Goal: Task Accomplishment & Management: Manage account settings

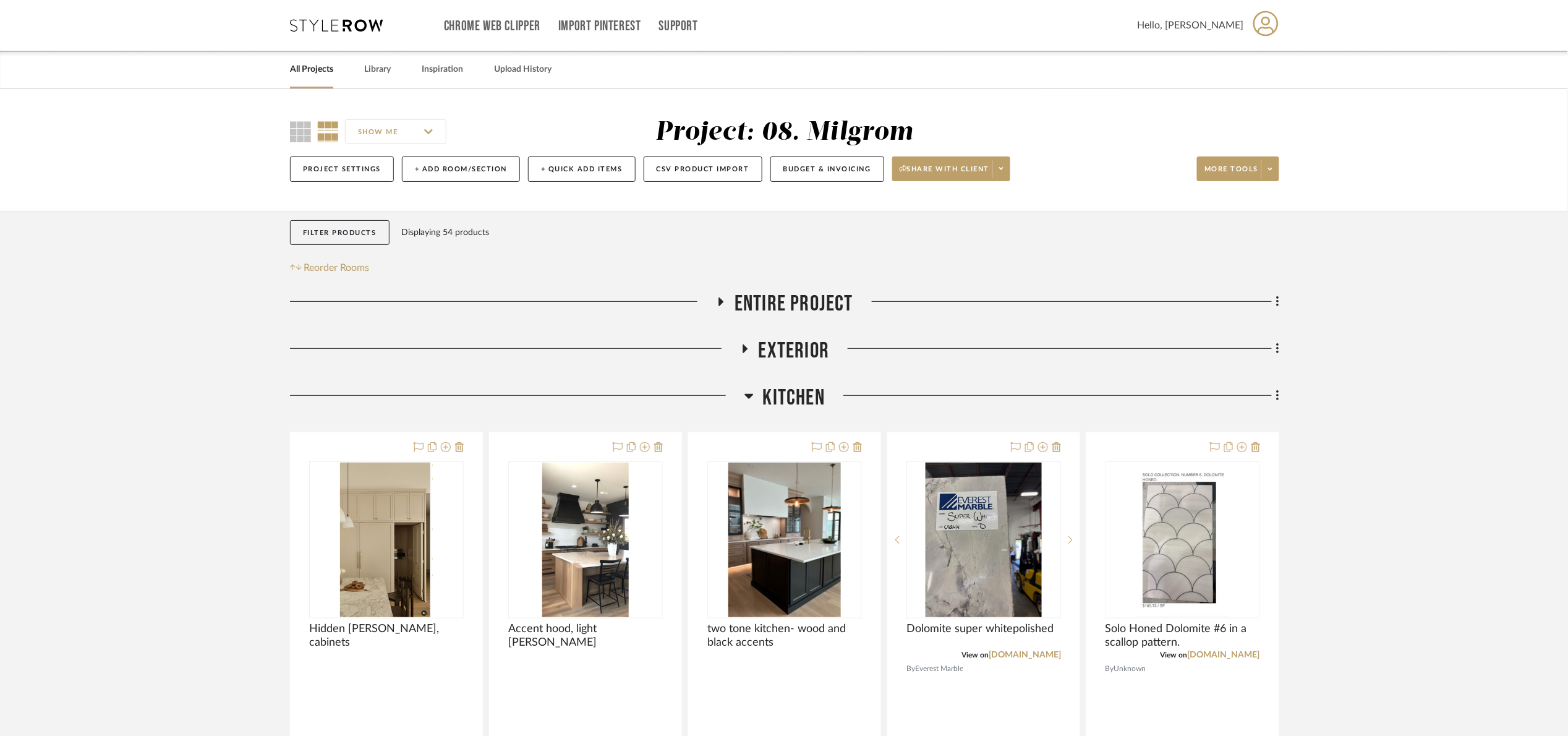
click at [781, 397] on span "Kitchen" at bounding box center [793, 398] width 62 height 27
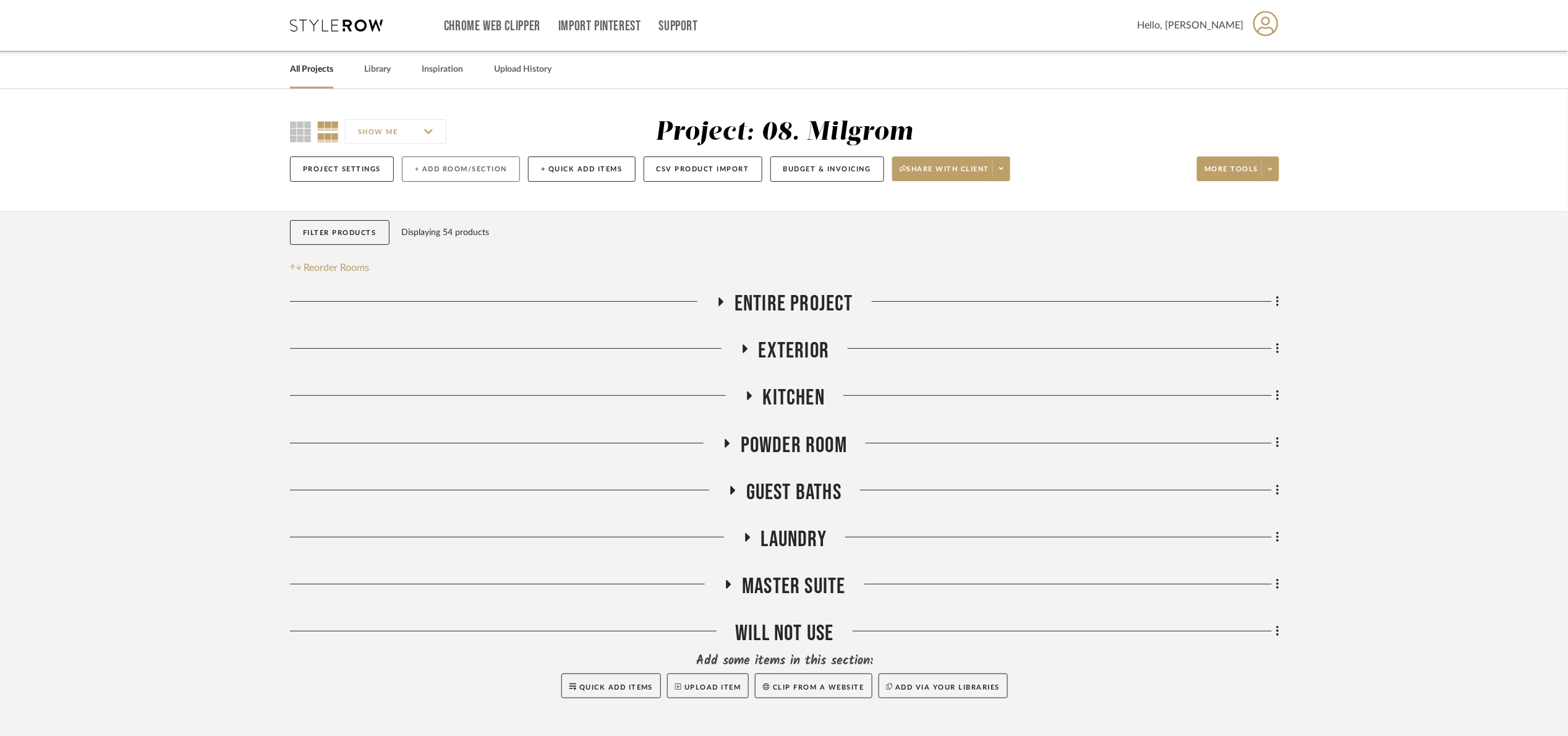
click at [462, 156] on button "+ Add Room/Section" at bounding box center [461, 169] width 118 height 25
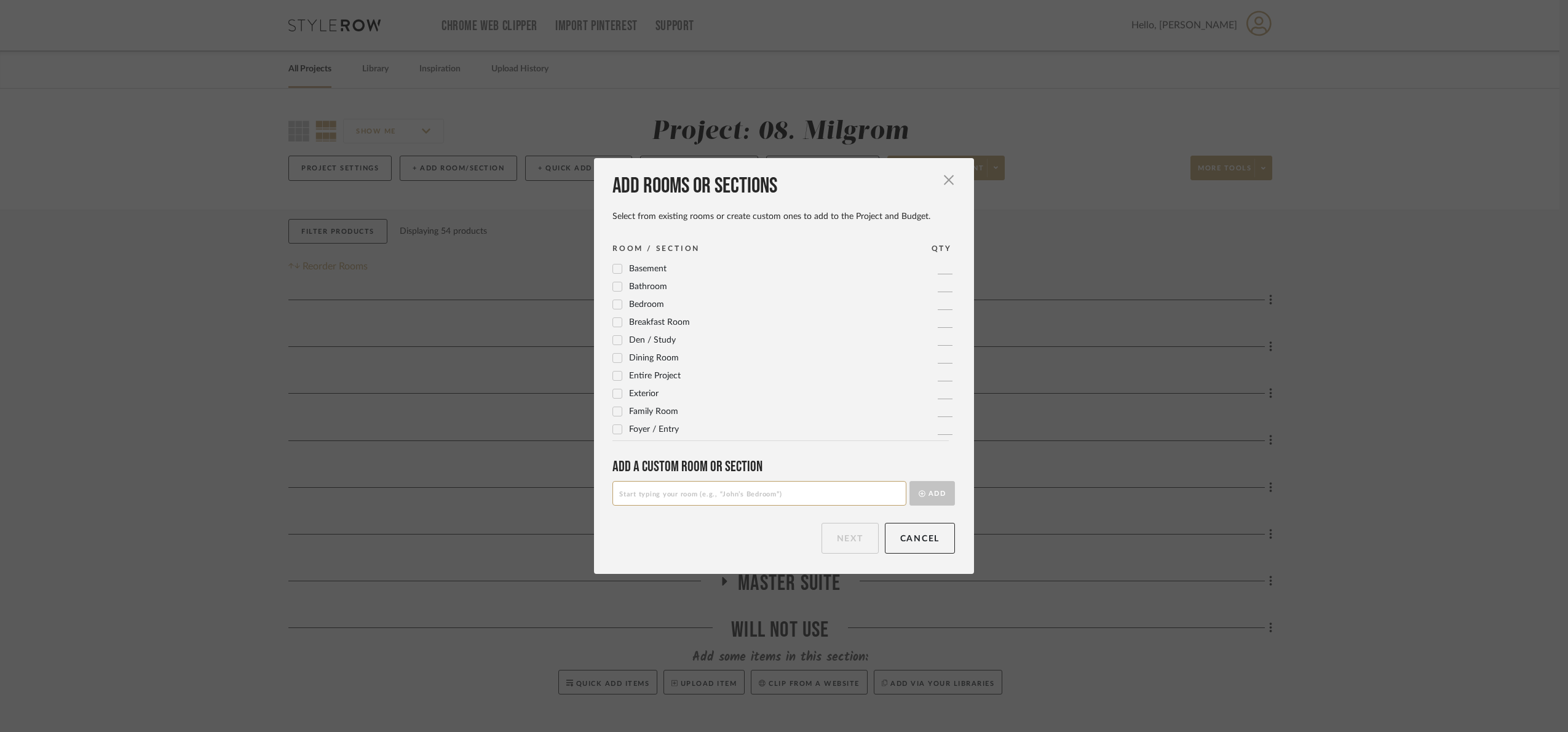
click at [657, 353] on label "Dining Room" at bounding box center [646, 358] width 67 height 10
click at [1431, 305] on div "Add rooms or sections Select from existing rooms or create custom ones to add t…" at bounding box center [784, 366] width 1568 height 732
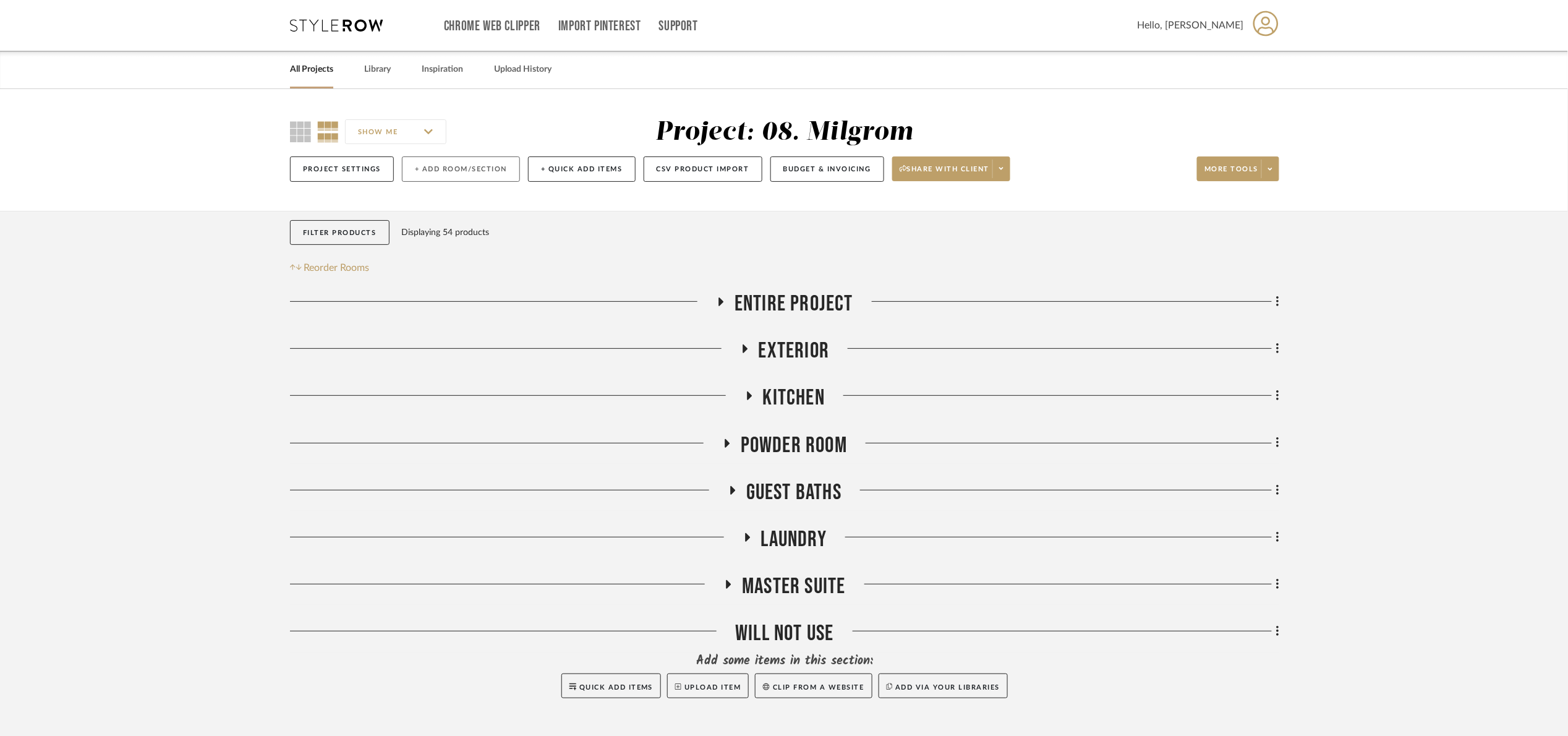
click at [494, 167] on button "+ Add Room/Section" at bounding box center [461, 169] width 118 height 25
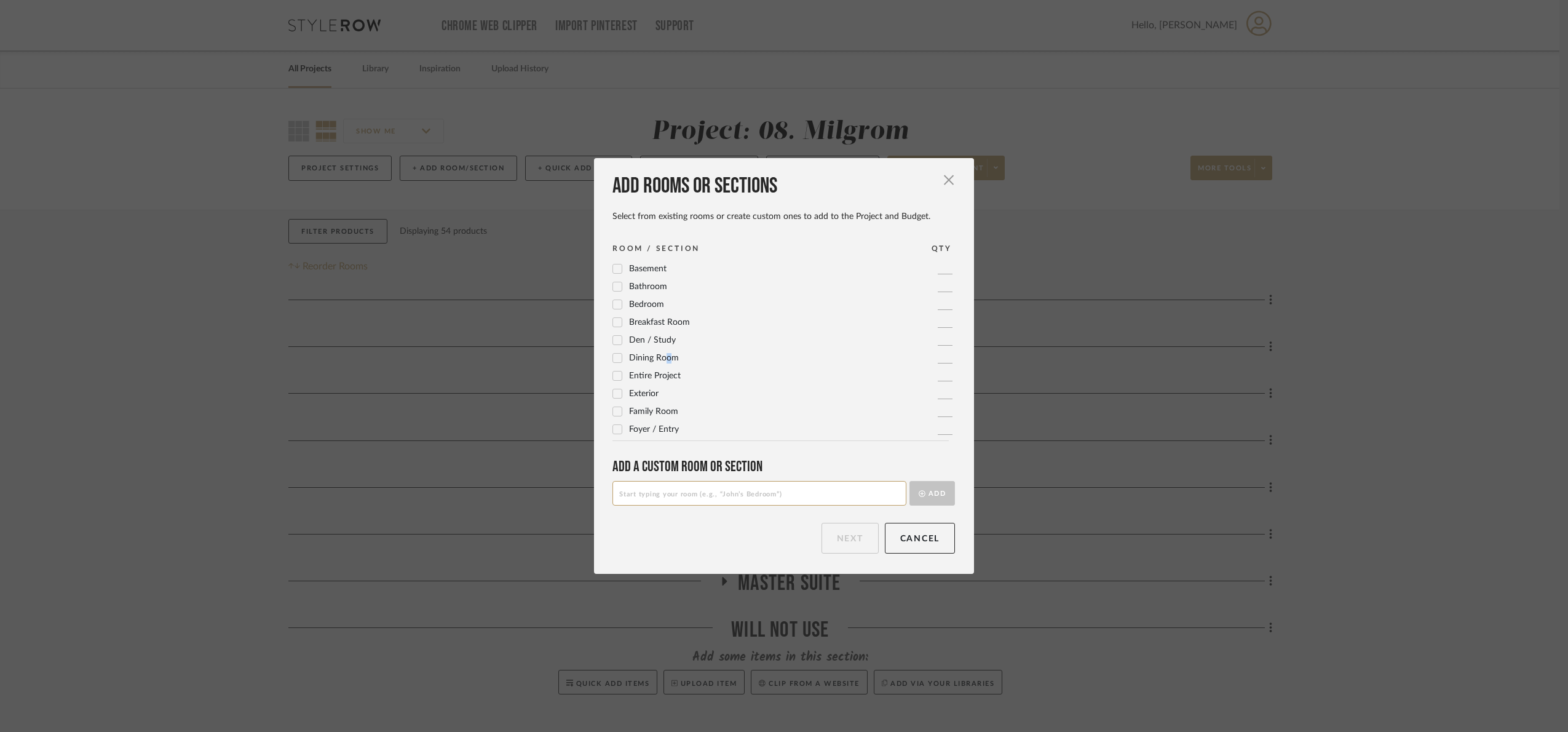
click at [664, 359] on span "Dining Room" at bounding box center [654, 358] width 50 height 9
click at [612, 365] on div "Dining Room" at bounding box center [646, 359] width 67 height 14
click at [614, 354] on icon at bounding box center [617, 358] width 9 height 9
click at [613, 319] on icon at bounding box center [617, 319] width 9 height 9
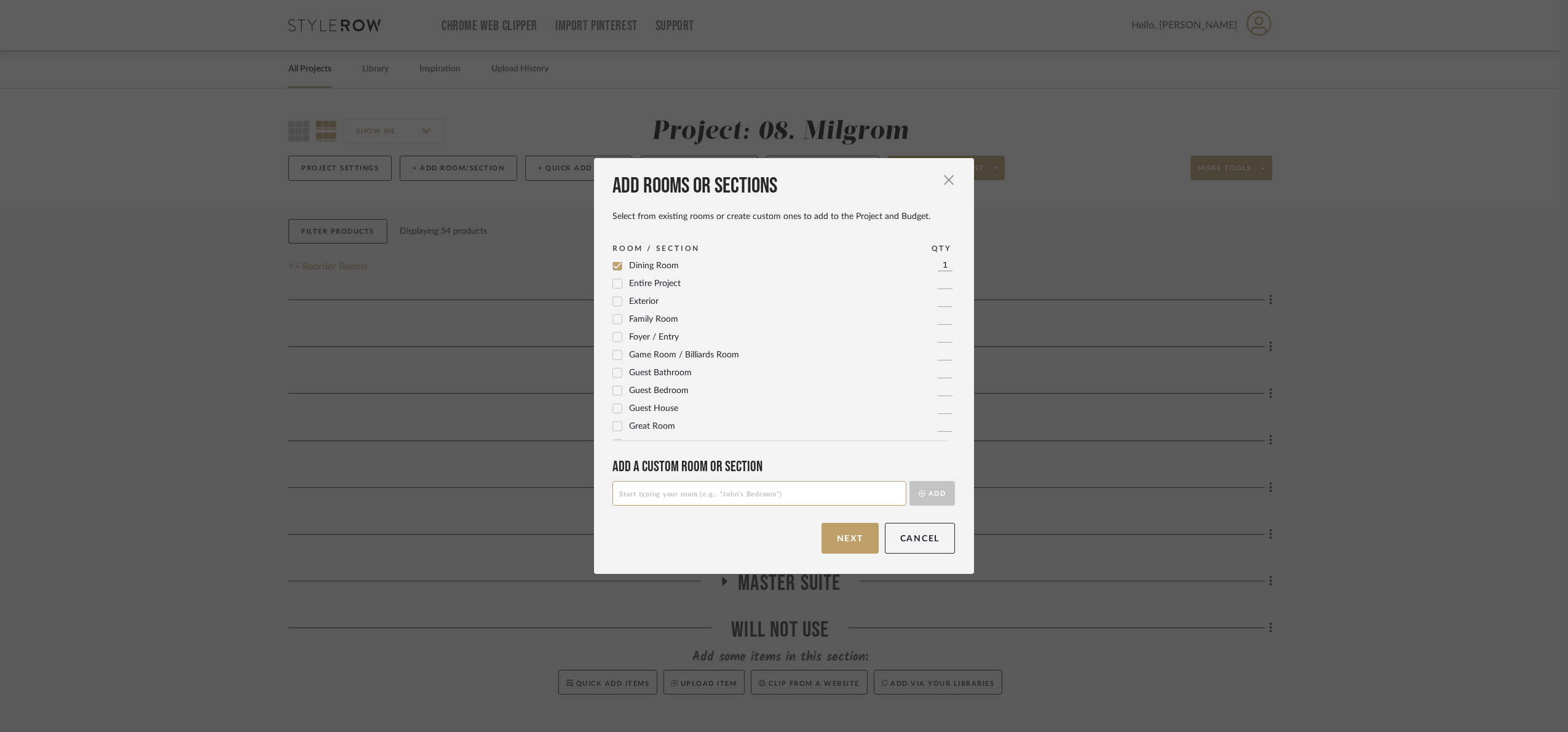
click at [831, 542] on button "Next" at bounding box center [849, 538] width 57 height 31
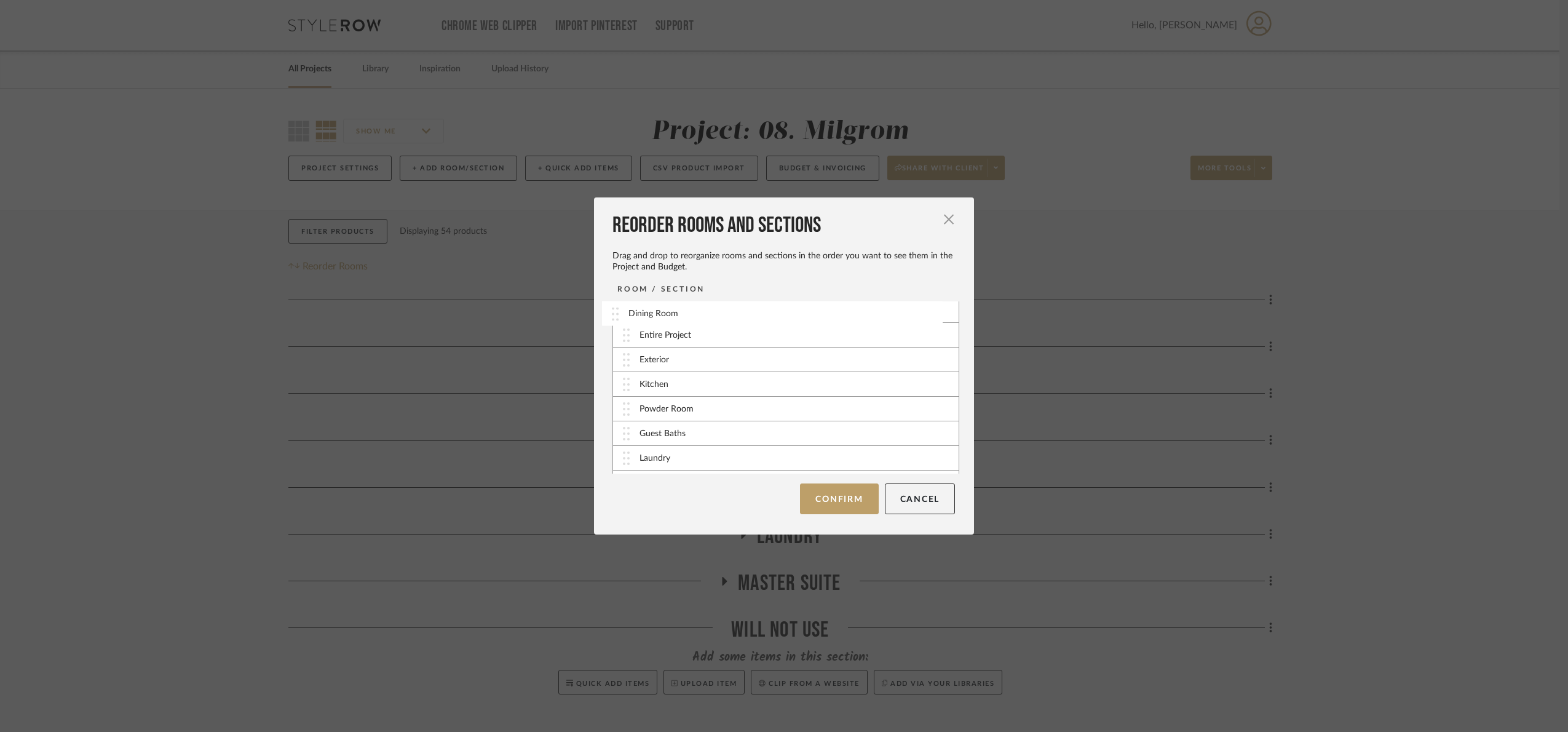
scroll to position [0, 0]
drag, startPoint x: 623, startPoint y: 439, endPoint x: 617, endPoint y: 384, distance: 55.3
drag, startPoint x: 621, startPoint y: 469, endPoint x: 622, endPoint y: 343, distance: 126.0
click at [802, 484] on button "Confirm" at bounding box center [839, 498] width 78 height 31
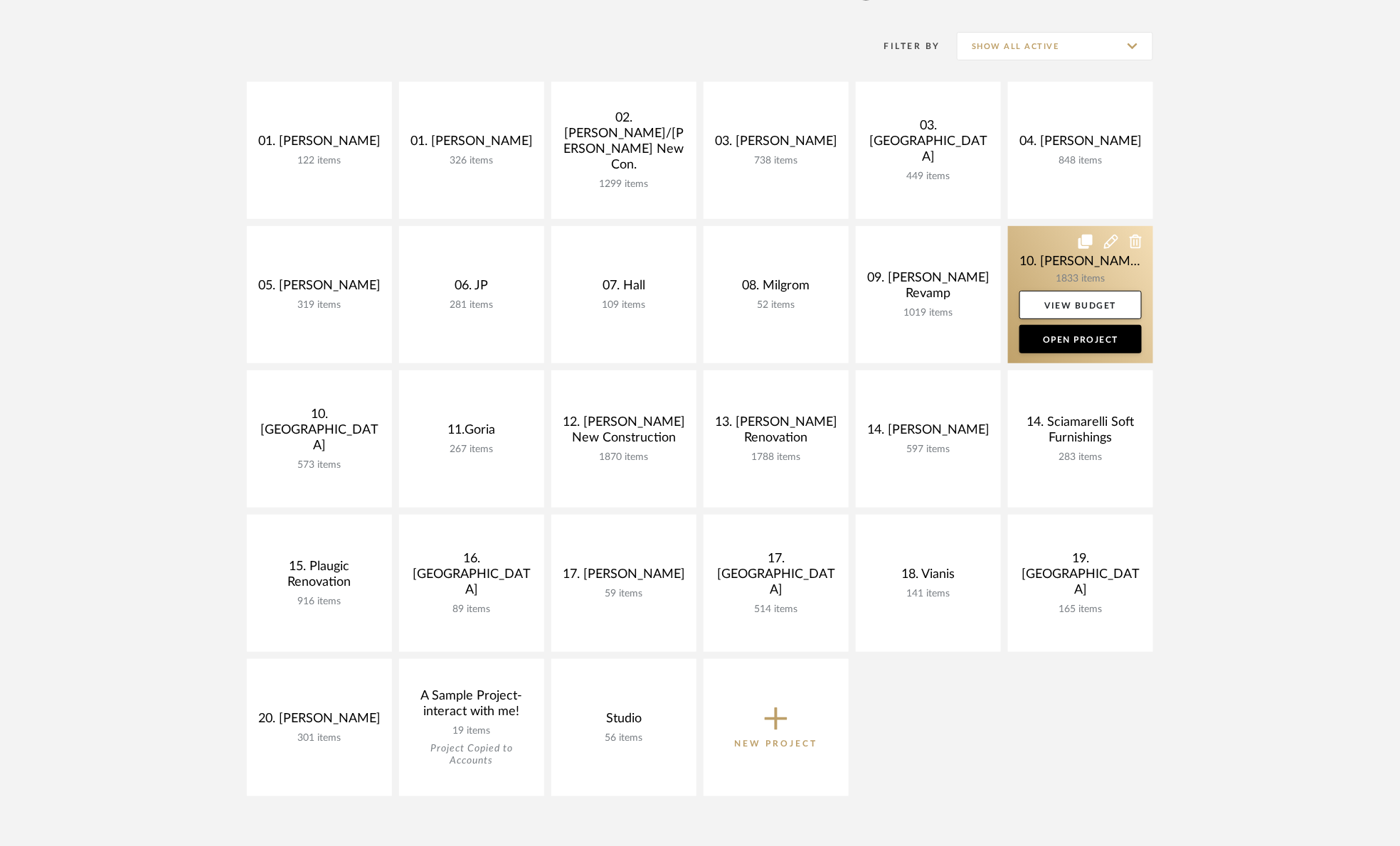
scroll to position [213, 0]
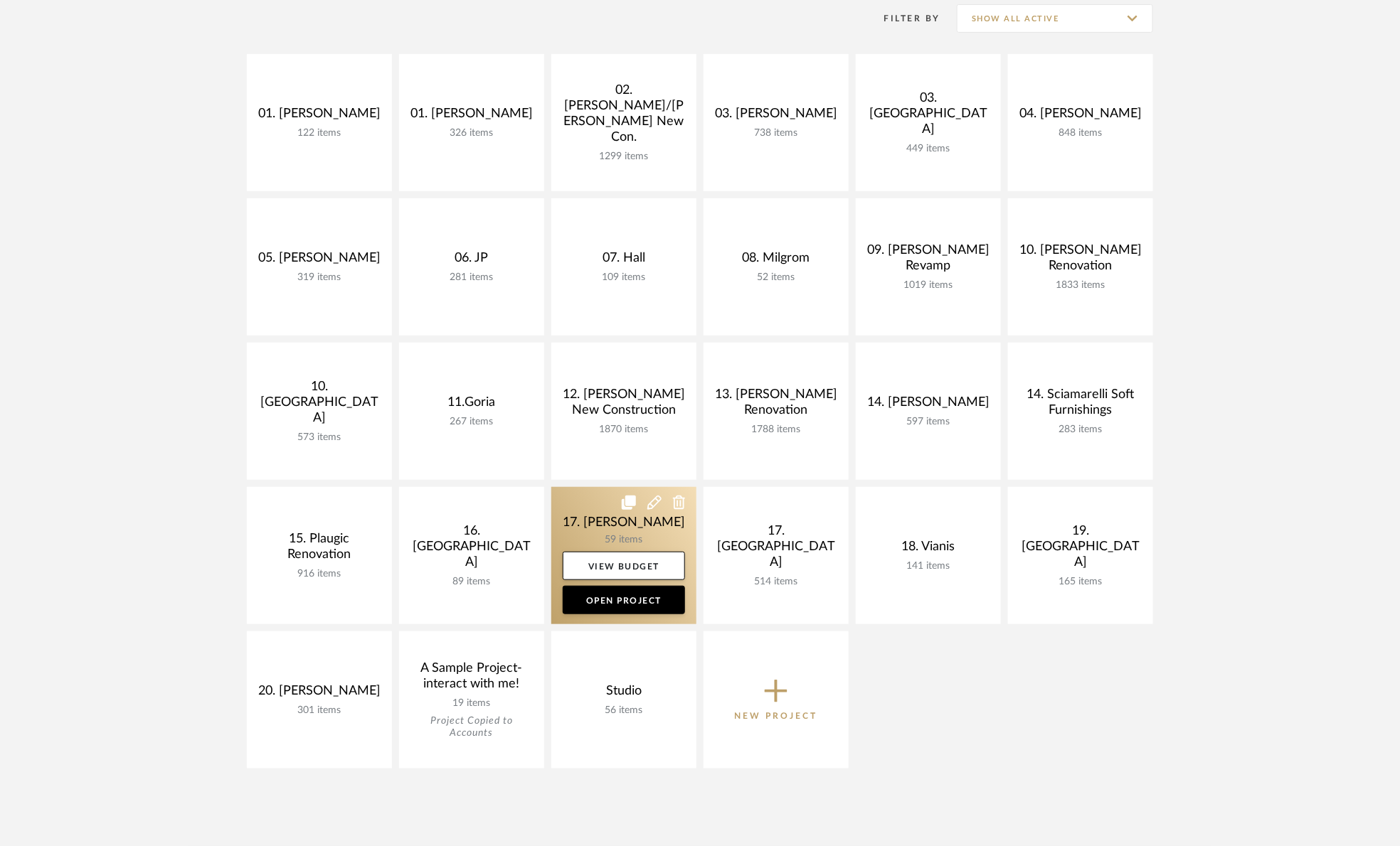
click at [575, 512] on link at bounding box center [623, 556] width 145 height 137
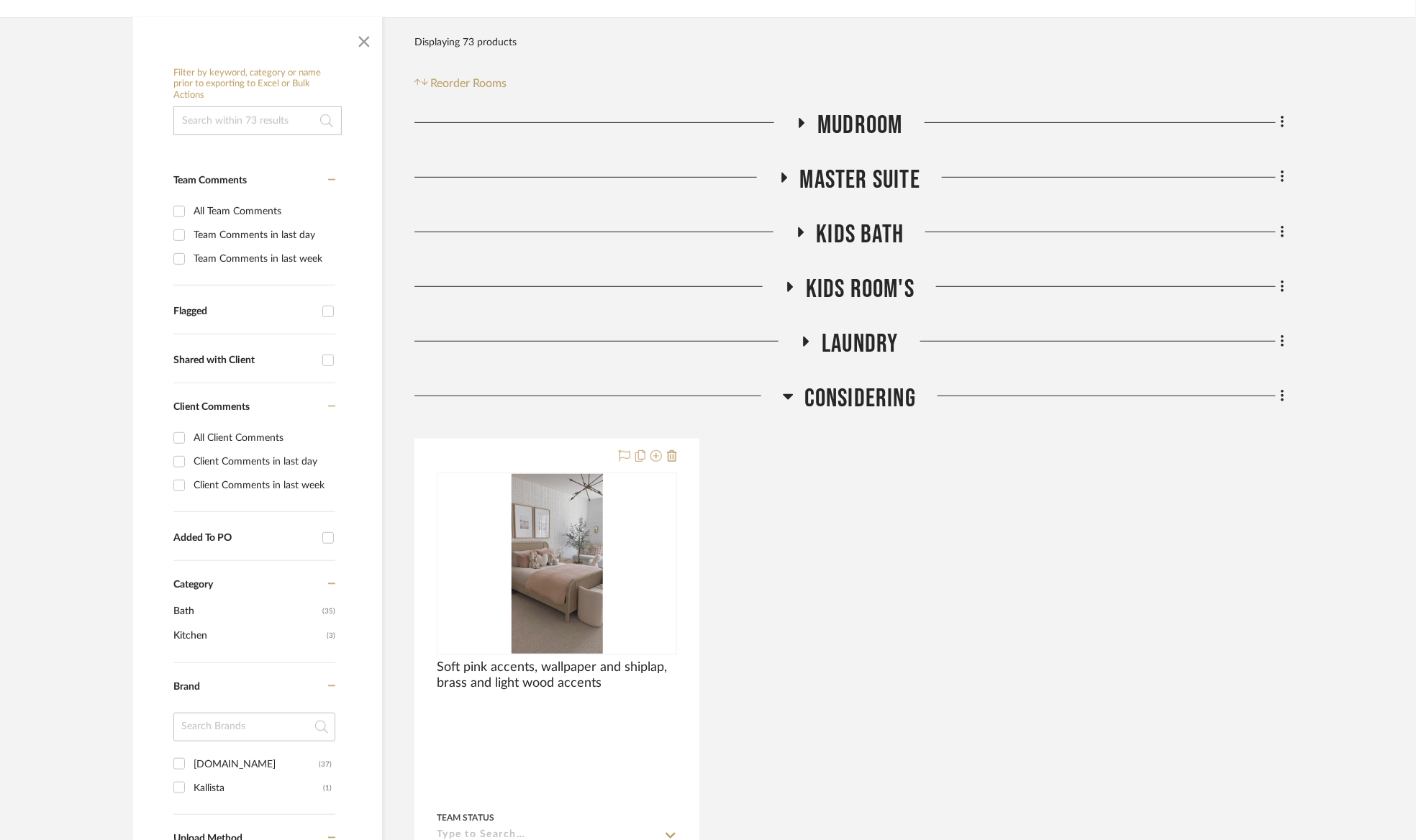
scroll to position [324, 0]
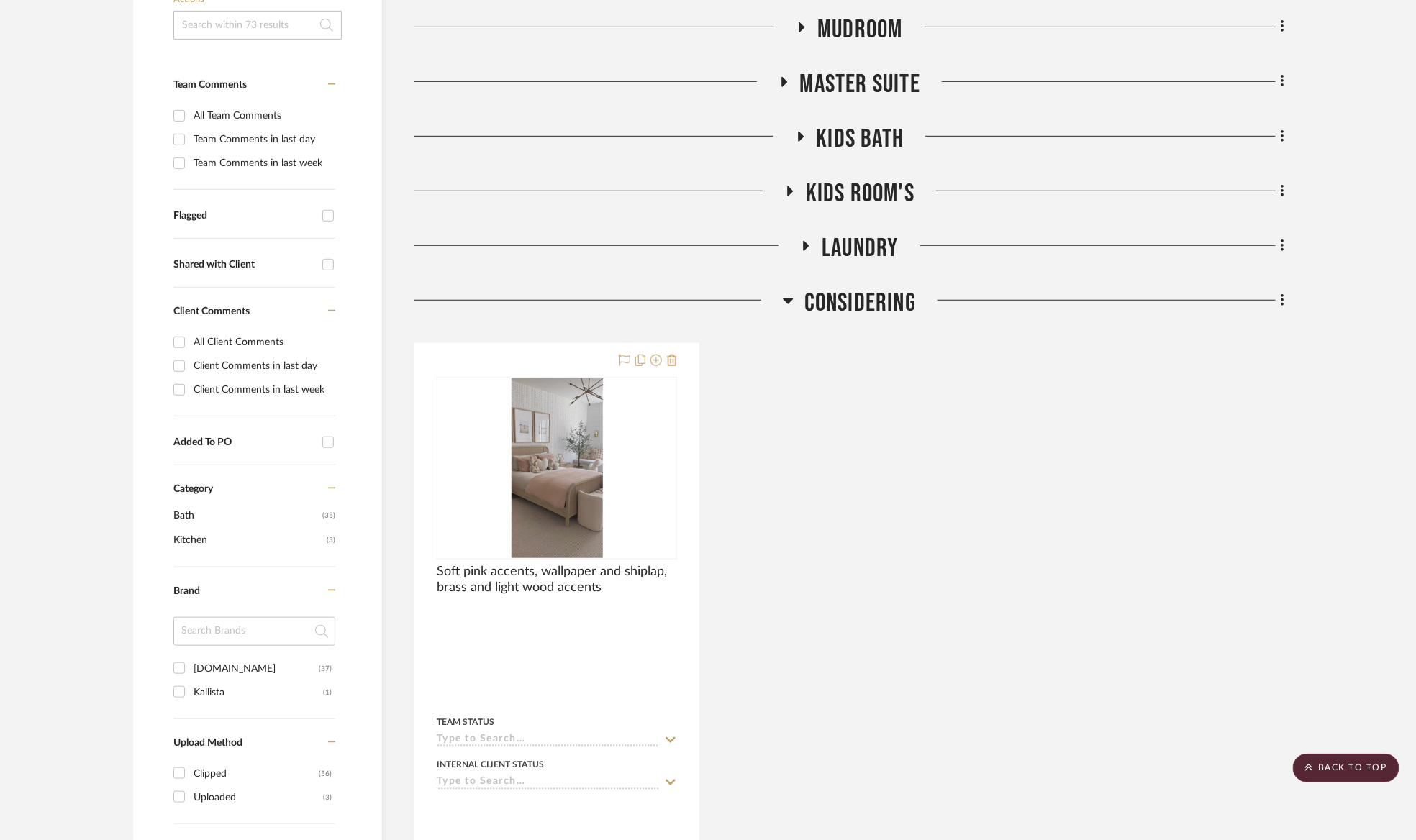
click at [856, 307] on span "Considering" at bounding box center [860, 303] width 112 height 31
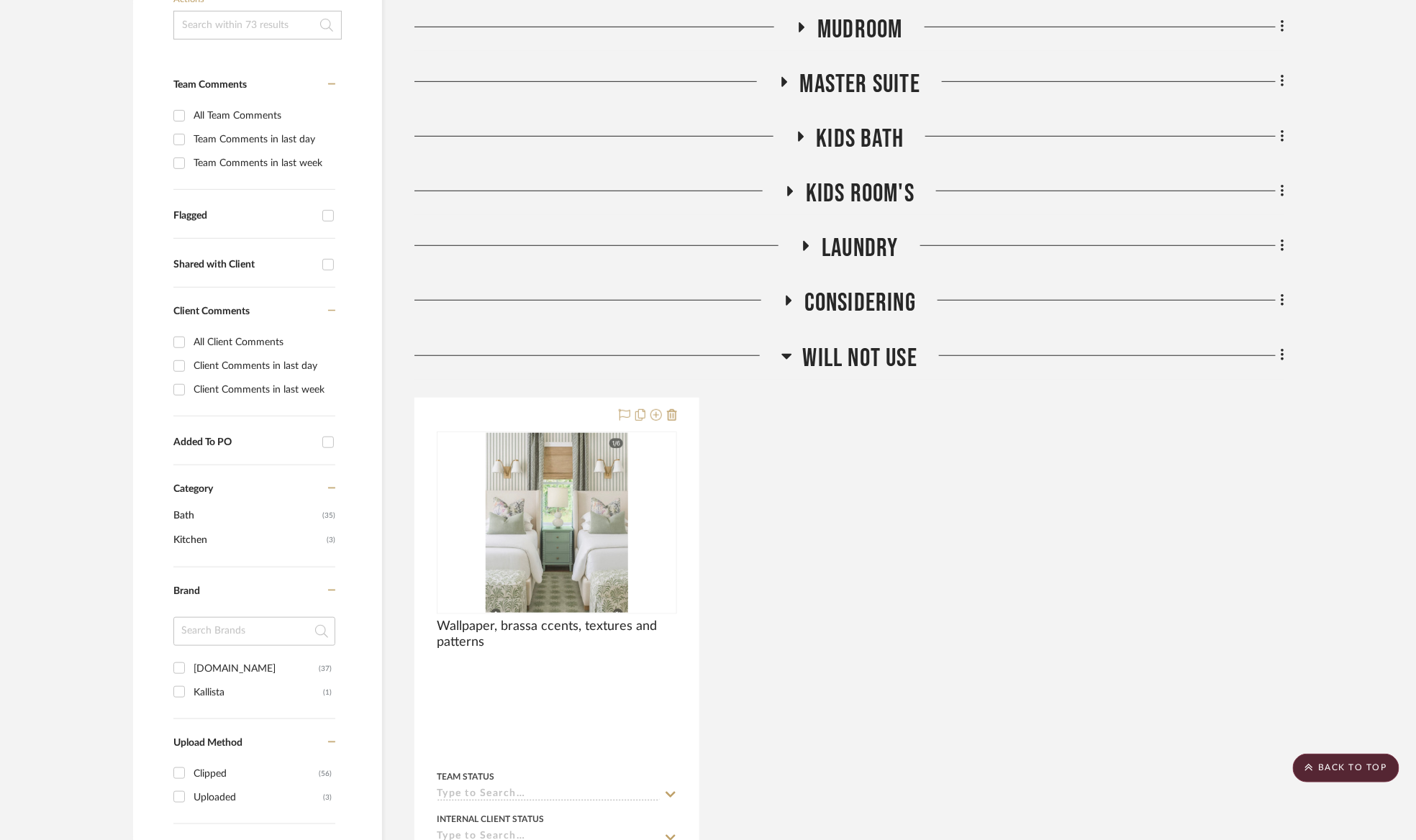
click at [896, 359] on span "Will Not Use" at bounding box center [859, 359] width 114 height 31
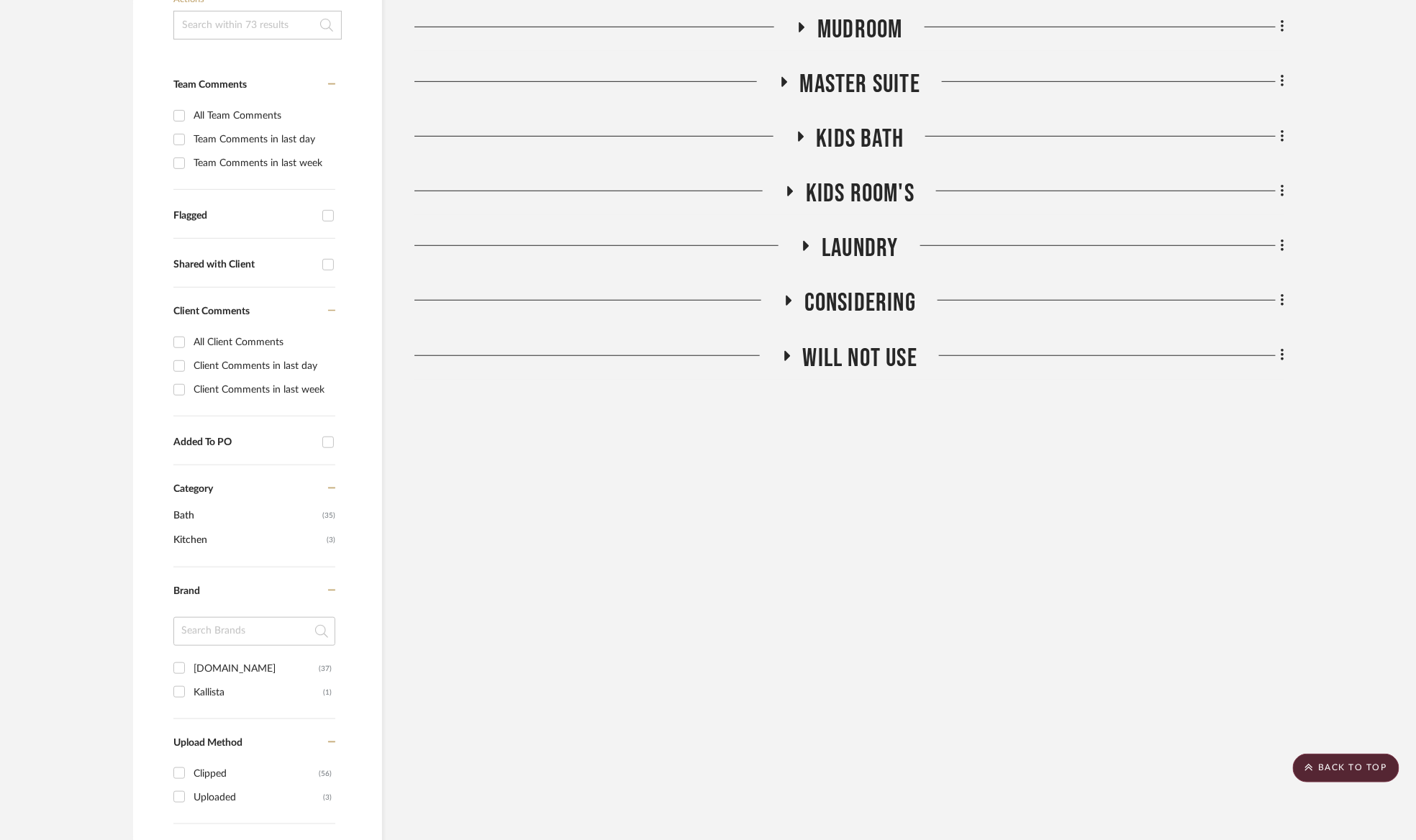
click at [864, 261] on span "Laundry" at bounding box center [859, 249] width 76 height 31
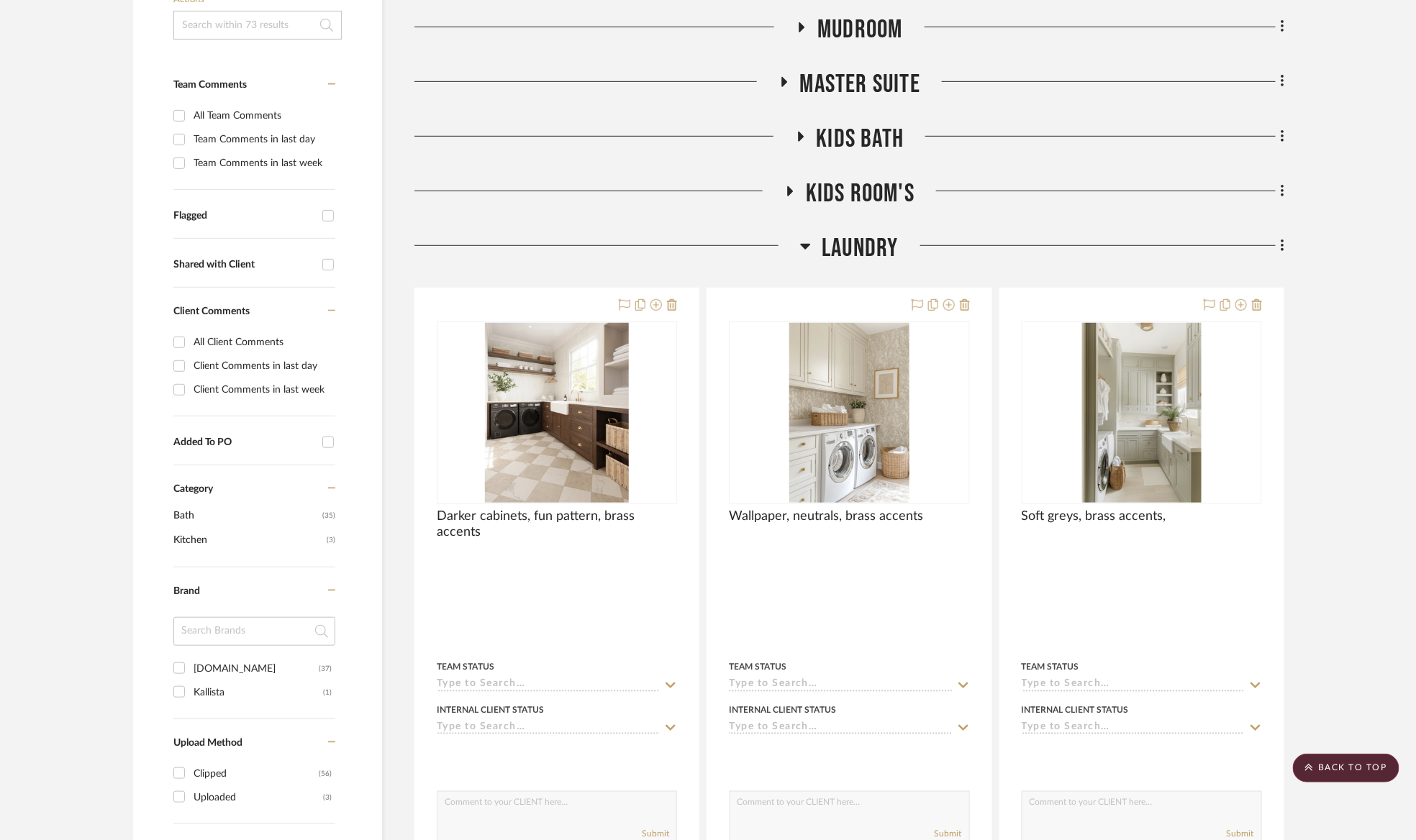
click at [864, 250] on span "Laundry" at bounding box center [859, 249] width 76 height 31
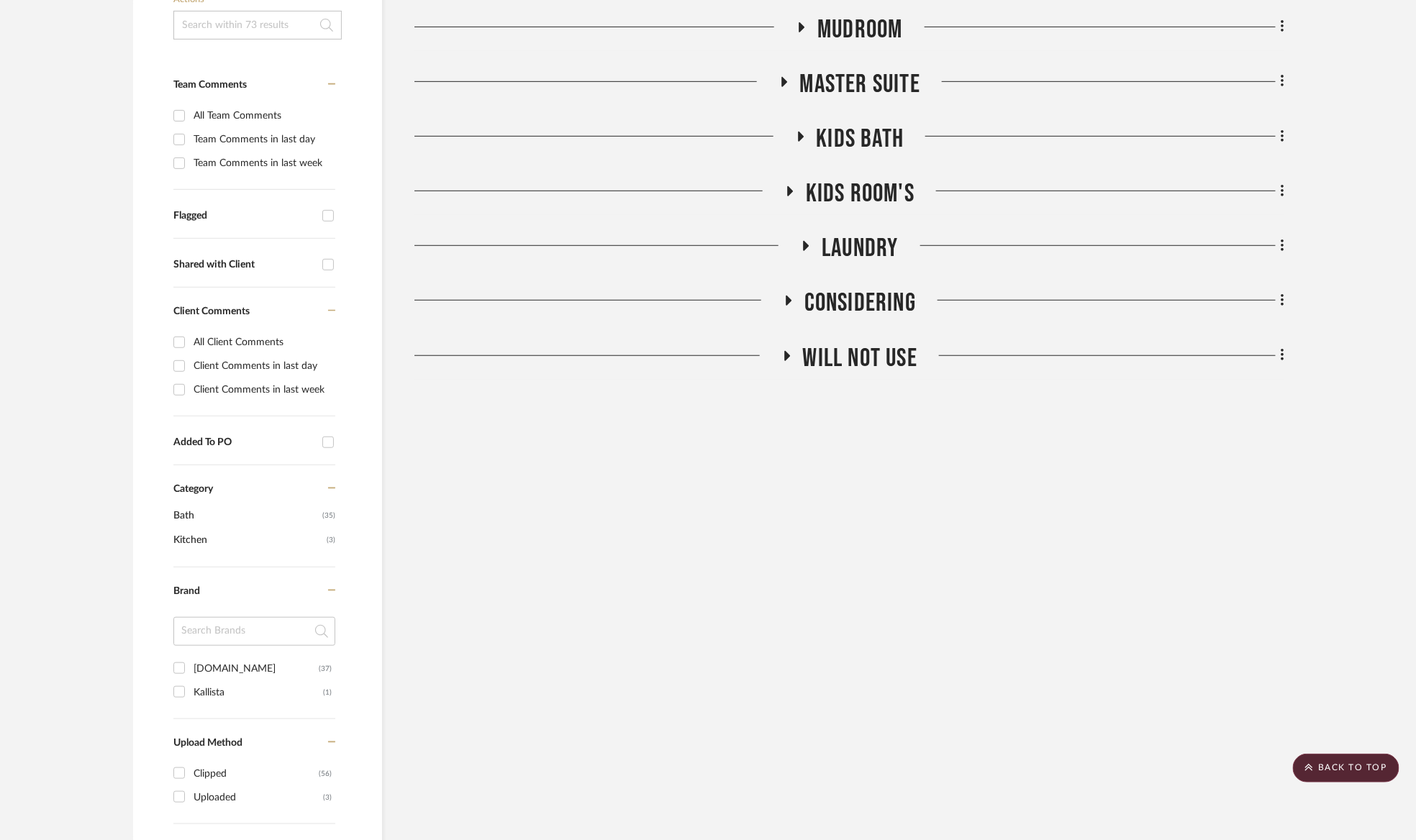
click at [873, 190] on span "Kids Room's" at bounding box center [859, 194] width 108 height 31
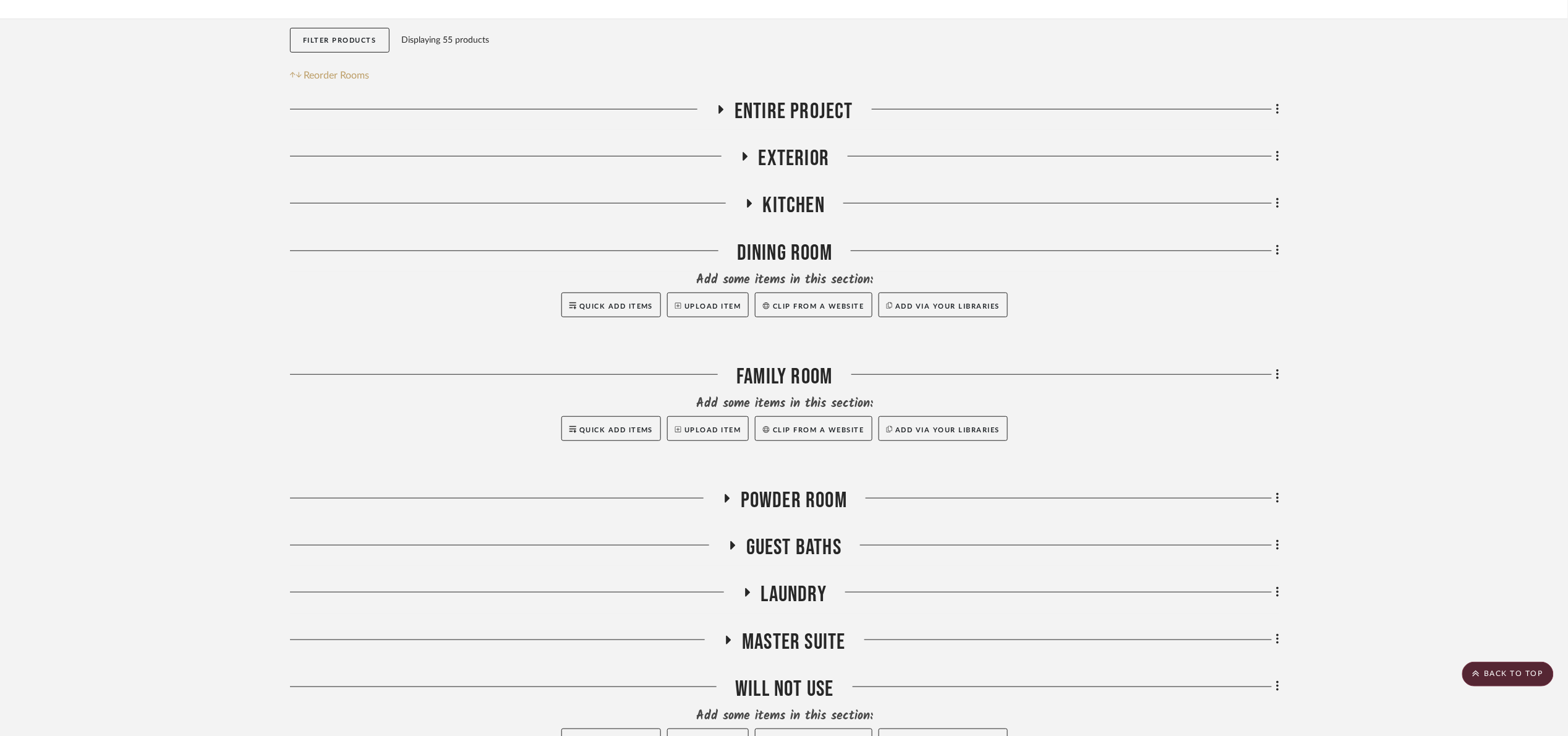
scroll to position [185, 0]
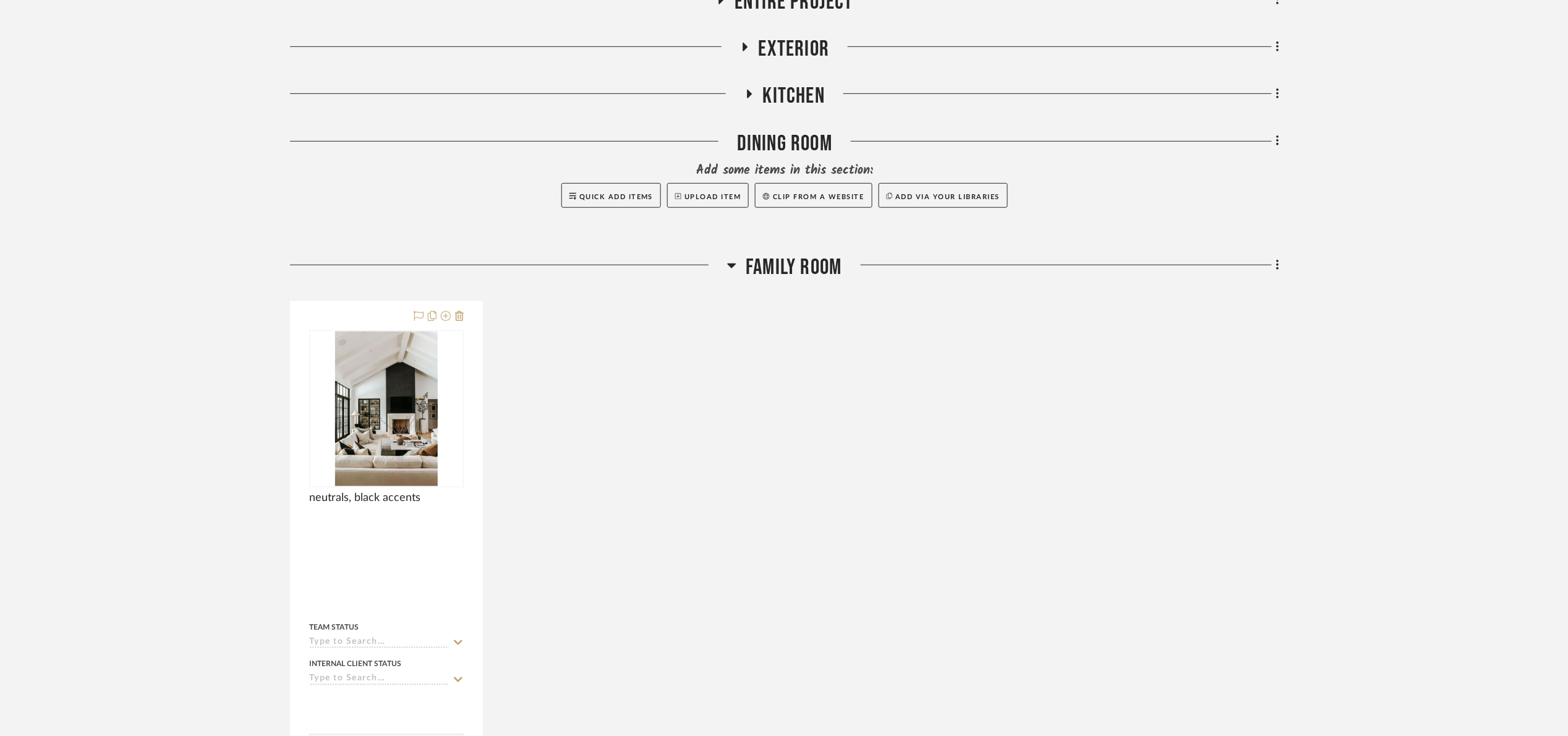
scroll to position [371, 0]
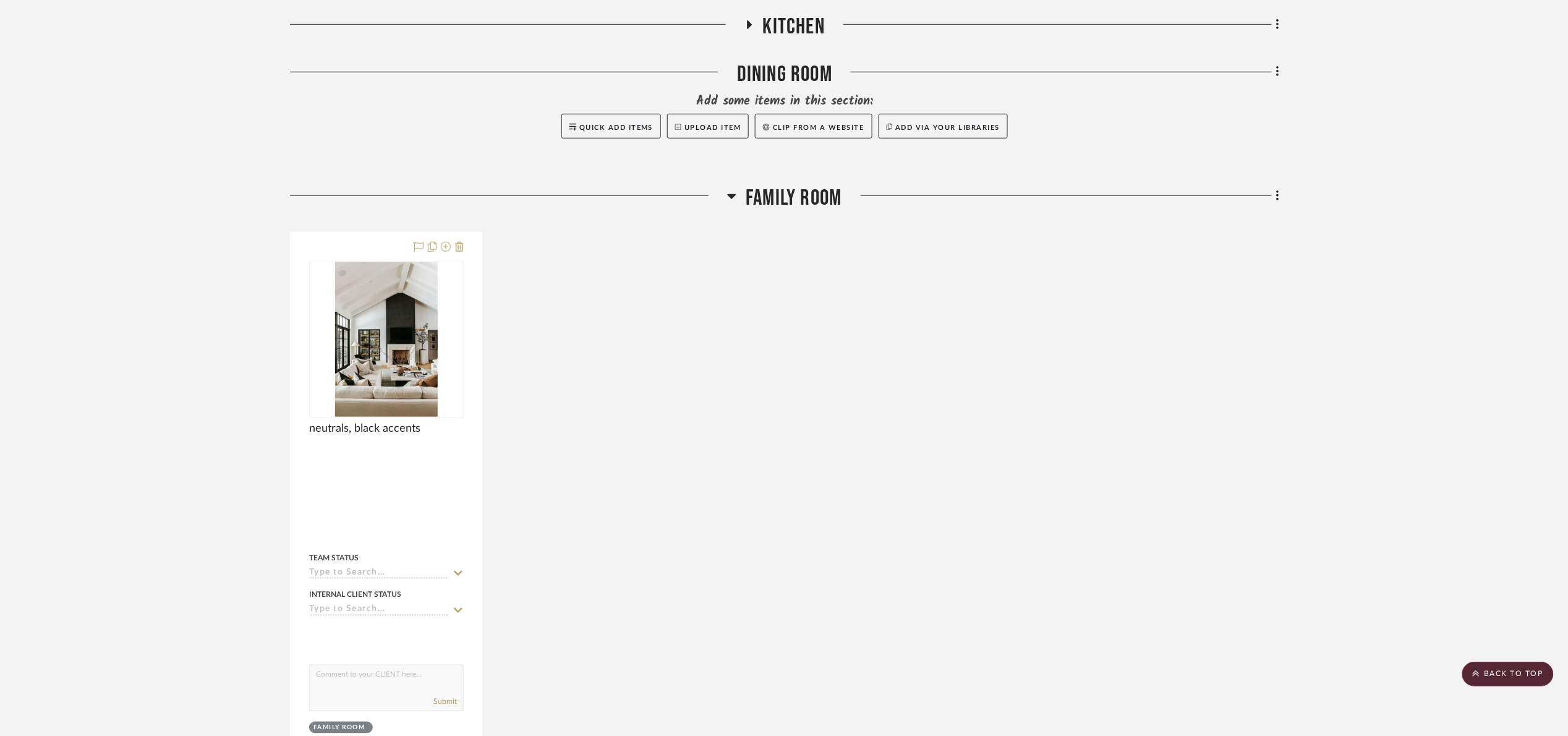
click at [1347, 369] on project-details-page "SHOW ME Project: 08. Milgrom Project Settings + Add Room/Section + Quick Add It…" at bounding box center [784, 415] width 1568 height 1396
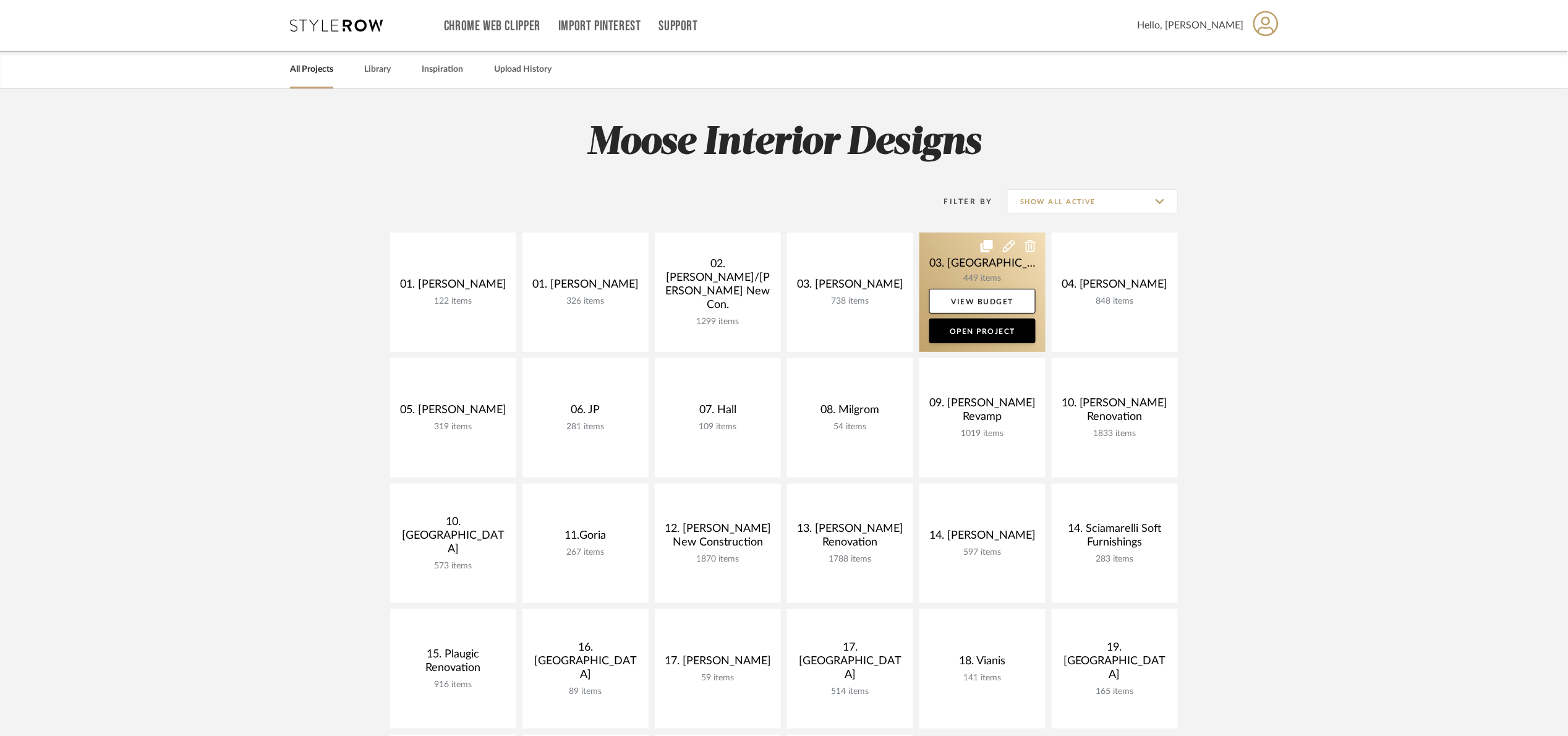
click at [949, 254] on link at bounding box center [982, 292] width 126 height 119
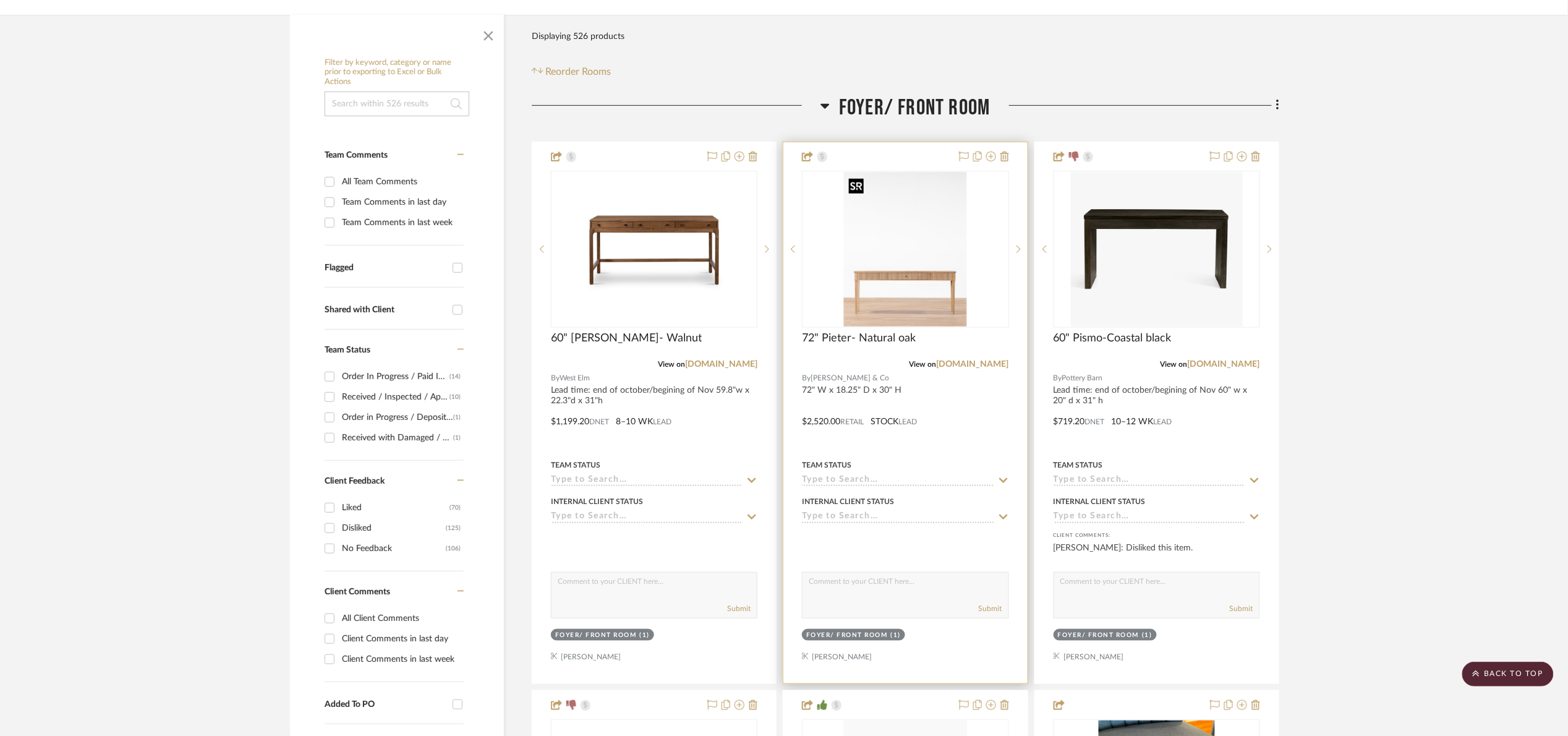
scroll to position [185, 0]
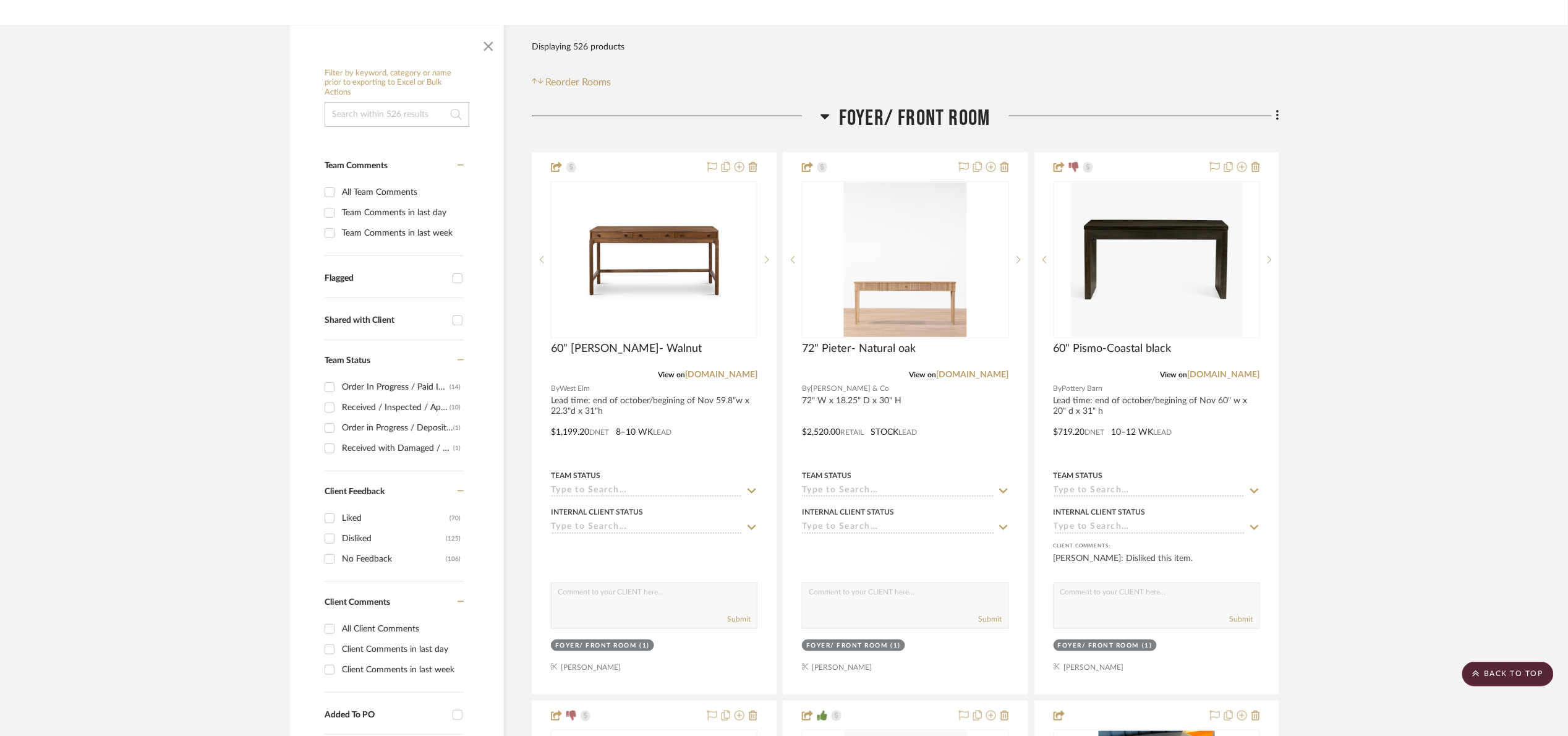
click at [885, 116] on span "Foyer/ Front Room" at bounding box center [914, 119] width 151 height 27
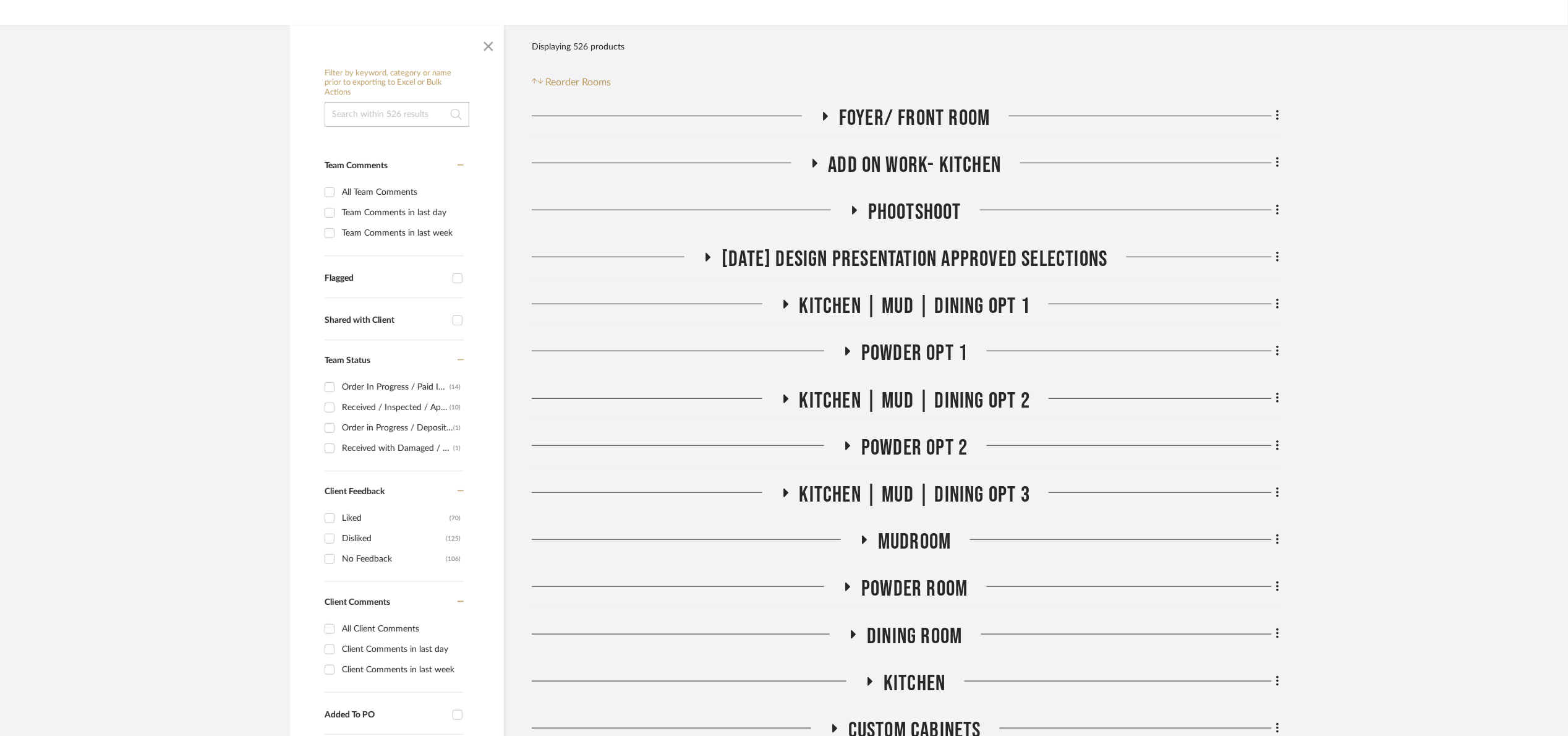
click at [887, 175] on span "Add on work- kitchen" at bounding box center [915, 165] width 173 height 27
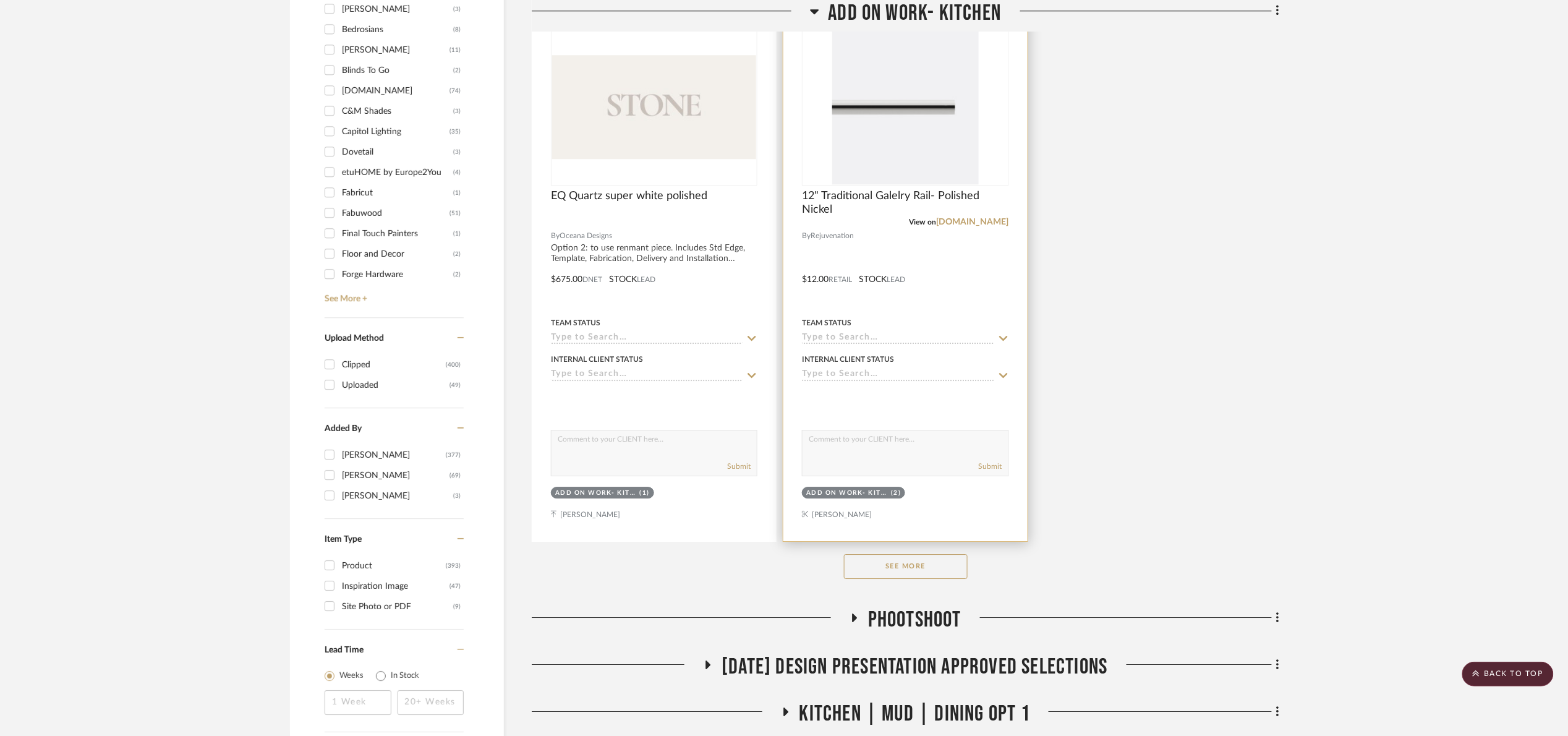
scroll to position [1577, 0]
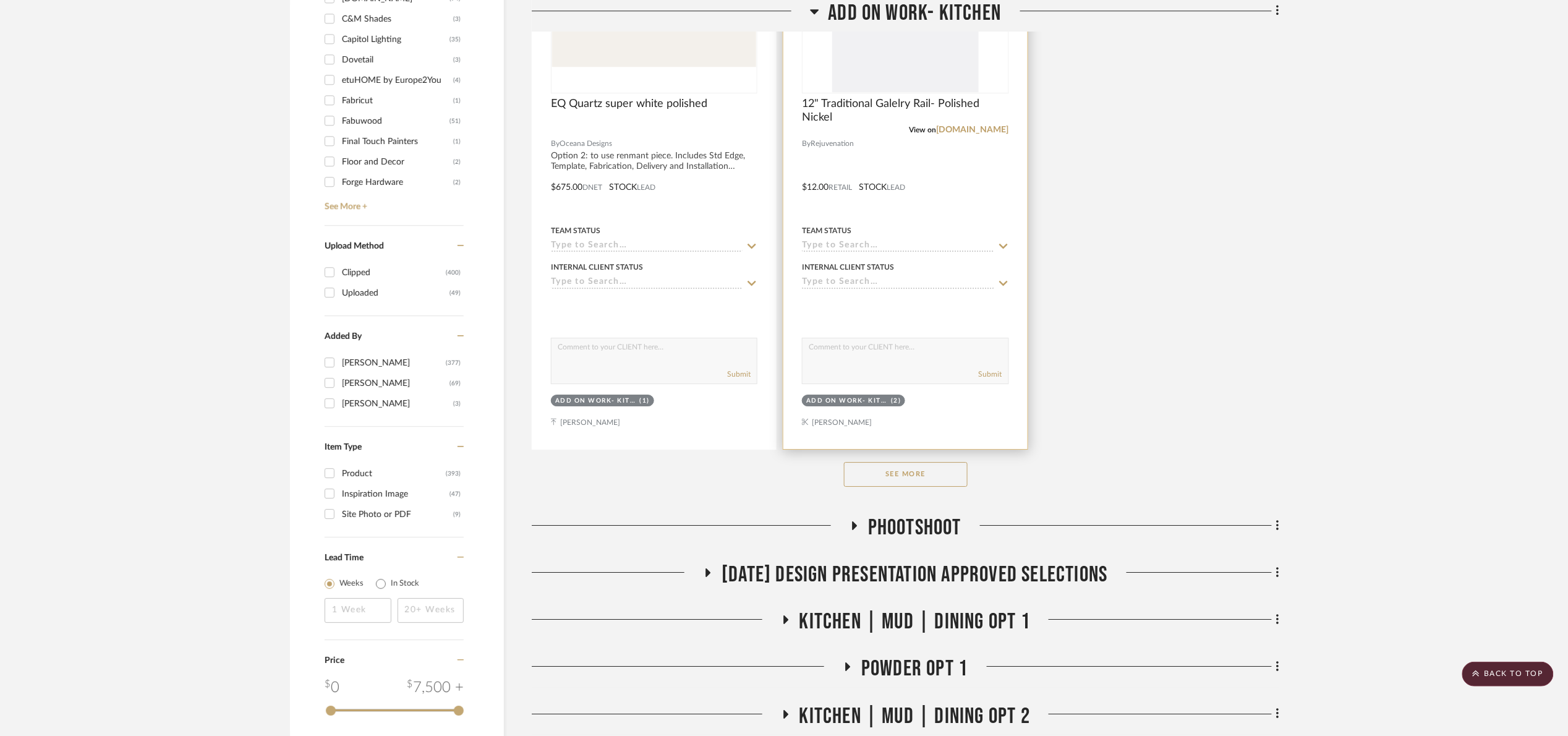
drag, startPoint x: 925, startPoint y: 481, endPoint x: 982, endPoint y: 441, distance: 69.6
click at [936, 476] on button "See More" at bounding box center [906, 474] width 124 height 25
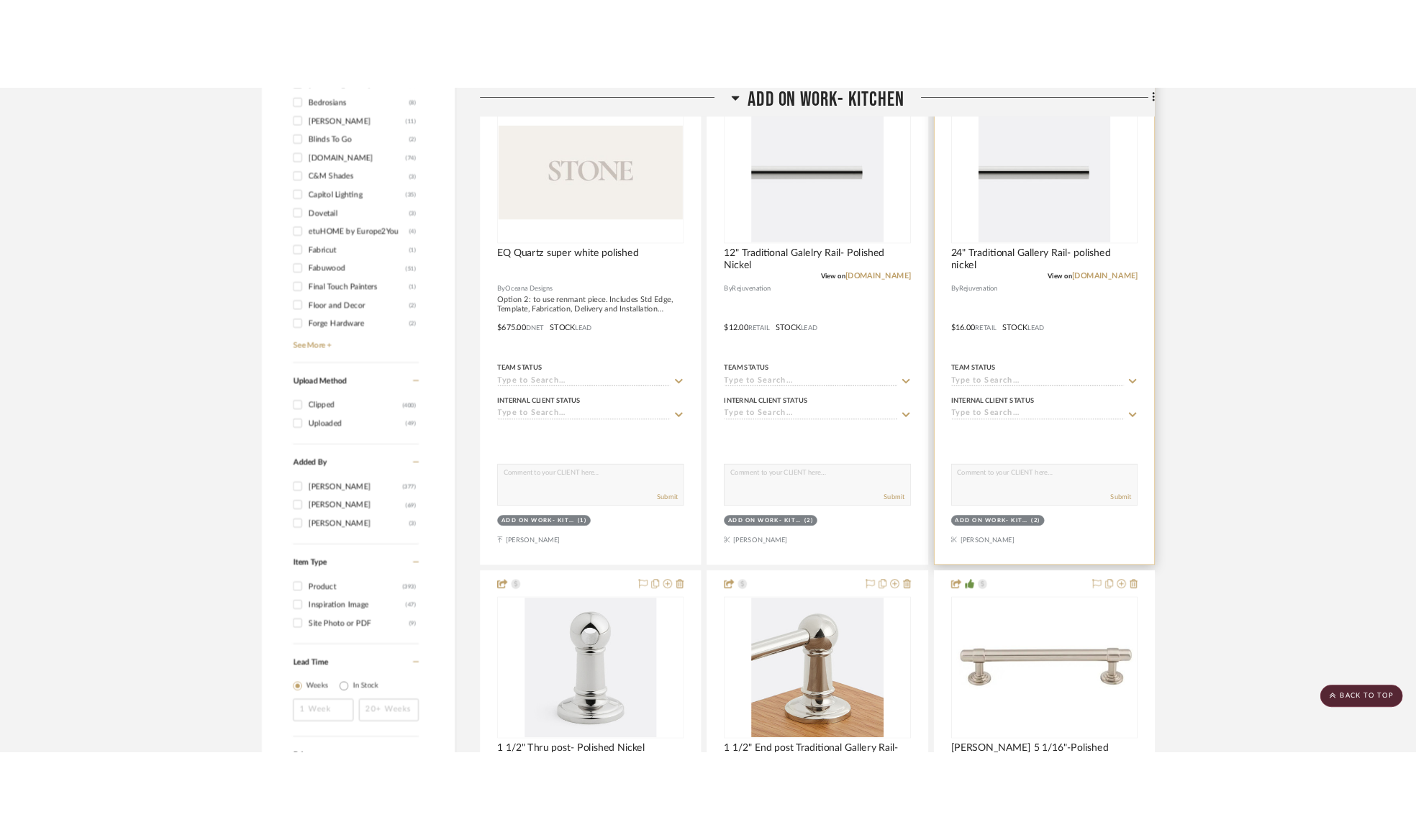
scroll to position [1727, 0]
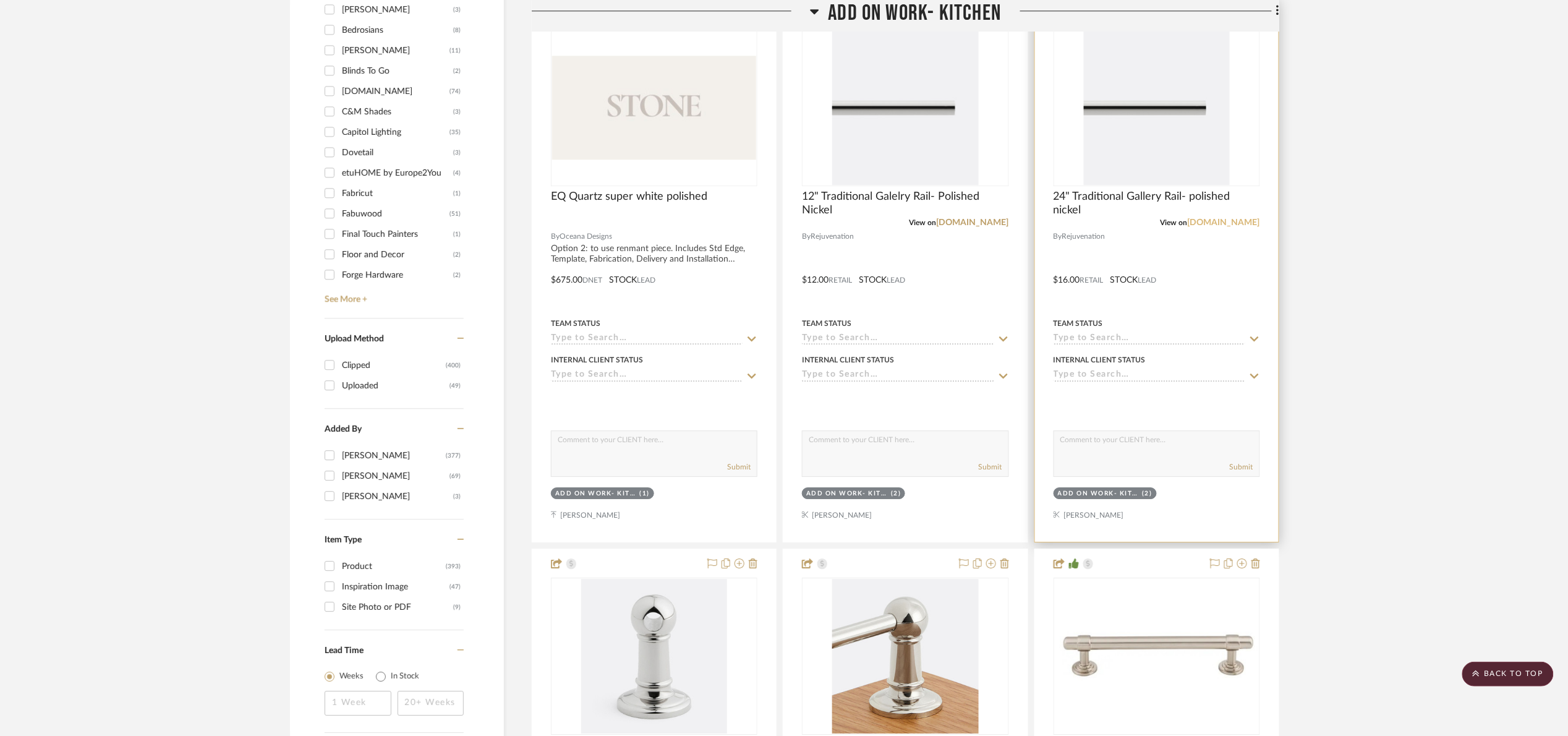
click at [1229, 224] on link "[DOMAIN_NAME]" at bounding box center [1224, 223] width 73 height 9
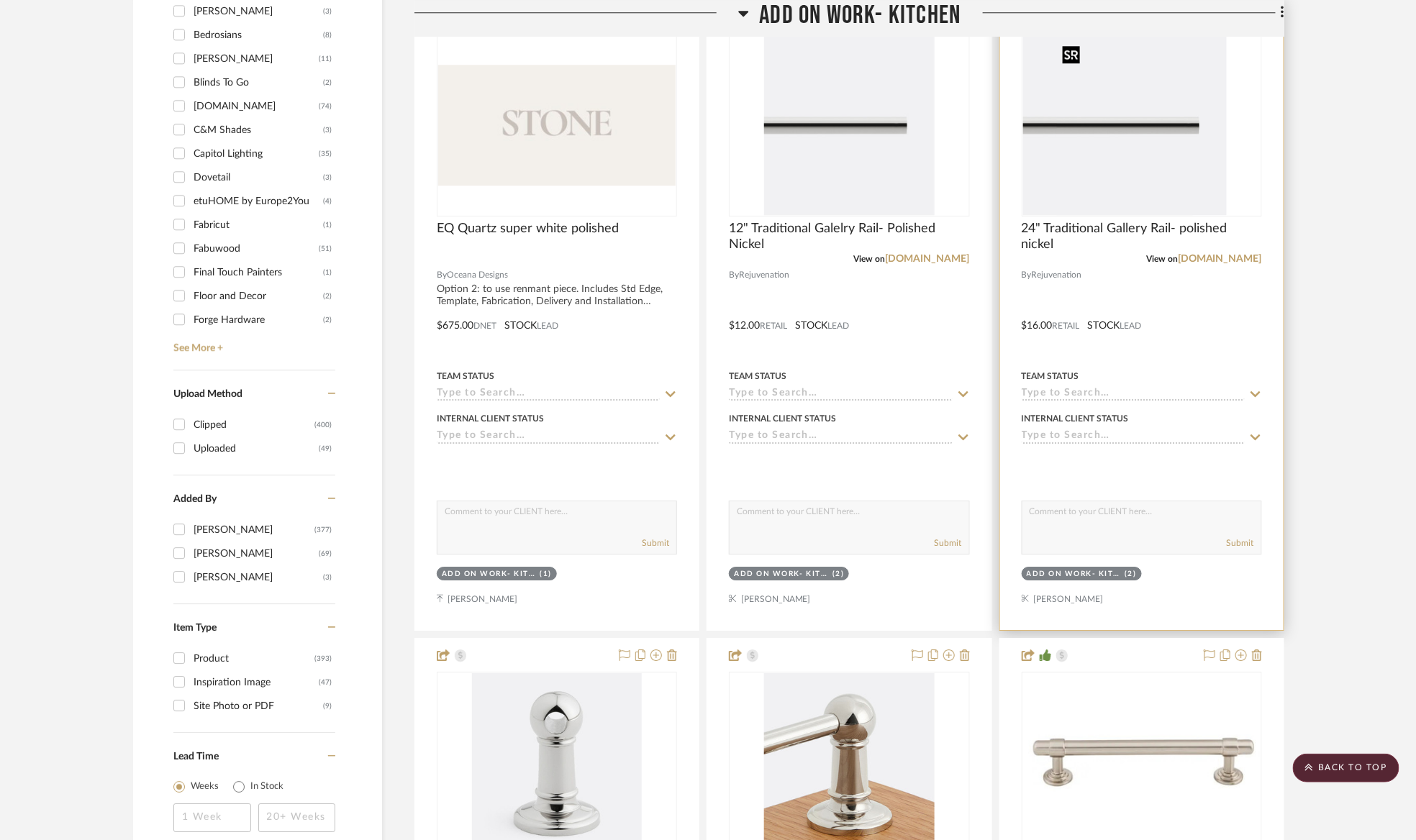
click at [1077, 118] on div at bounding box center [1142, 125] width 240 height 183
click at [1206, 123] on img "0" at bounding box center [1141, 125] width 170 height 180
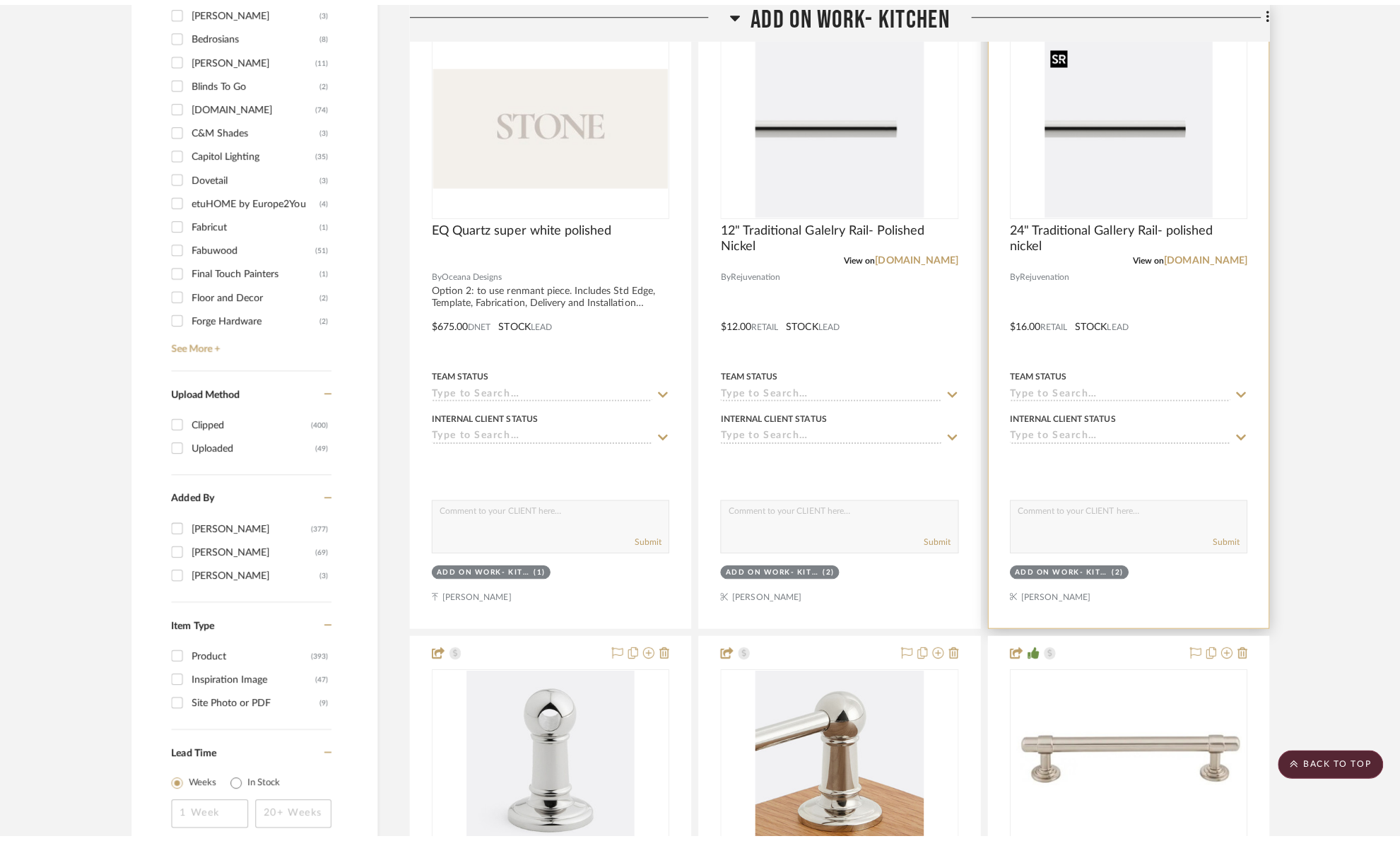
scroll to position [0, 0]
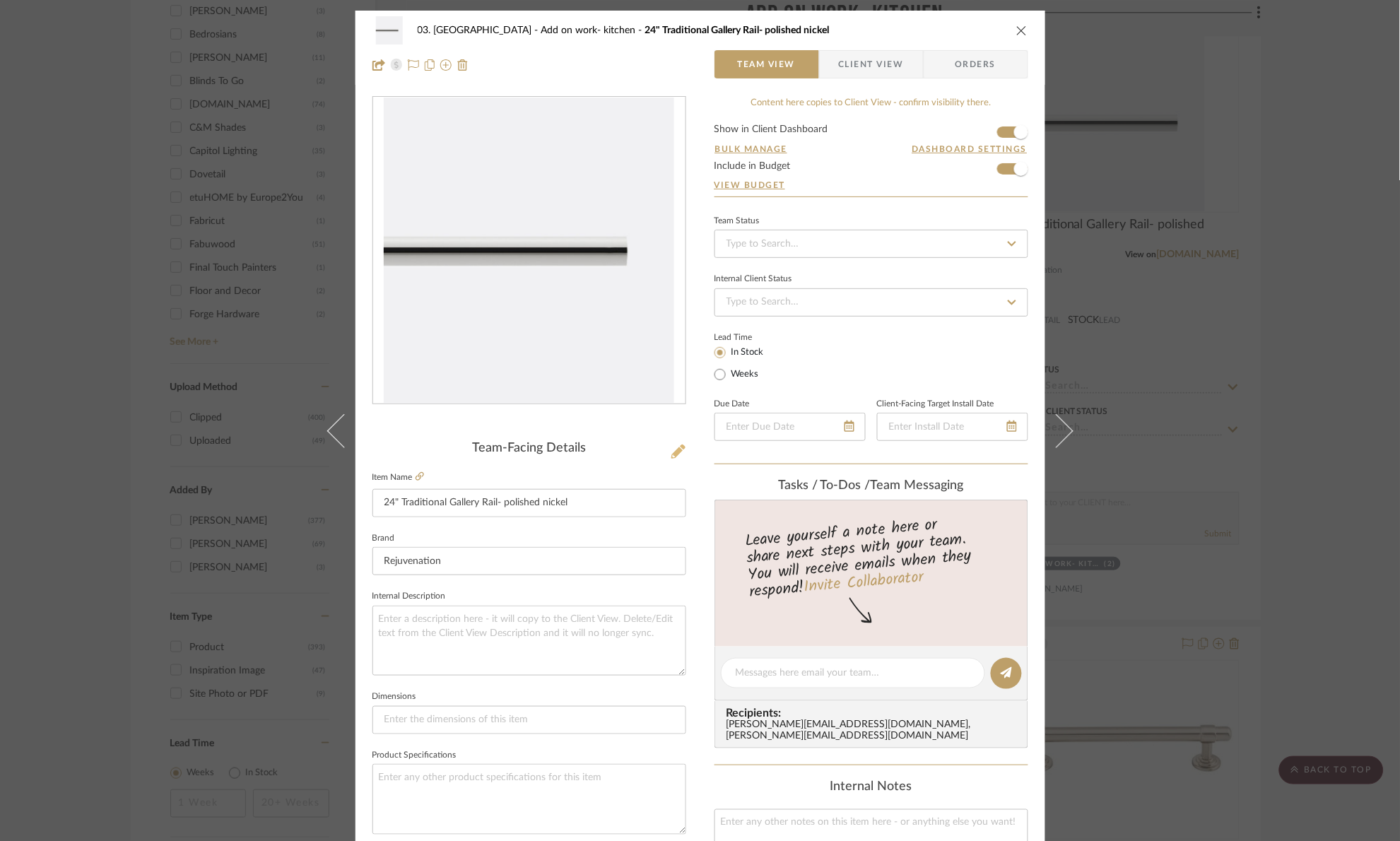
click at [680, 453] on div "03. Schilling Add on work- kitchen 24" Traditional Gallery Rail- polished nicke…" at bounding box center [700, 663] width 690 height 1306
click at [678, 451] on icon at bounding box center [678, 451] width 14 height 14
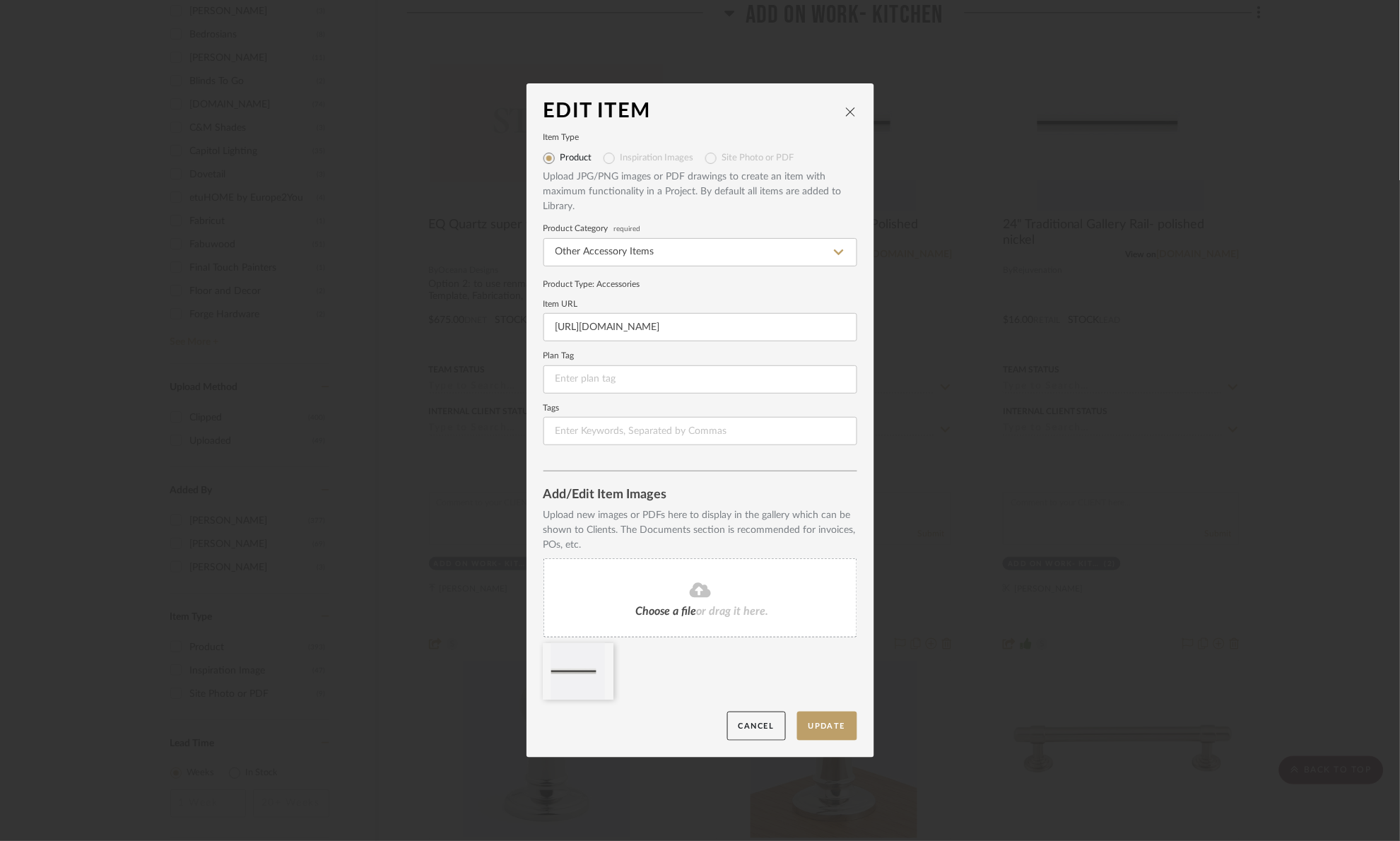
click at [1098, 324] on div "Edit Item Item Type Product Inspiration Images Site Photo or PDF Upload JPG/PNG…" at bounding box center [700, 420] width 1400 height 841
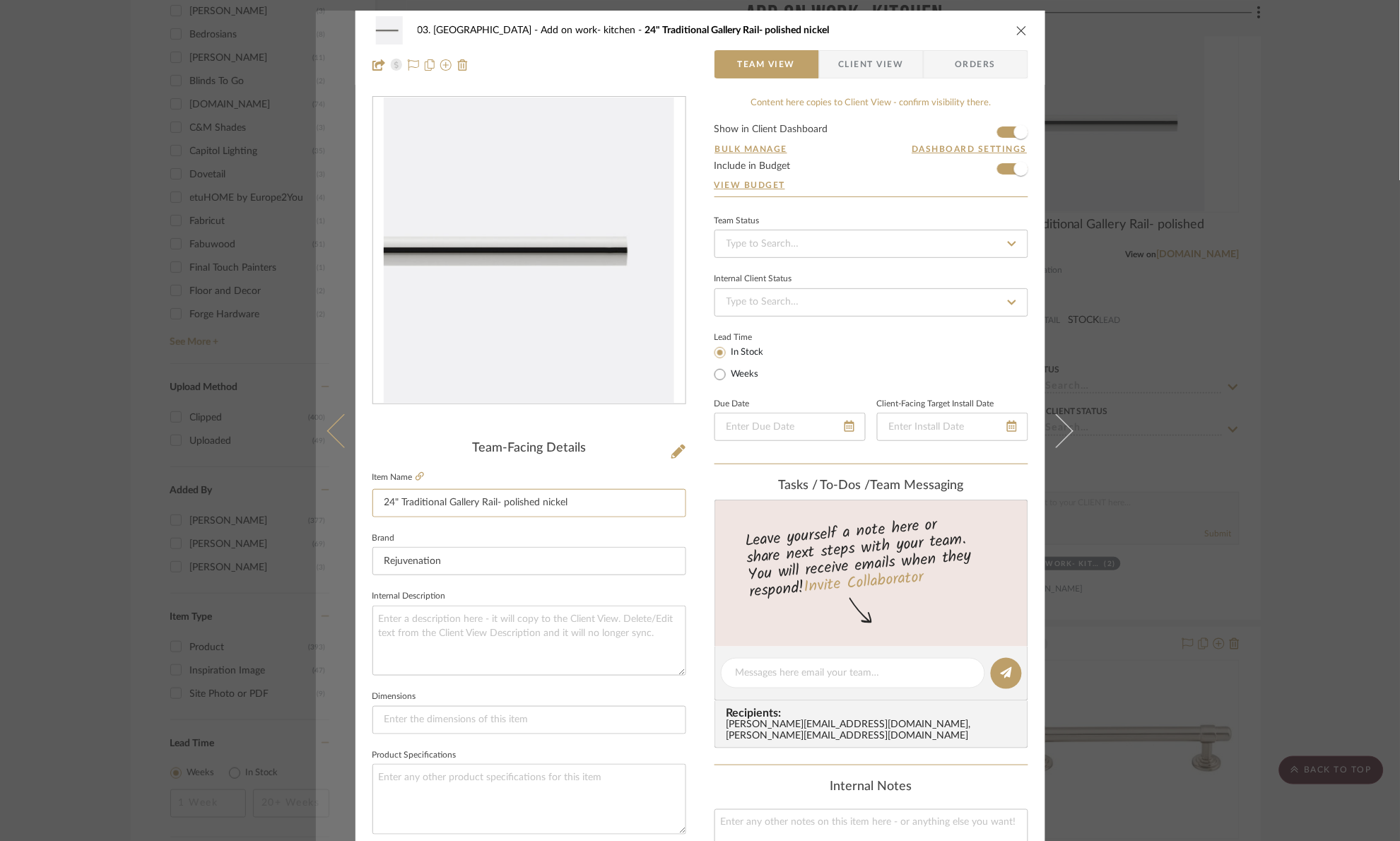
drag, startPoint x: 613, startPoint y: 499, endPoint x: 312, endPoint y: 502, distance: 301.0
click at [316, 502] on mat-dialog-content "03. Schilling Add on work- kitchen 24" Traditional Gallery Rail- polished nicke…" at bounding box center [700, 663] width 769 height 1306
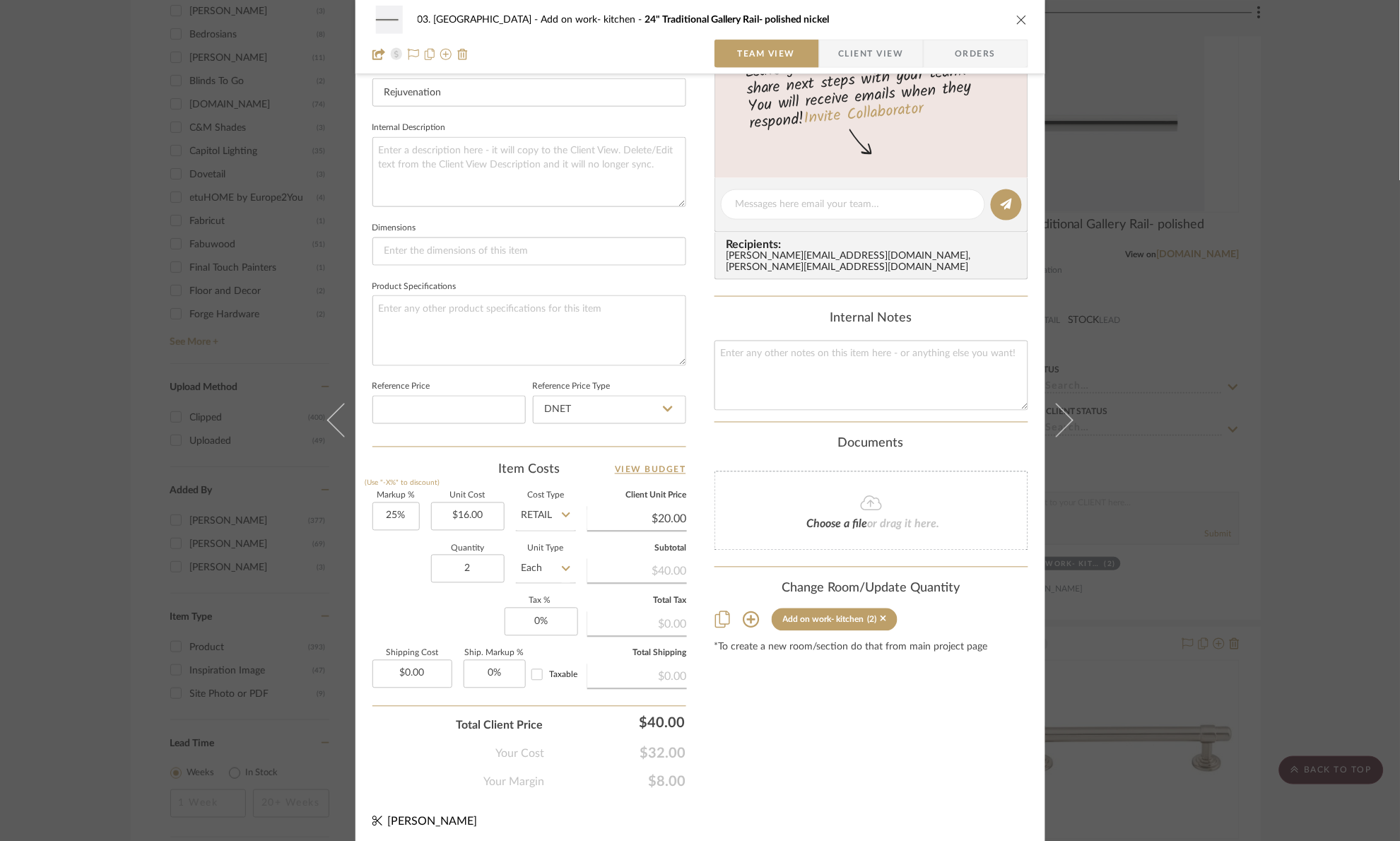
scroll to position [476, 0]
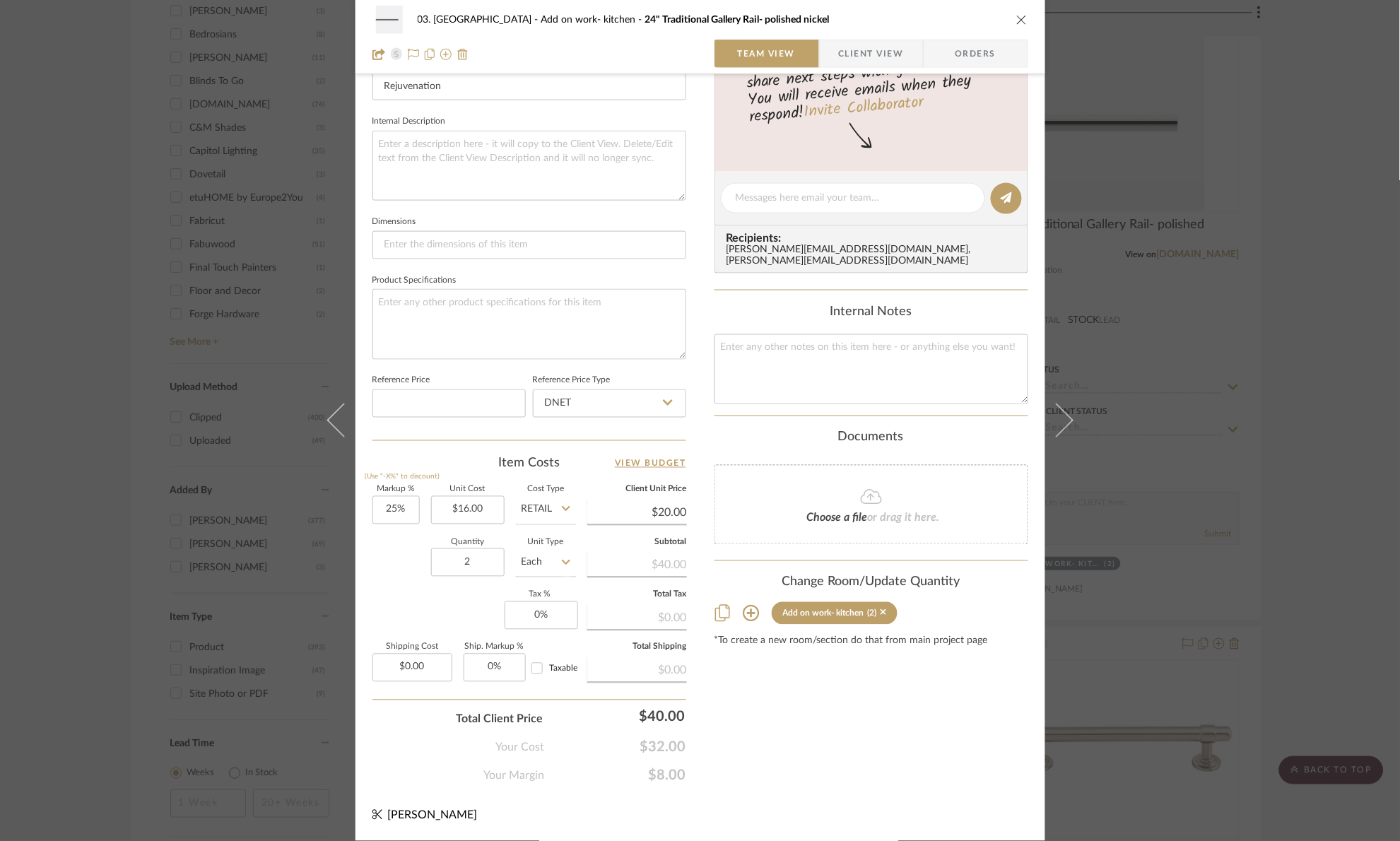
click at [1219, 370] on div "03. Schilling Add on work- kitchen 24" Traditional Gallery Rail- polished nicke…" at bounding box center [700, 420] width 1400 height 841
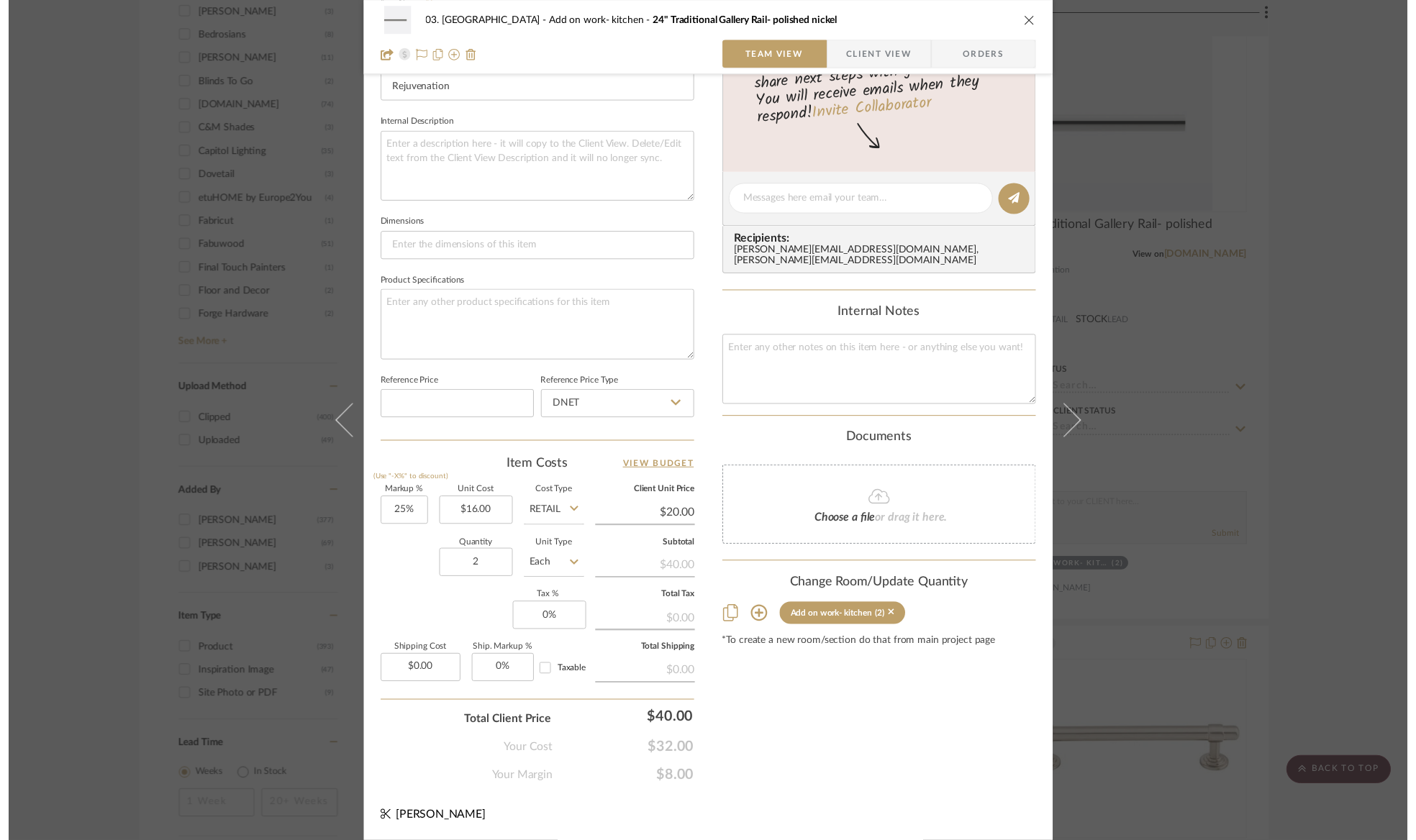
scroll to position [1727, 0]
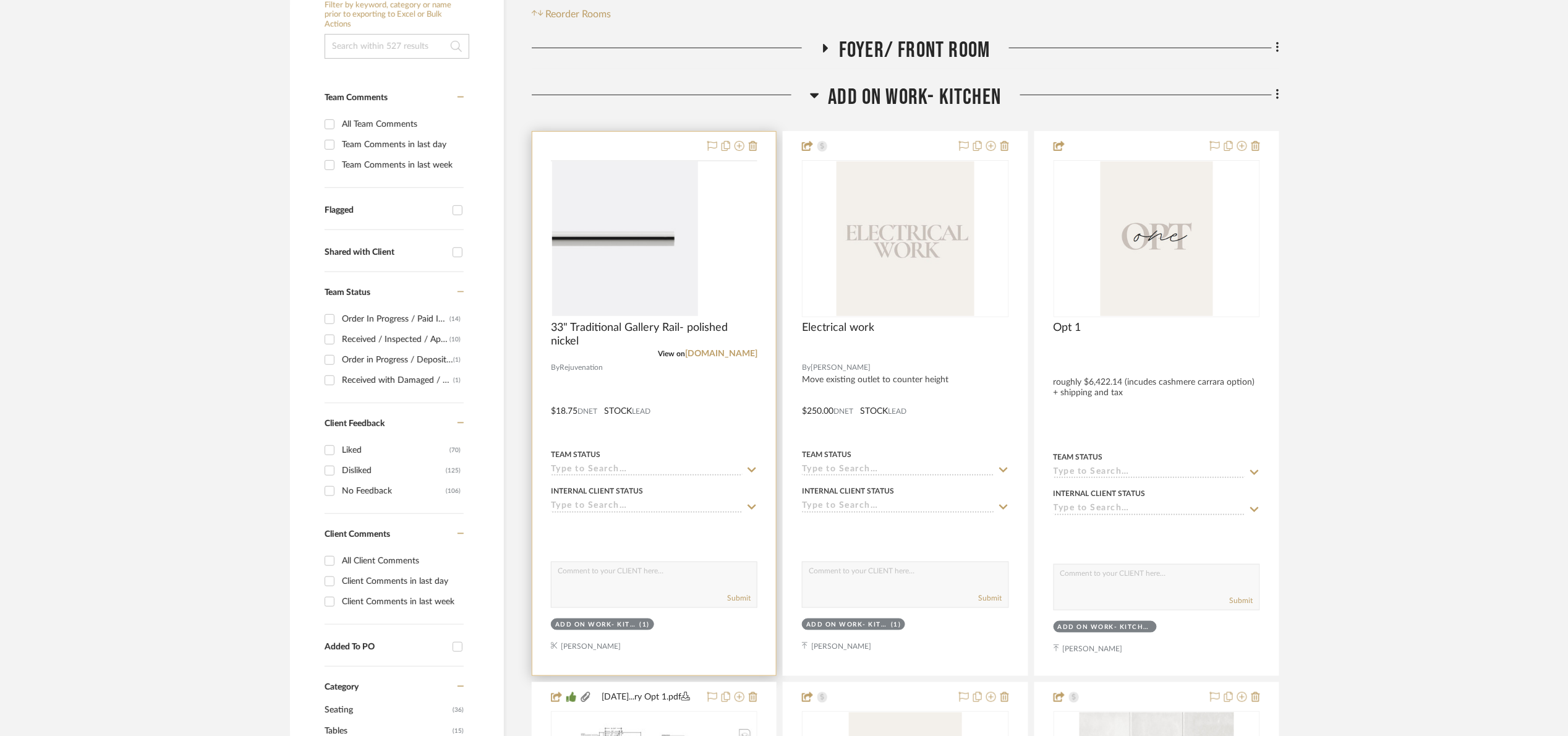
scroll to position [279, 0]
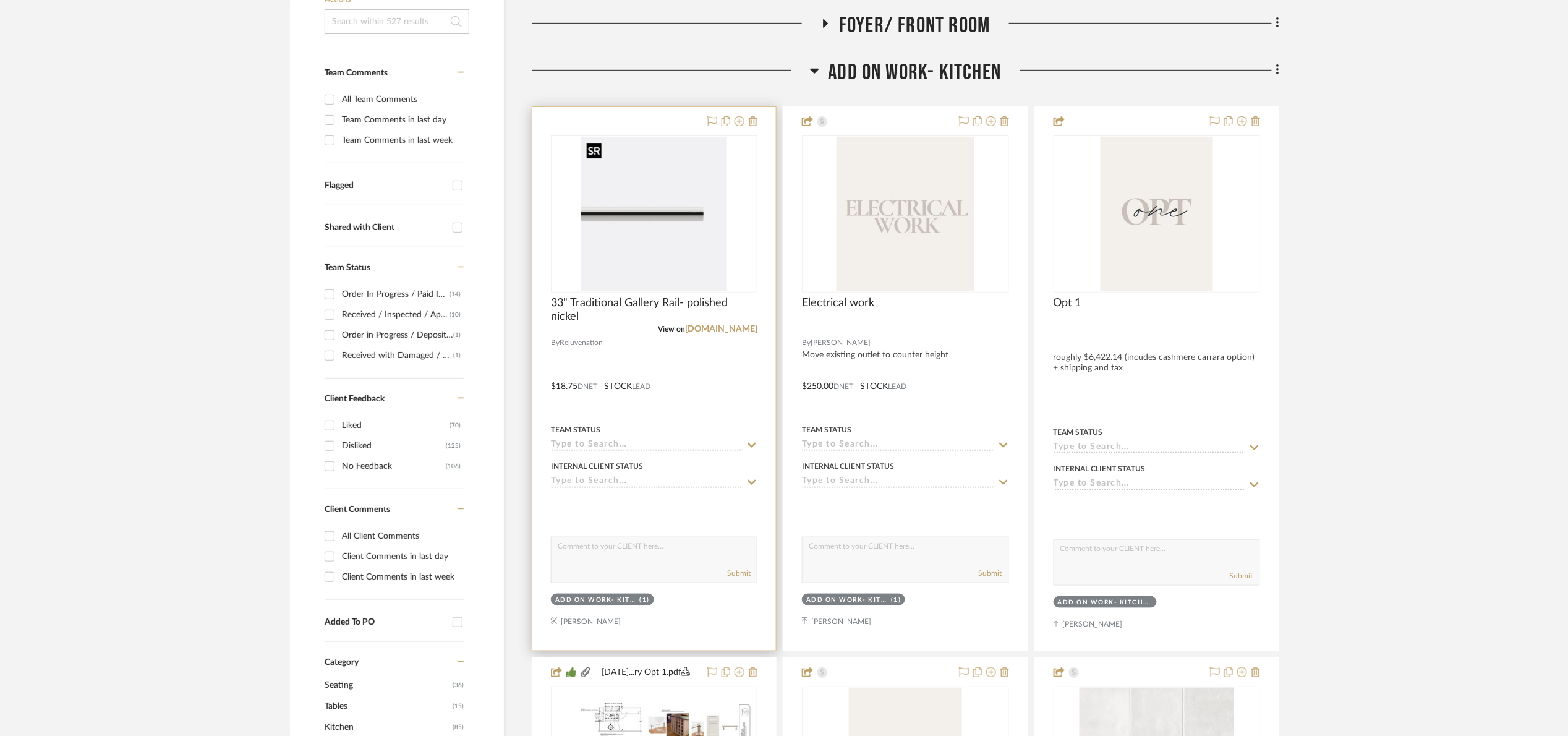
click at [646, 216] on div at bounding box center [654, 214] width 206 height 157
click at [645, 217] on img "0" at bounding box center [654, 214] width 146 height 155
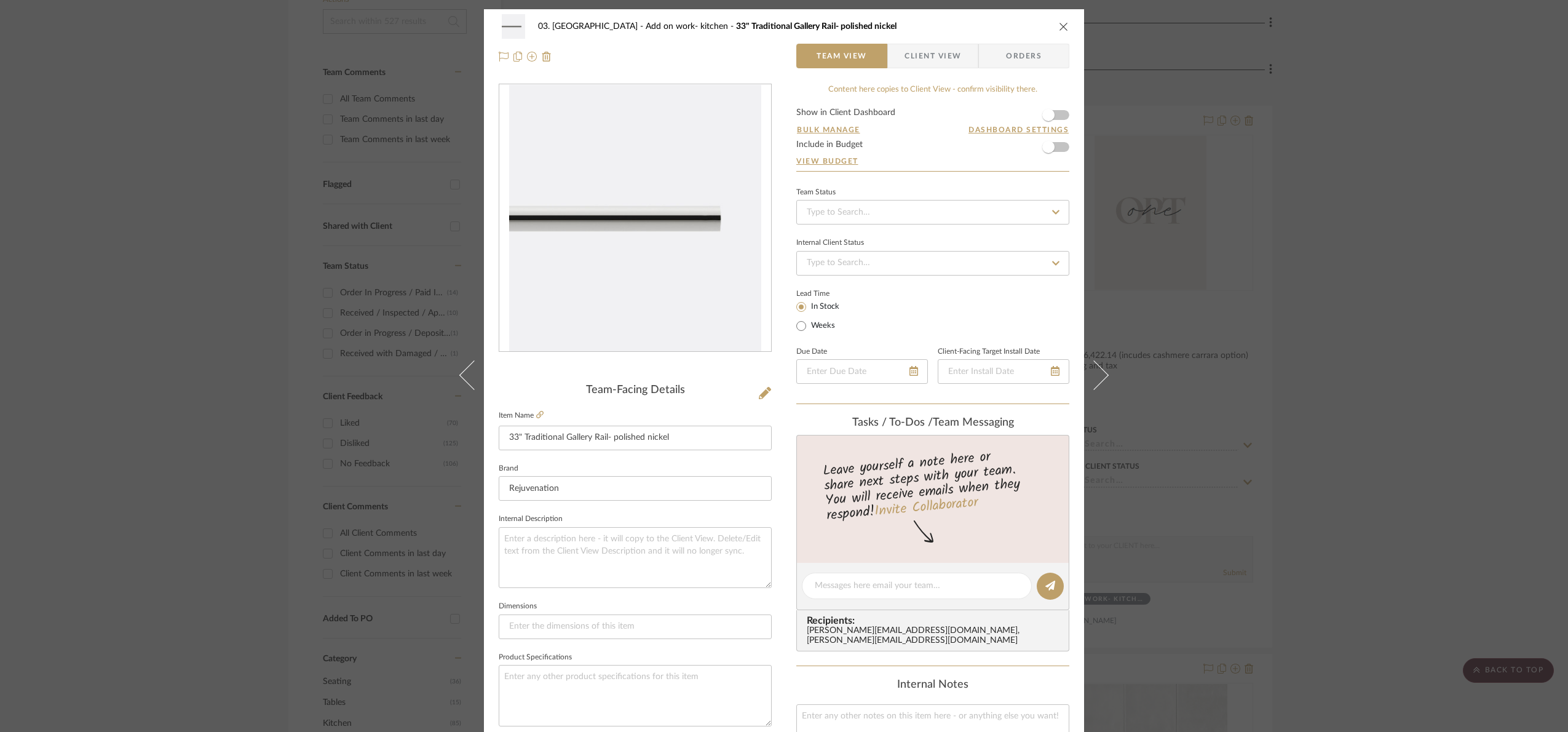
scroll to position [414, 0]
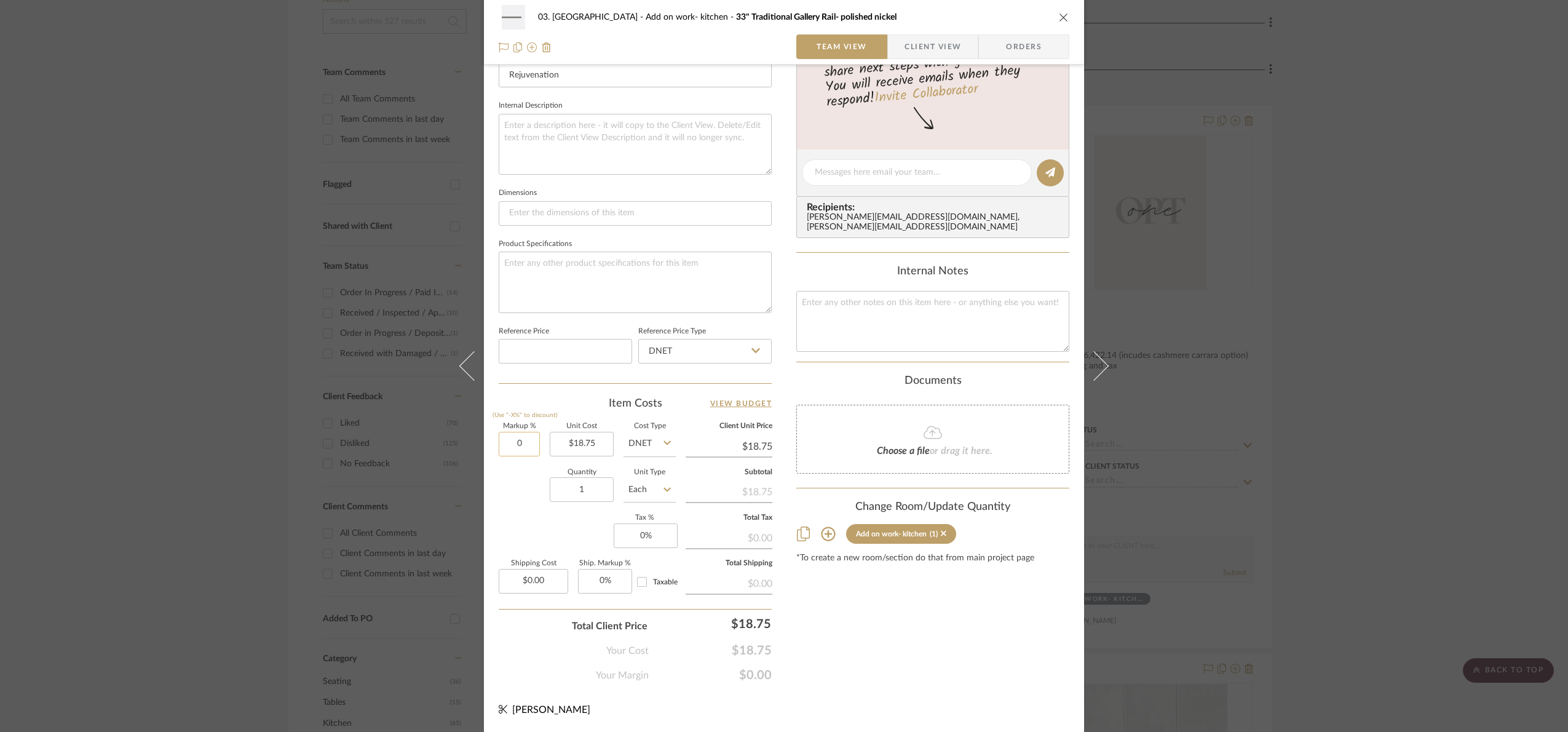
click at [527, 447] on input "0" at bounding box center [519, 444] width 41 height 25
type input "25%"
click at [510, 509] on div "Quantity 1 Unit Type Each" at bounding box center [587, 491] width 177 height 43
type input "$23.44"
type input "25"
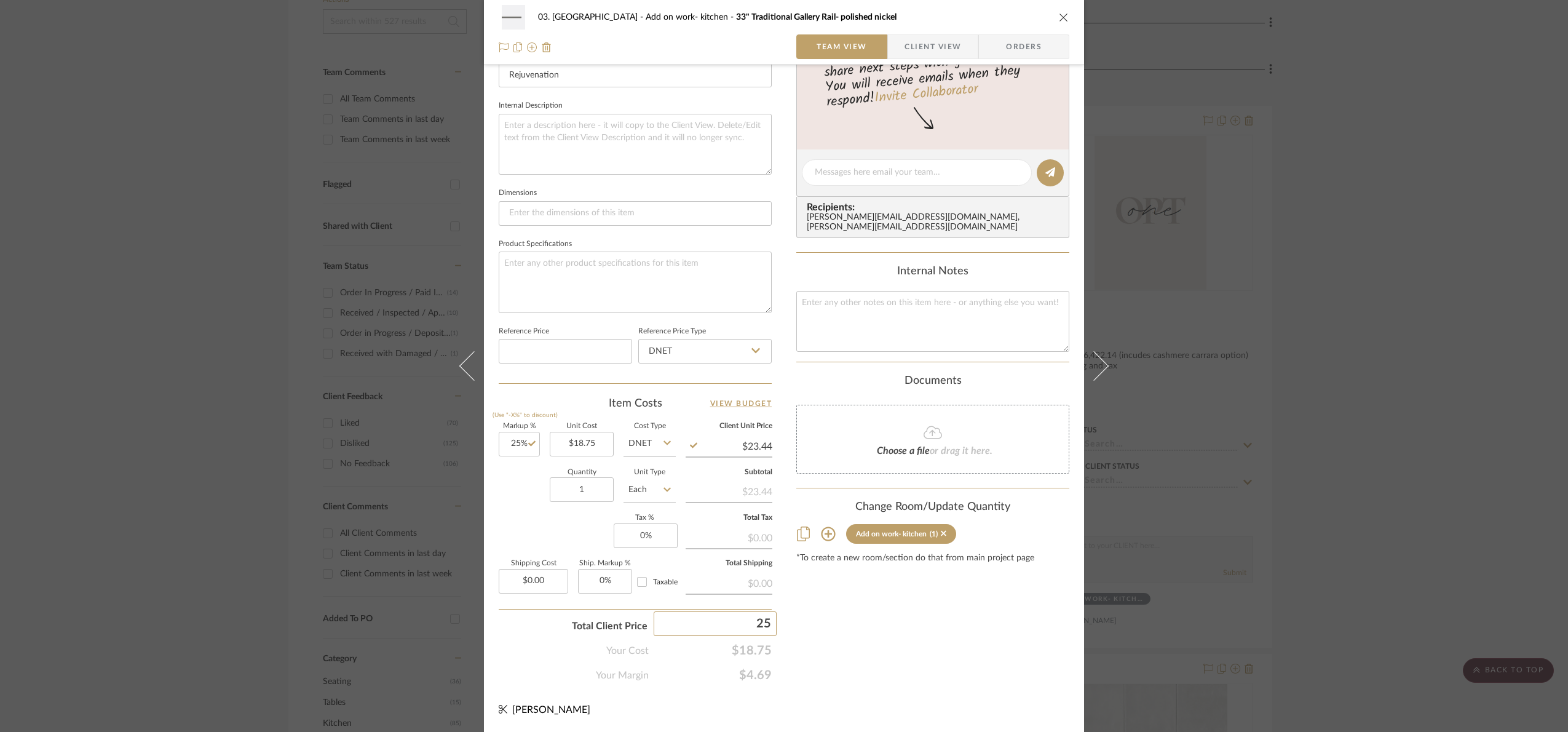
click at [865, 654] on div "03. [PERSON_NAME] Add on work- kitchen 33" Traditional Gallery Rail- polished n…" at bounding box center [784, 366] width 1568 height 732
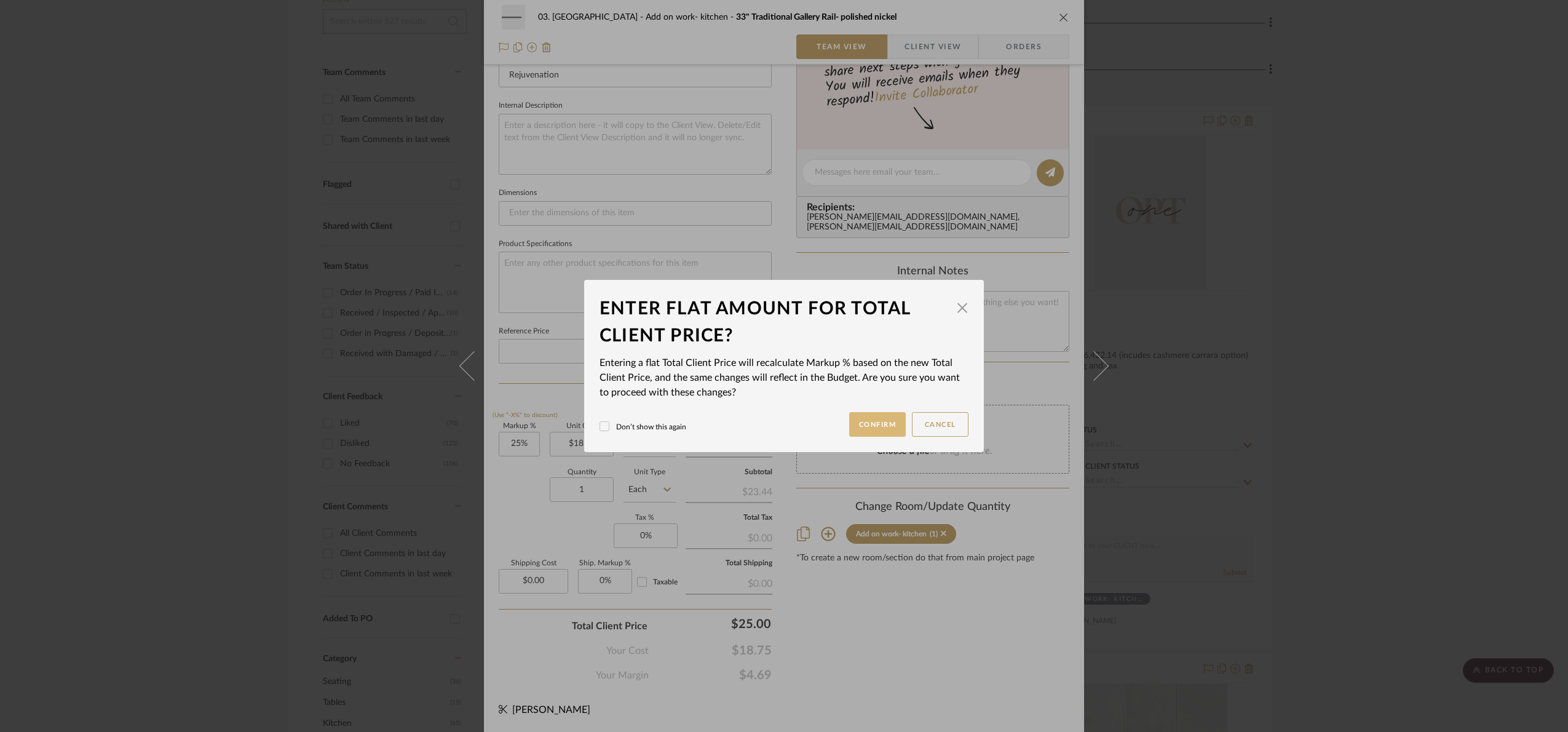
click at [873, 422] on button "Confirm" at bounding box center [877, 425] width 57 height 25
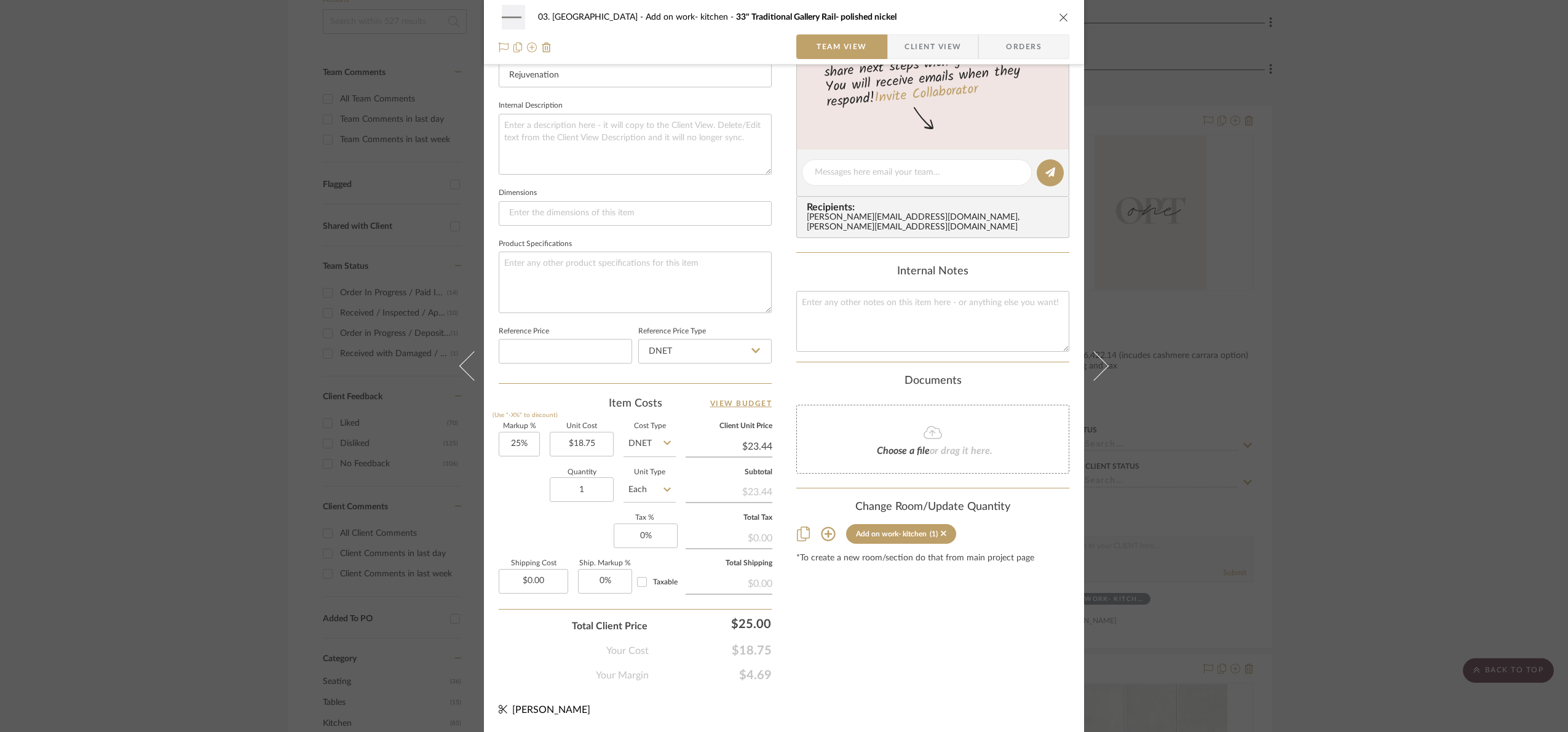
type input "33.33%"
type input "$25.00"
click at [583, 446] on input "18.75" at bounding box center [581, 444] width 64 height 25
type input "$19.20"
click at [943, 678] on div "Content here copies to Client View - confirm visibility there. Show in Client D…" at bounding box center [933, 176] width 273 height 1013
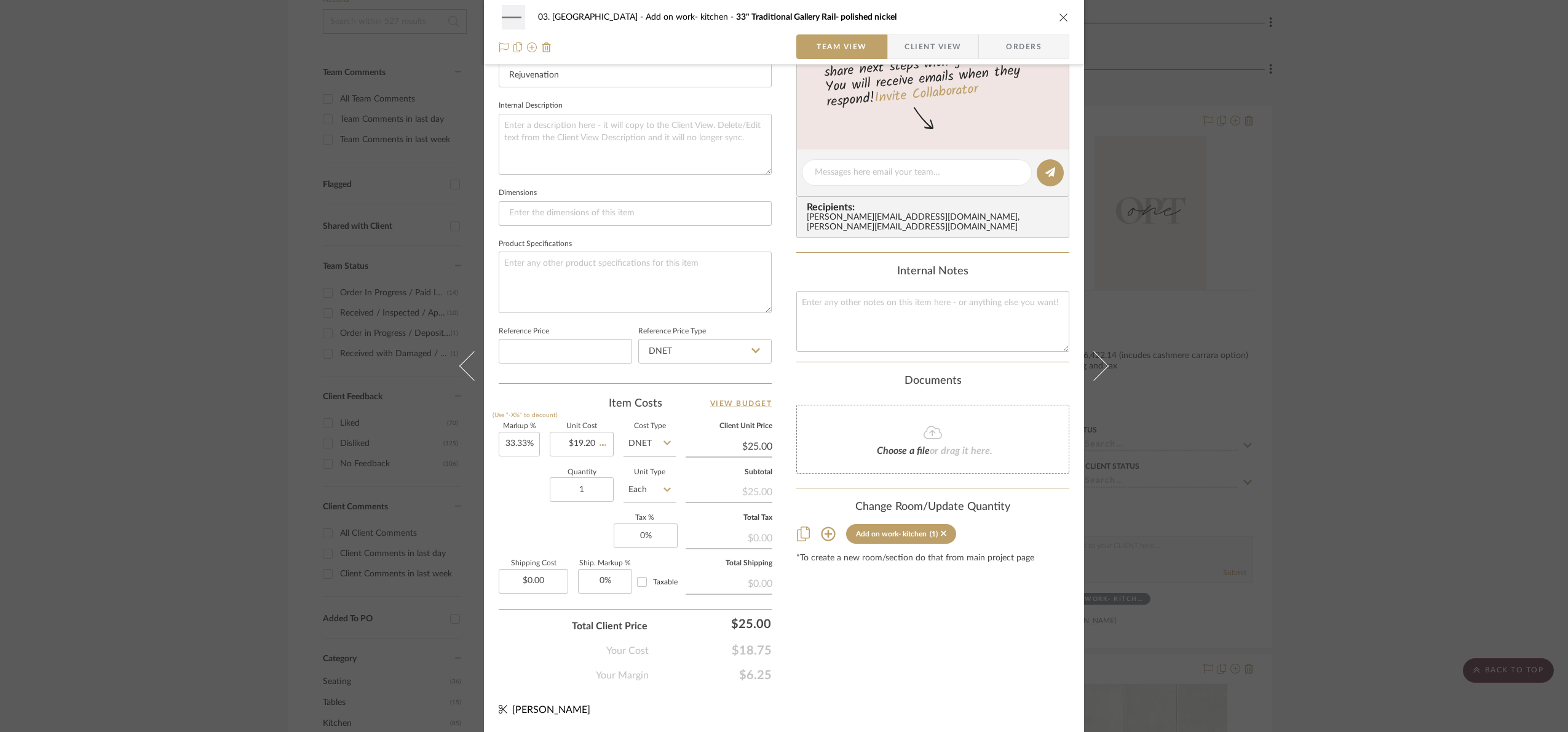
type input "30.2%"
click at [594, 438] on input "19.20" at bounding box center [581, 444] width 64 height 25
type input "$18.20"
drag, startPoint x: 906, startPoint y: 660, endPoint x: 914, endPoint y: 658, distance: 8.2
click at [911, 658] on div "Content here copies to Client View - confirm visibility there. Show in Client D…" at bounding box center [933, 176] width 273 height 1013
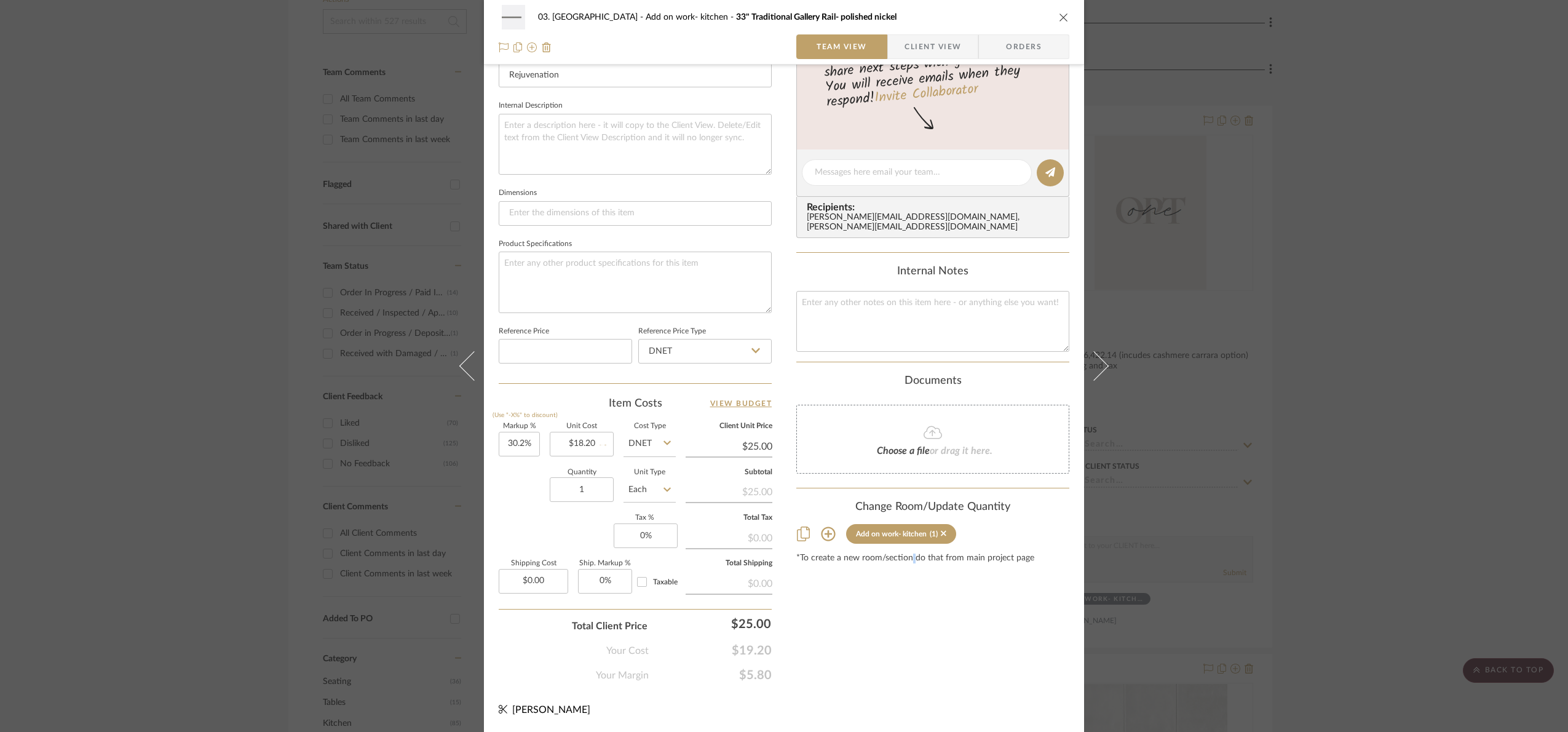
type input "37.36%"
click at [600, 436] on input "18.20" at bounding box center [581, 444] width 64 height 25
click at [592, 434] on input "18.20" at bounding box center [581, 444] width 64 height 25
type input "$20.00"
click at [898, 641] on div "Content here copies to Client View - confirm visibility there. Show in Client D…" at bounding box center [933, 176] width 273 height 1013
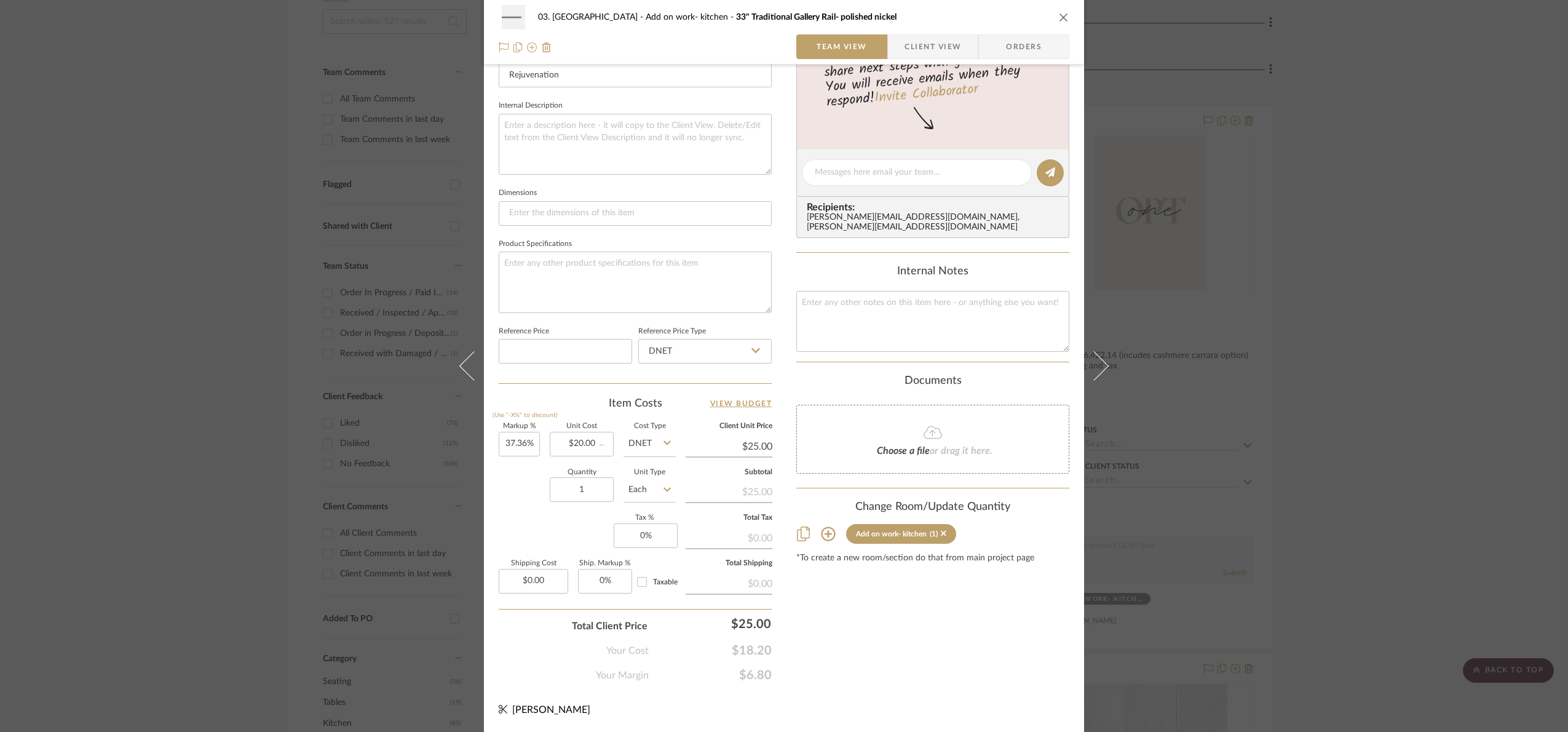
type input "25%"
click at [1217, 413] on div "03. Schilling Add on work- kitchen 33" Traditional Gallery Rail- polished nicke…" at bounding box center [784, 366] width 1568 height 732
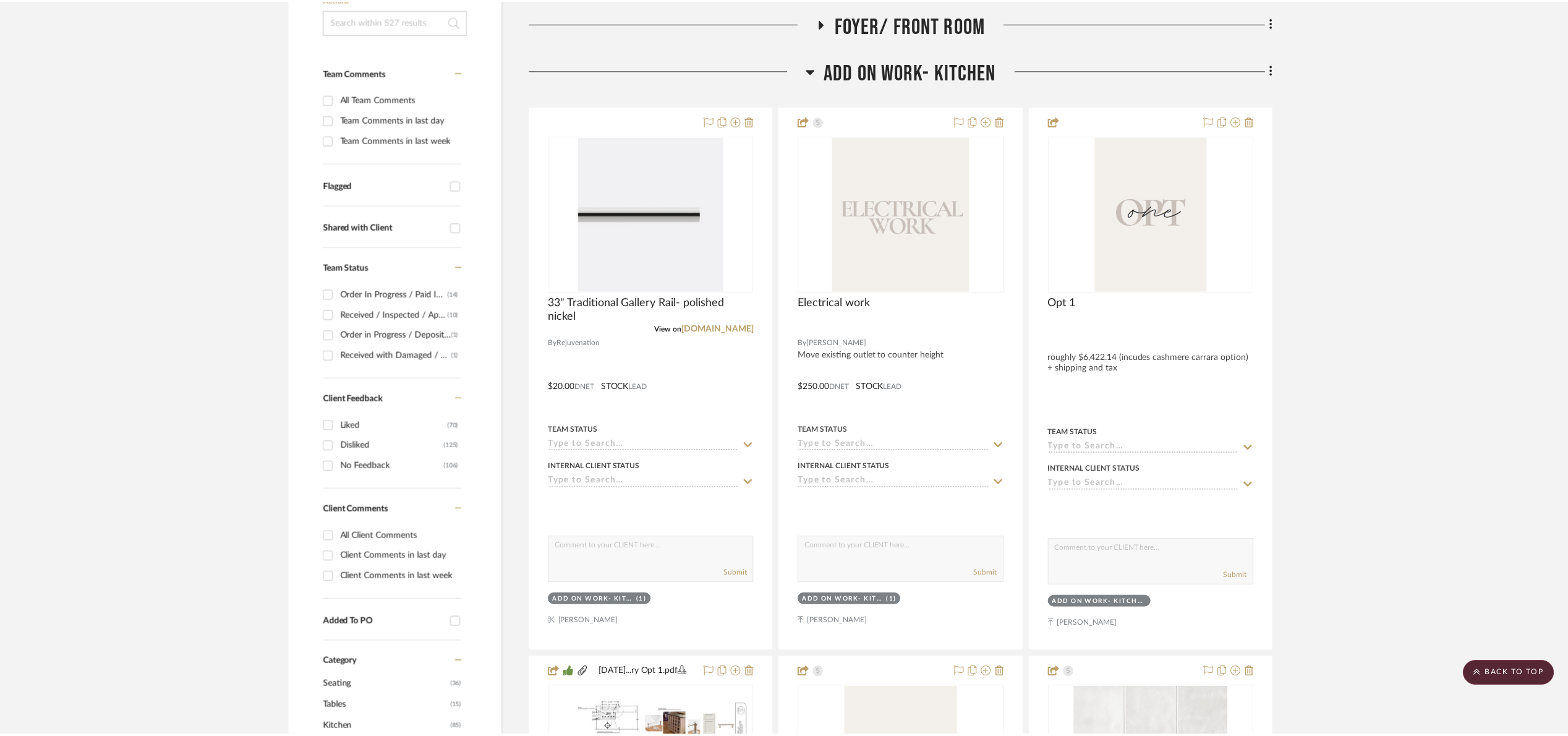
scroll to position [279, 0]
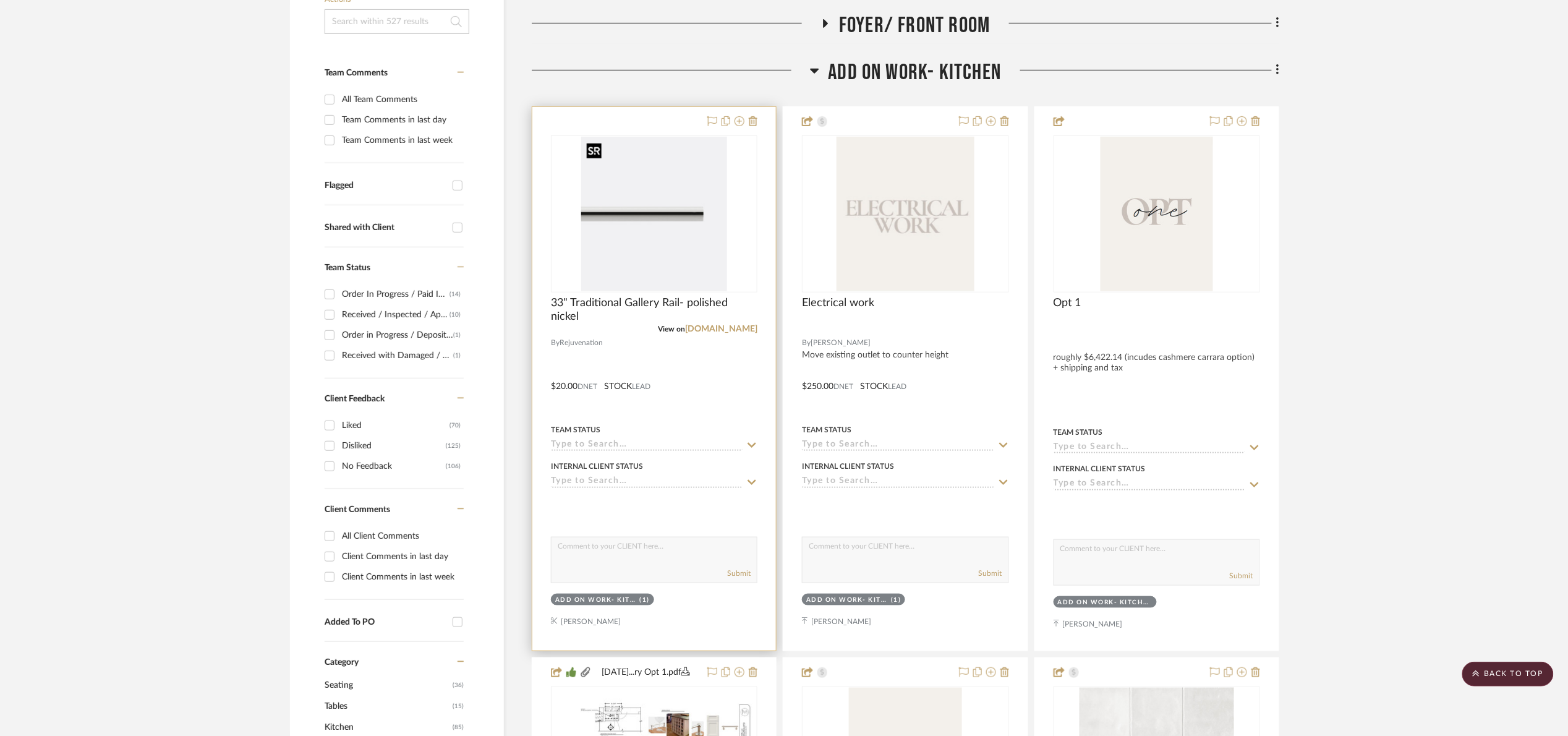
click at [690, 244] on img "0" at bounding box center [654, 214] width 146 height 155
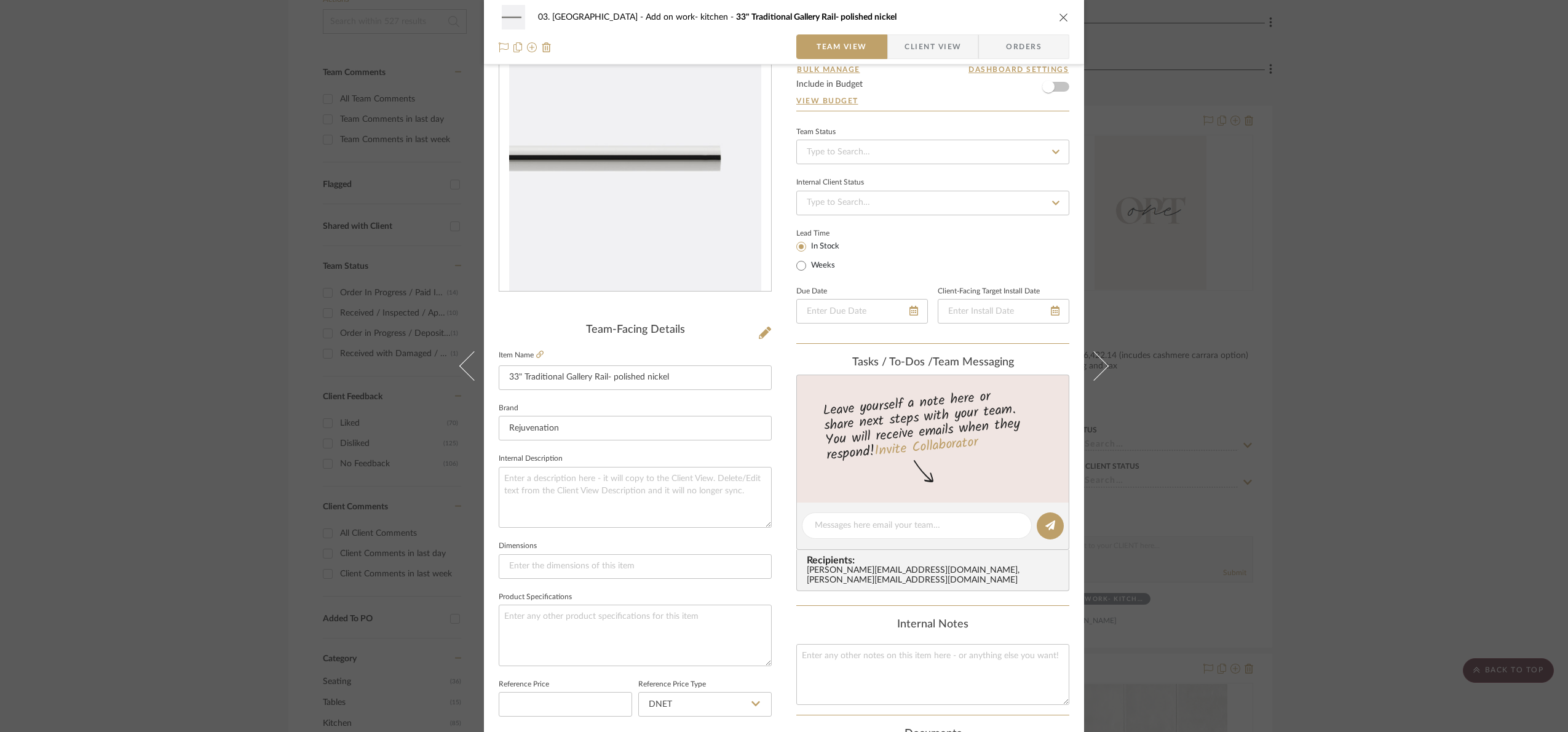
scroll to position [414, 0]
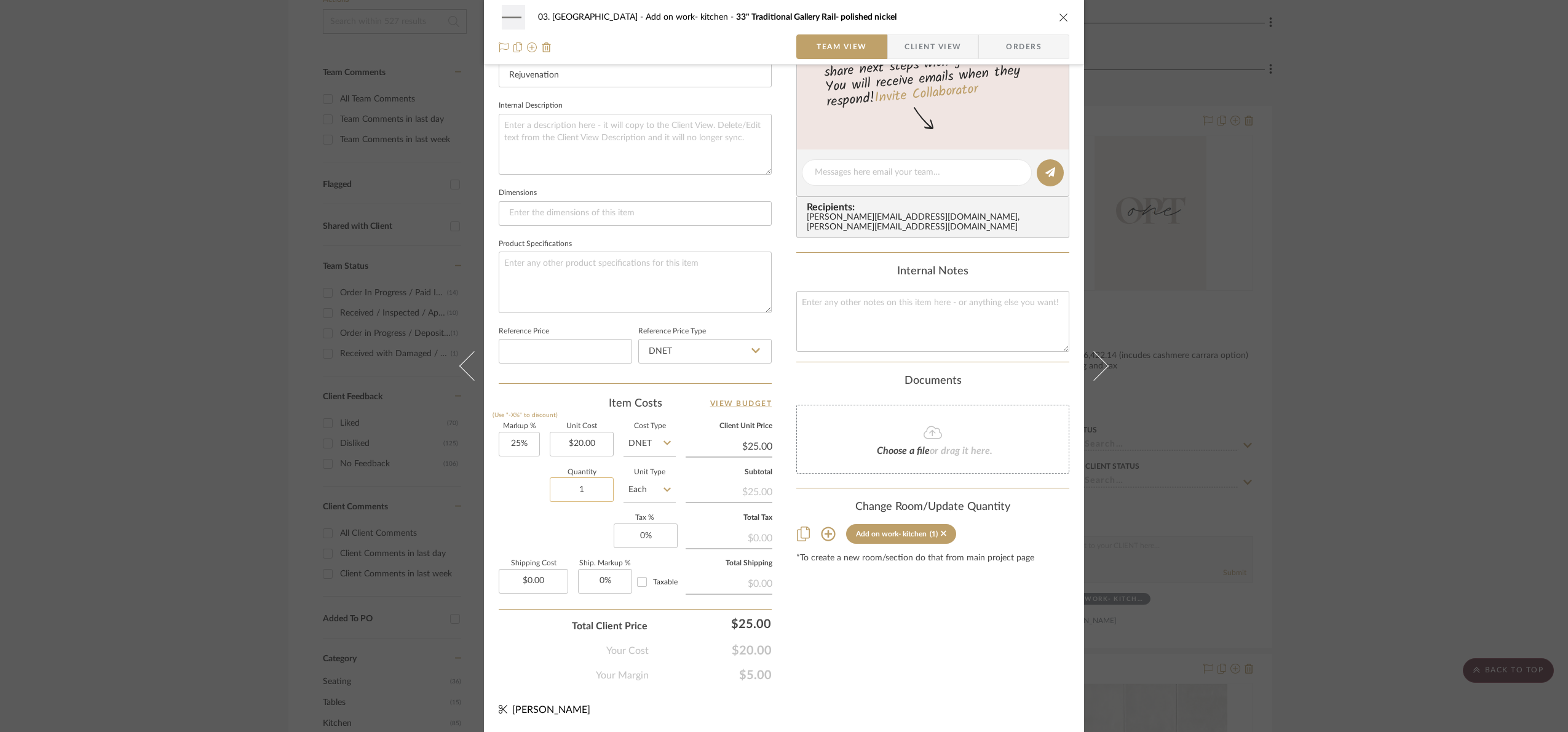
click at [586, 492] on input "2" at bounding box center [581, 490] width 64 height 25
type input "2"
click at [526, 542] on div "Markup % (Use "-X%" to discount) 25% Unit Cost $20.00 Cost Type DNET Client Uni…" at bounding box center [635, 513] width 273 height 179
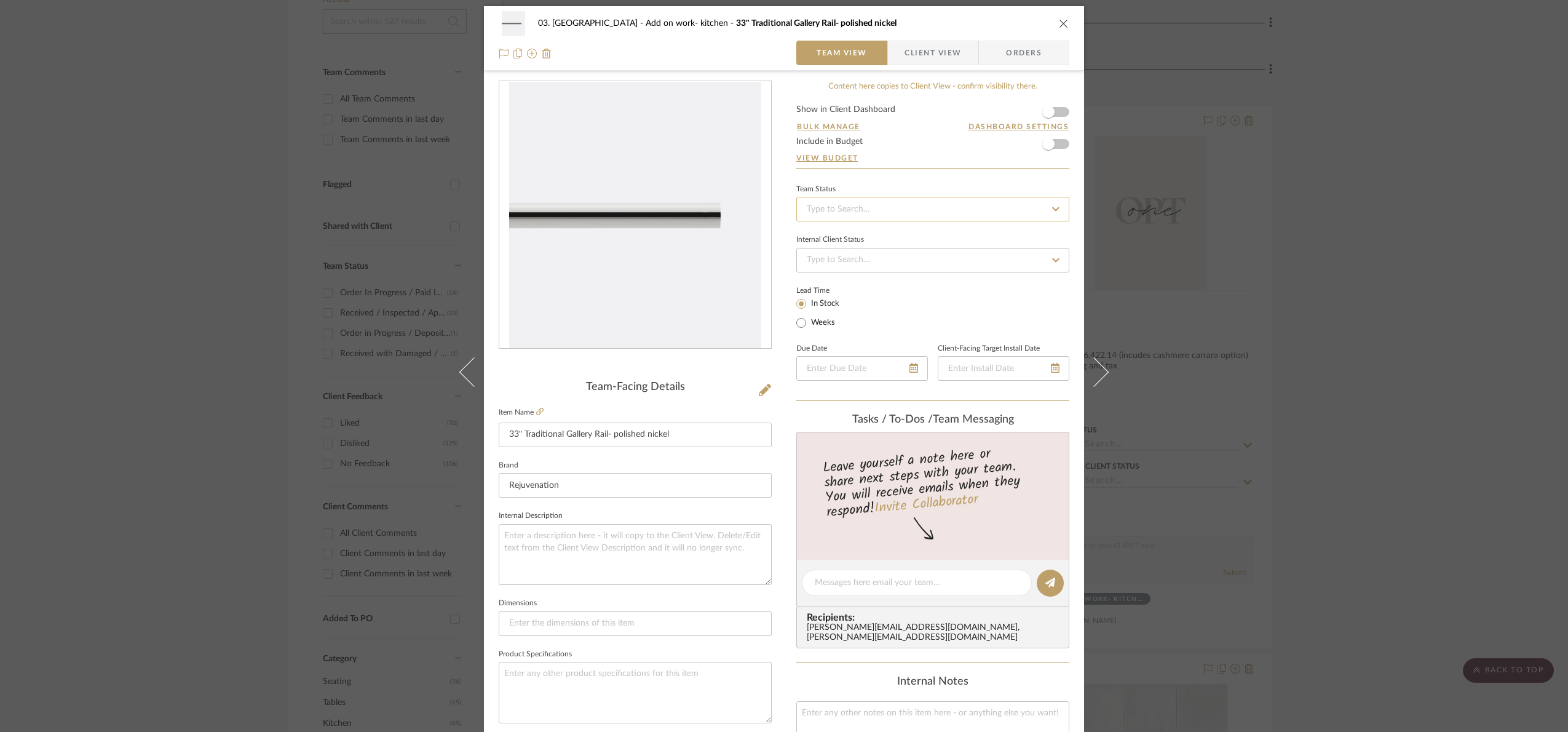
scroll to position [0, 0]
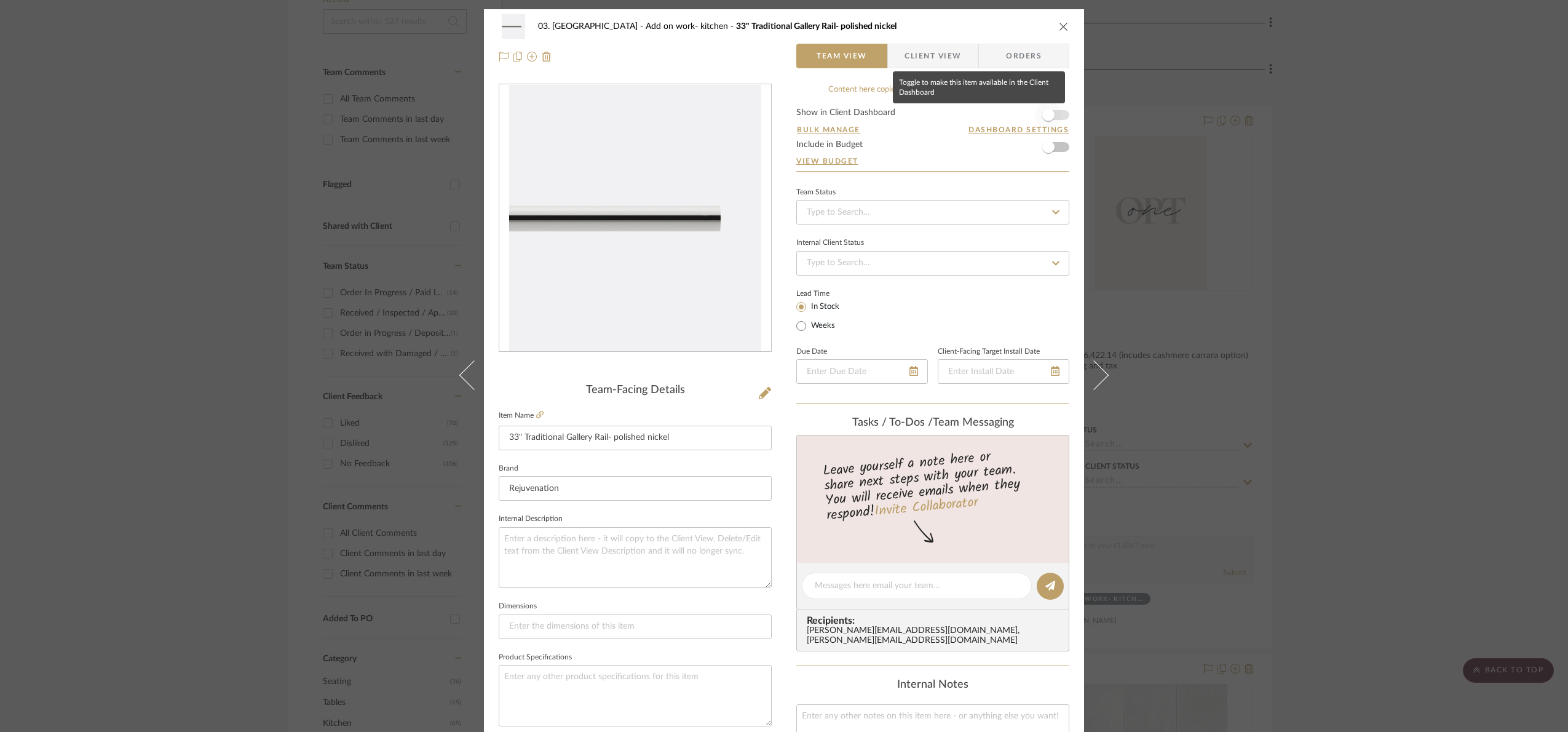
click at [1055, 108] on span "button" at bounding box center [1048, 114] width 27 height 27
drag, startPoint x: 948, startPoint y: 56, endPoint x: 921, endPoint y: 137, distance: 85.4
click at [948, 56] on span "Client View" at bounding box center [933, 56] width 56 height 25
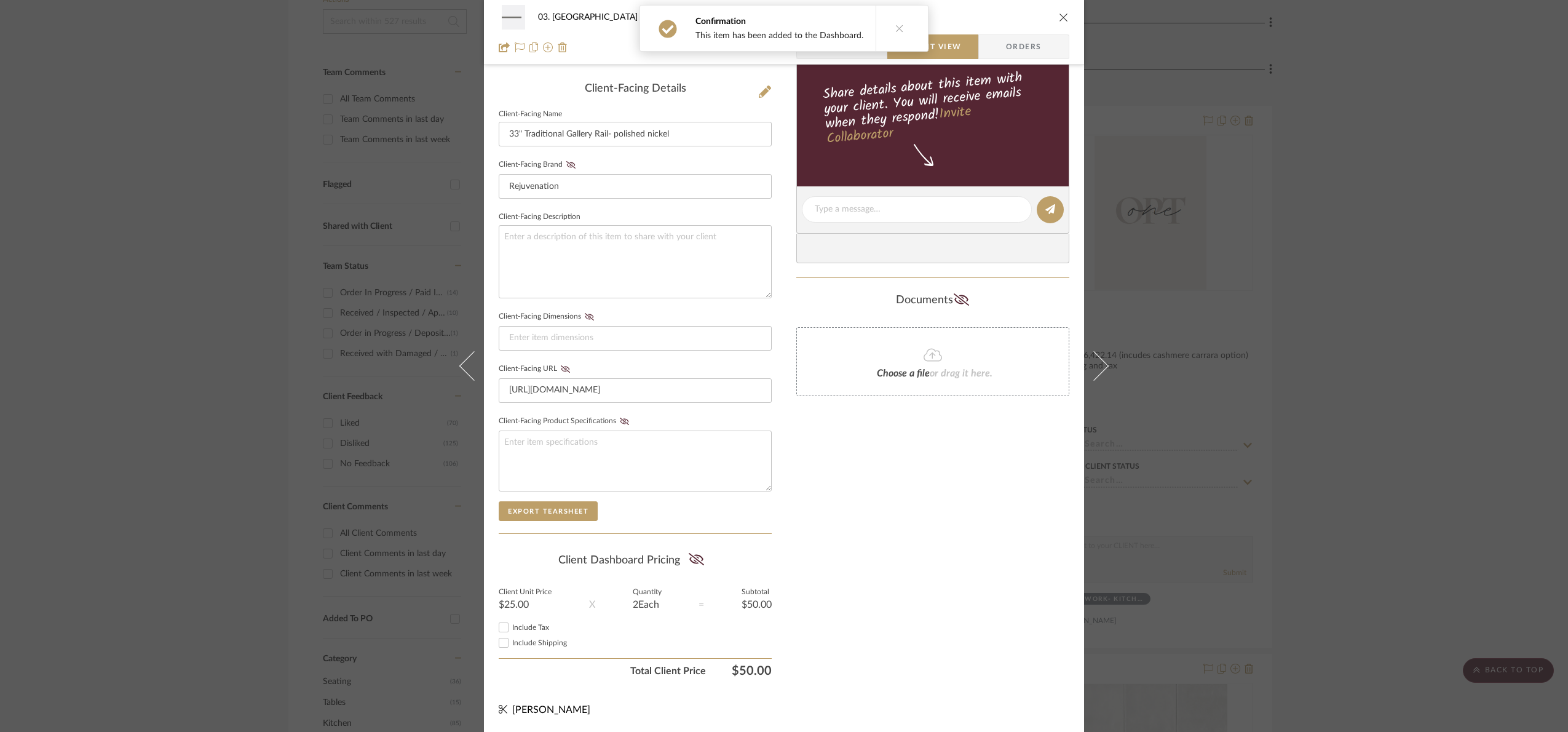
scroll to position [305, 0]
drag, startPoint x: 687, startPoint y: 559, endPoint x: 732, endPoint y: 549, distance: 46.1
click at [699, 554] on icon at bounding box center [695, 559] width 15 height 12
drag, startPoint x: 1453, startPoint y: 376, endPoint x: 991, endPoint y: 315, distance: 466.0
click at [1217, 374] on div "03. Schilling Add on work- kitchen 33" Traditional Gallery Rail- polished nicke…" at bounding box center [784, 366] width 1568 height 732
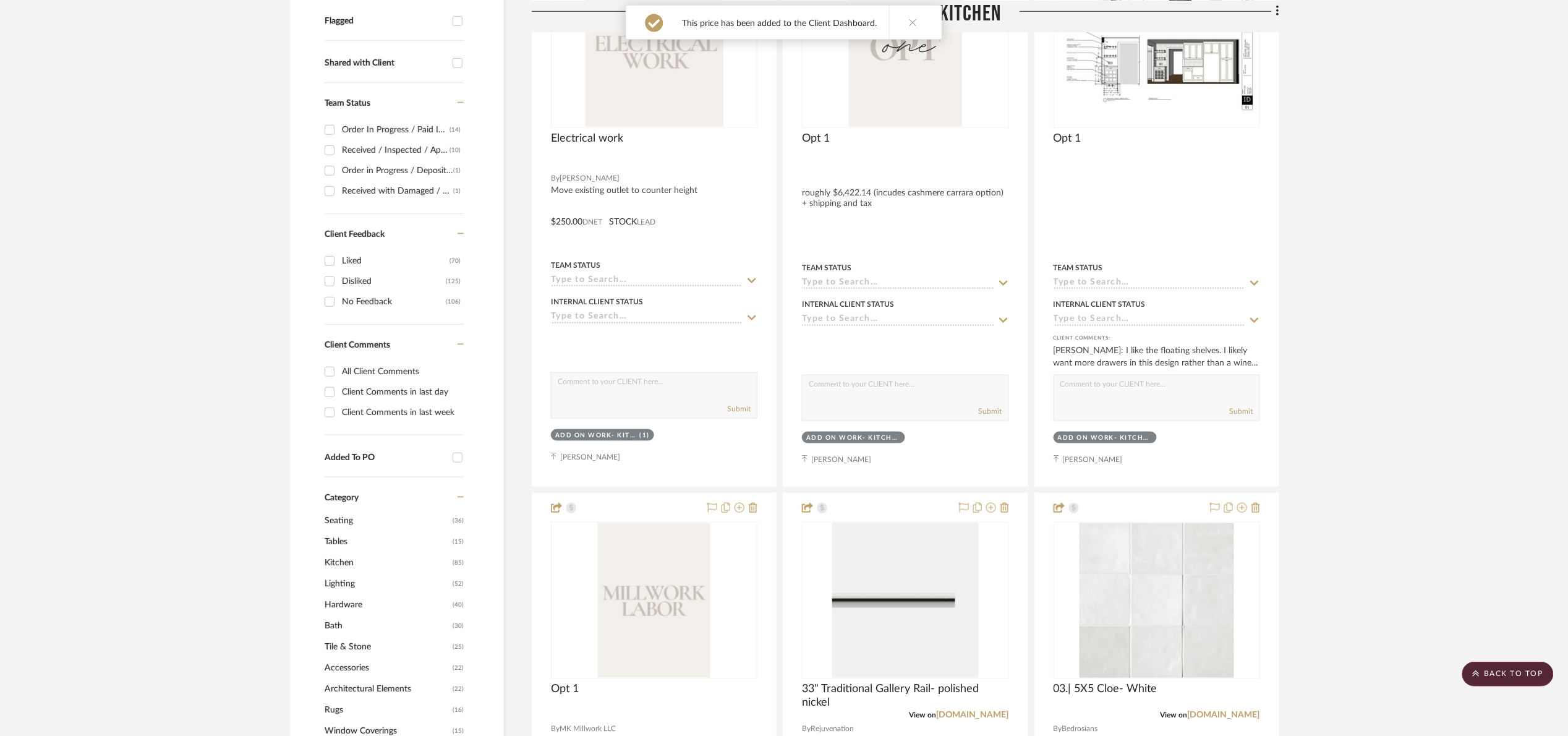
scroll to position [185, 0]
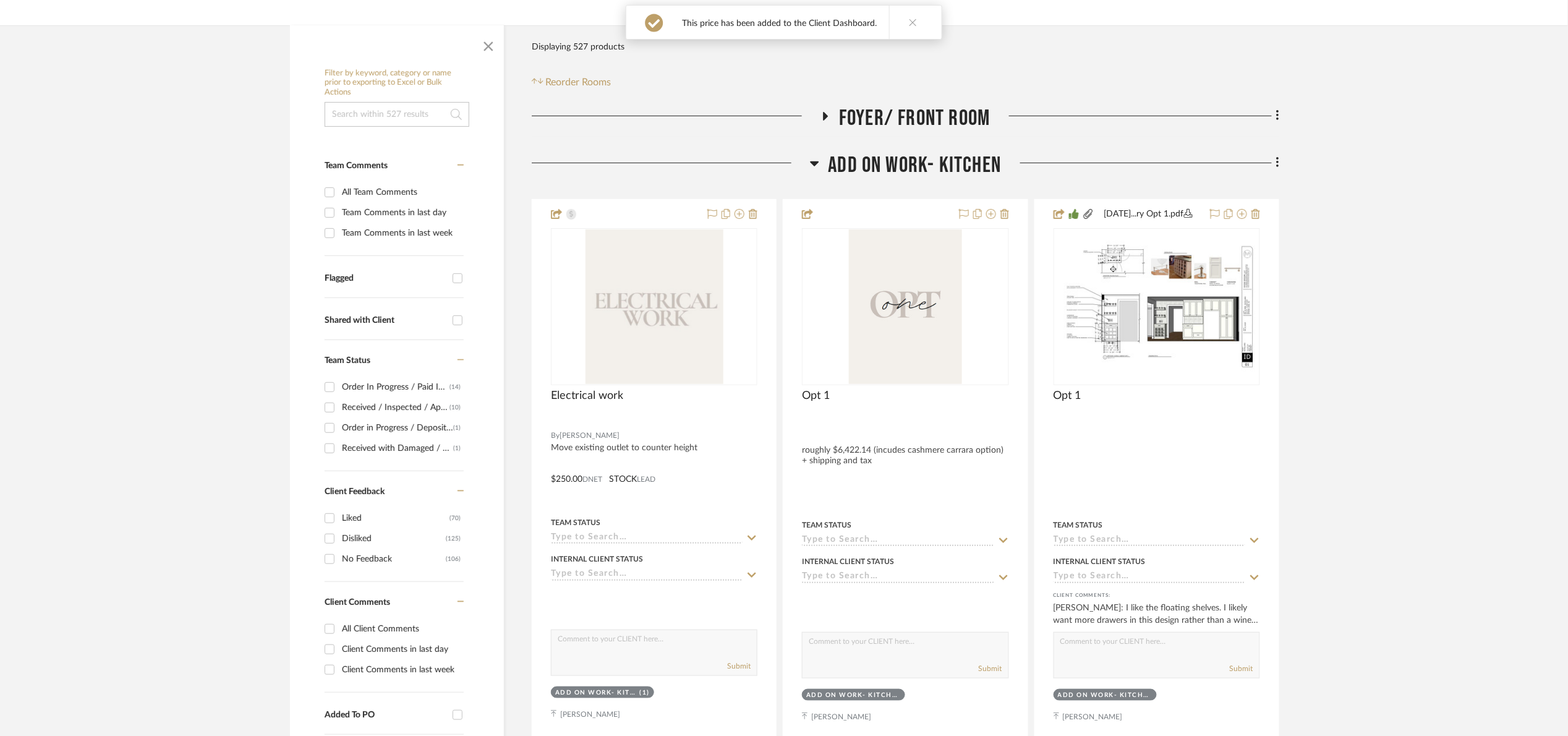
click at [497, 47] on span "button" at bounding box center [488, 44] width 30 height 30
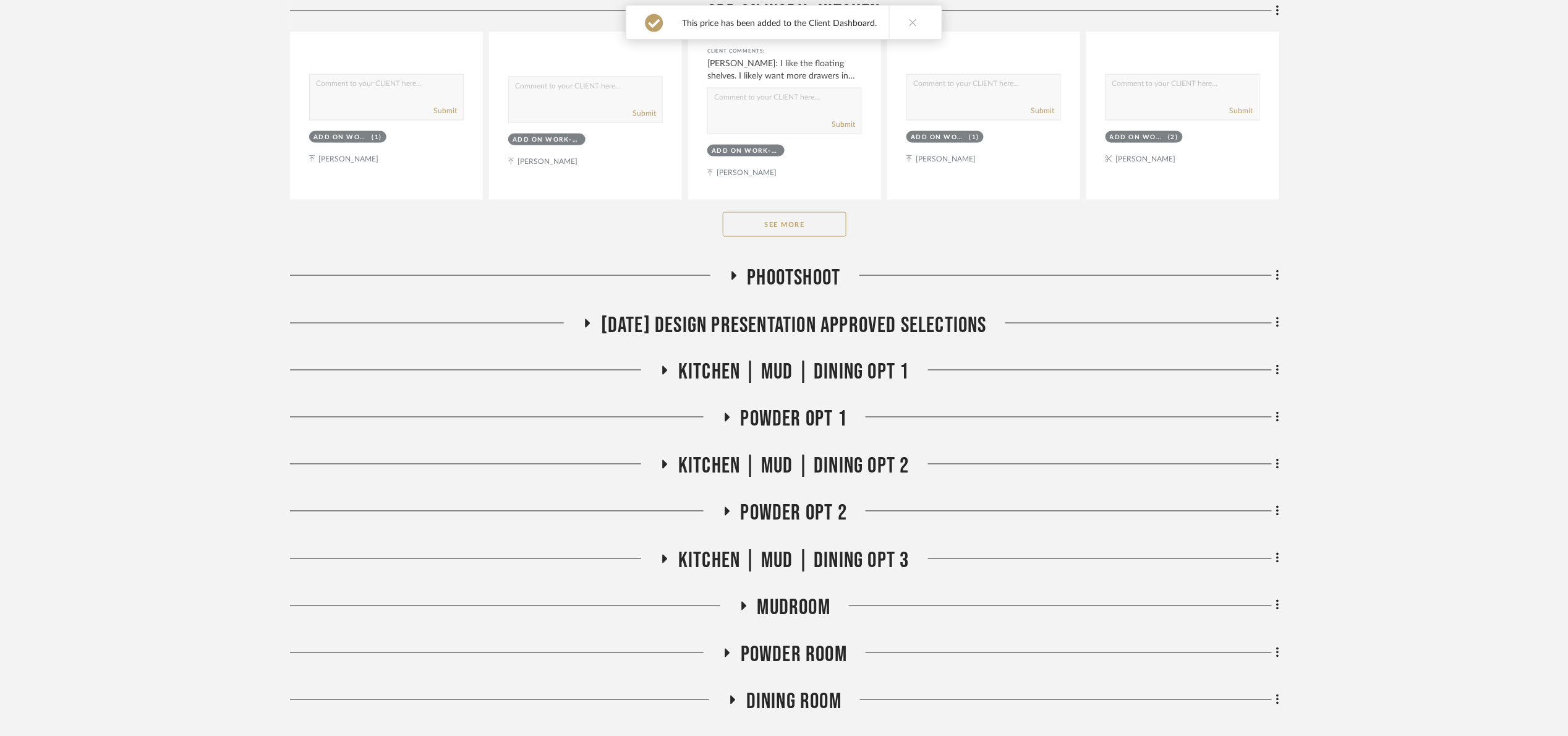
scroll to position [743, 0]
click at [838, 213] on button "See More" at bounding box center [784, 223] width 124 height 25
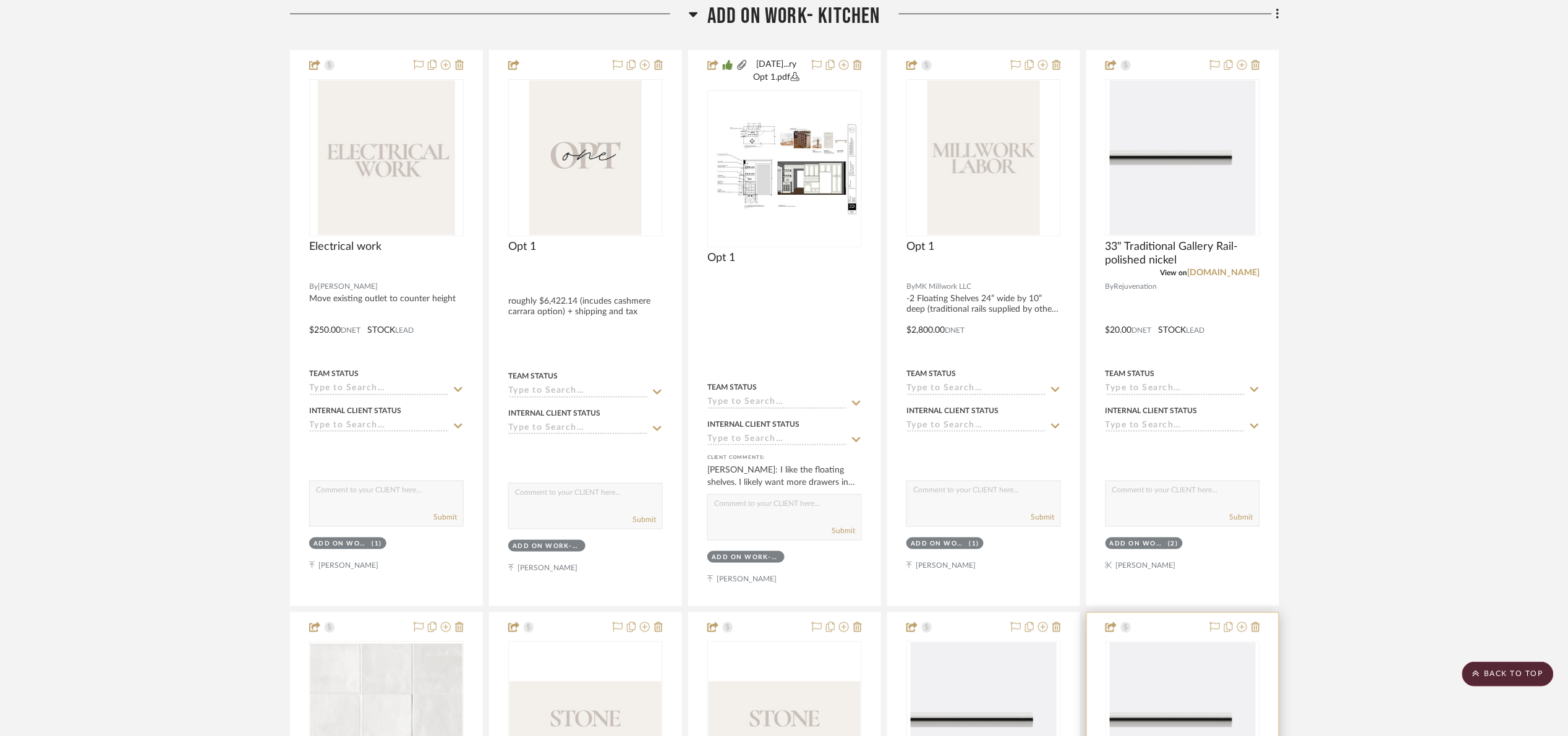
scroll to position [835, 0]
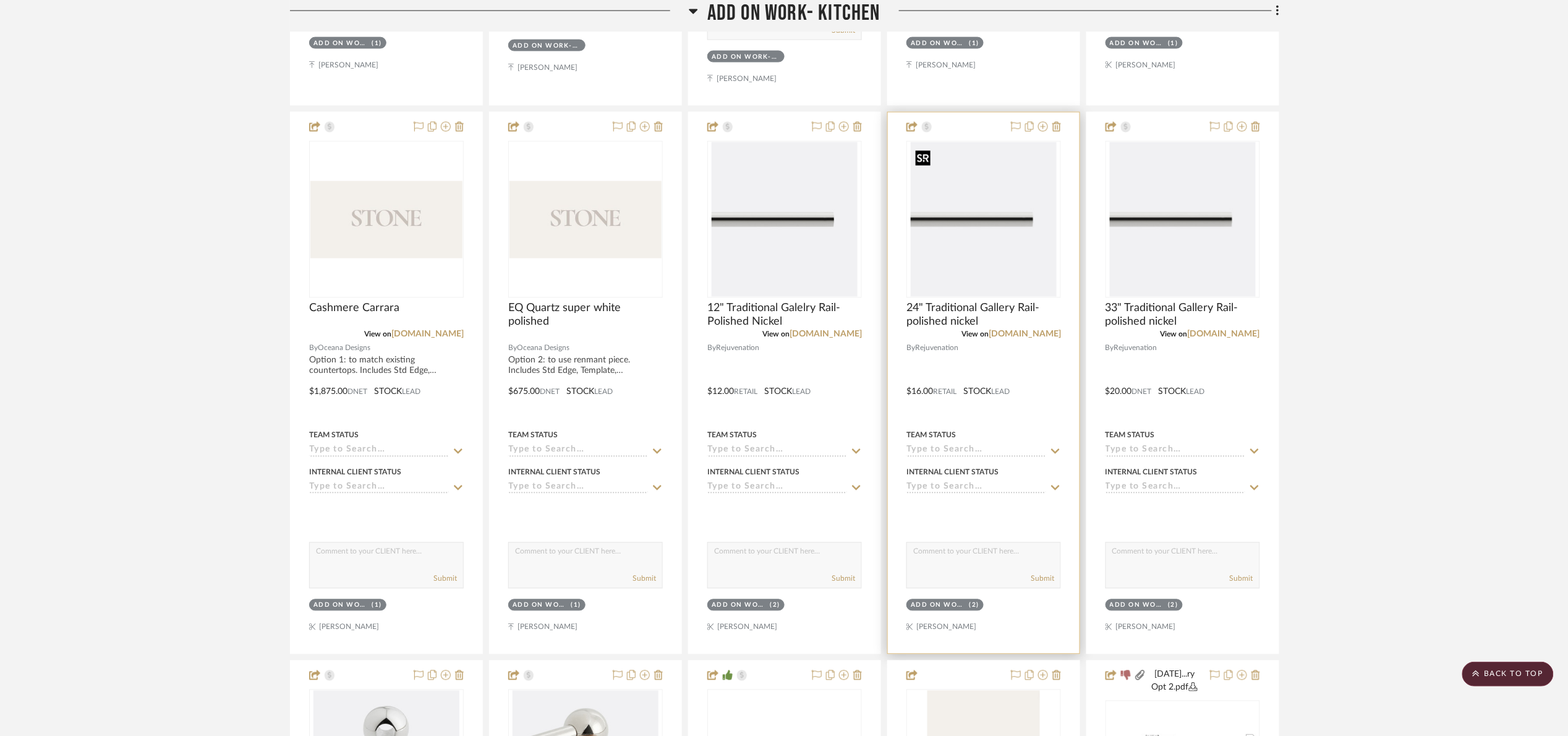
click at [995, 205] on img "0" at bounding box center [984, 220] width 146 height 155
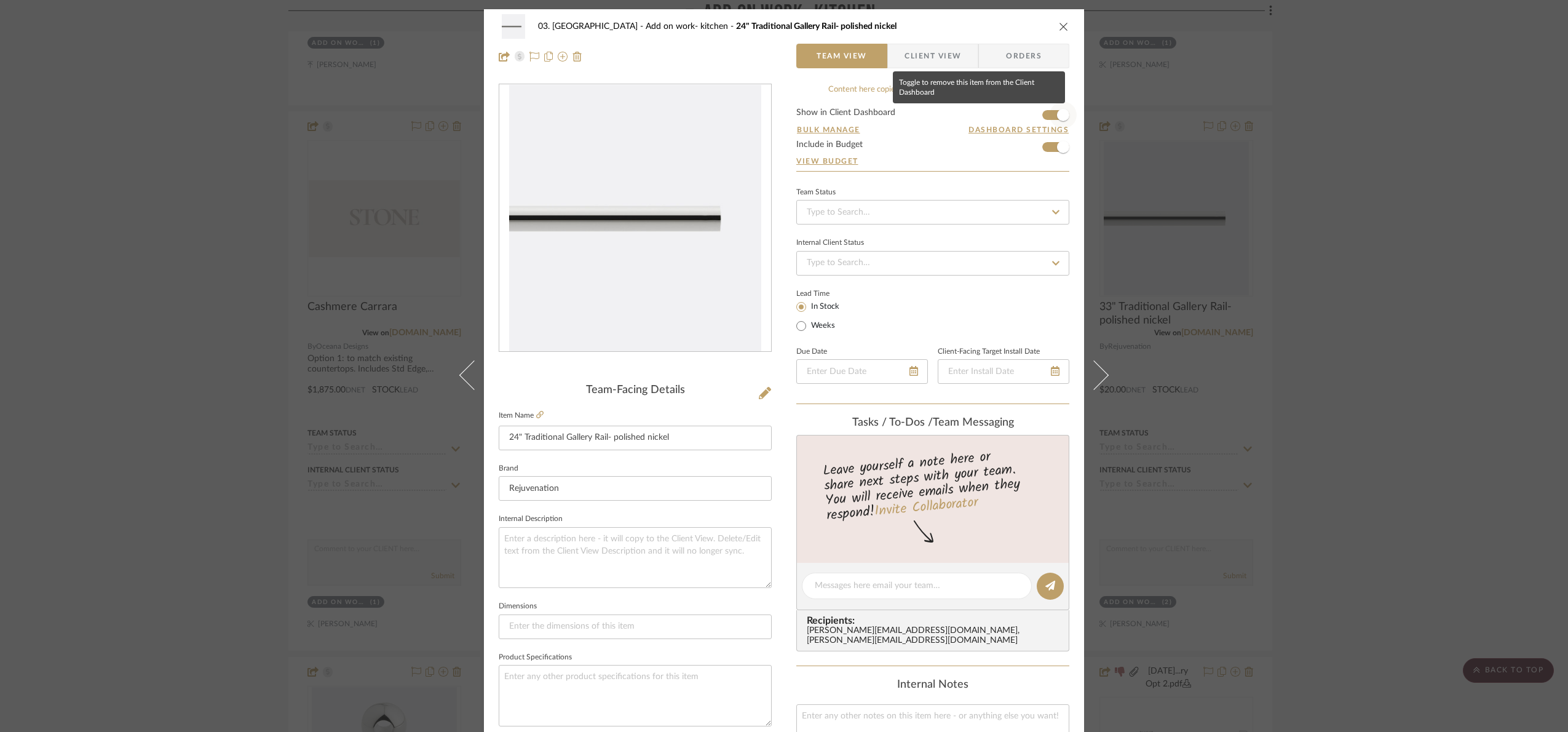
click at [1052, 109] on span "button" at bounding box center [1063, 114] width 27 height 27
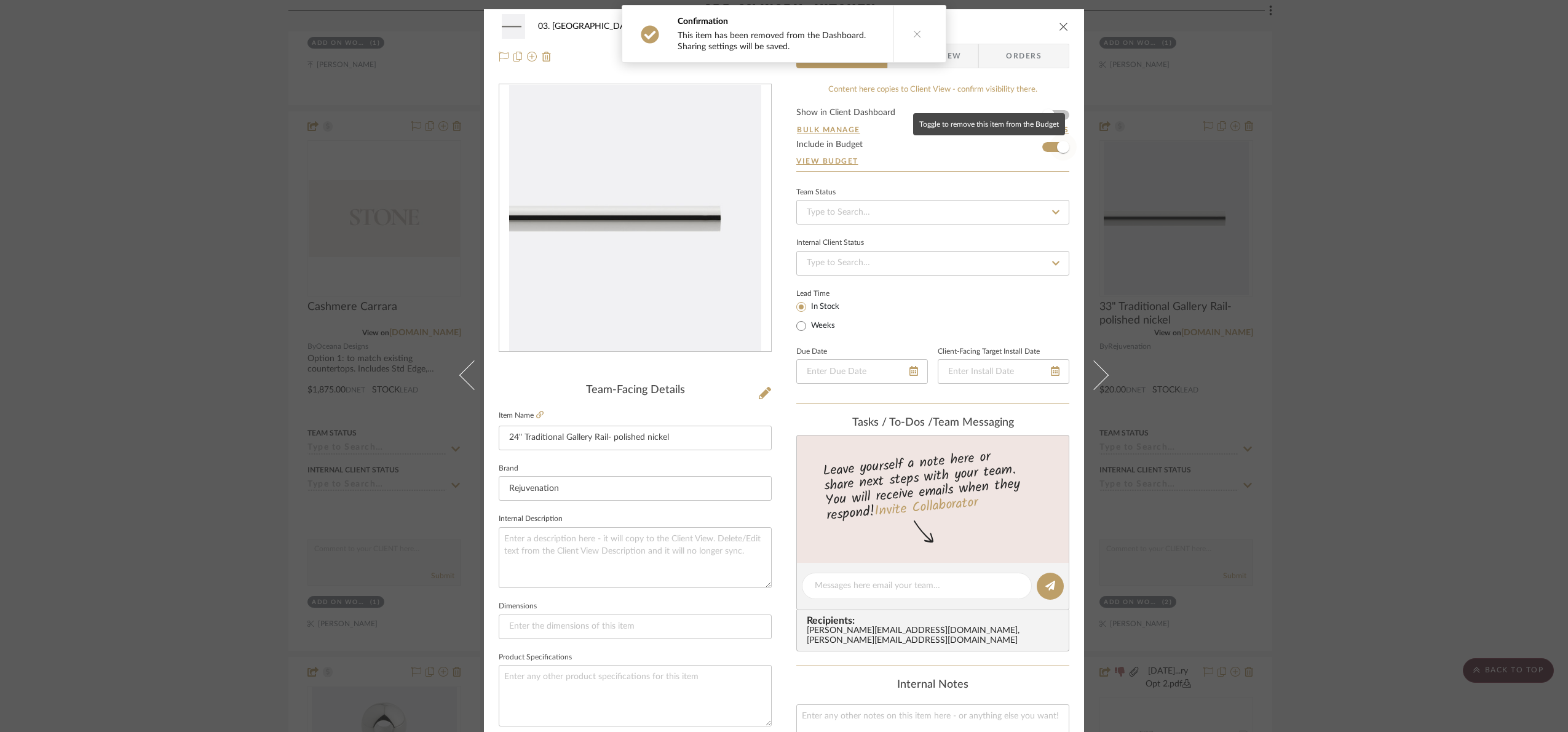
click at [1052, 153] on span "button" at bounding box center [1063, 147] width 27 height 27
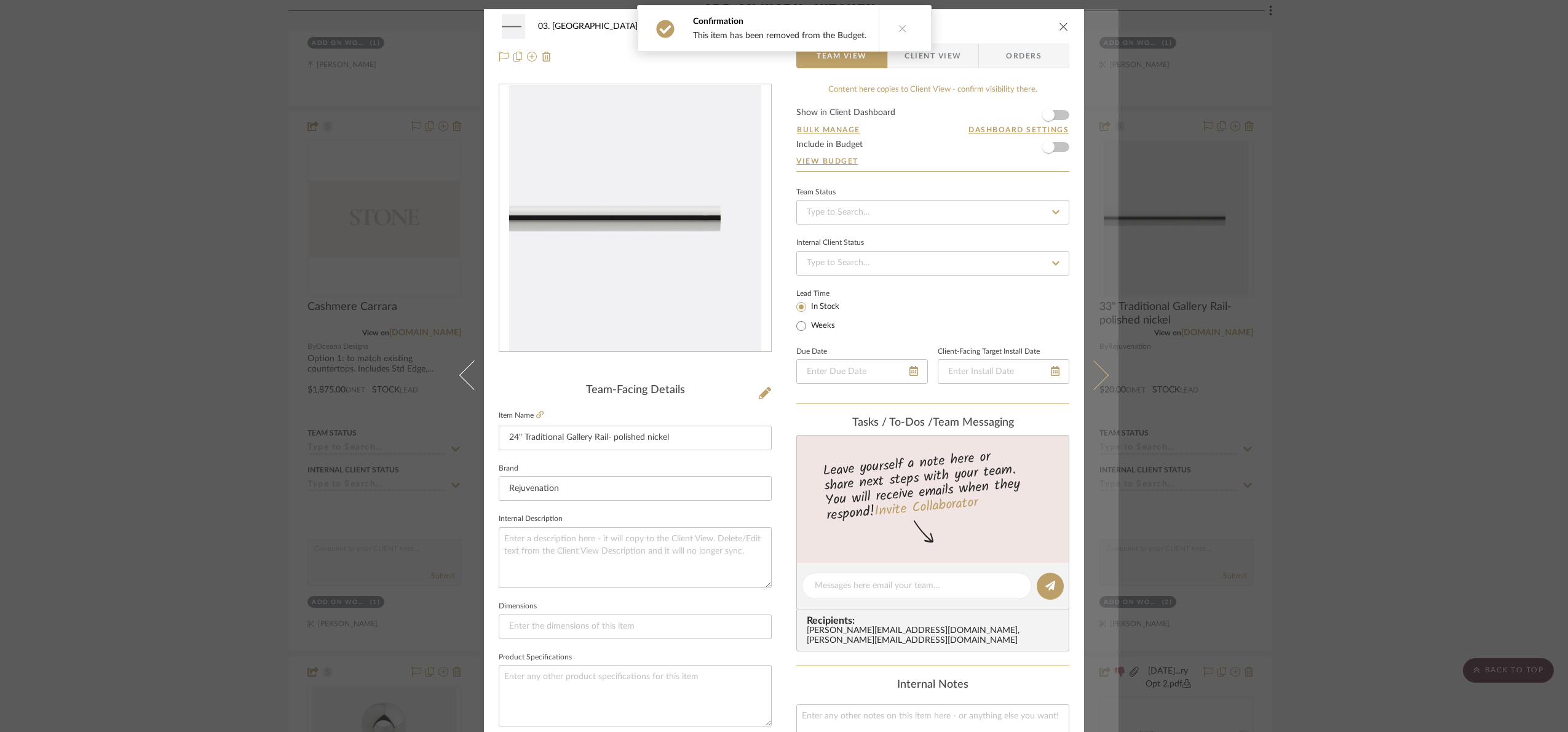
drag, startPoint x: 941, startPoint y: 52, endPoint x: 1095, endPoint y: 146, distance: 180.4
click at [941, 52] on span "Client View" at bounding box center [933, 56] width 56 height 25
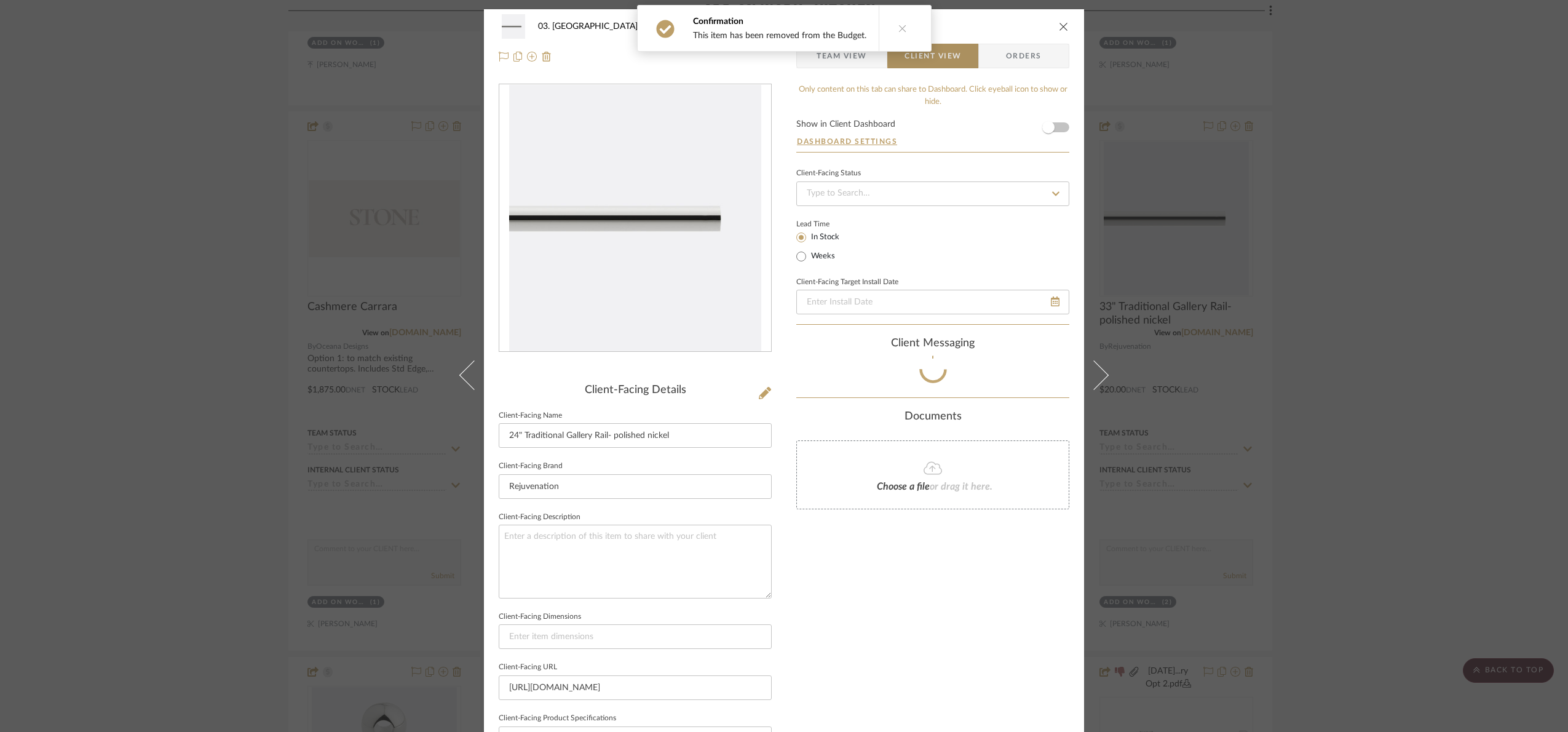
click at [1208, 252] on div "03. Schilling Add on work- kitchen 24" Traditional Gallery Rail- polished nicke…" at bounding box center [784, 366] width 1568 height 732
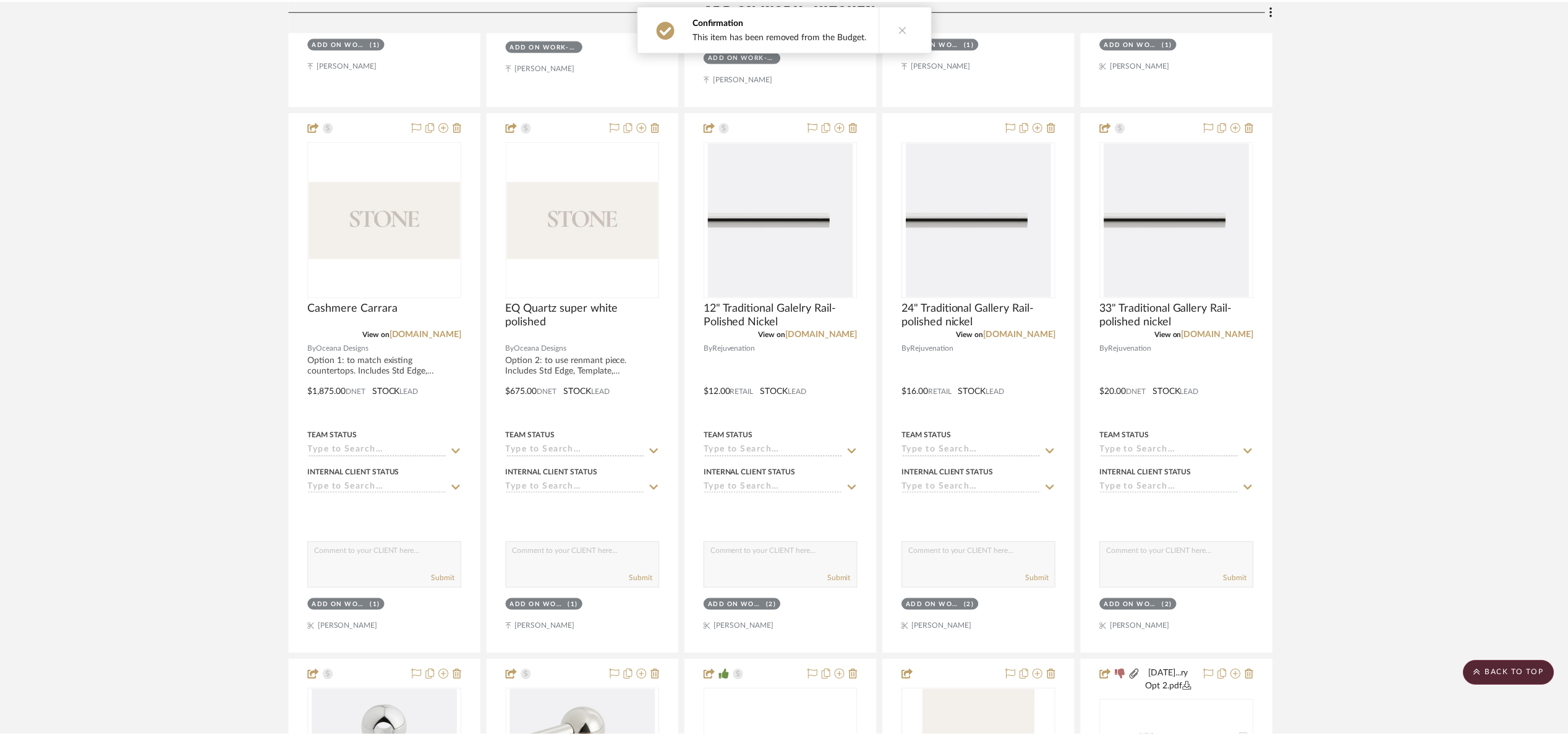
scroll to position [835, 0]
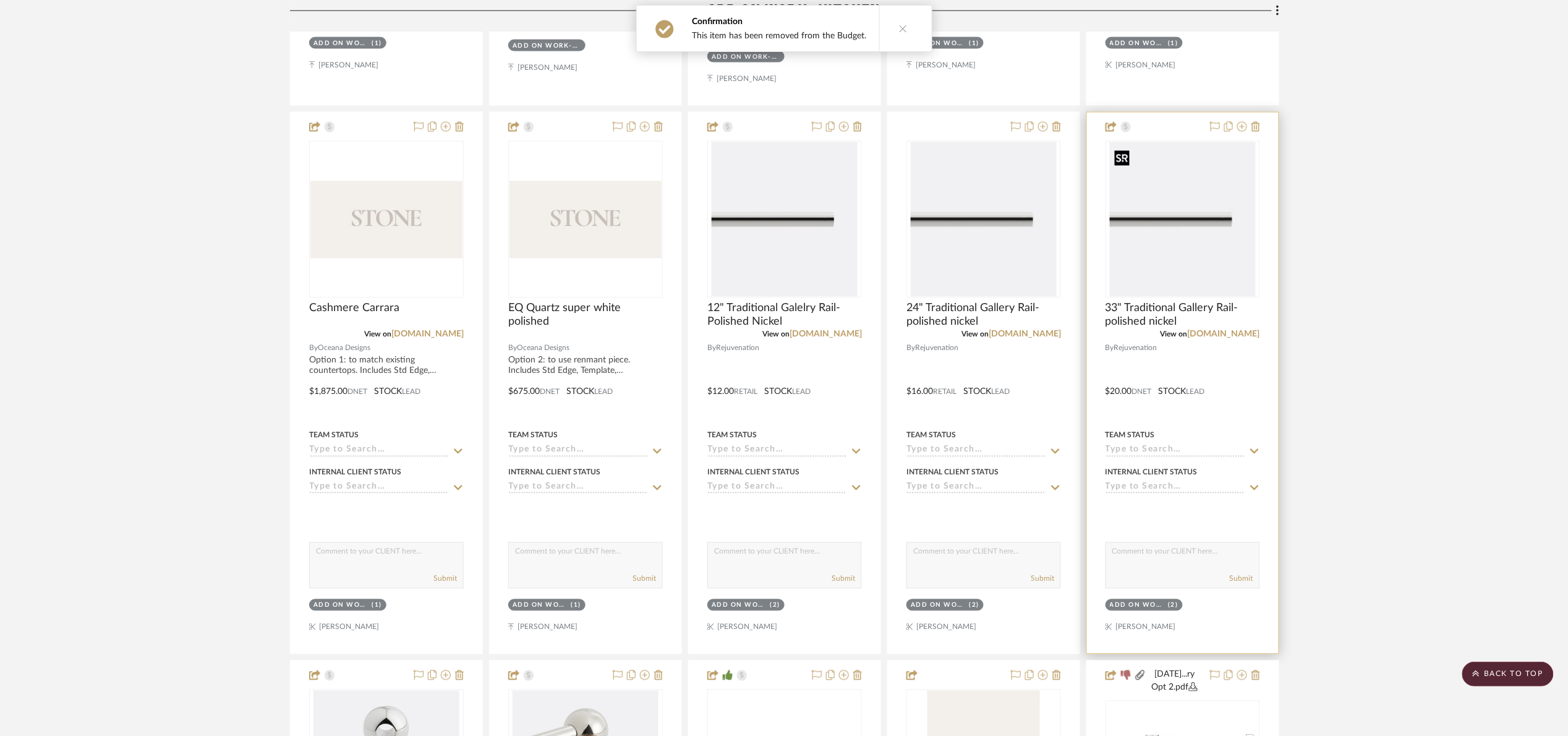
click at [1193, 254] on img "0" at bounding box center [1183, 220] width 146 height 155
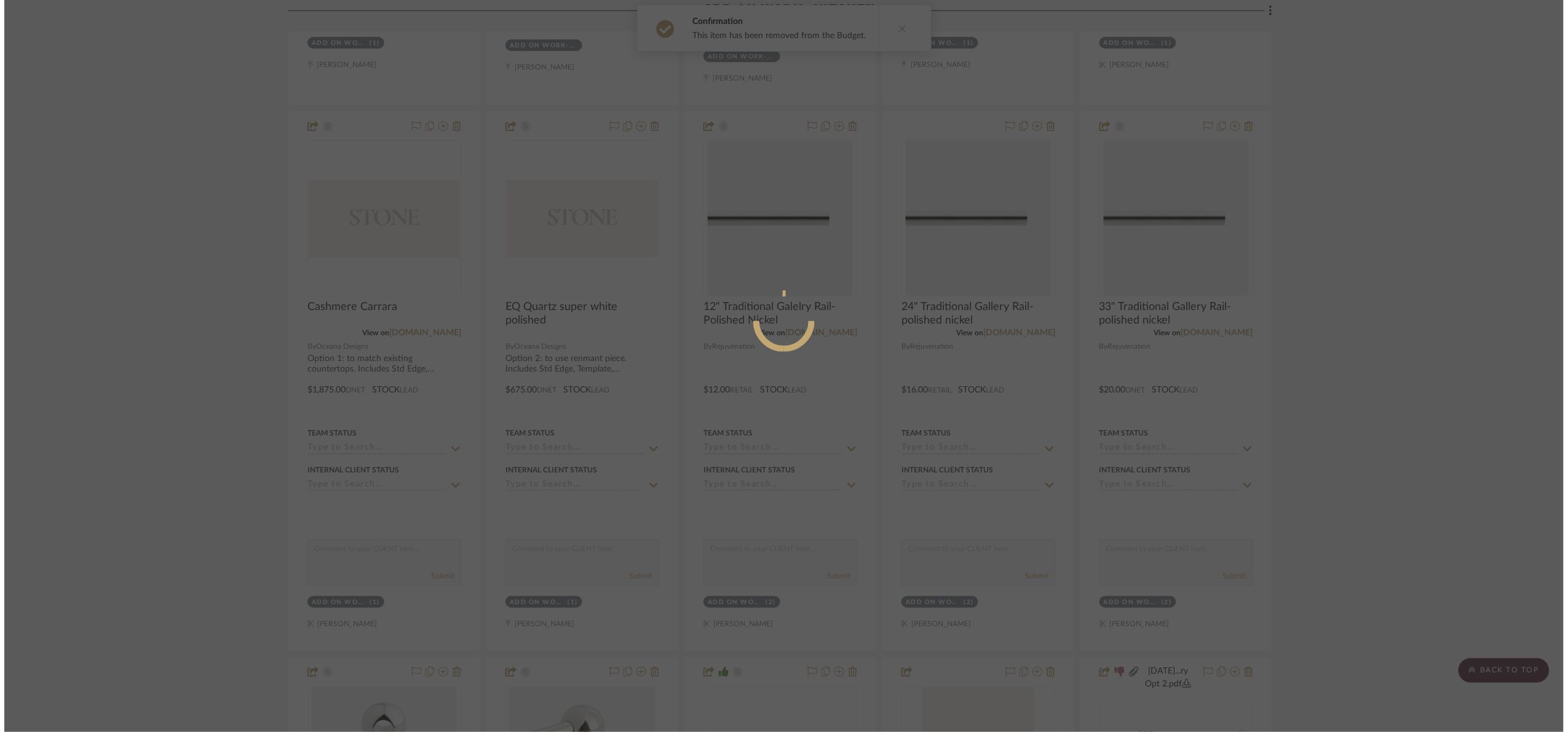
scroll to position [0, 0]
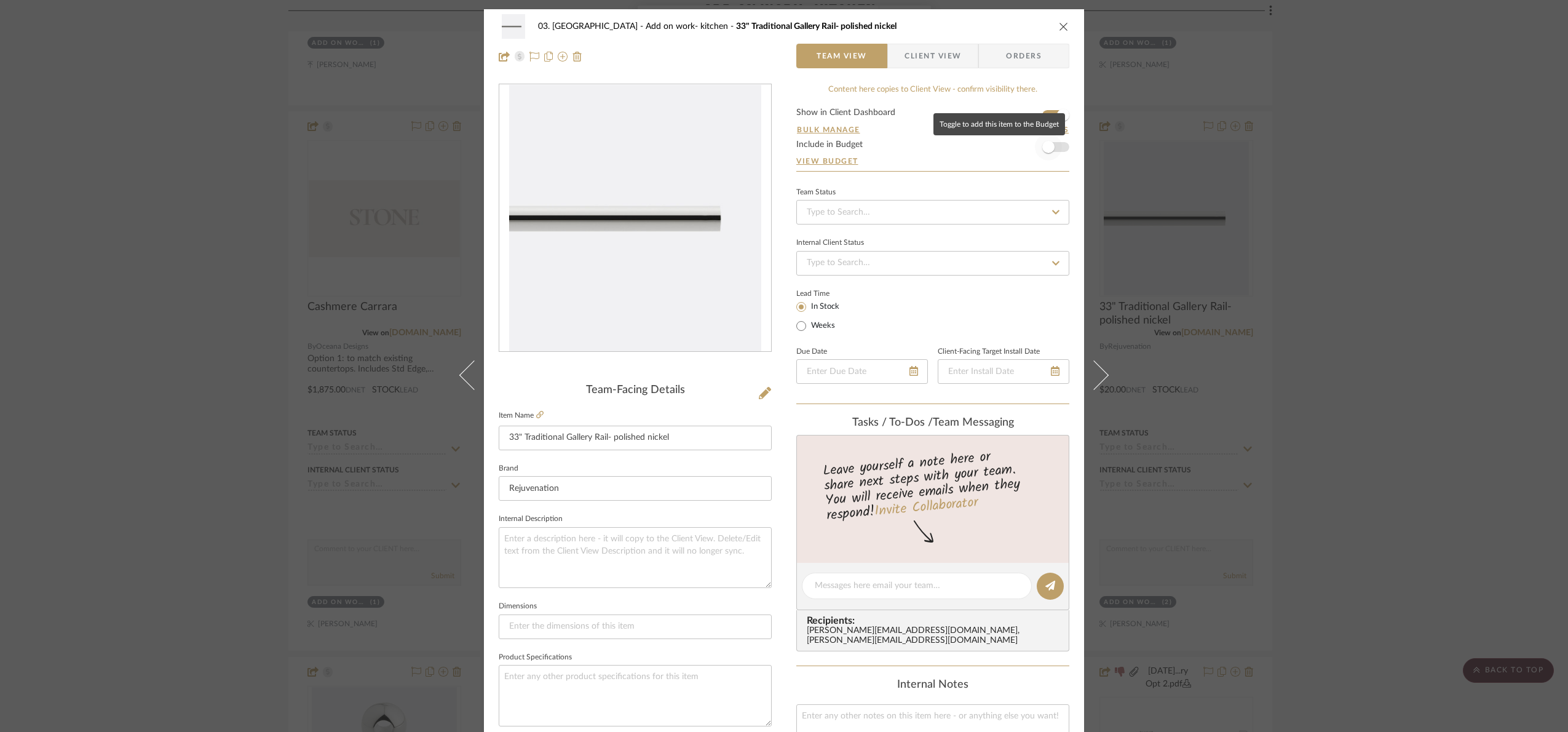
drag, startPoint x: 1047, startPoint y: 153, endPoint x: 1055, endPoint y: 150, distance: 8.5
click at [1047, 152] on span "button" at bounding box center [1048, 147] width 12 height 12
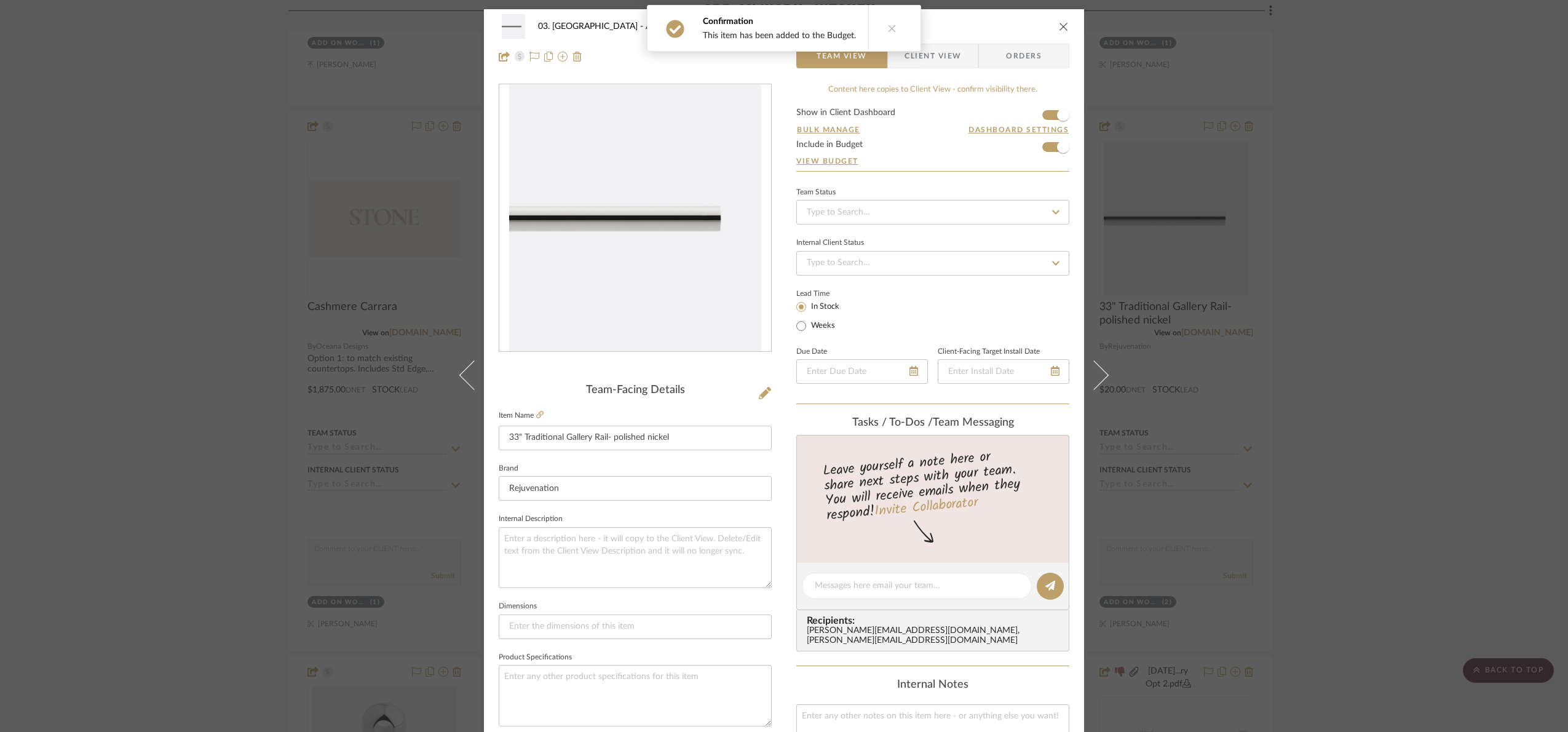
drag, startPoint x: 1551, startPoint y: 316, endPoint x: 1329, endPoint y: 260, distance: 229.0
click at [1217, 302] on div "03. Schilling Add on work- kitchen 33" Traditional Gallery Rail- polished nicke…" at bounding box center [784, 366] width 1568 height 732
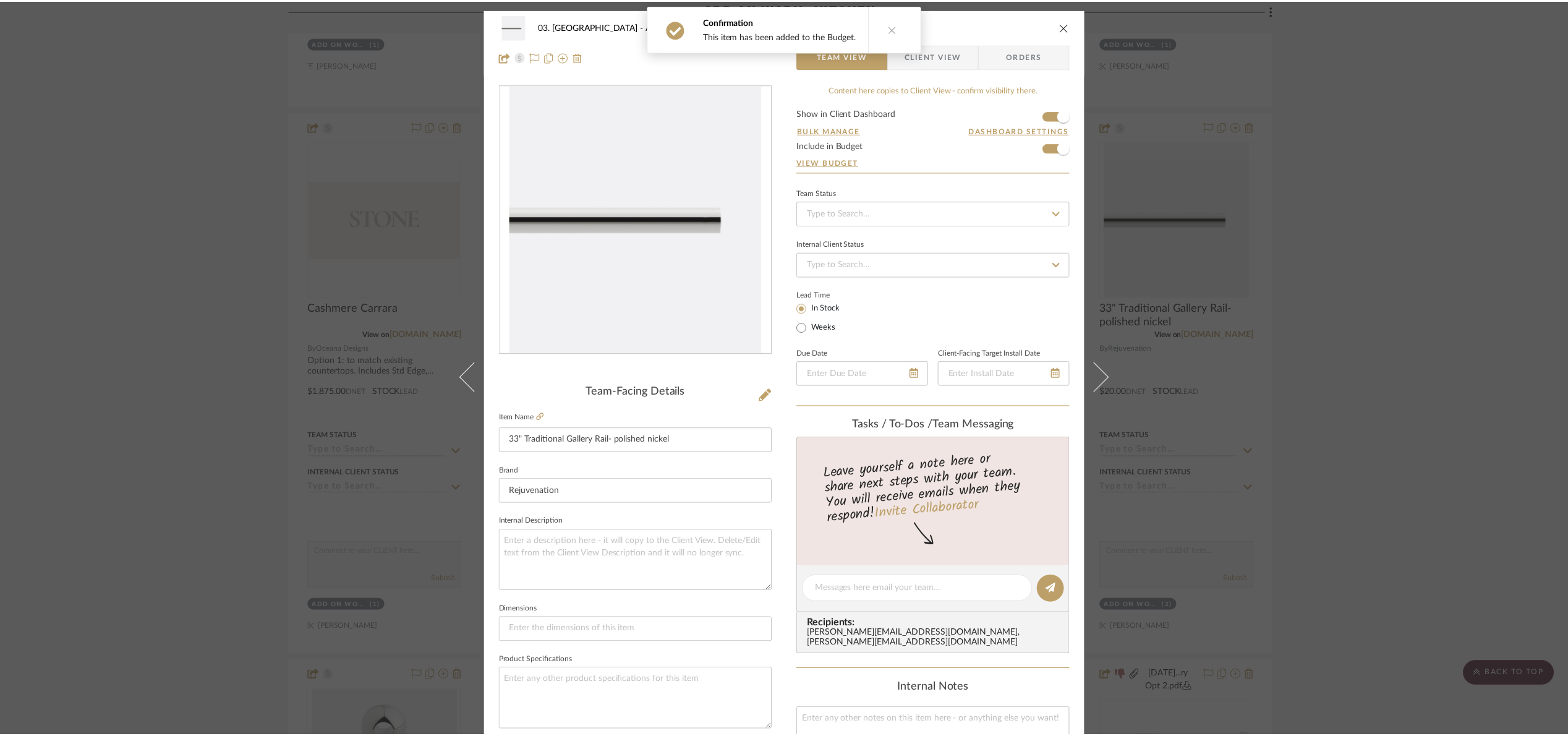
scroll to position [835, 0]
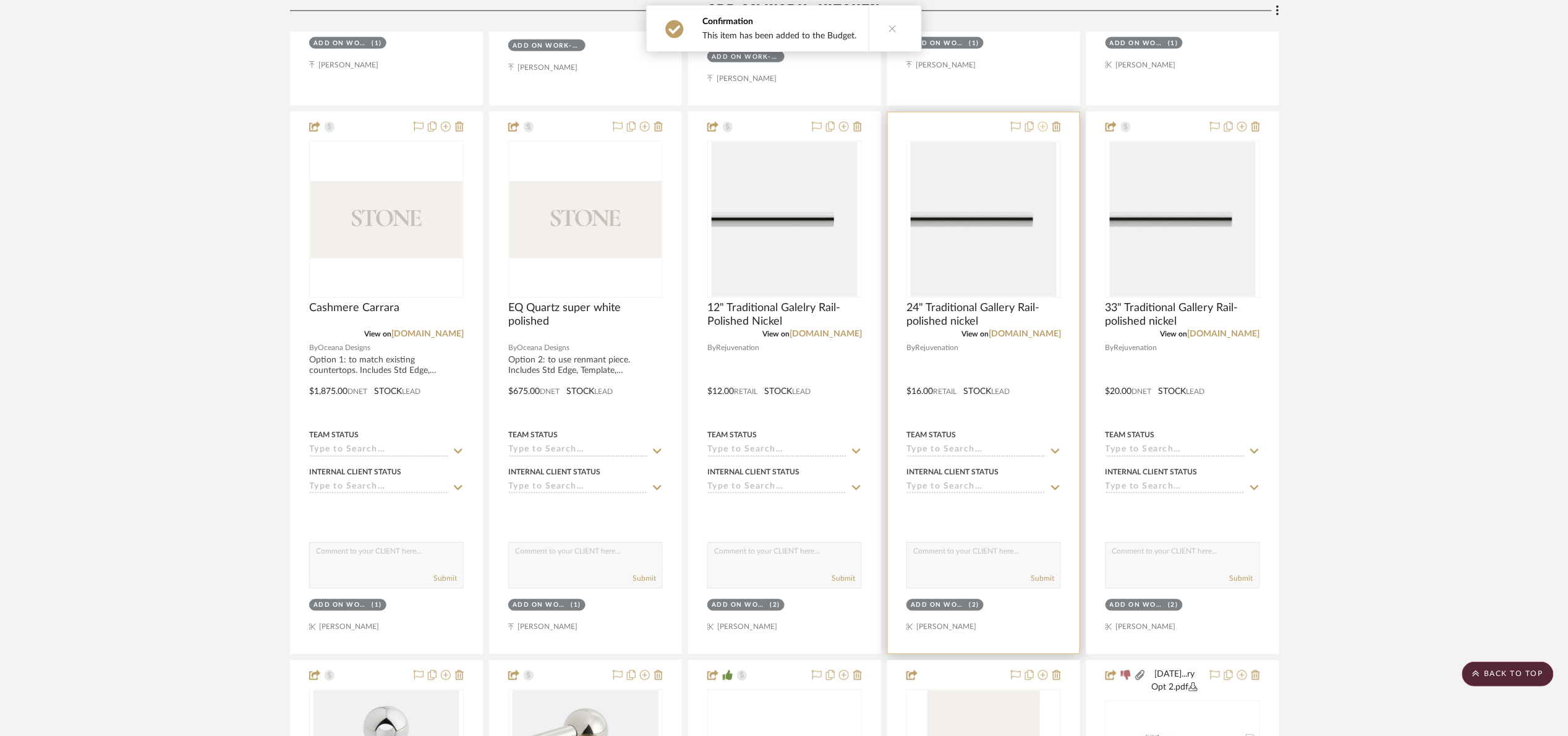
click at [1040, 123] on button at bounding box center [1043, 127] width 10 height 15
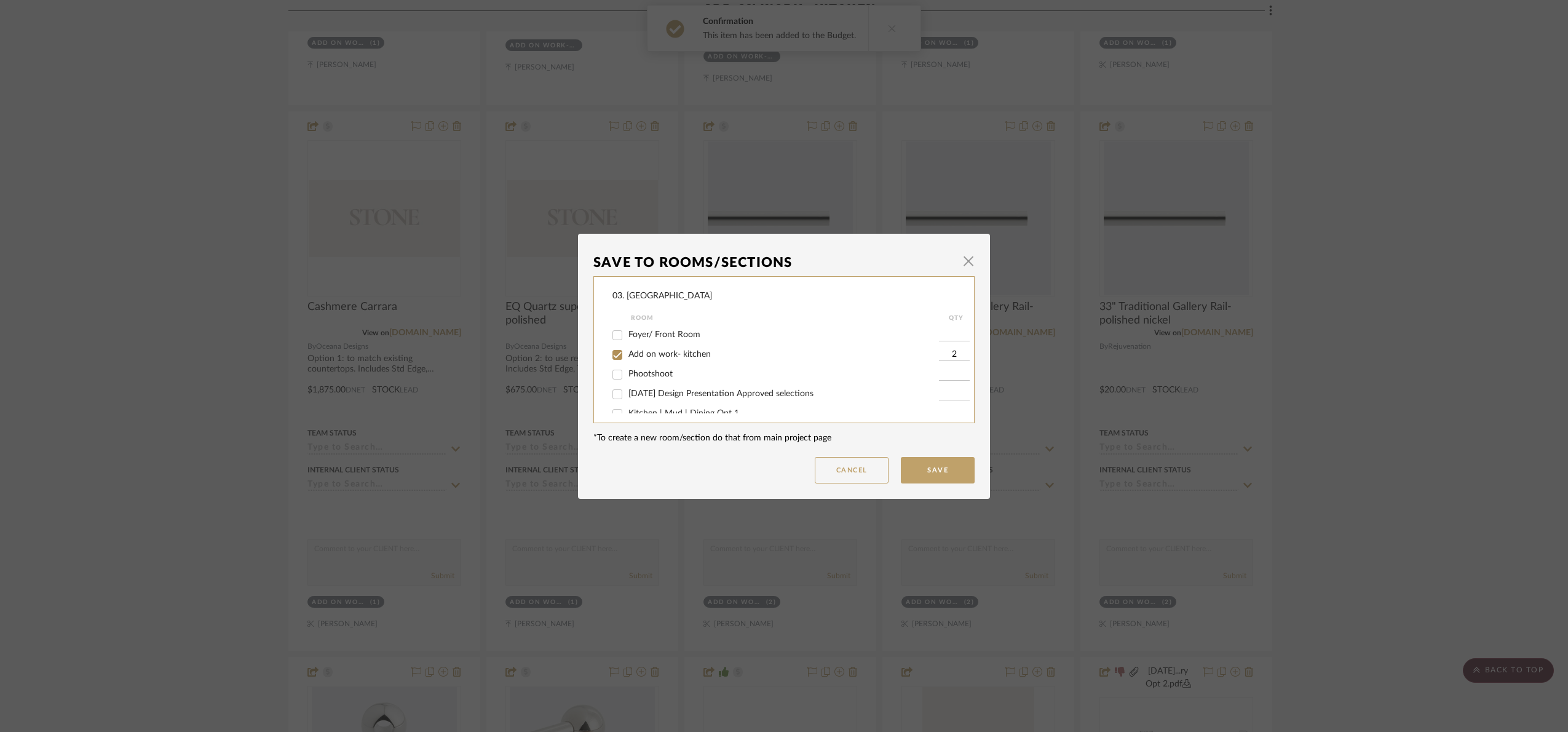
click at [628, 354] on span "Add on work- kitchen" at bounding box center [669, 354] width 82 height 9
click at [626, 354] on input "Add on work- kitchen" at bounding box center [617, 354] width 20 height 20
checkbox input "false"
click at [639, 397] on span "Will NOT use" at bounding box center [654, 401] width 51 height 9
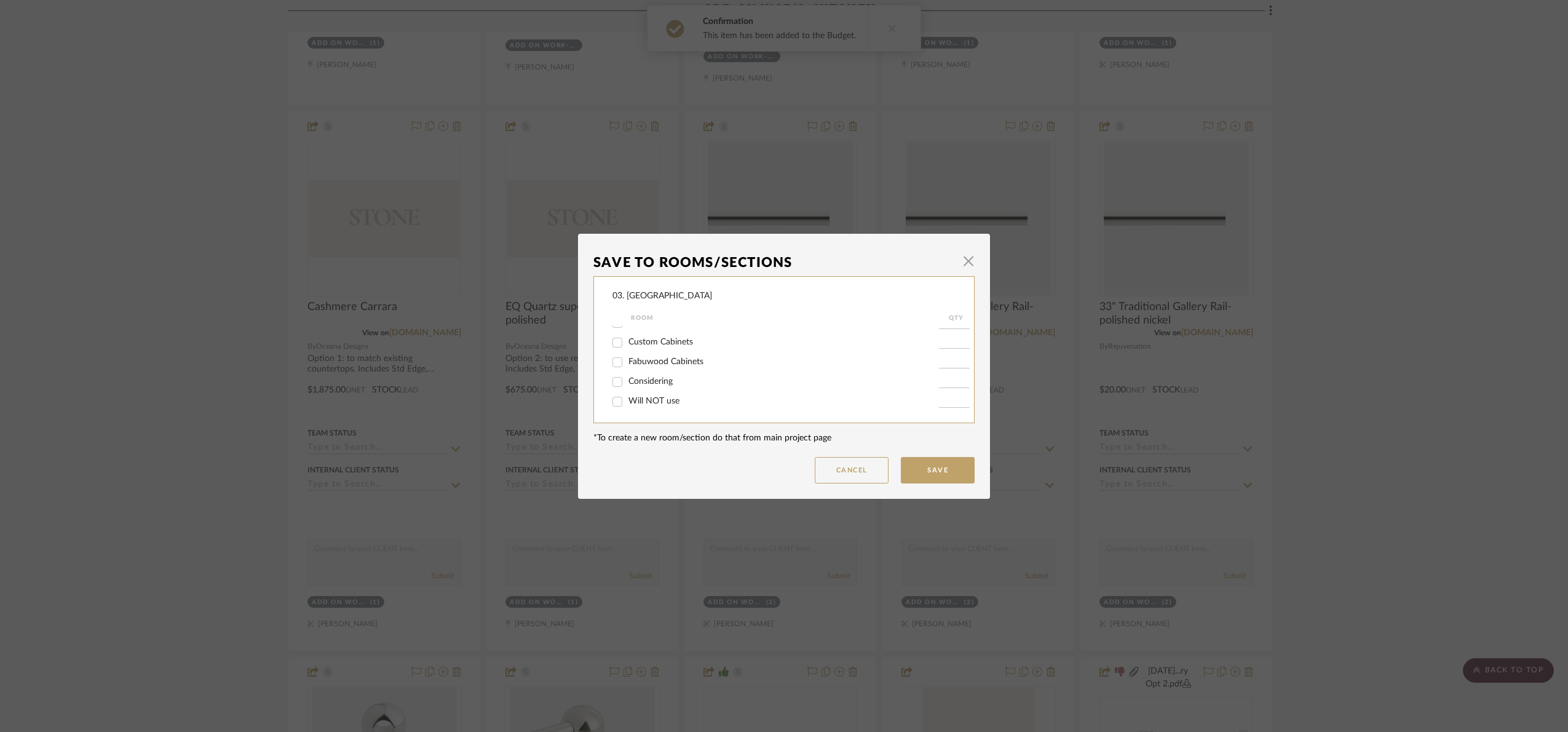
click at [627, 396] on input "Will NOT use" at bounding box center [617, 401] width 20 height 20
checkbox input "true"
type input "1"
click at [948, 475] on button "Save" at bounding box center [938, 470] width 74 height 27
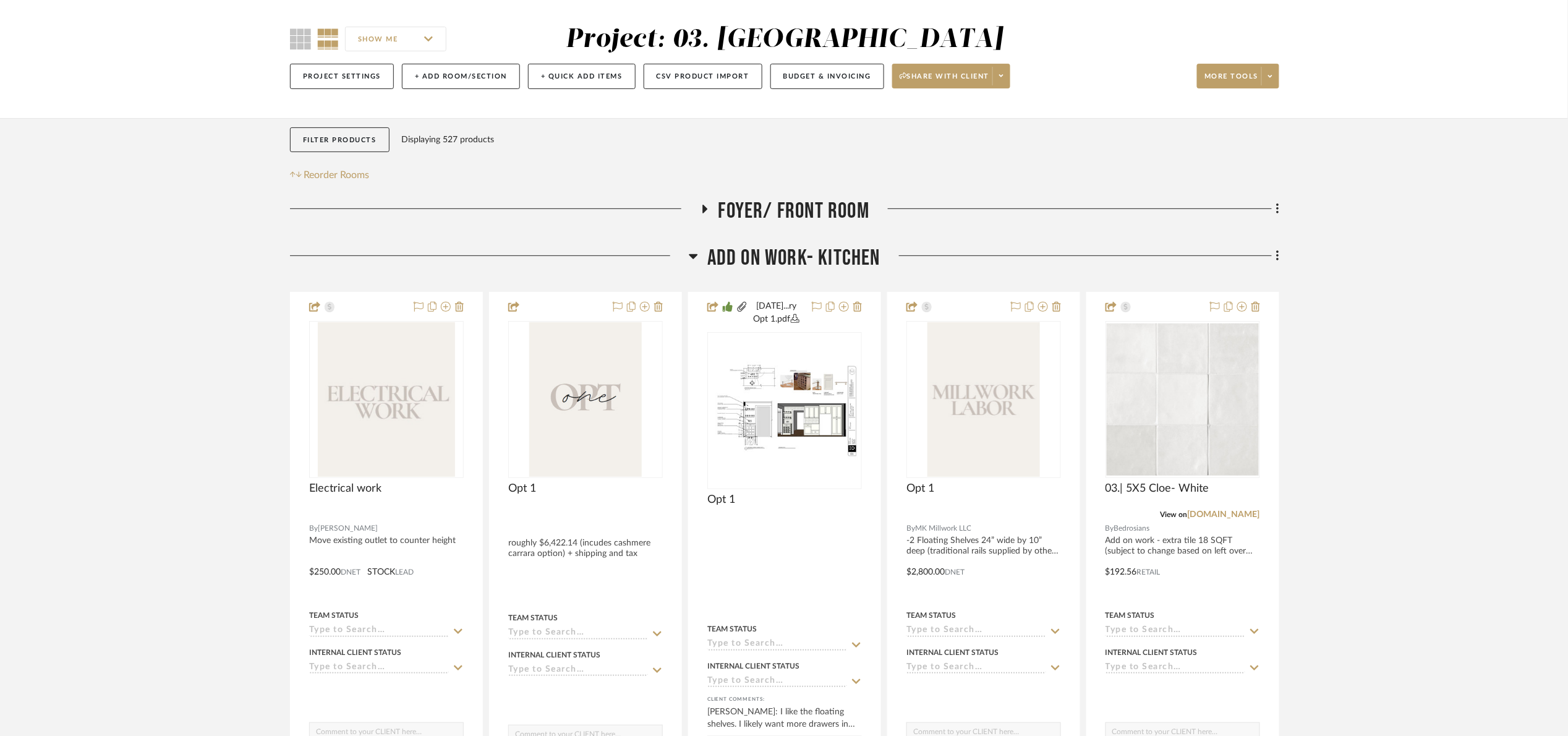
click at [793, 246] on span "Add on work- kitchen" at bounding box center [794, 258] width 173 height 27
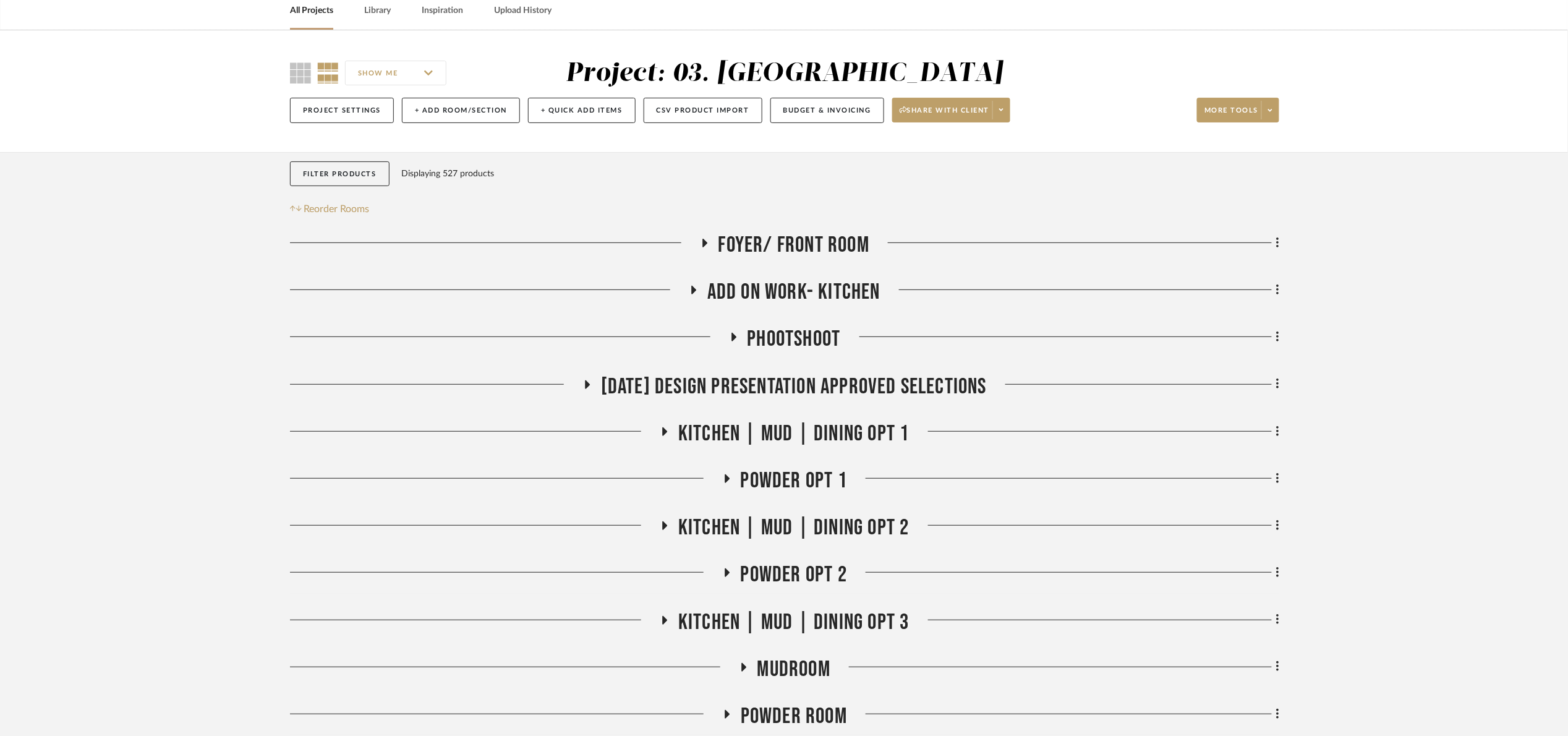
scroll to position [0, 0]
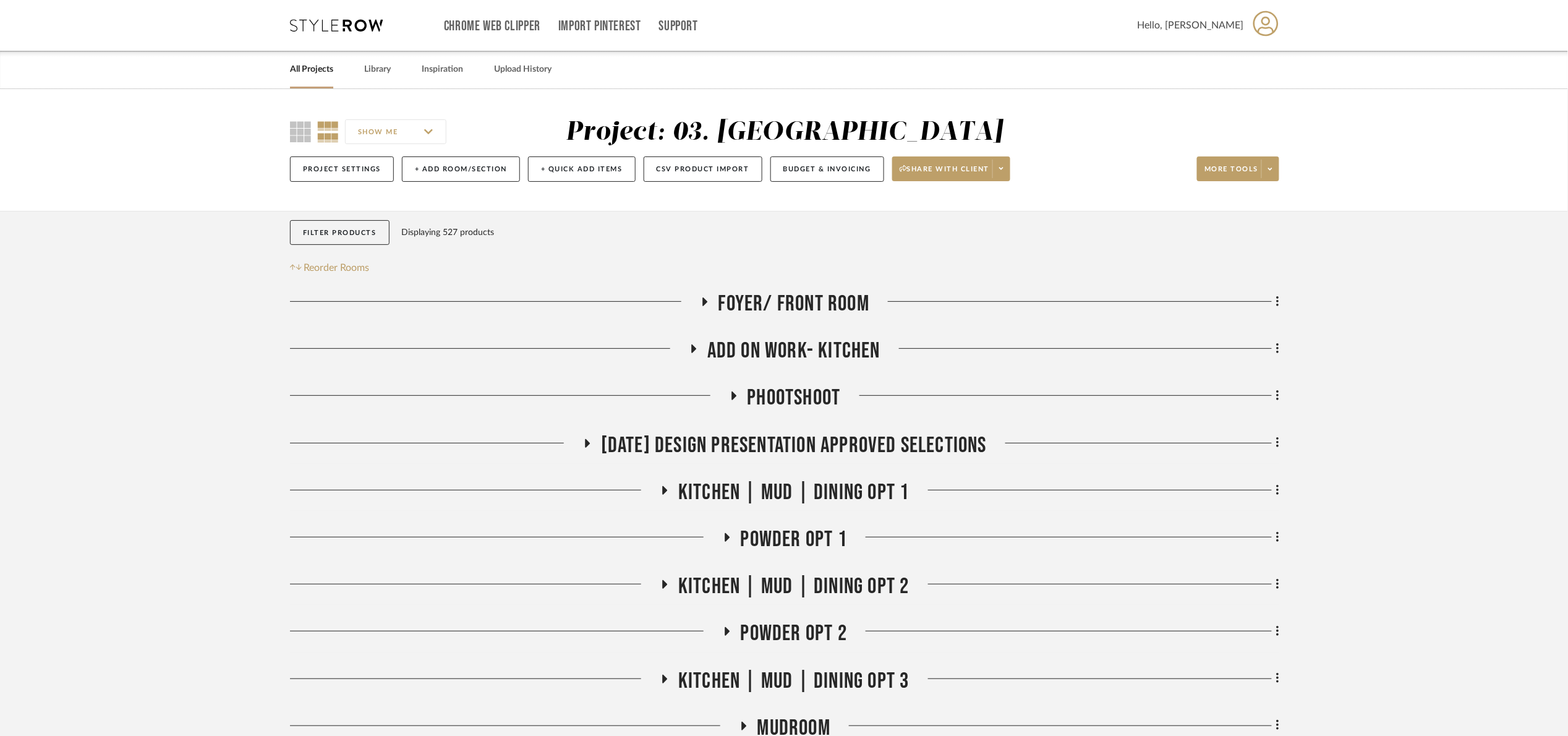
click at [317, 68] on link "All Projects" at bounding box center [312, 69] width 44 height 17
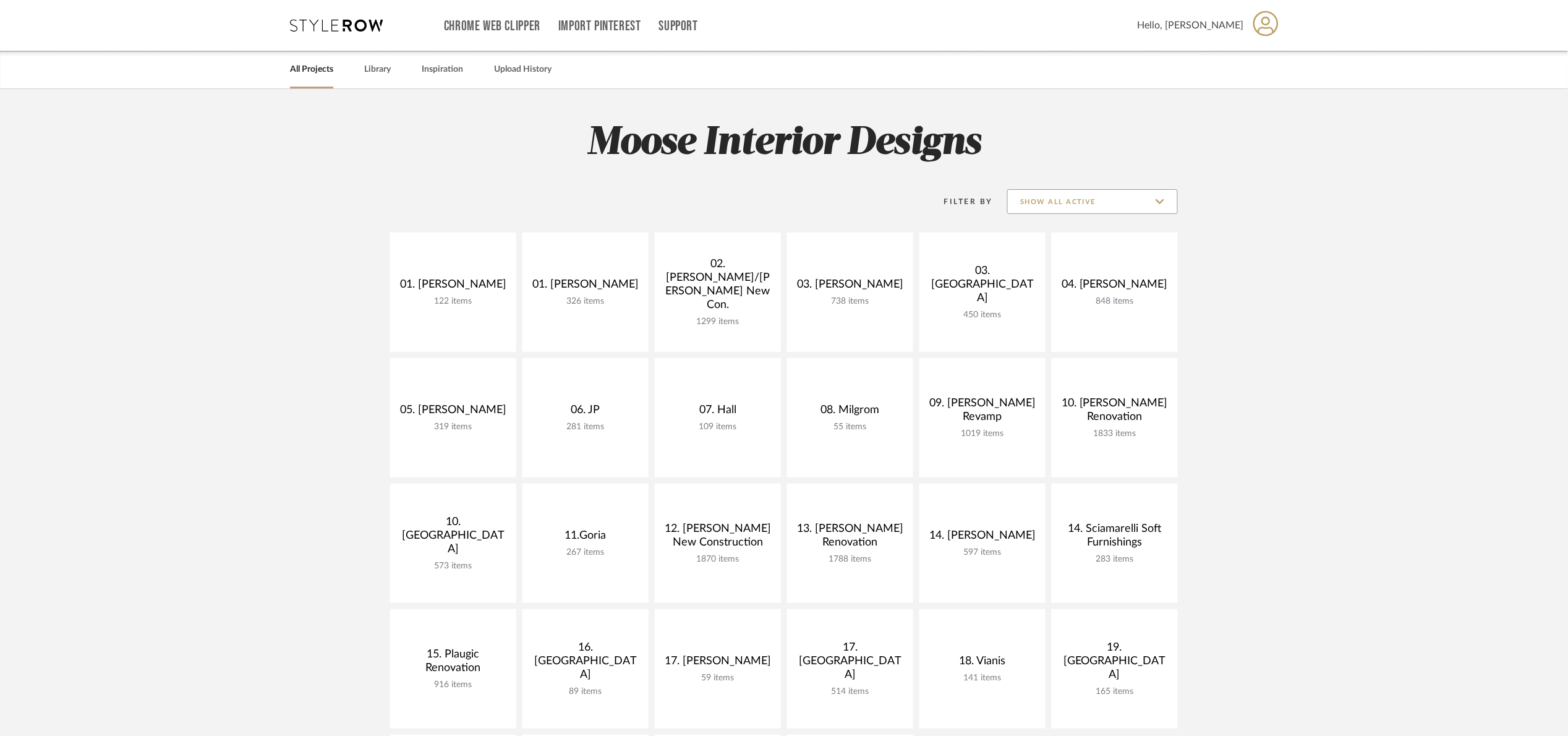
click at [1085, 211] on input "Show All Active" at bounding box center [1092, 201] width 171 height 25
click at [1069, 254] on span "Private Only" at bounding box center [1092, 262] width 169 height 30
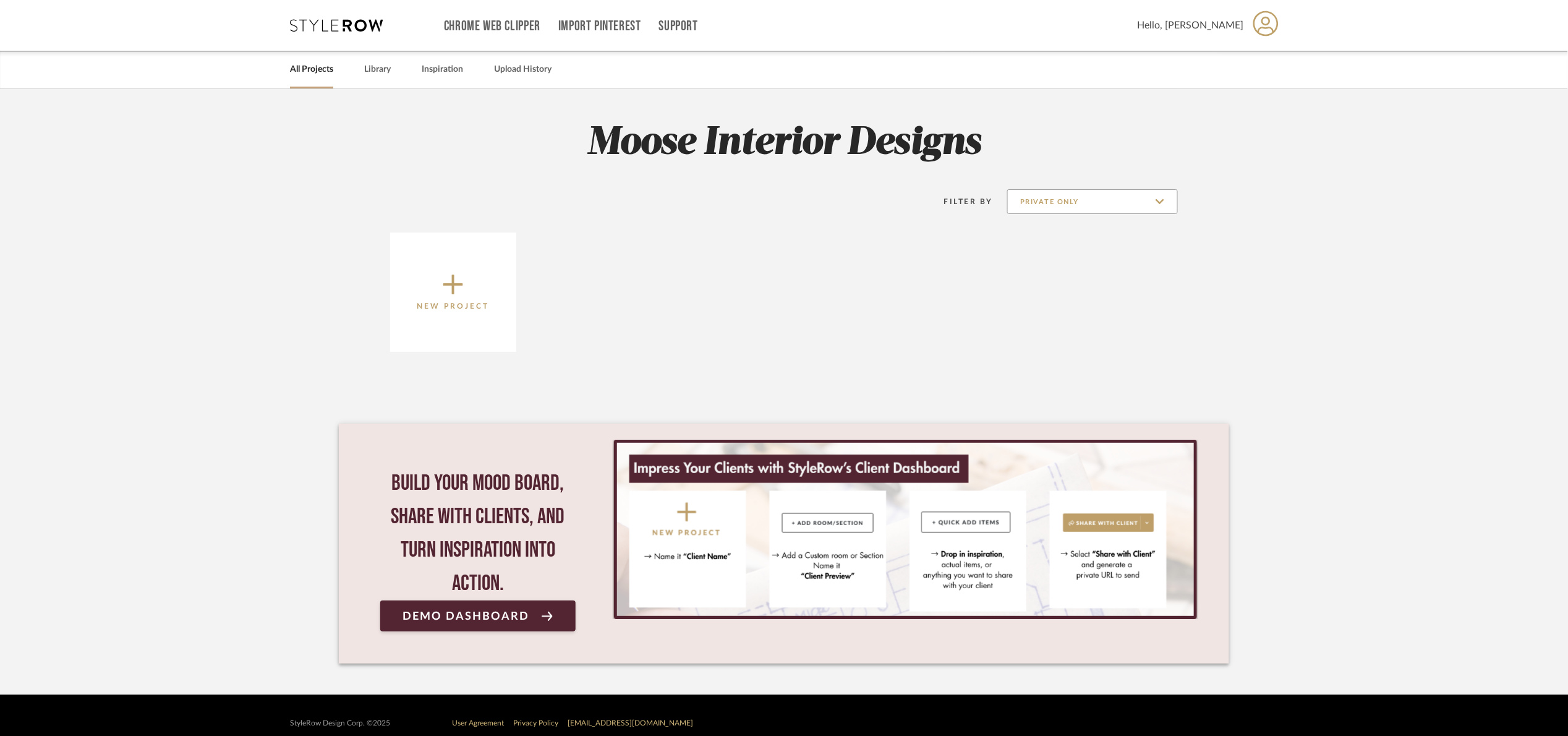
click at [1069, 203] on input "Private Only" at bounding box center [1092, 201] width 171 height 25
click at [1064, 292] on span "Archived" at bounding box center [1094, 292] width 147 height 10
type input "Archived"
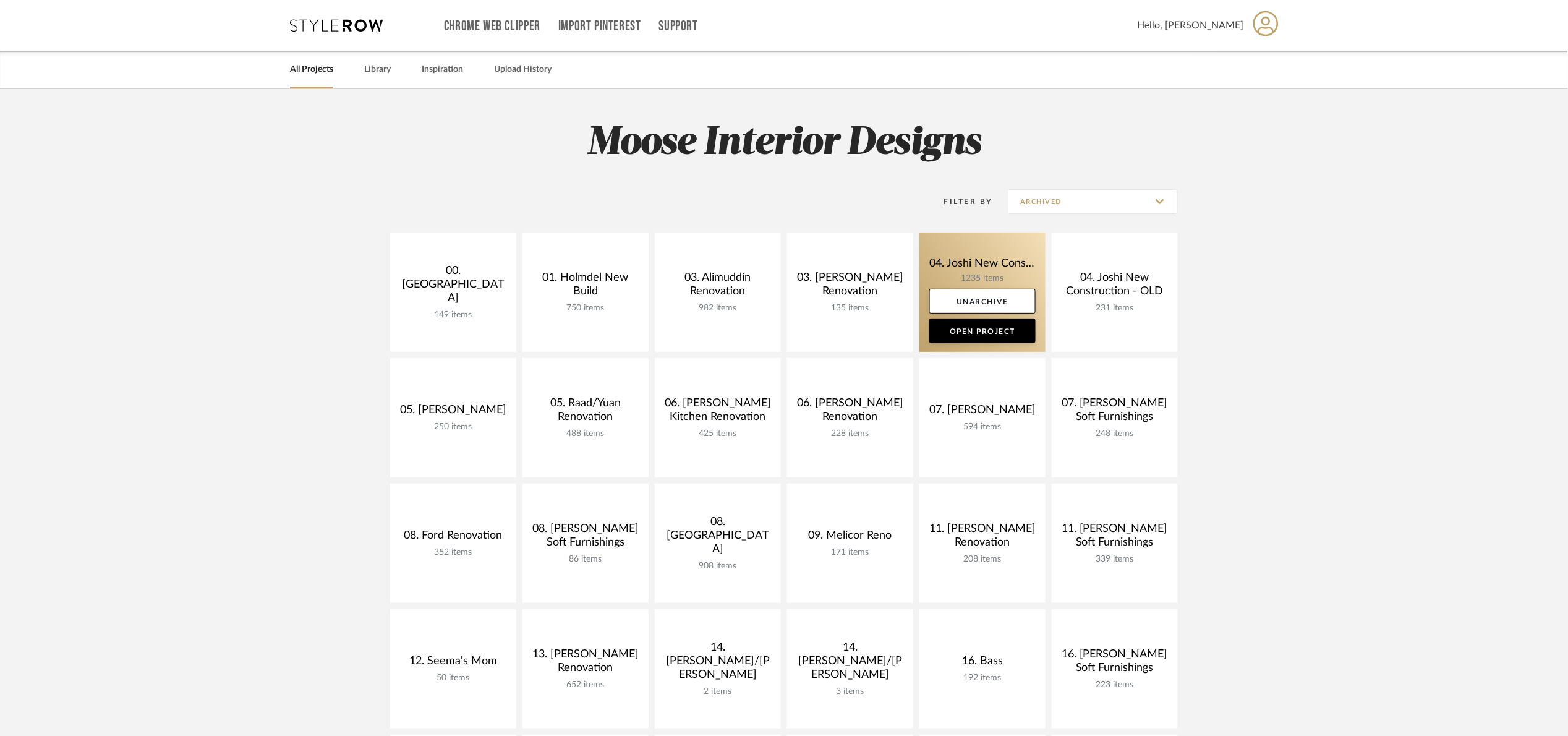
click at [968, 255] on link at bounding box center [982, 292] width 126 height 119
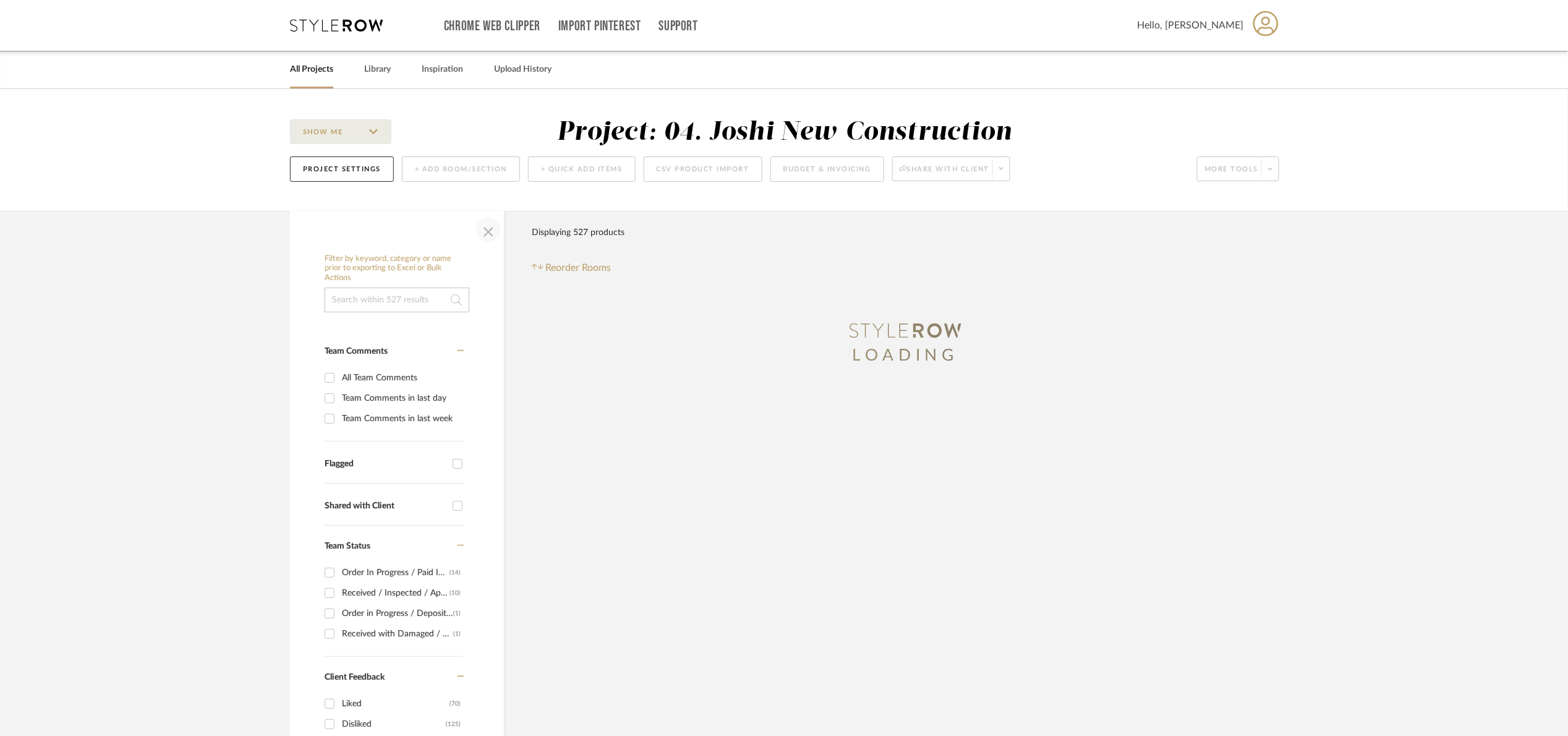
click at [484, 239] on span "button" at bounding box center [488, 229] width 30 height 30
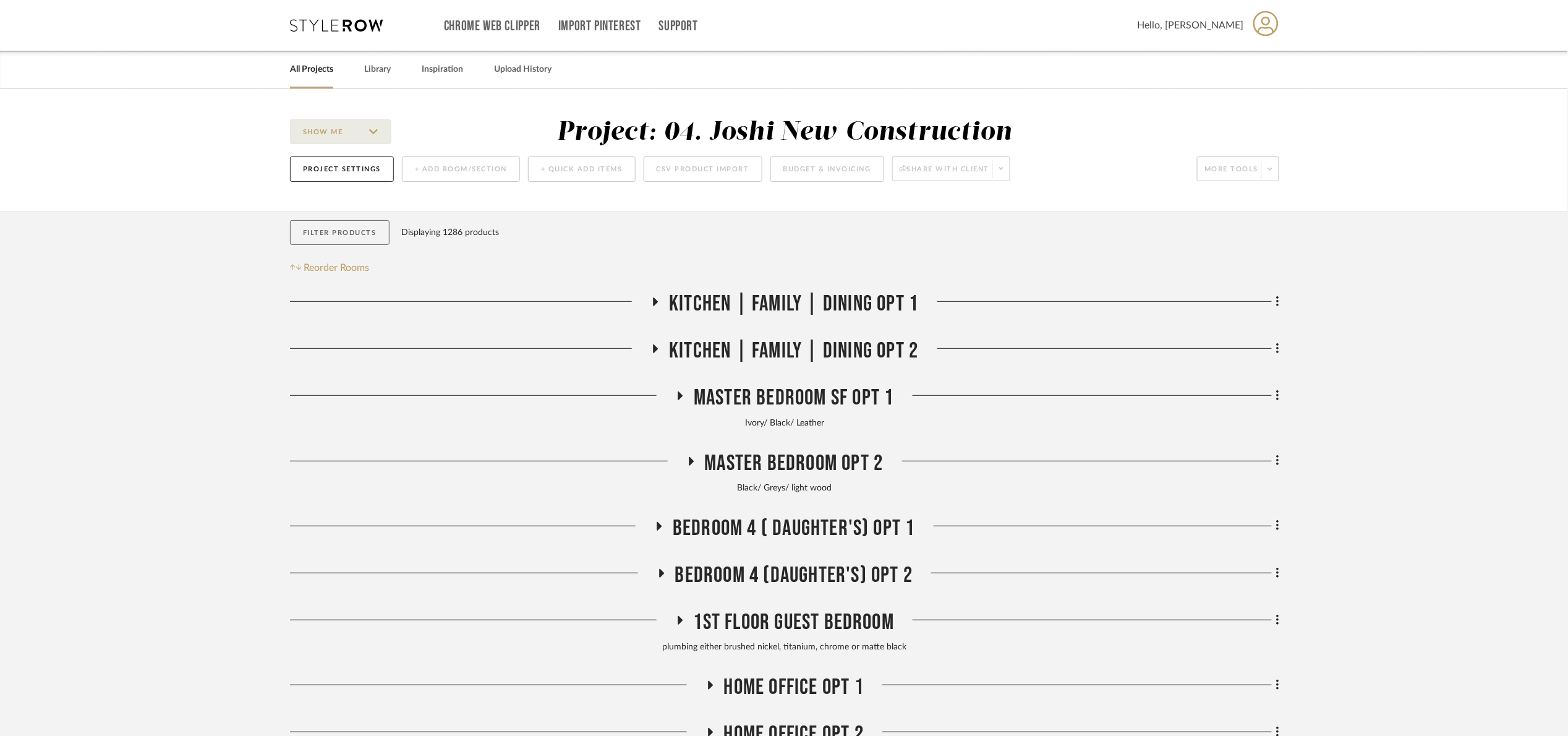
click at [318, 223] on button "Filter Products" at bounding box center [339, 233] width 100 height 25
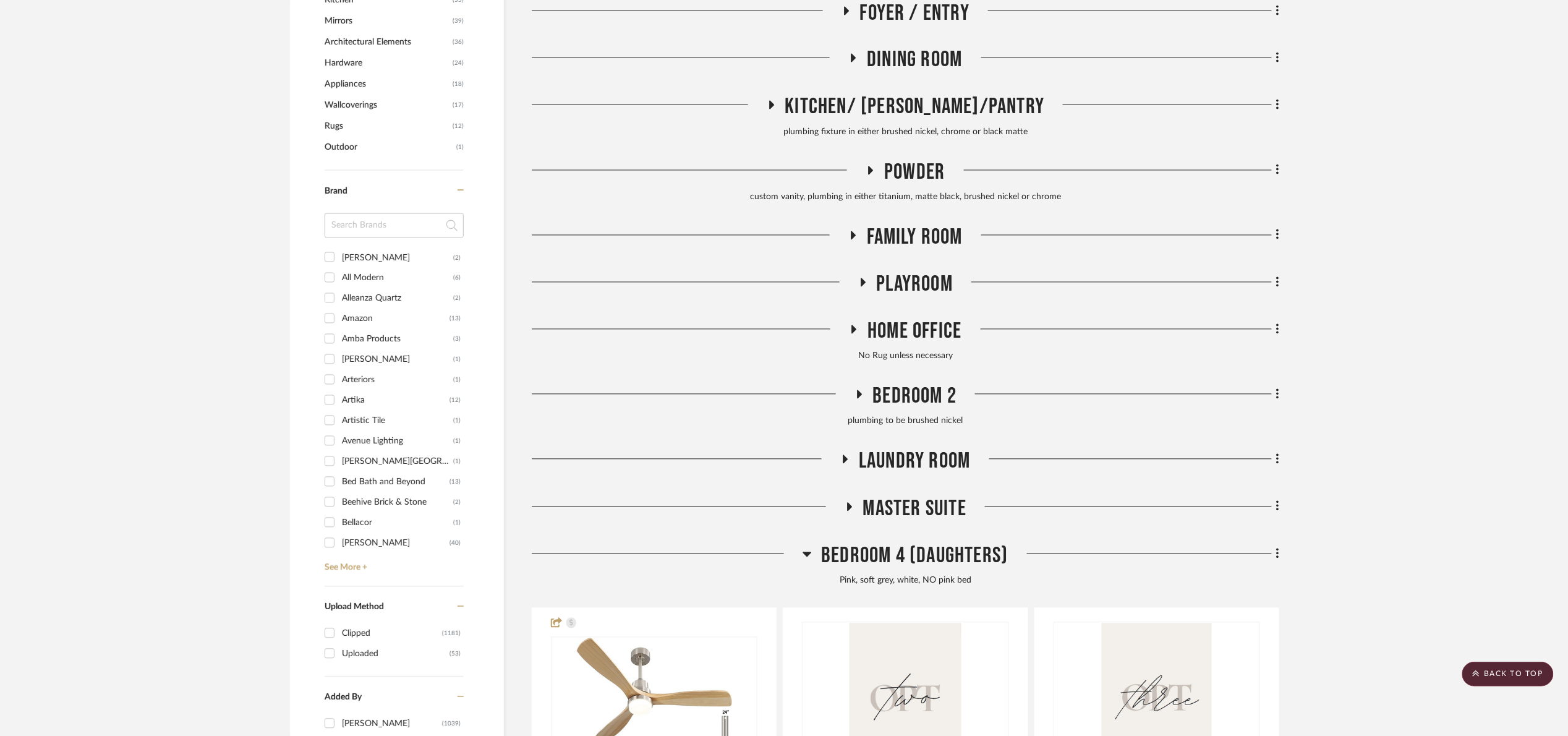
scroll to position [1484, 0]
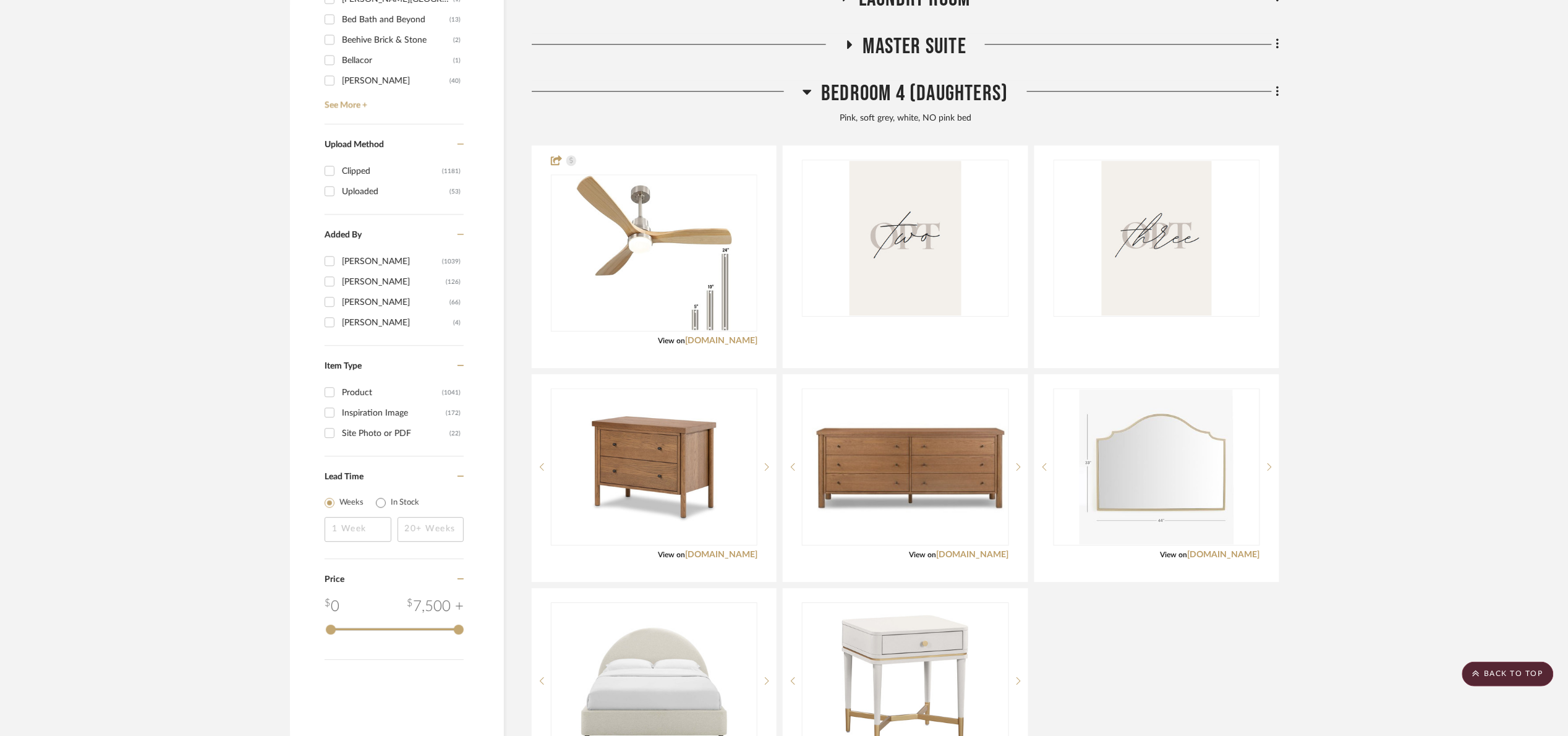
click at [379, 411] on div "Inspiration Image" at bounding box center [393, 412] width 104 height 20
click at [339, 411] on input "Inspiration Image (172)" at bounding box center [329, 412] width 20 height 20
checkbox input "true"
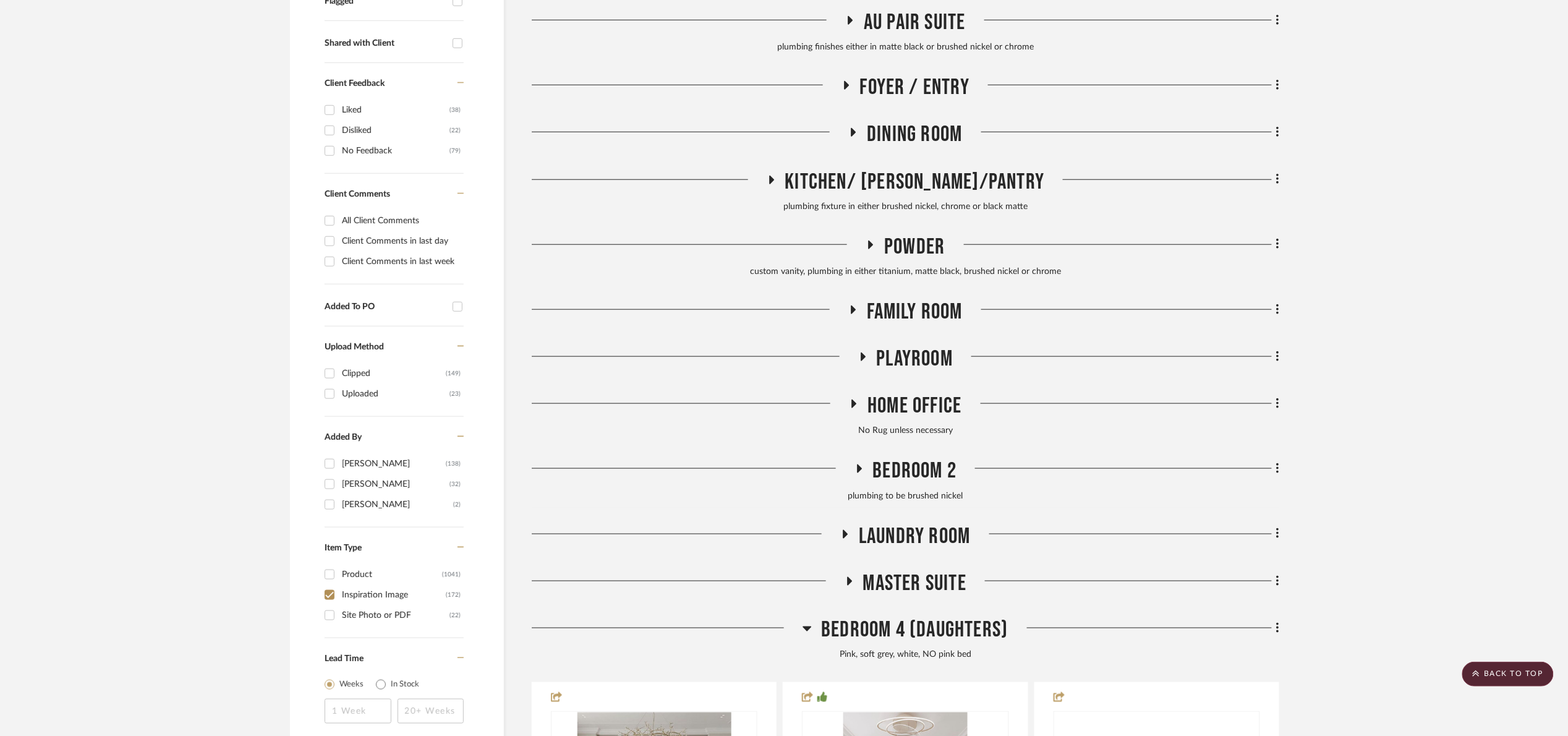
scroll to position [833, 0]
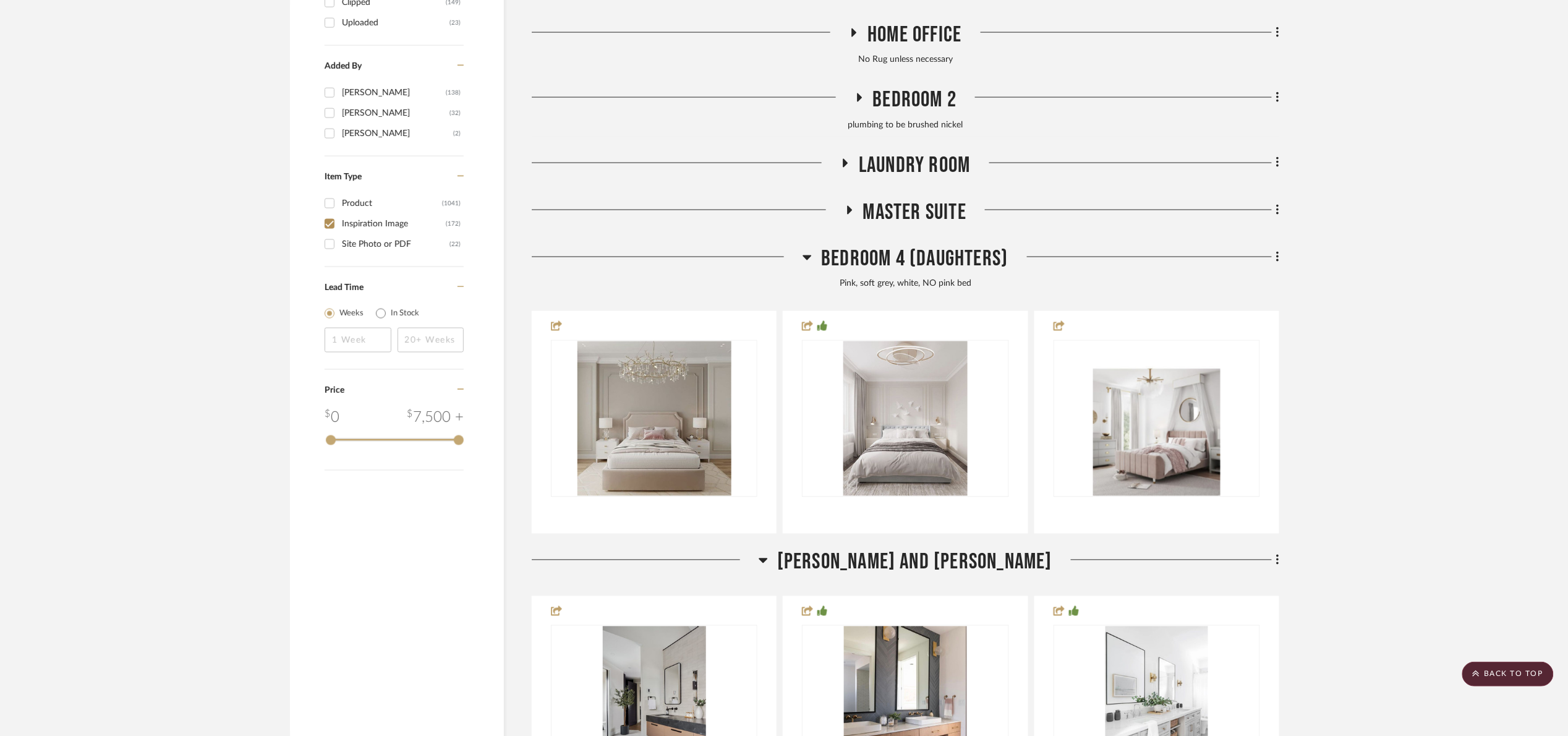
click at [944, 250] on span "Bedroom 4 (Daughters)" at bounding box center [914, 259] width 187 height 27
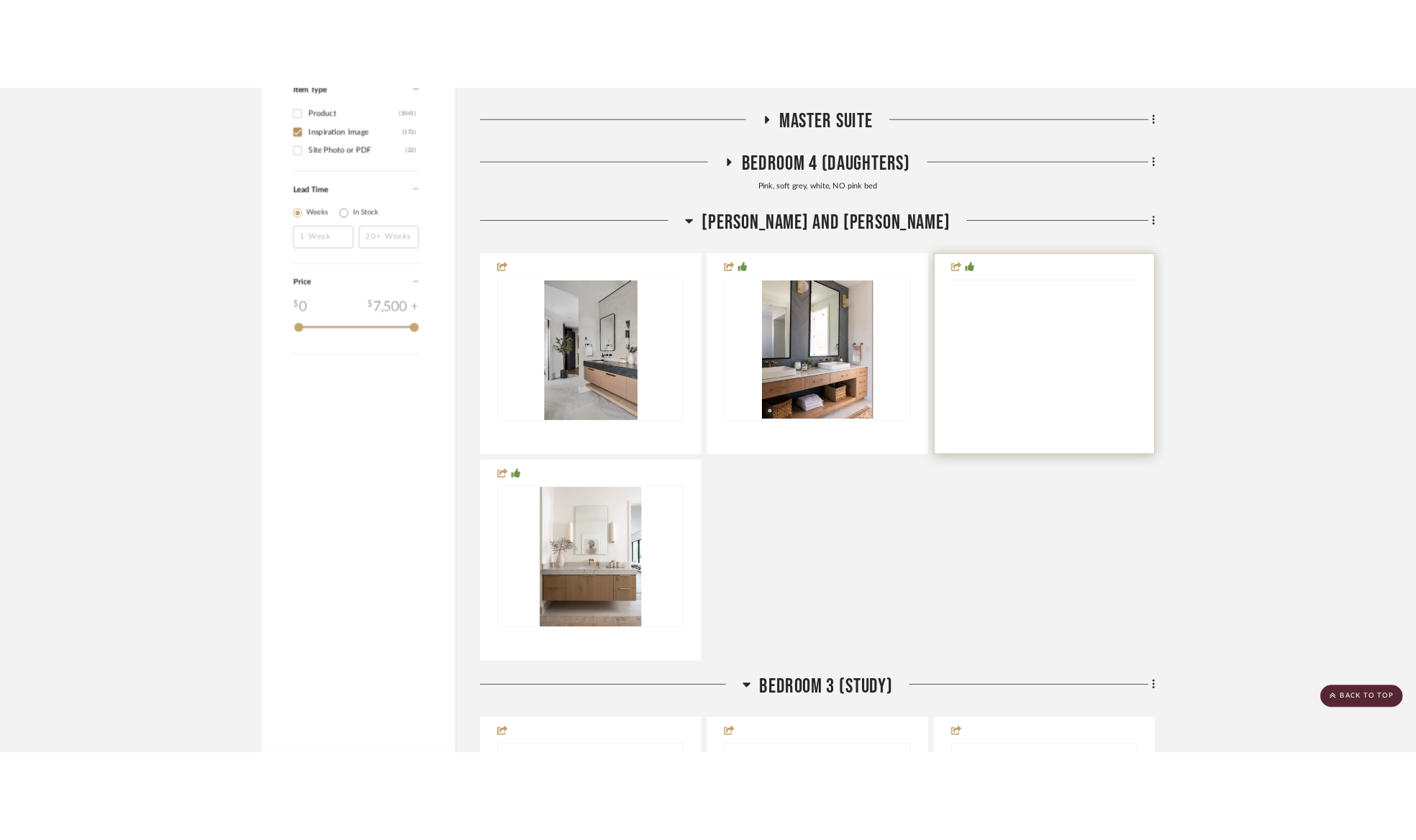
scroll to position [1186, 0]
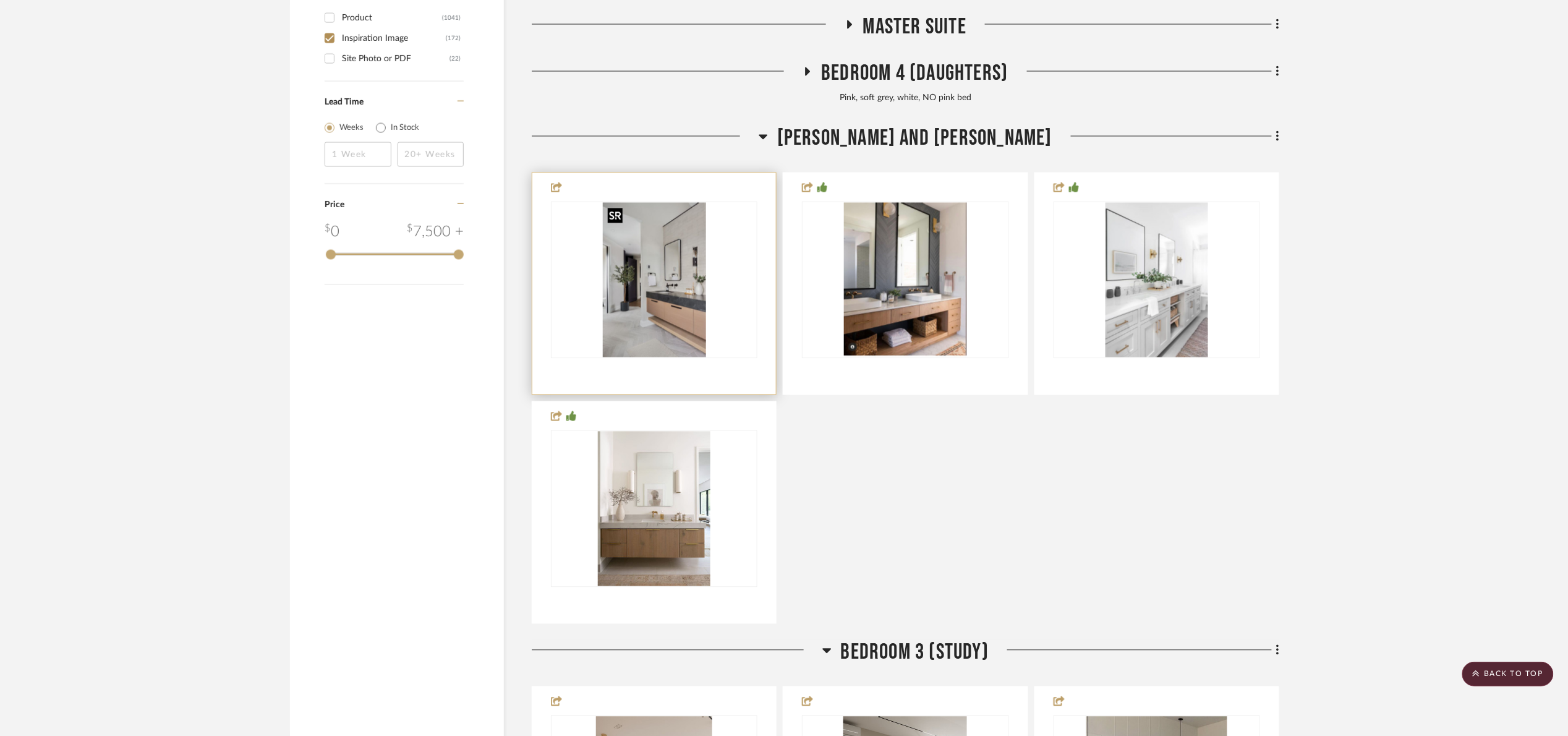
click at [0, 0] on img at bounding box center [0, 0] width 0 height 0
click at [614, 212] on div at bounding box center [615, 215] width 15 height 15
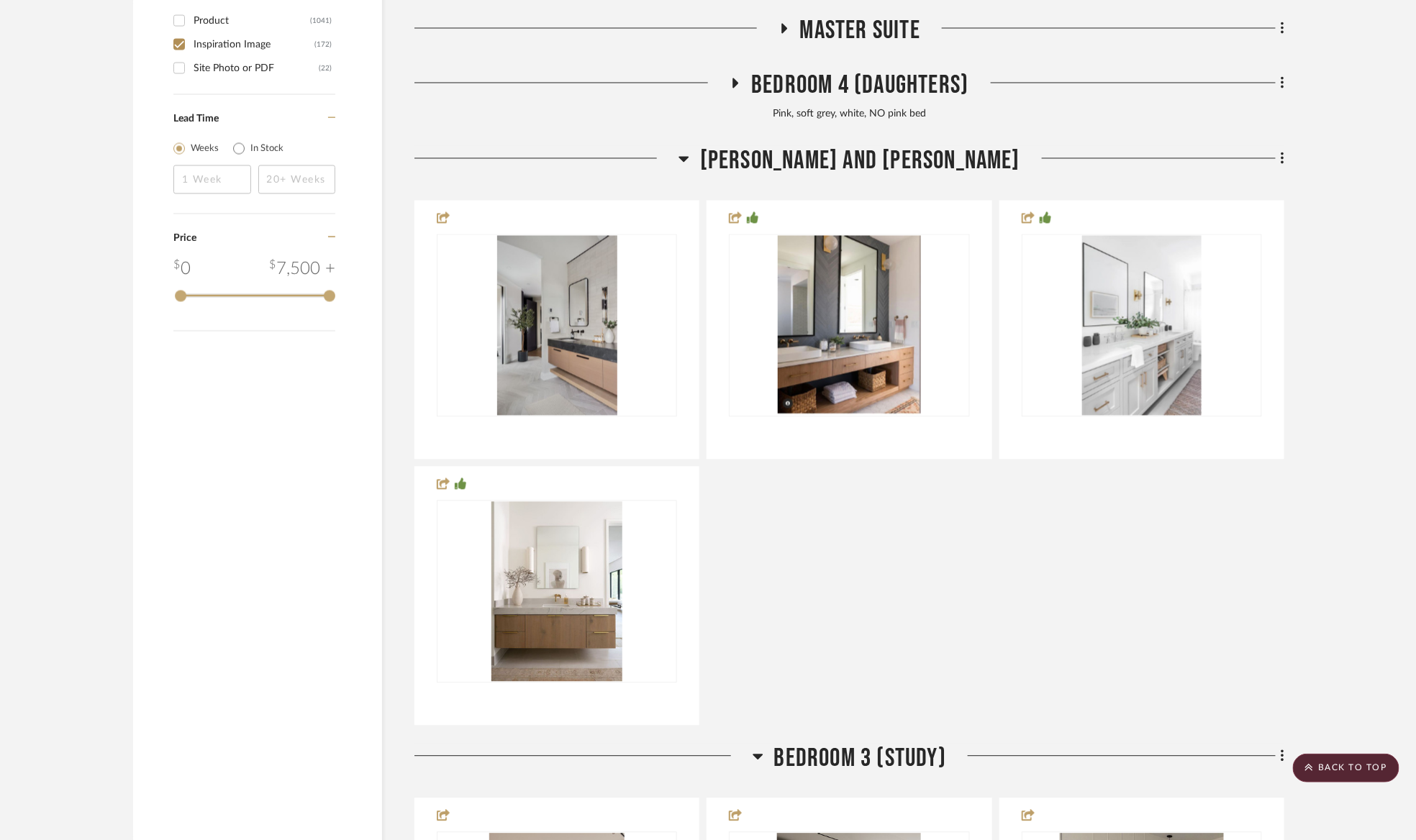
click at [871, 161] on span "Jack and Jill Bath" at bounding box center [859, 162] width 320 height 31
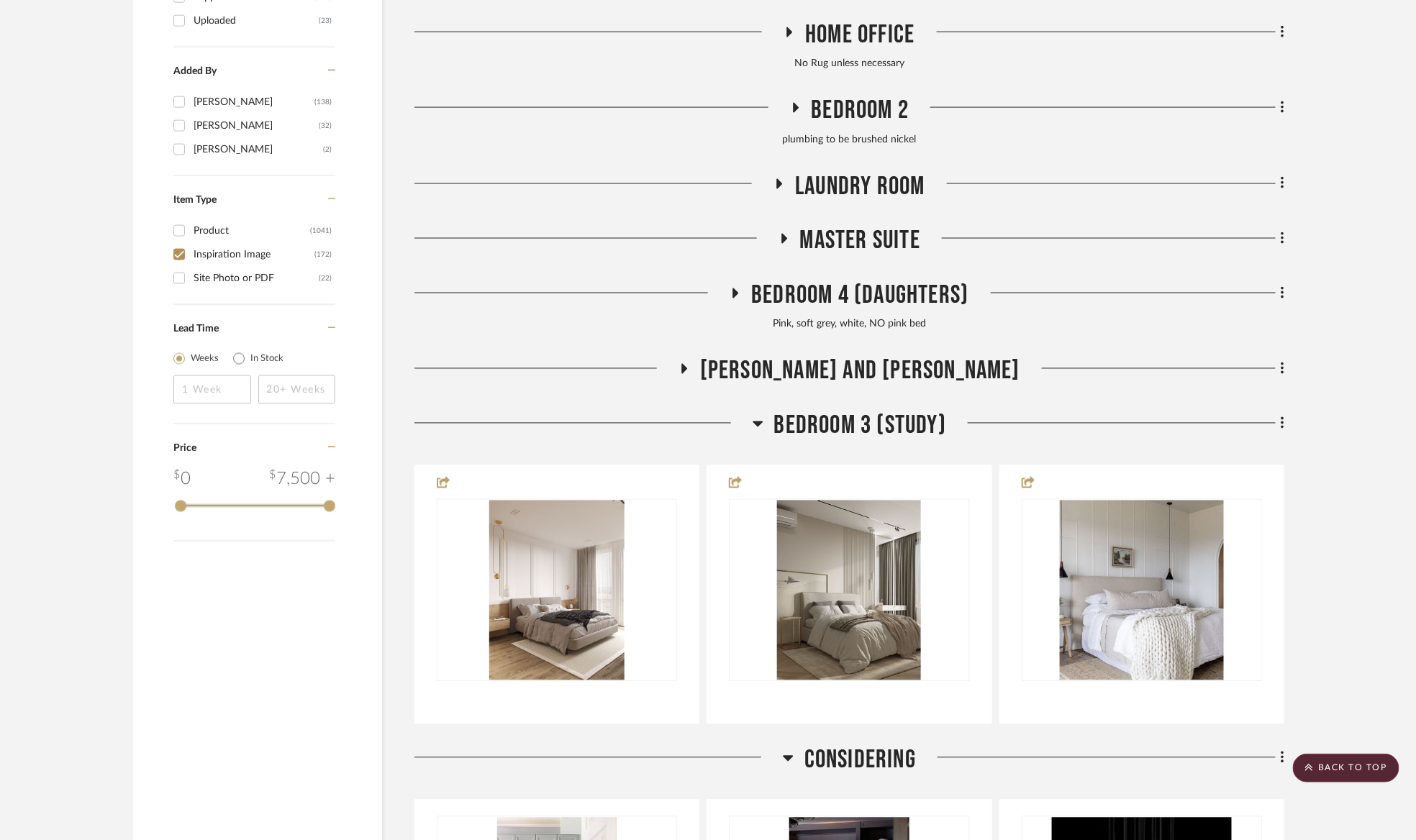
scroll to position [862, 0]
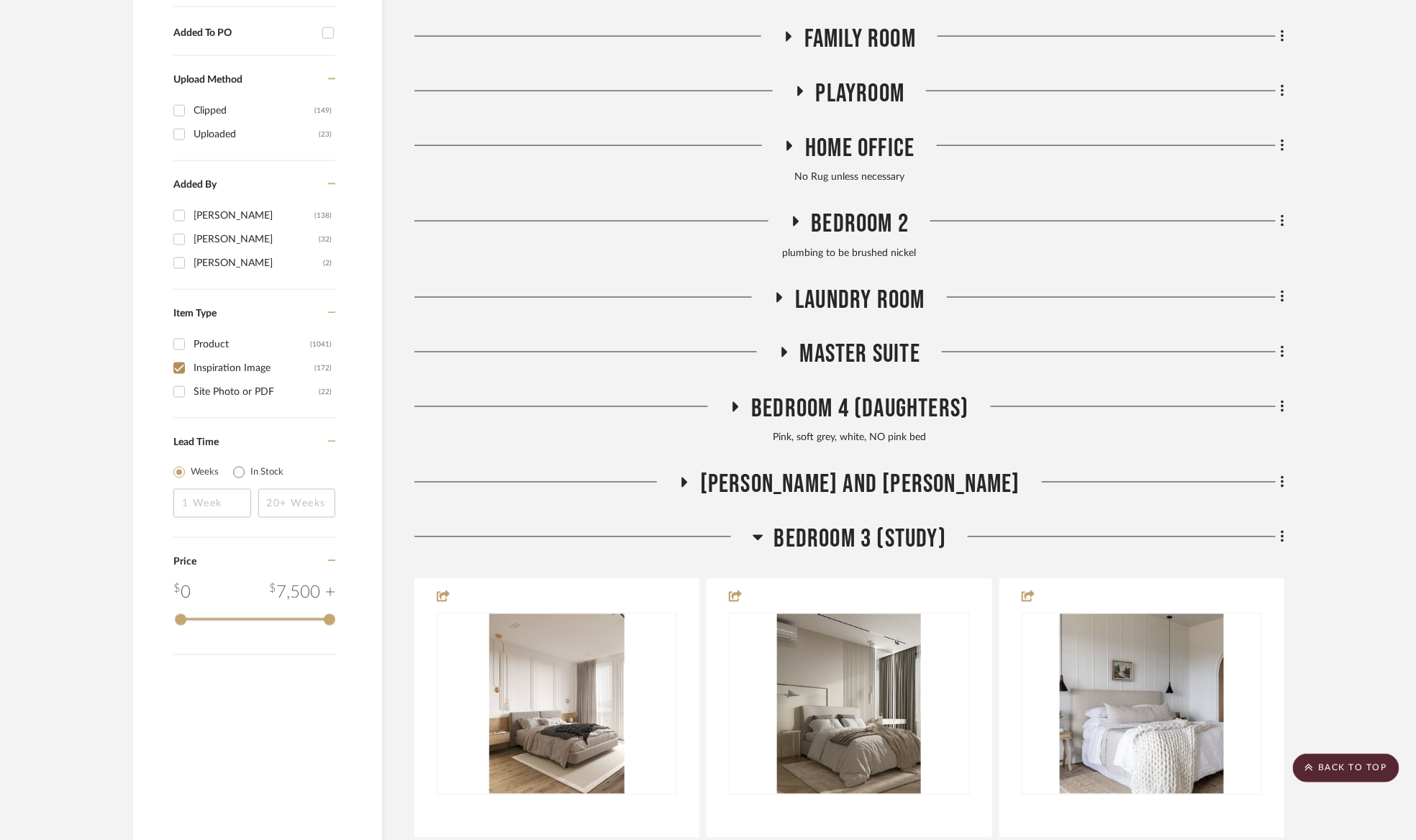
click at [842, 534] on span "Bedroom 3 (study)" at bounding box center [859, 540] width 172 height 31
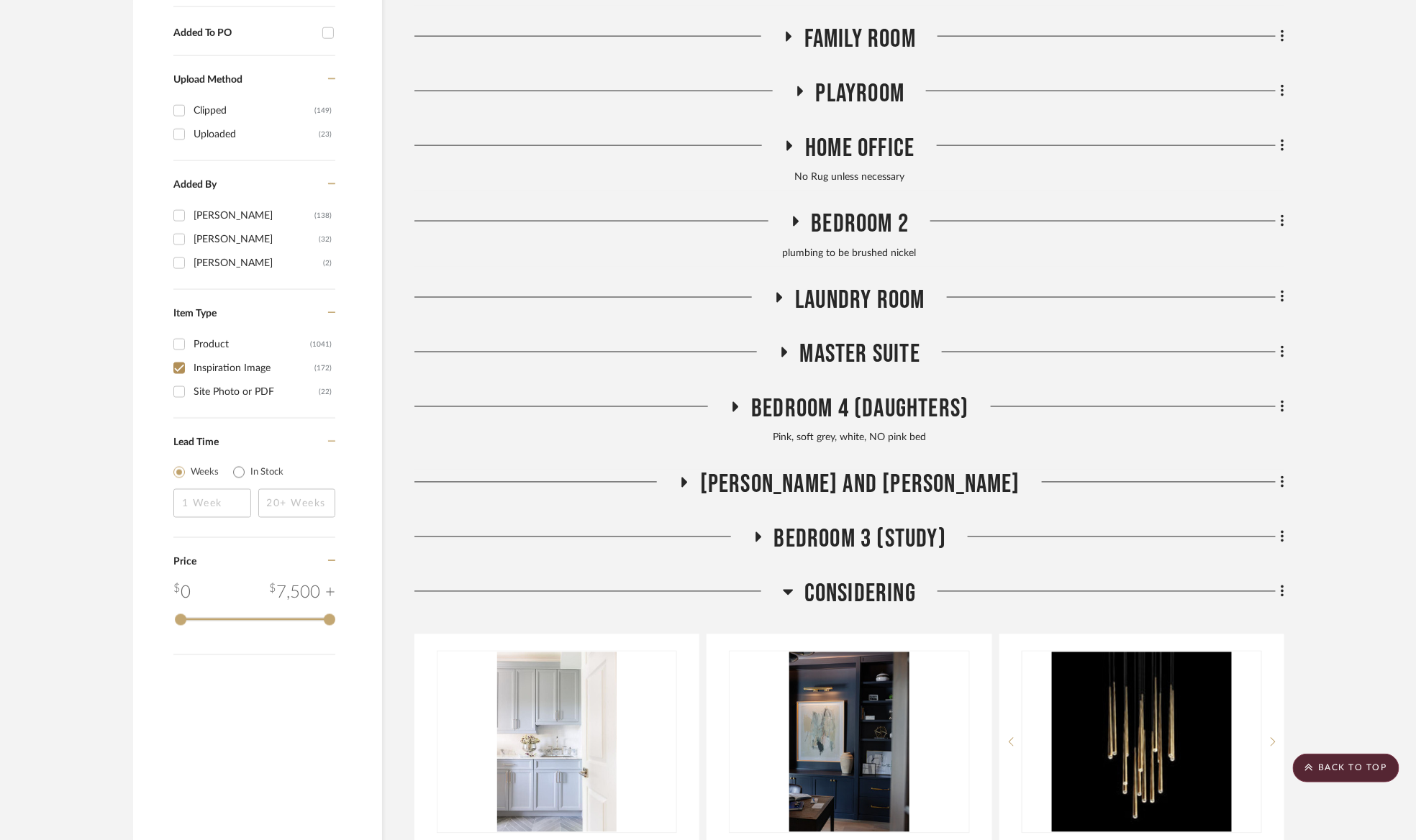
click at [849, 301] on span "Laundry Room" at bounding box center [859, 300] width 129 height 31
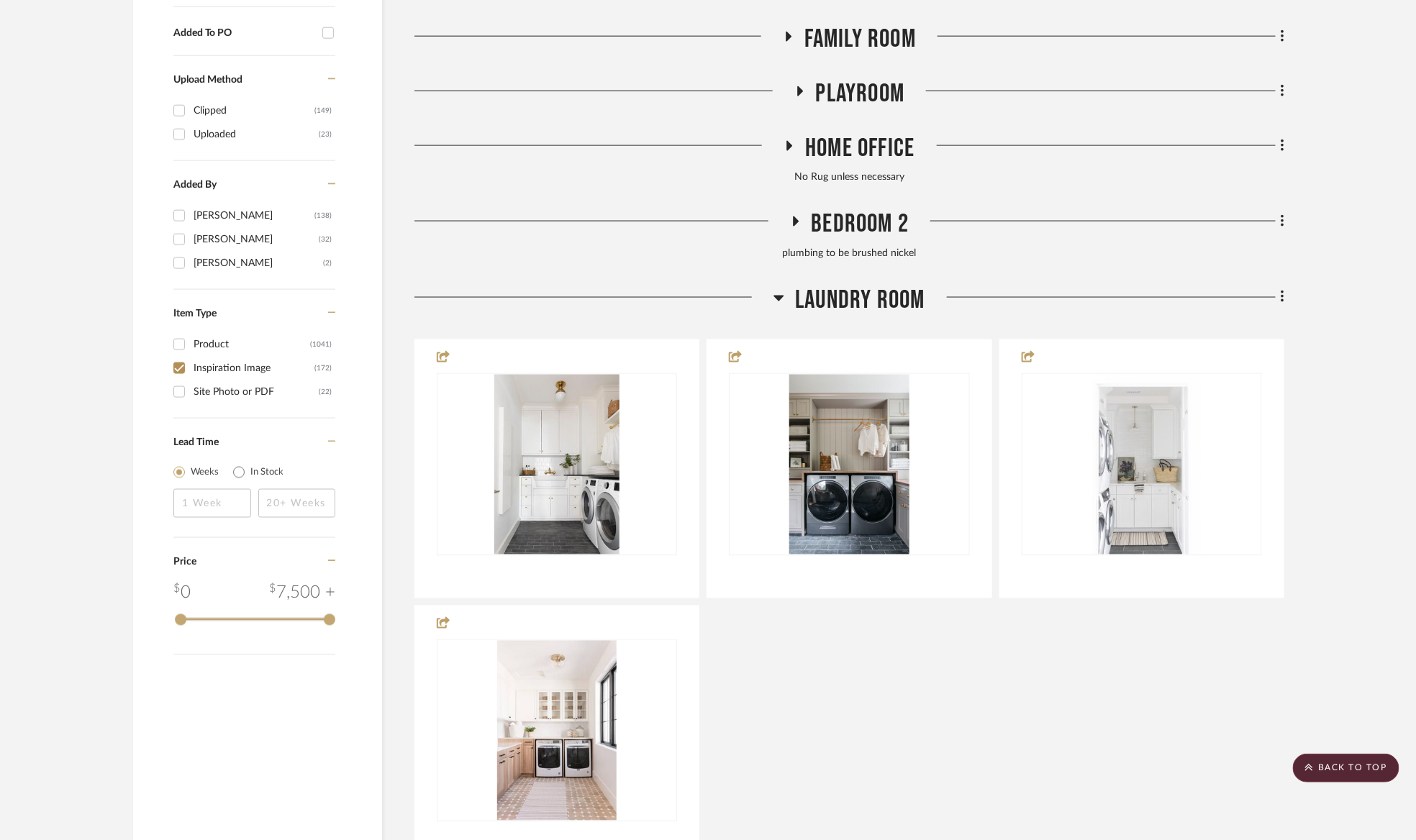
click at [853, 305] on span "Laundry Room" at bounding box center [859, 300] width 129 height 31
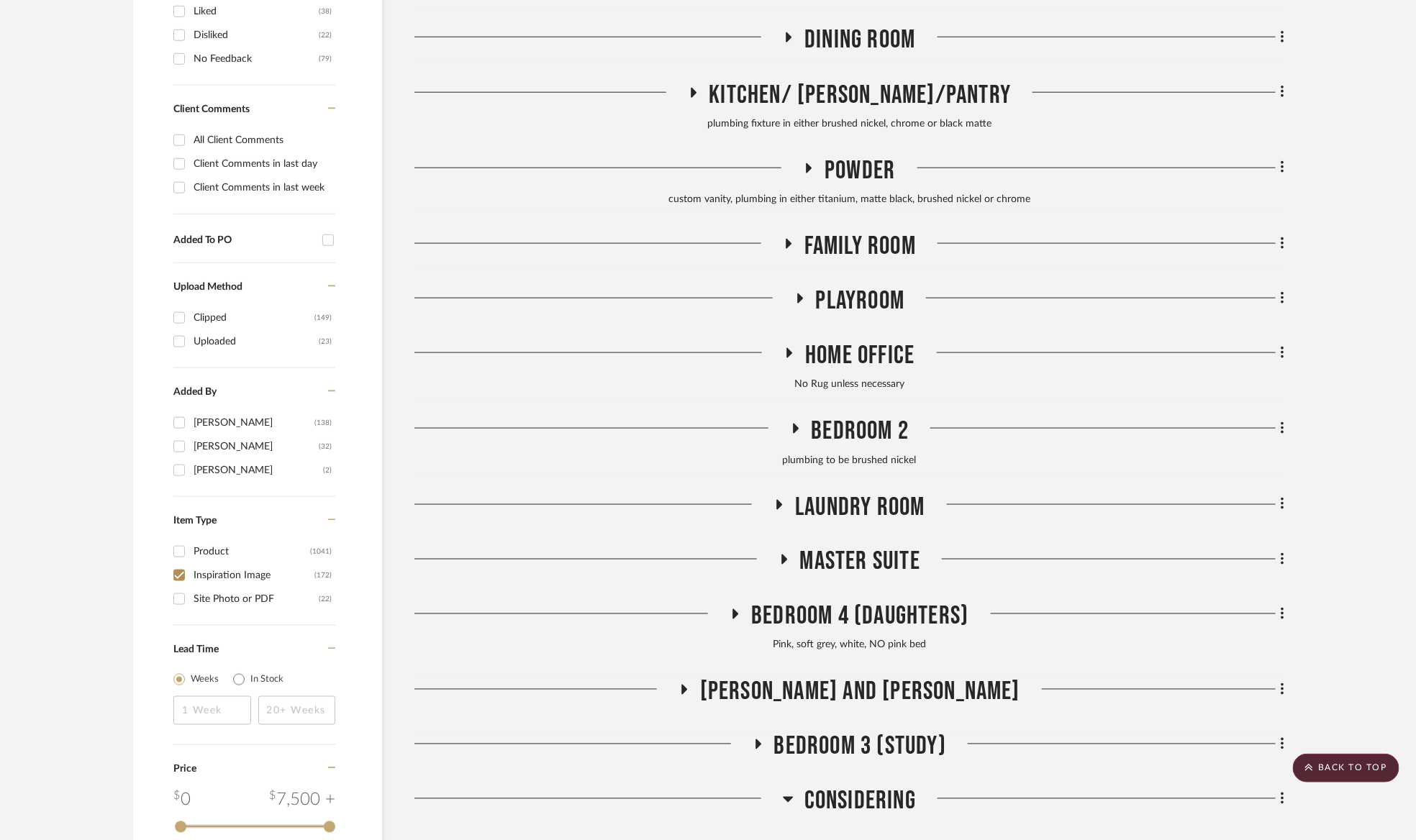
scroll to position [646, 0]
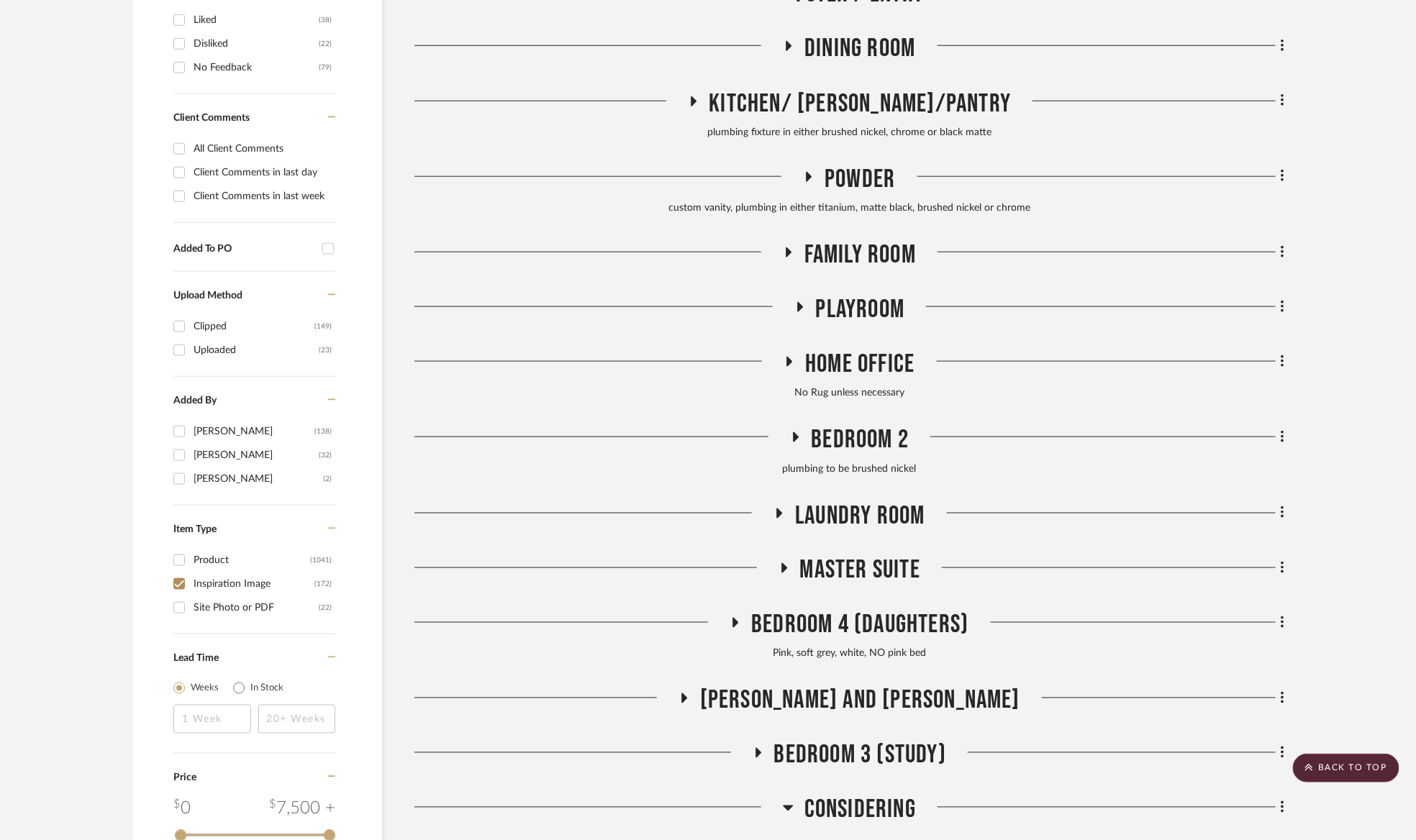
click at [847, 262] on span "Family Room" at bounding box center [860, 255] width 112 height 31
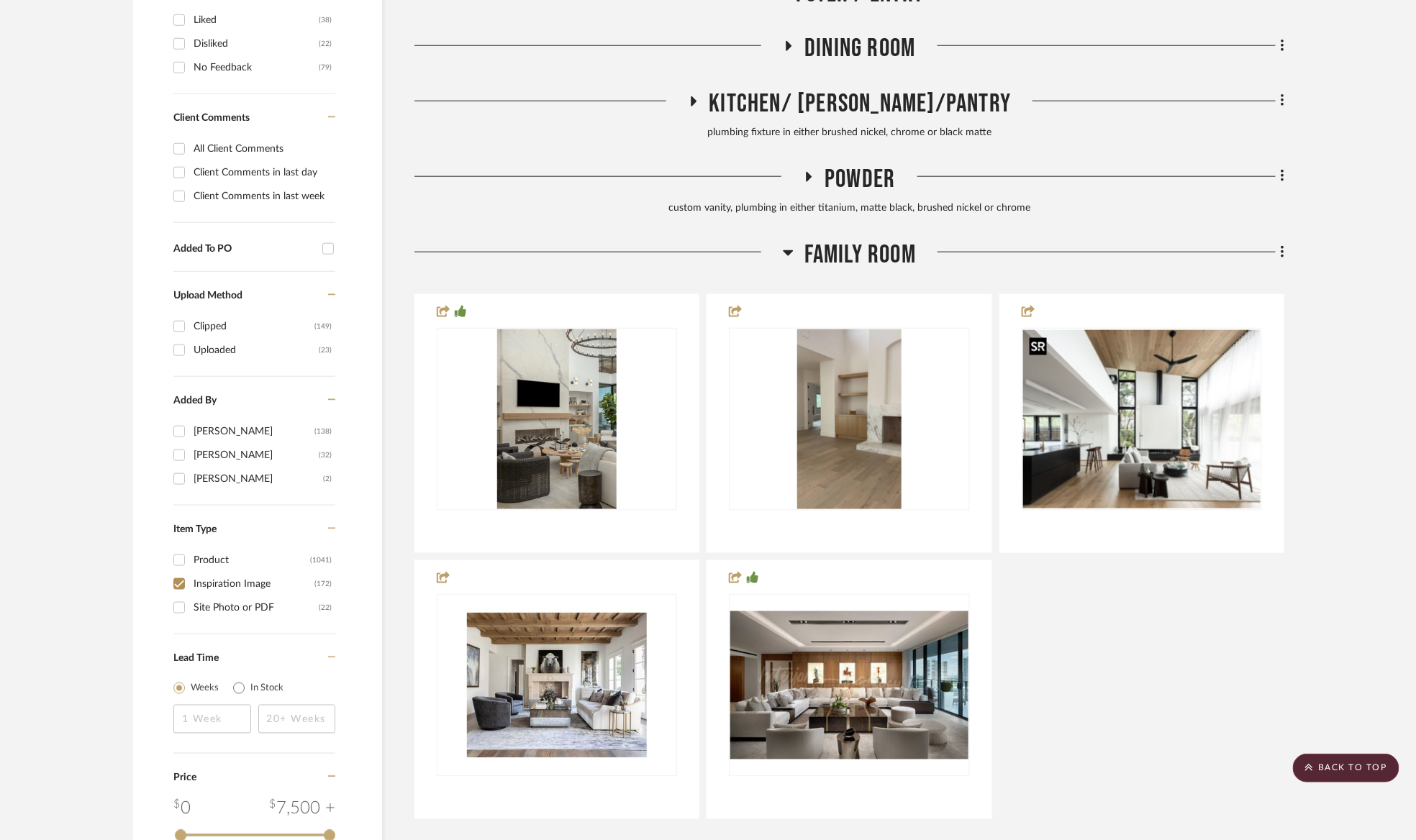
click at [1039, 347] on div at bounding box center [1038, 346] width 17 height 18
click at [824, 252] on span "Family Room" at bounding box center [860, 255] width 112 height 31
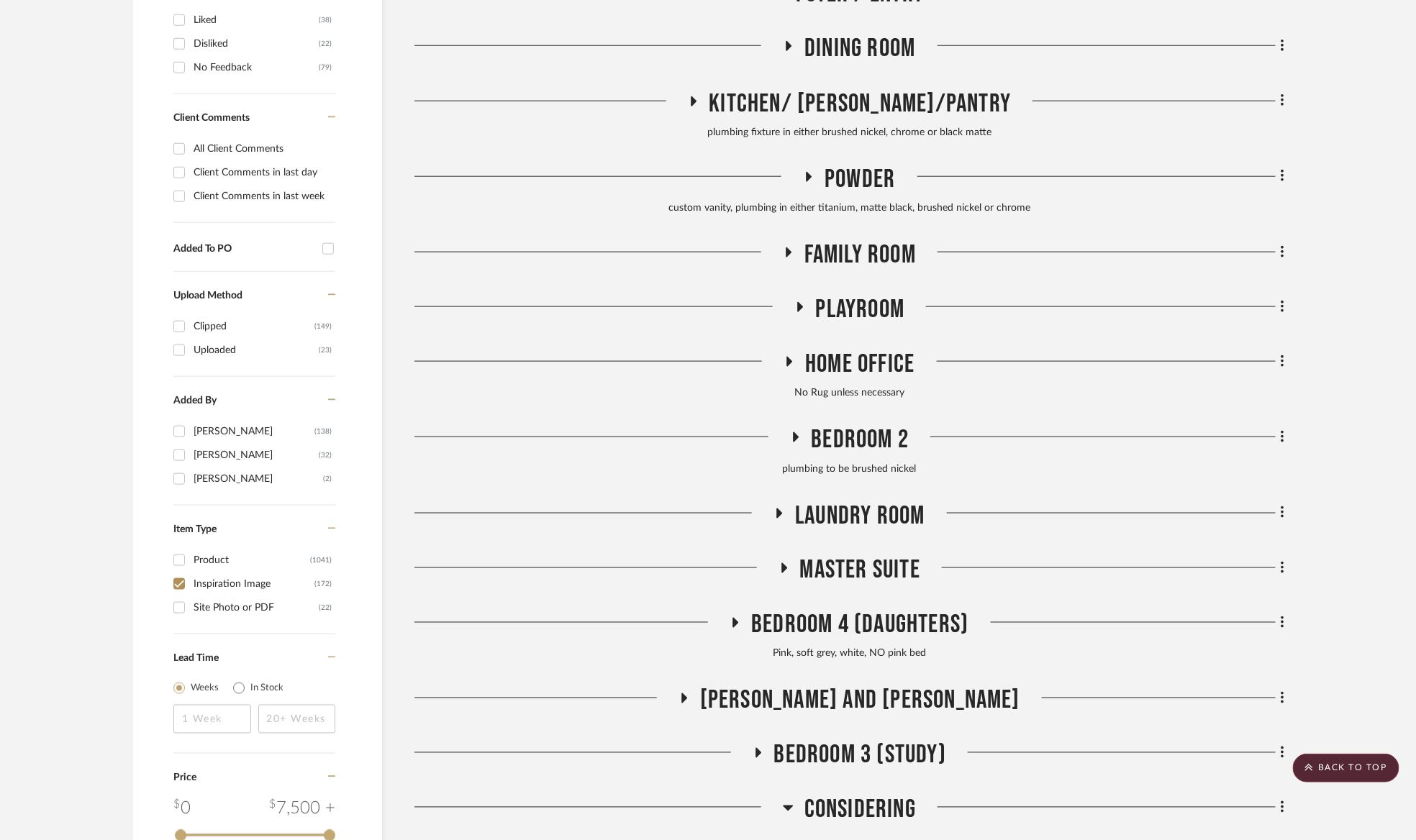
click at [855, 166] on span "Powder" at bounding box center [859, 179] width 70 height 31
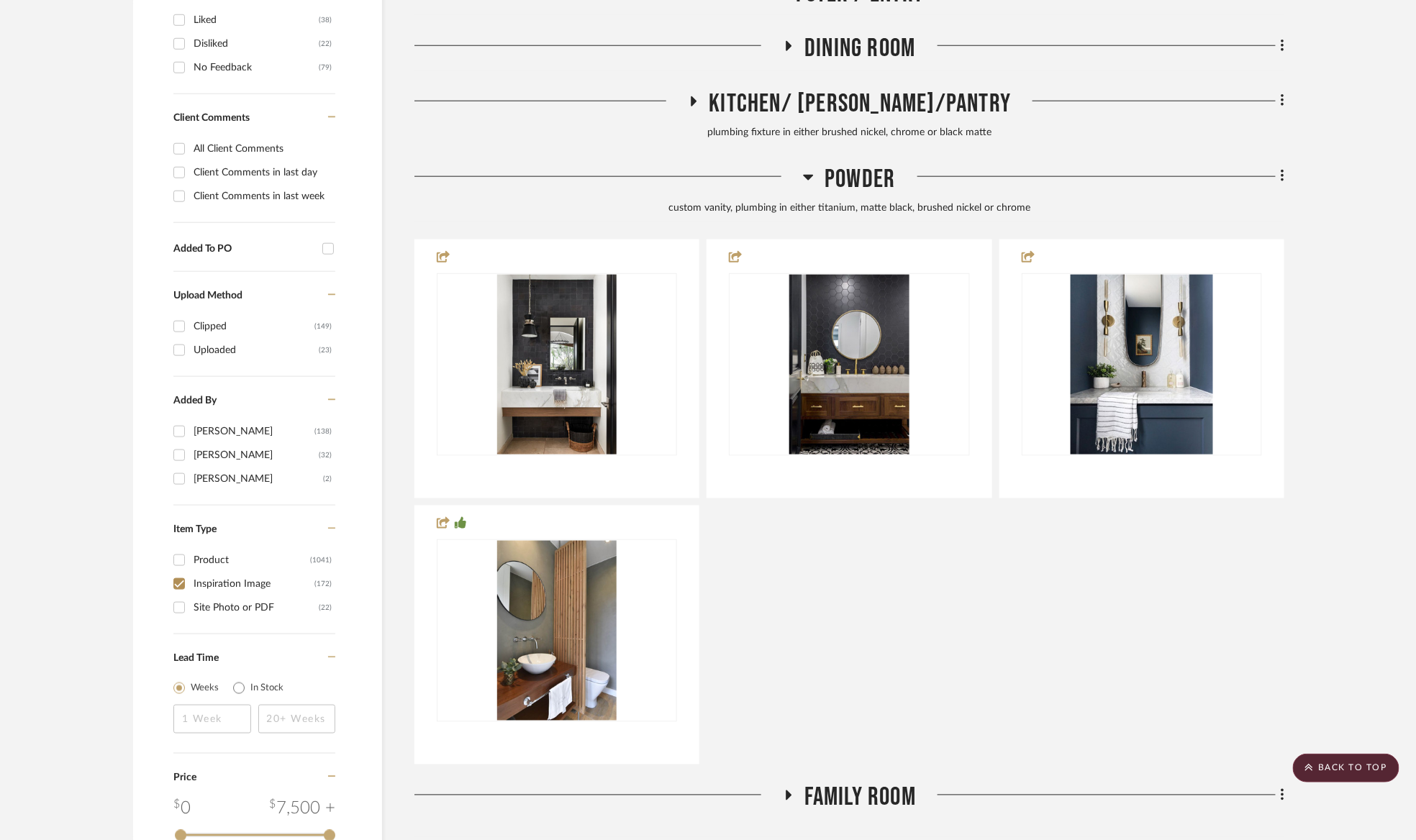
click at [855, 167] on span "Powder" at bounding box center [859, 179] width 70 height 31
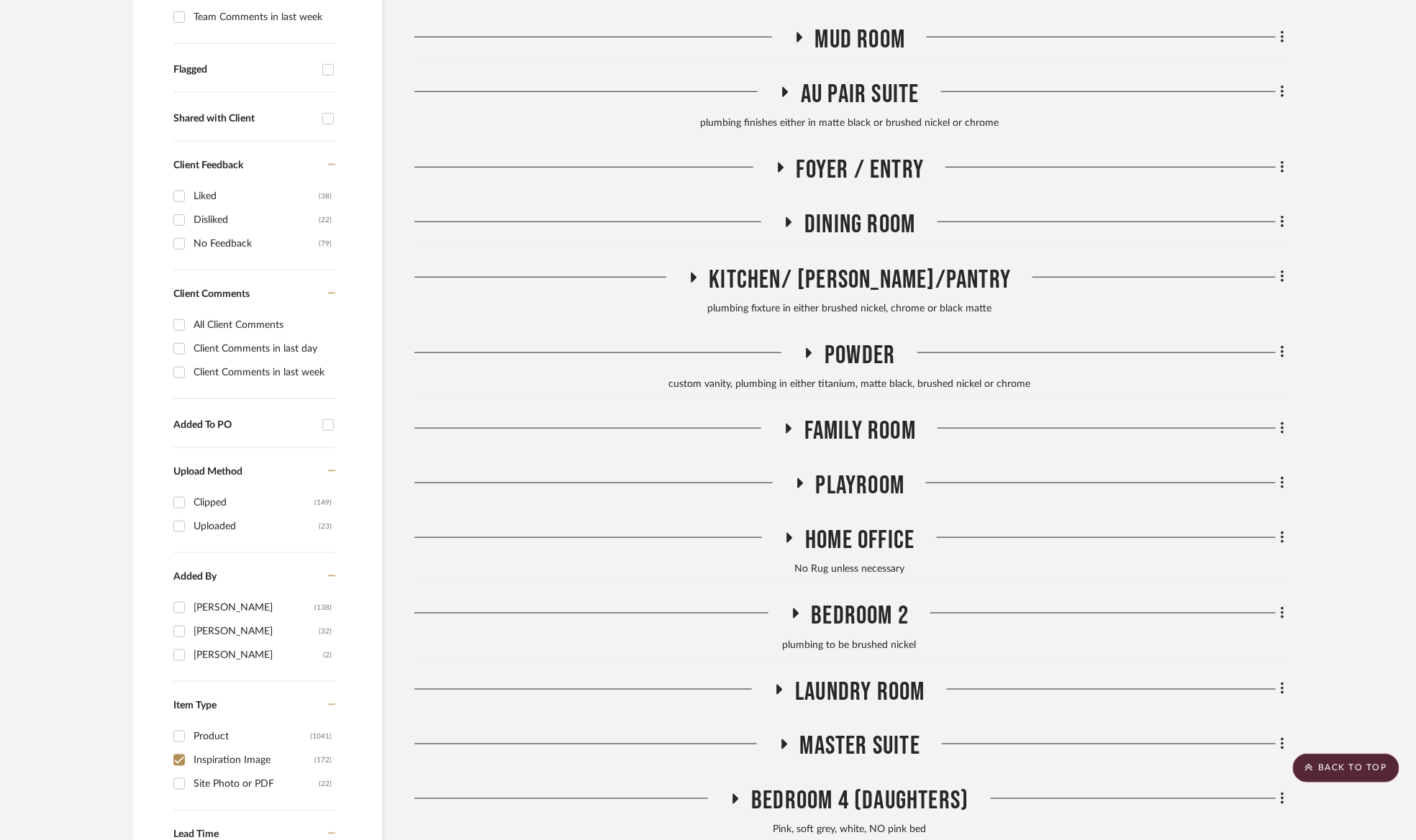
scroll to position [431, 0]
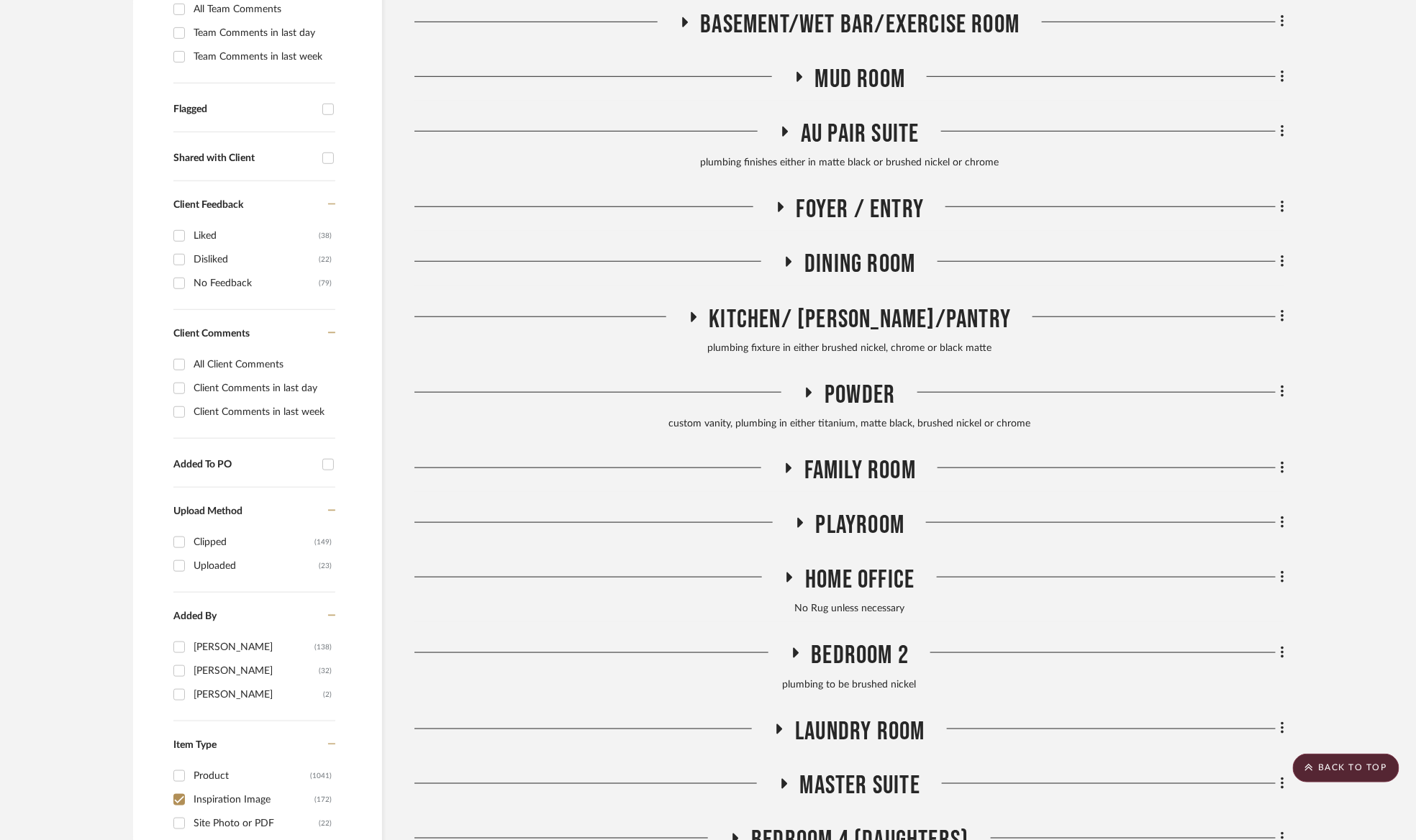
click at [860, 256] on span "Dining Room" at bounding box center [859, 264] width 111 height 31
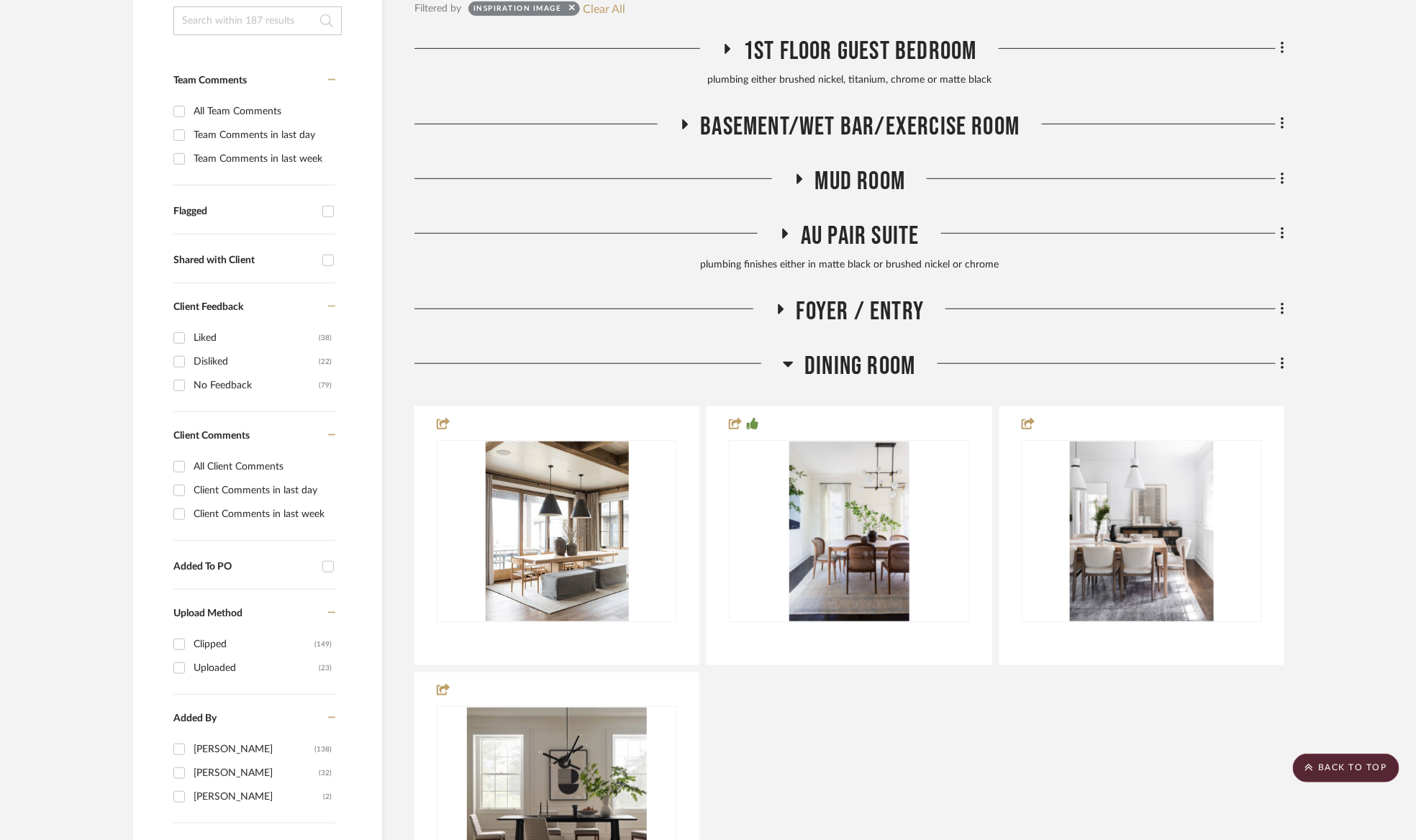
scroll to position [322, 0]
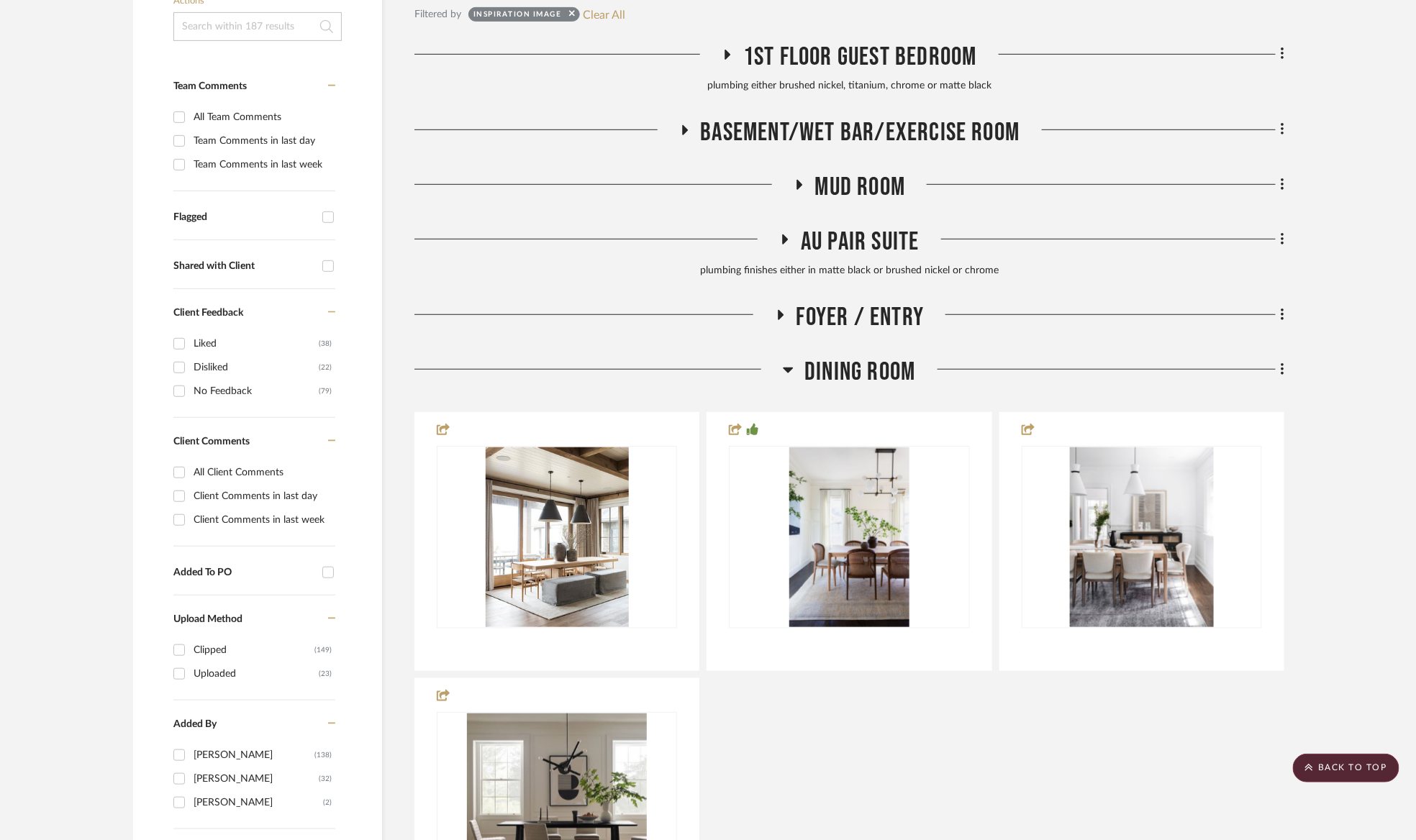
click at [875, 334] on div "Foyer / Entry" at bounding box center [849, 320] width 870 height 36
drag, startPoint x: 864, startPoint y: 376, endPoint x: 864, endPoint y: 328, distance: 48.0
click at [864, 371] on span "Dining Room" at bounding box center [859, 372] width 111 height 31
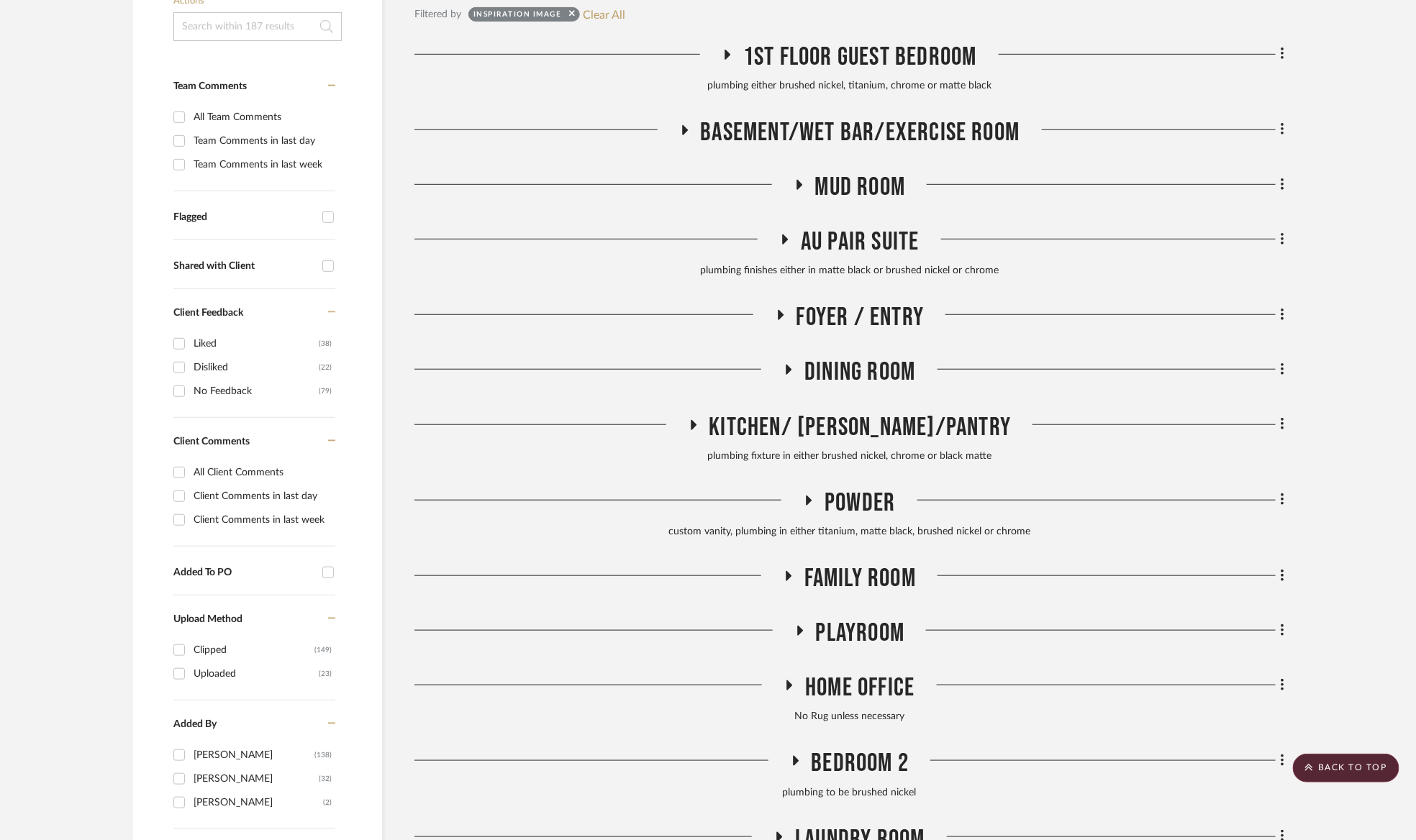
click at [862, 327] on span "Foyer / Entry" at bounding box center [859, 317] width 128 height 31
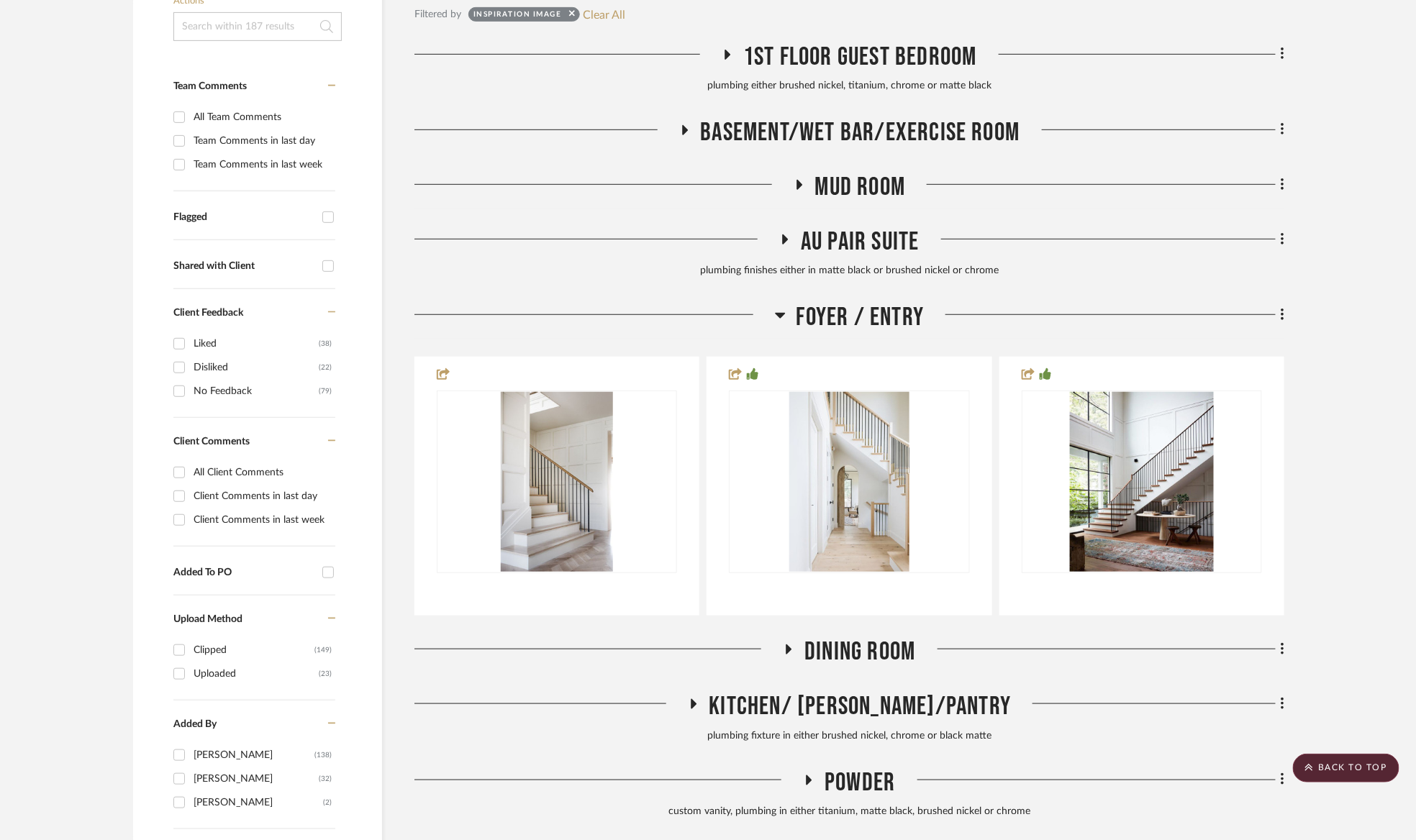
click at [862, 327] on span "Foyer / Entry" at bounding box center [859, 317] width 128 height 31
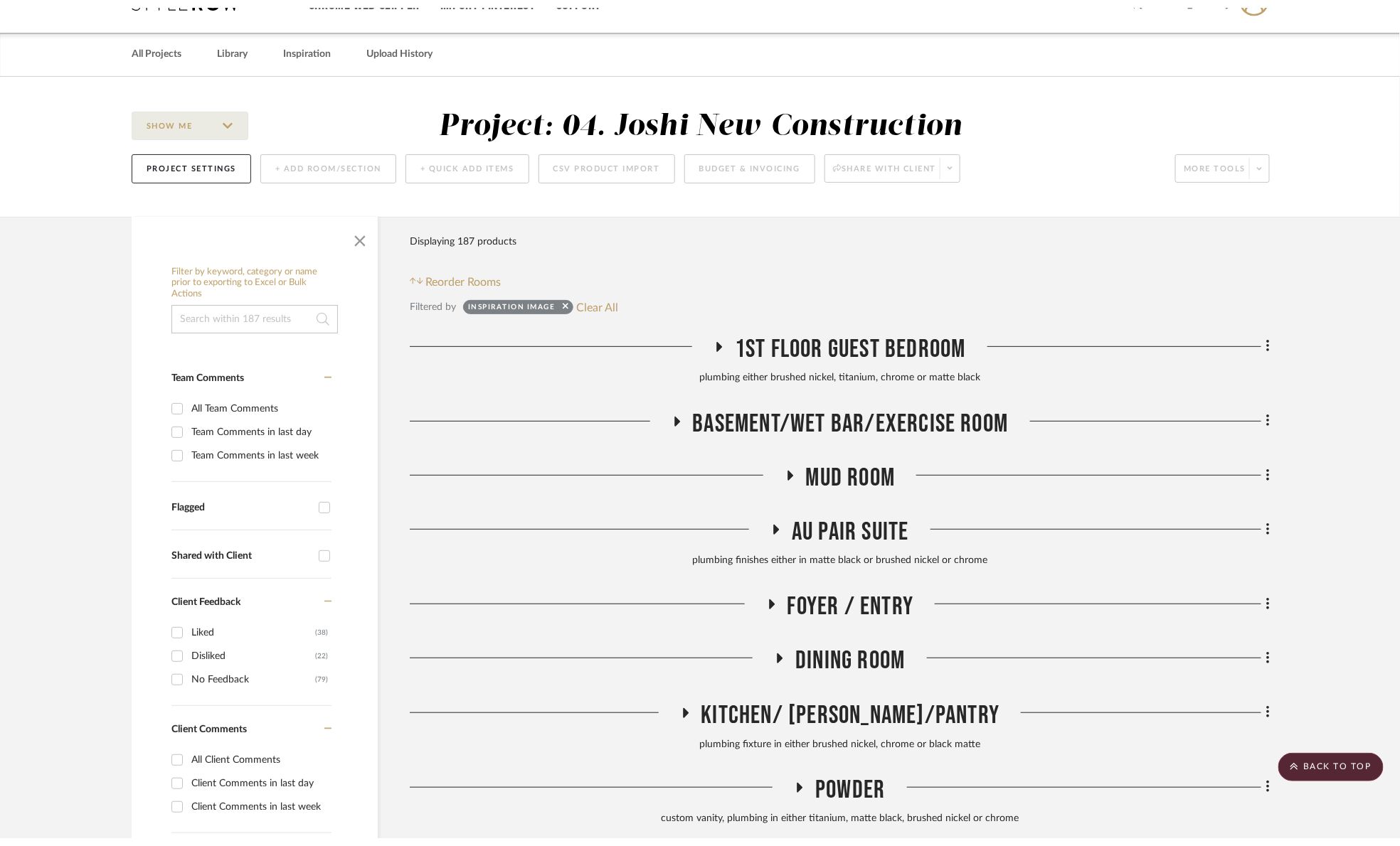
scroll to position [0, 0]
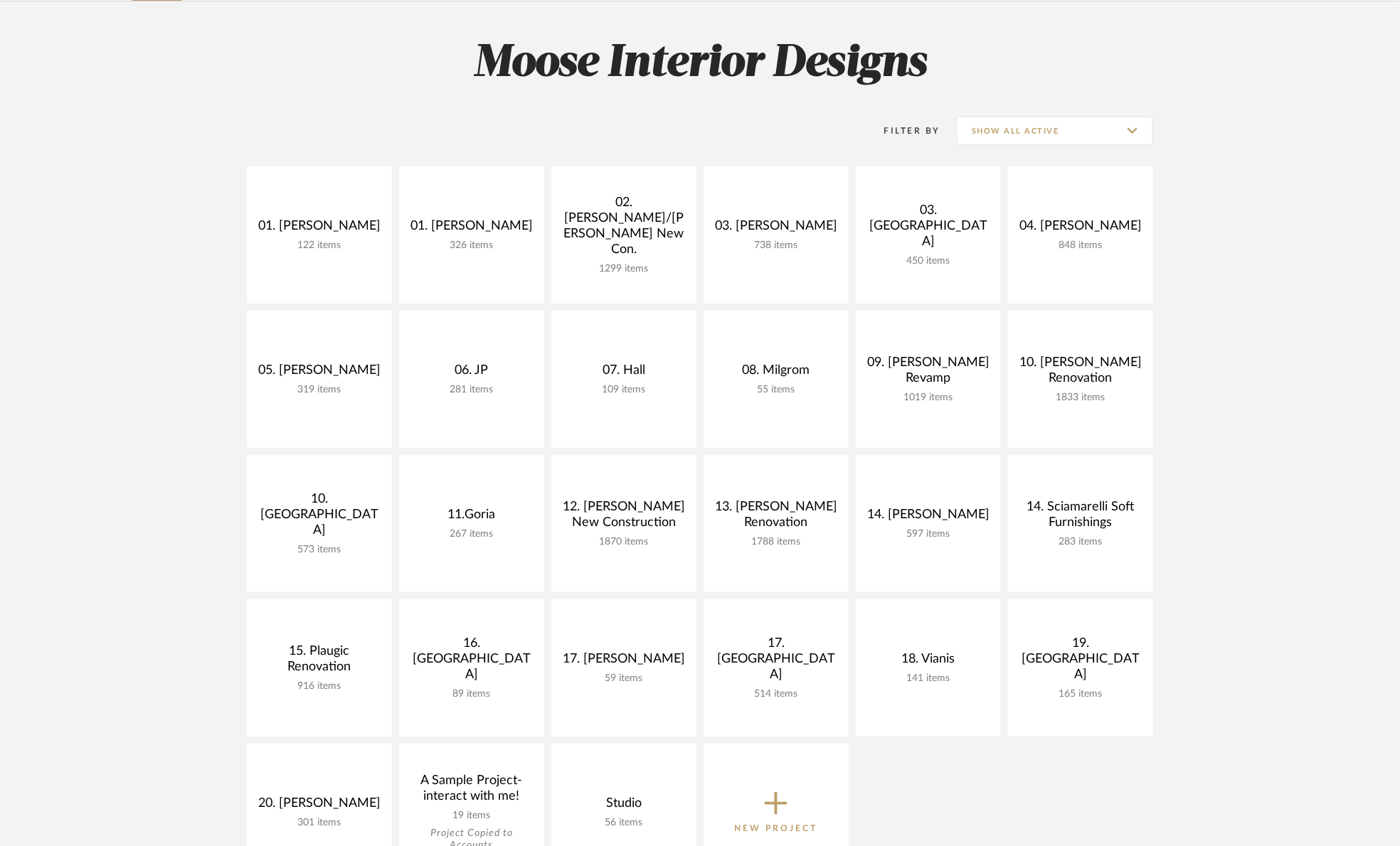
scroll to position [107, 0]
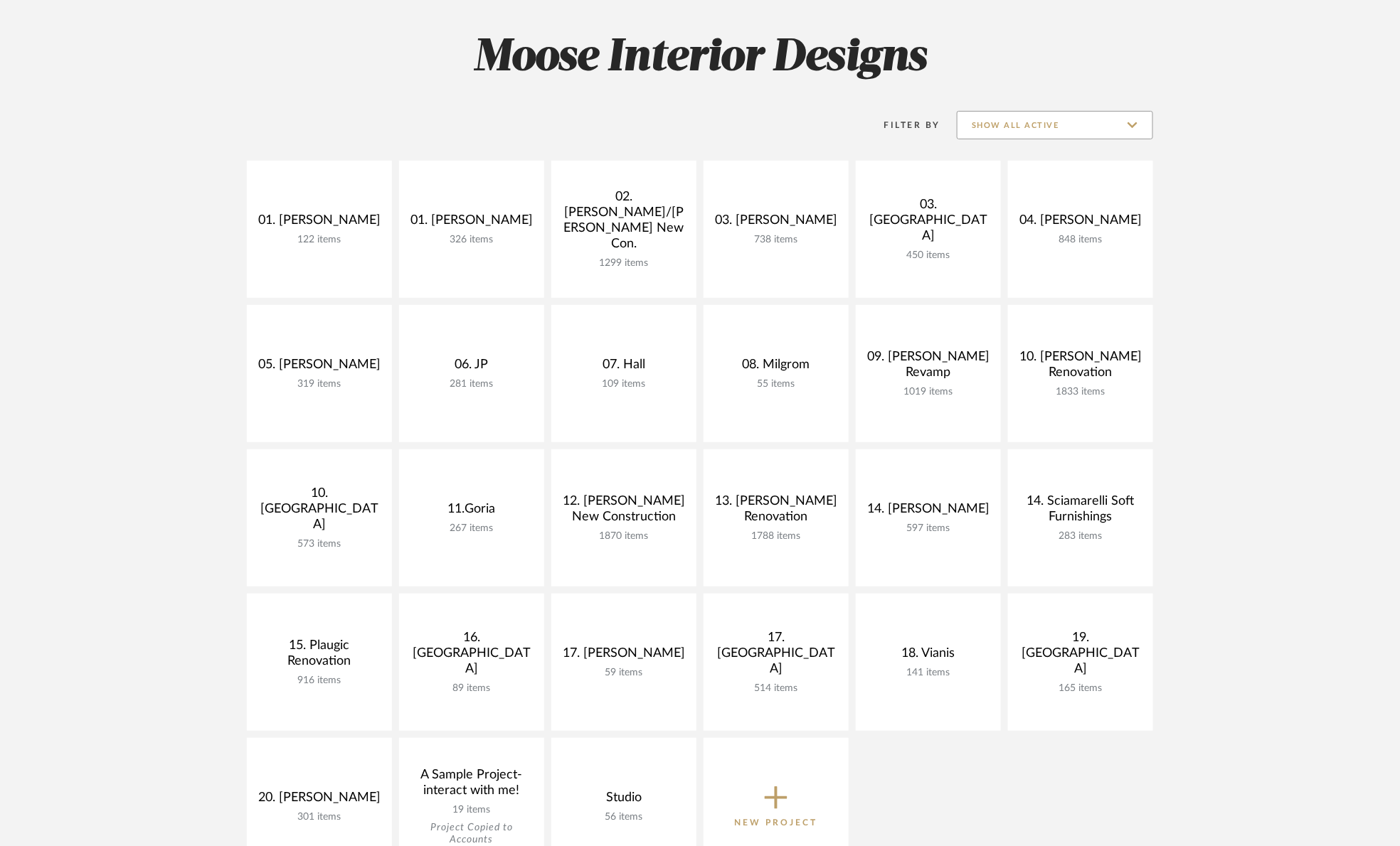
click at [999, 120] on input "Show All Active" at bounding box center [1055, 125] width 197 height 28
click at [1009, 226] on span "Archived" at bounding box center [1057, 228] width 169 height 12
type input "Archived"
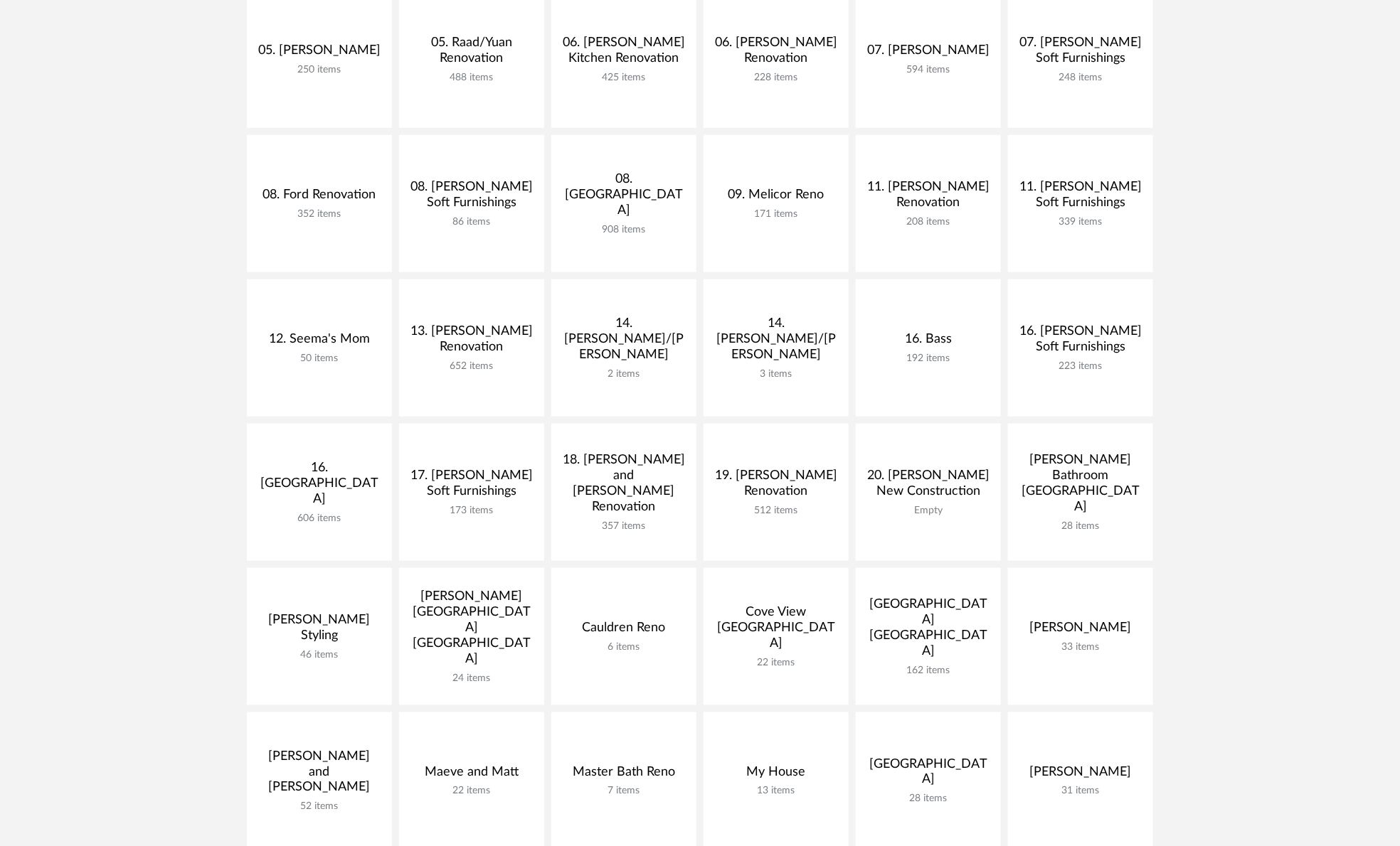
scroll to position [426, 0]
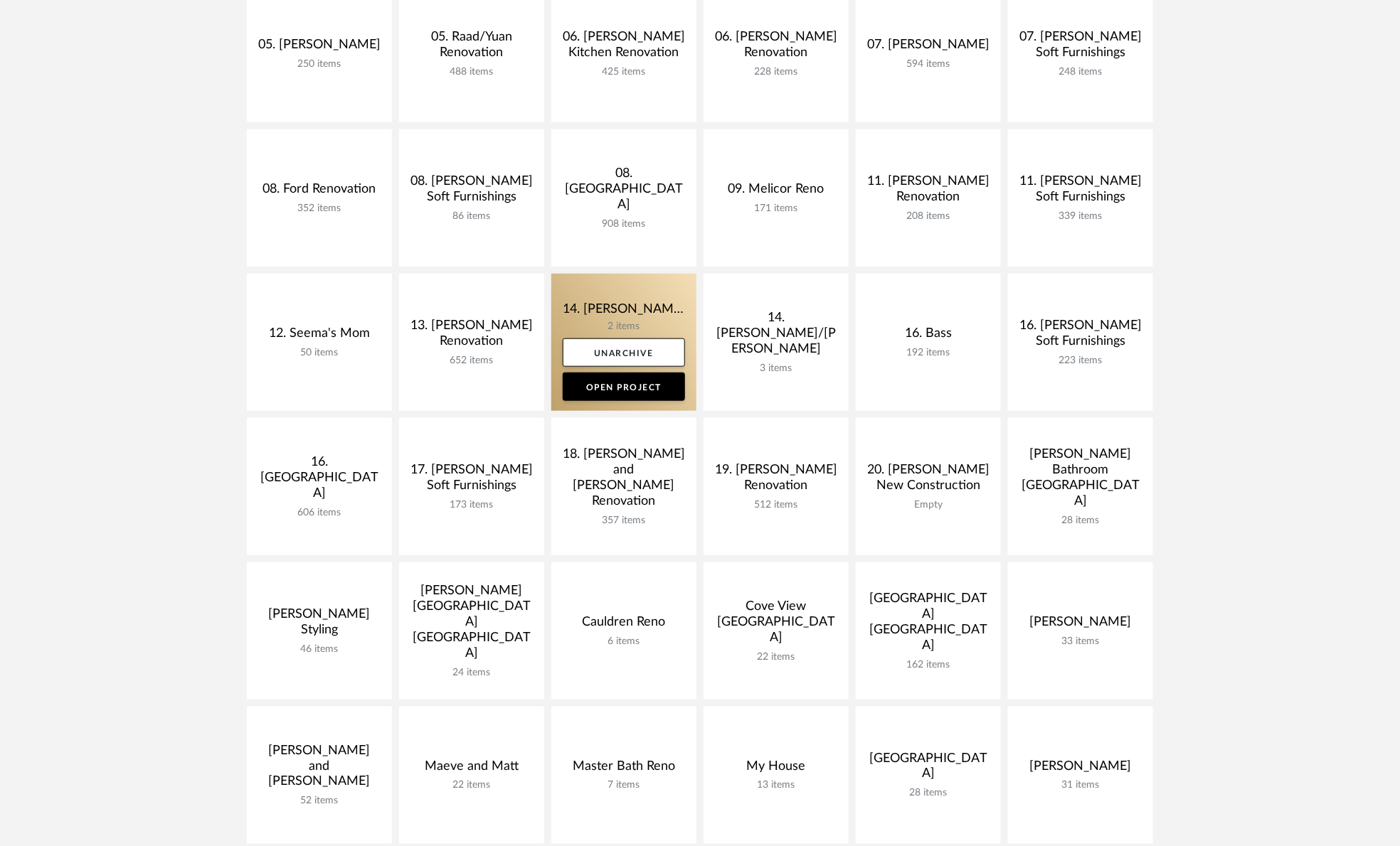
click at [572, 320] on link at bounding box center [623, 342] width 145 height 137
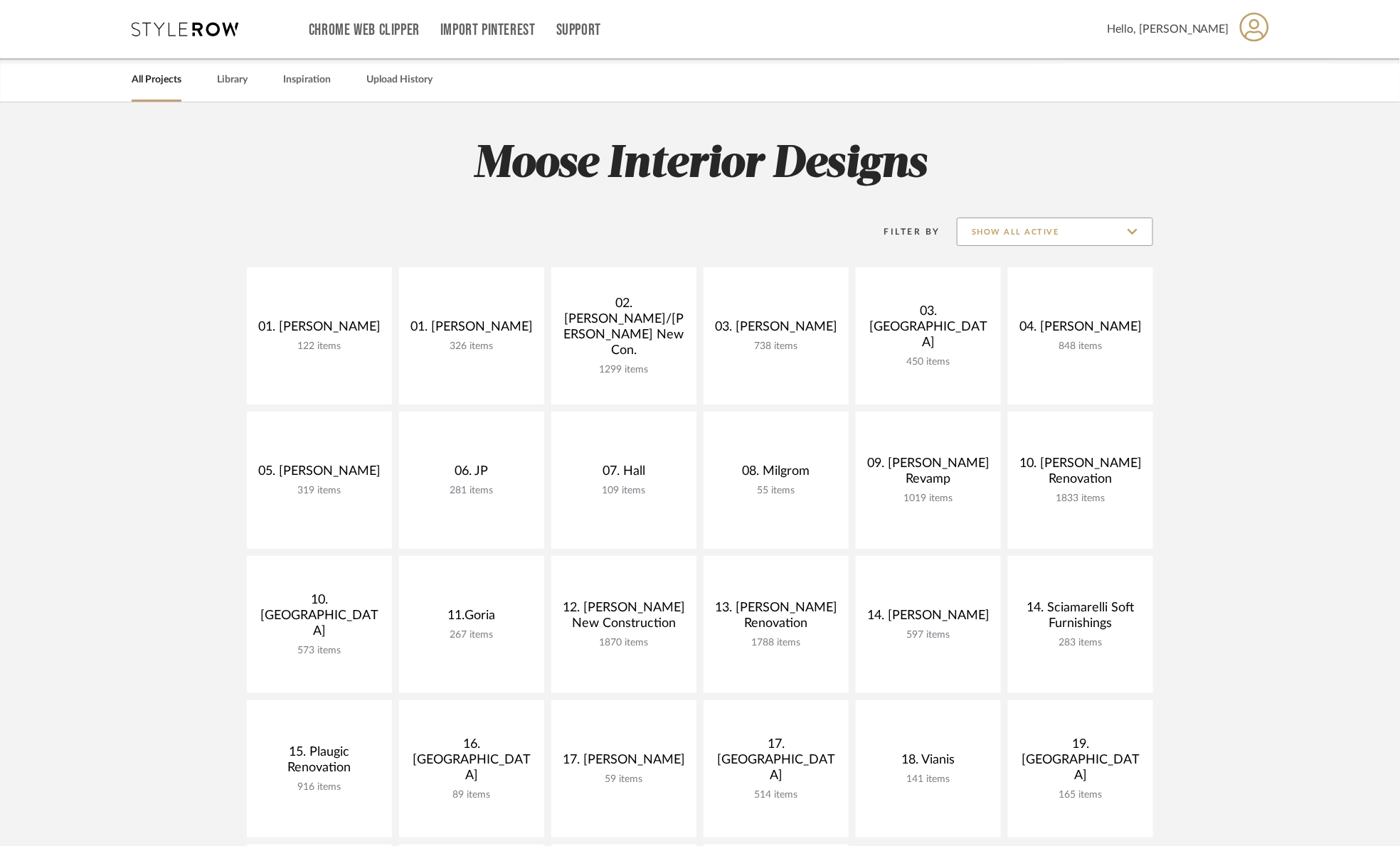
click at [1060, 222] on input "Show All Active" at bounding box center [1055, 232] width 197 height 28
click at [1030, 337] on span "Archived" at bounding box center [1057, 335] width 169 height 12
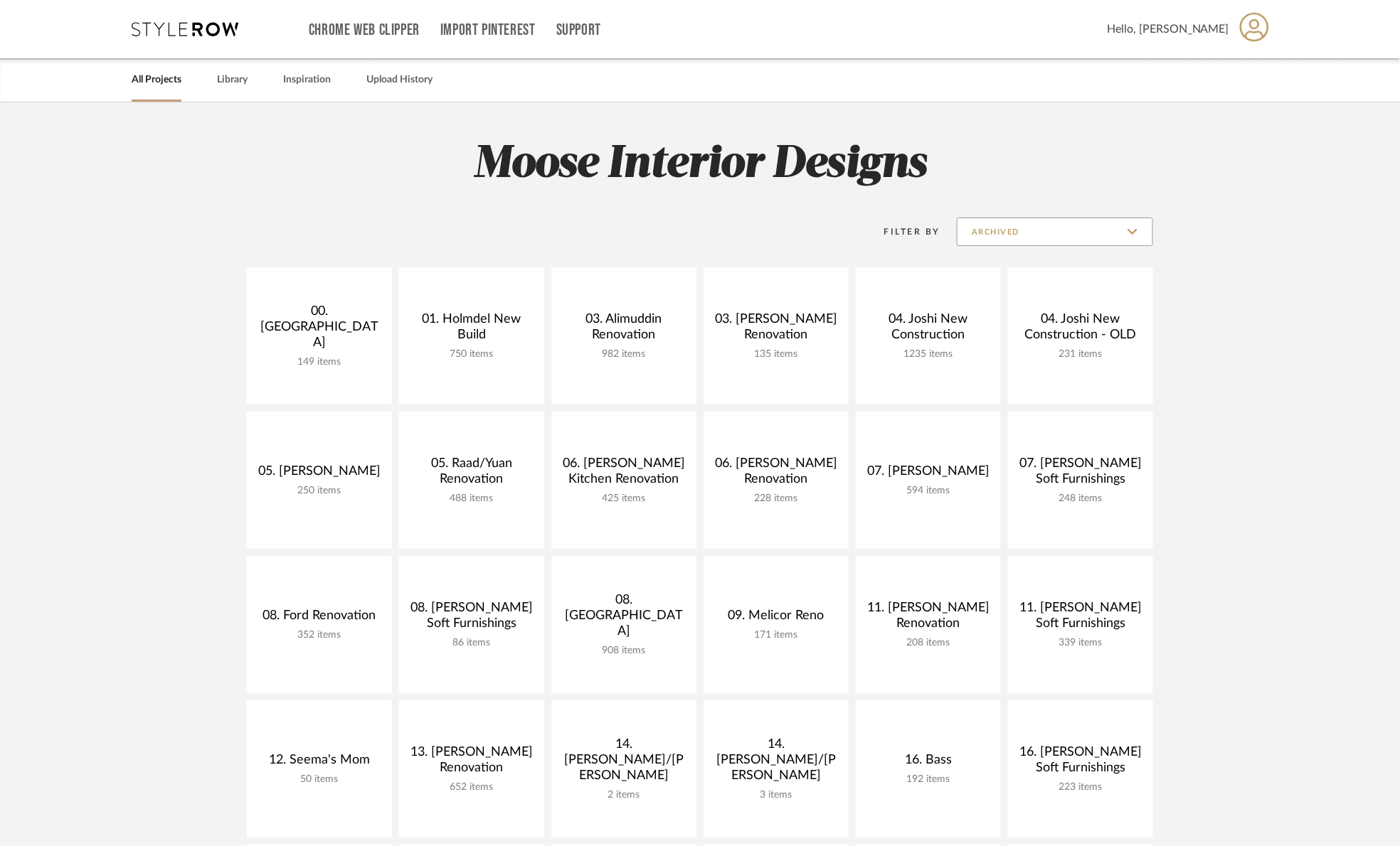
click at [1014, 229] on input "Archived" at bounding box center [1055, 232] width 197 height 28
click at [1030, 272] on span "Show All Active" at bounding box center [1057, 267] width 169 height 12
type input "Show All Active"
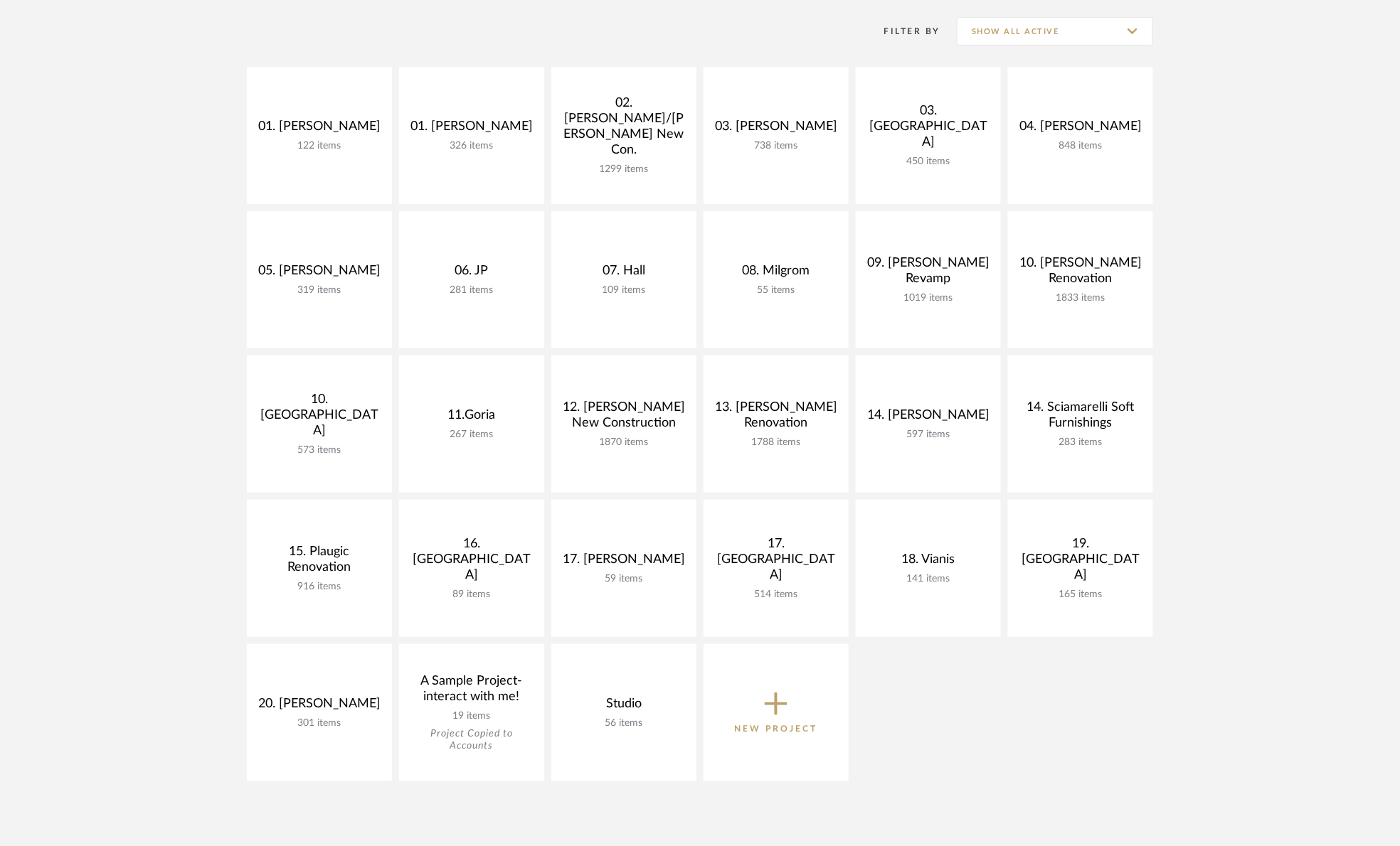
scroll to position [213, 0]
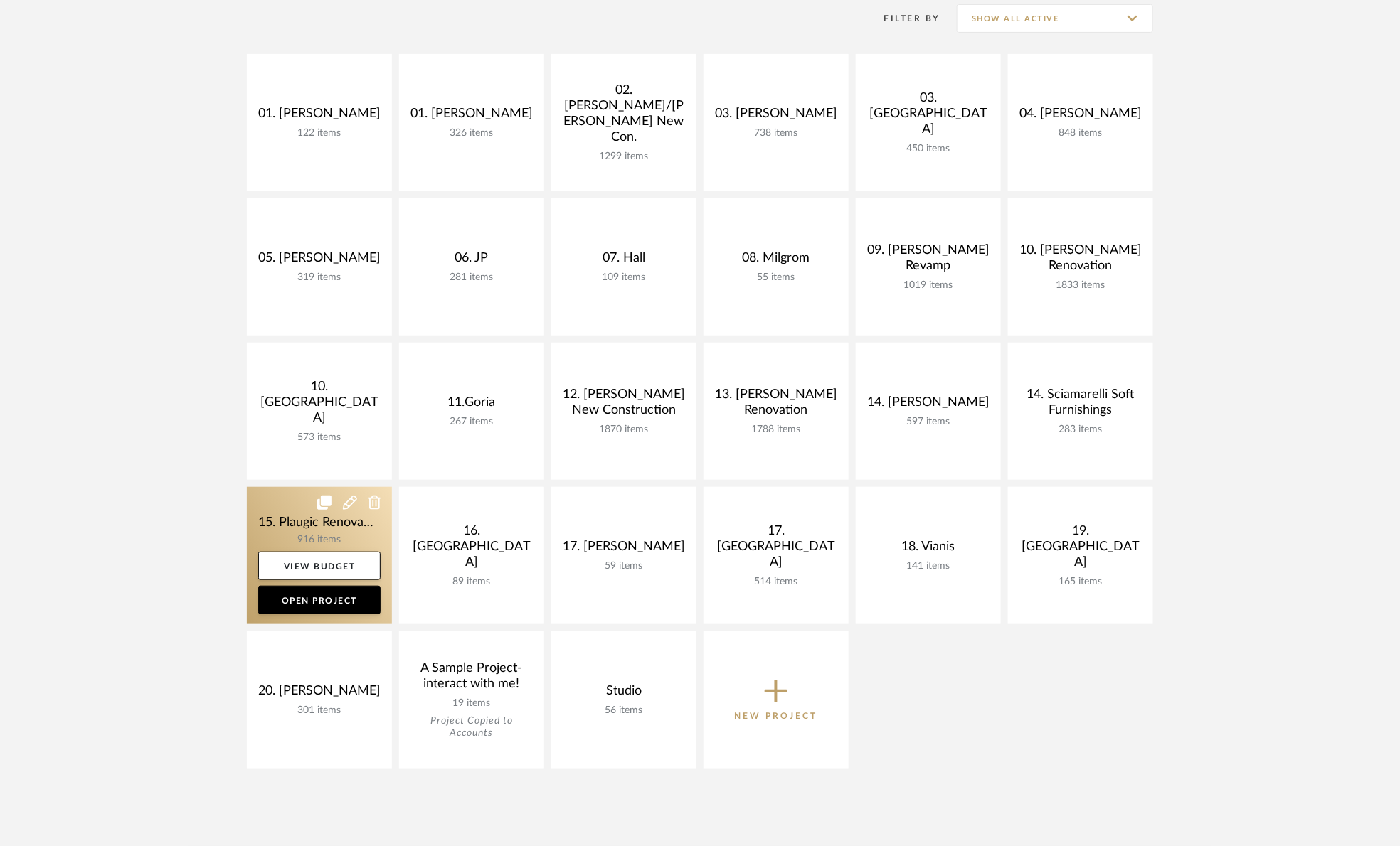
click at [290, 519] on link at bounding box center [319, 556] width 145 height 137
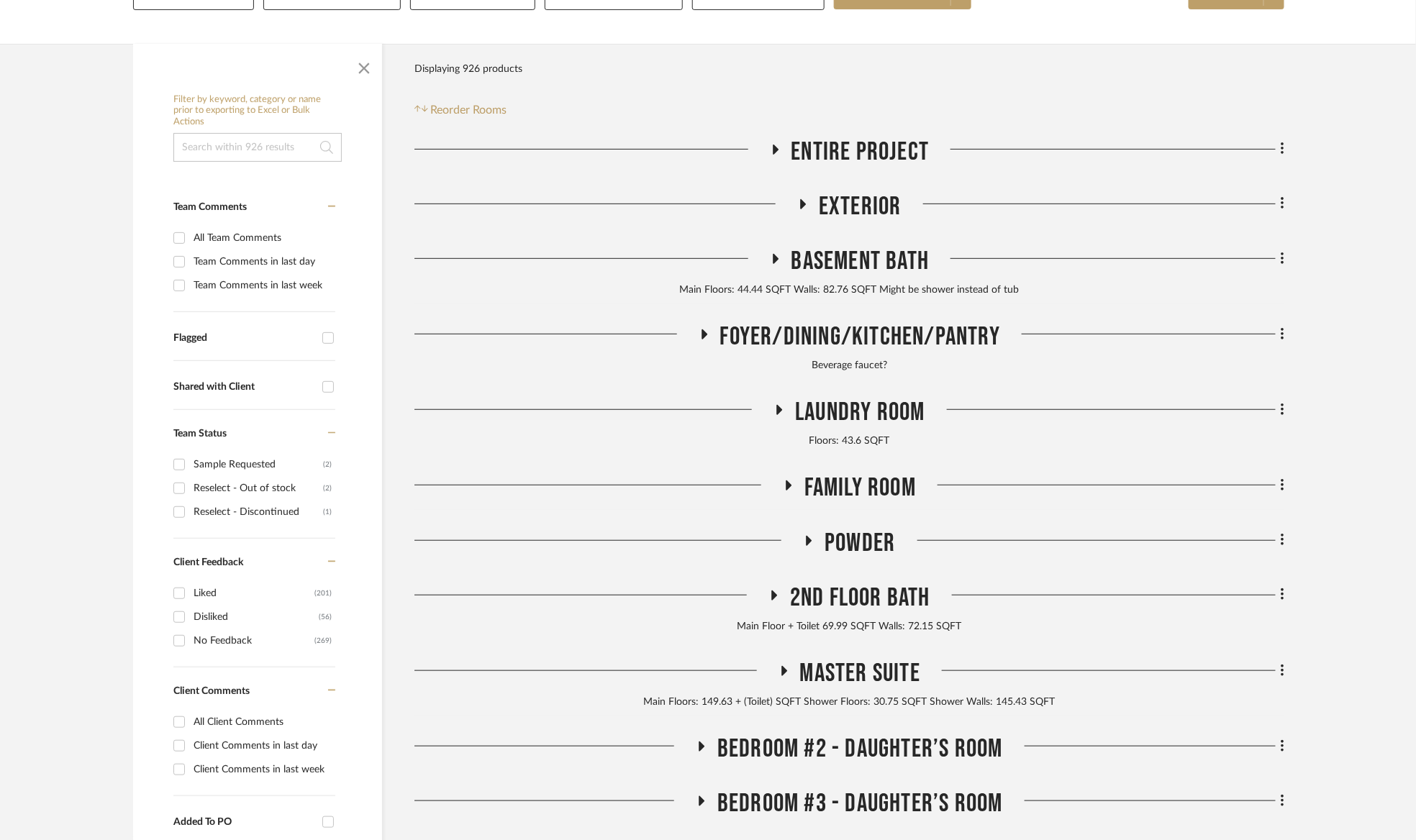
scroll to position [216, 0]
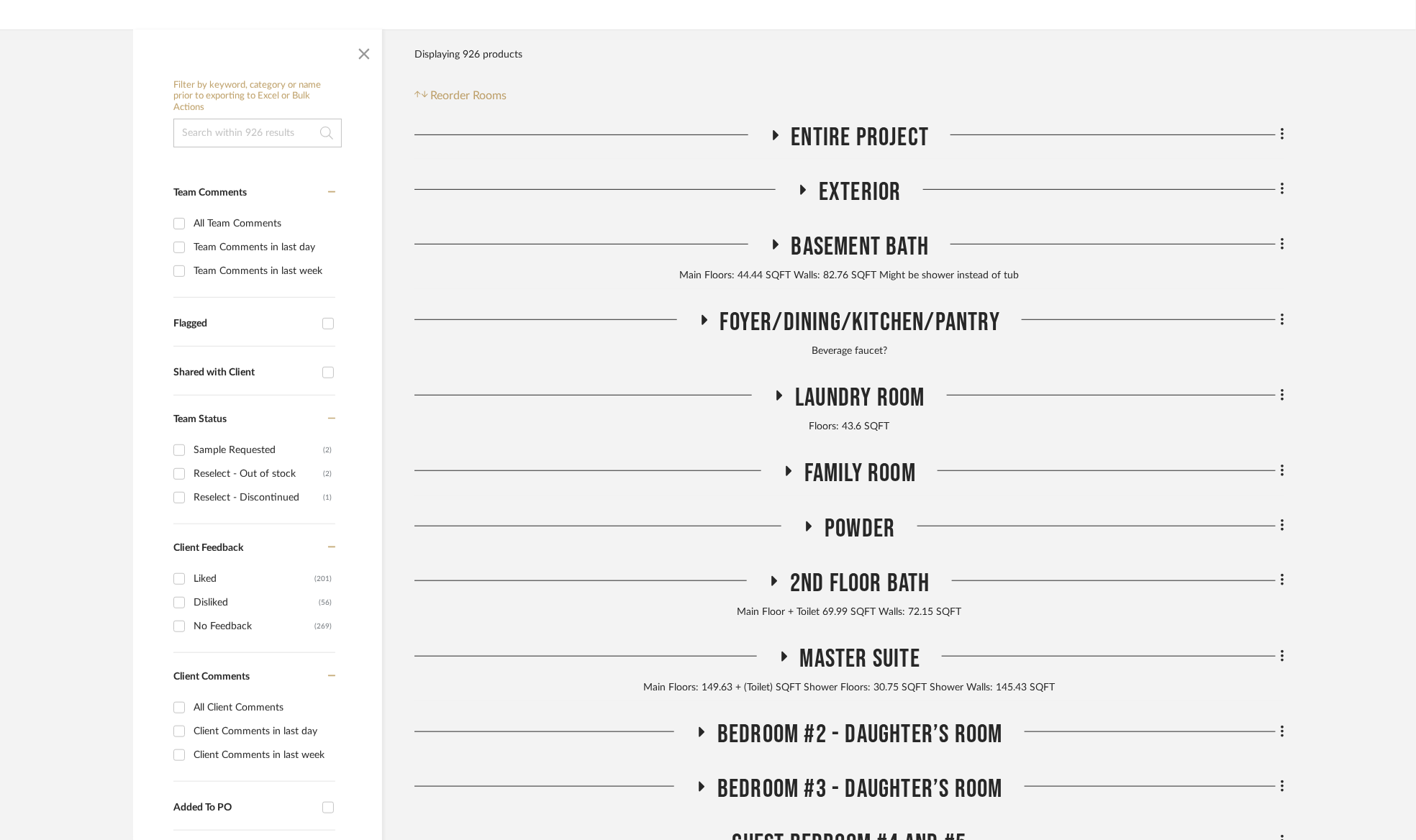
click at [815, 464] on span "Family Room" at bounding box center [860, 474] width 112 height 31
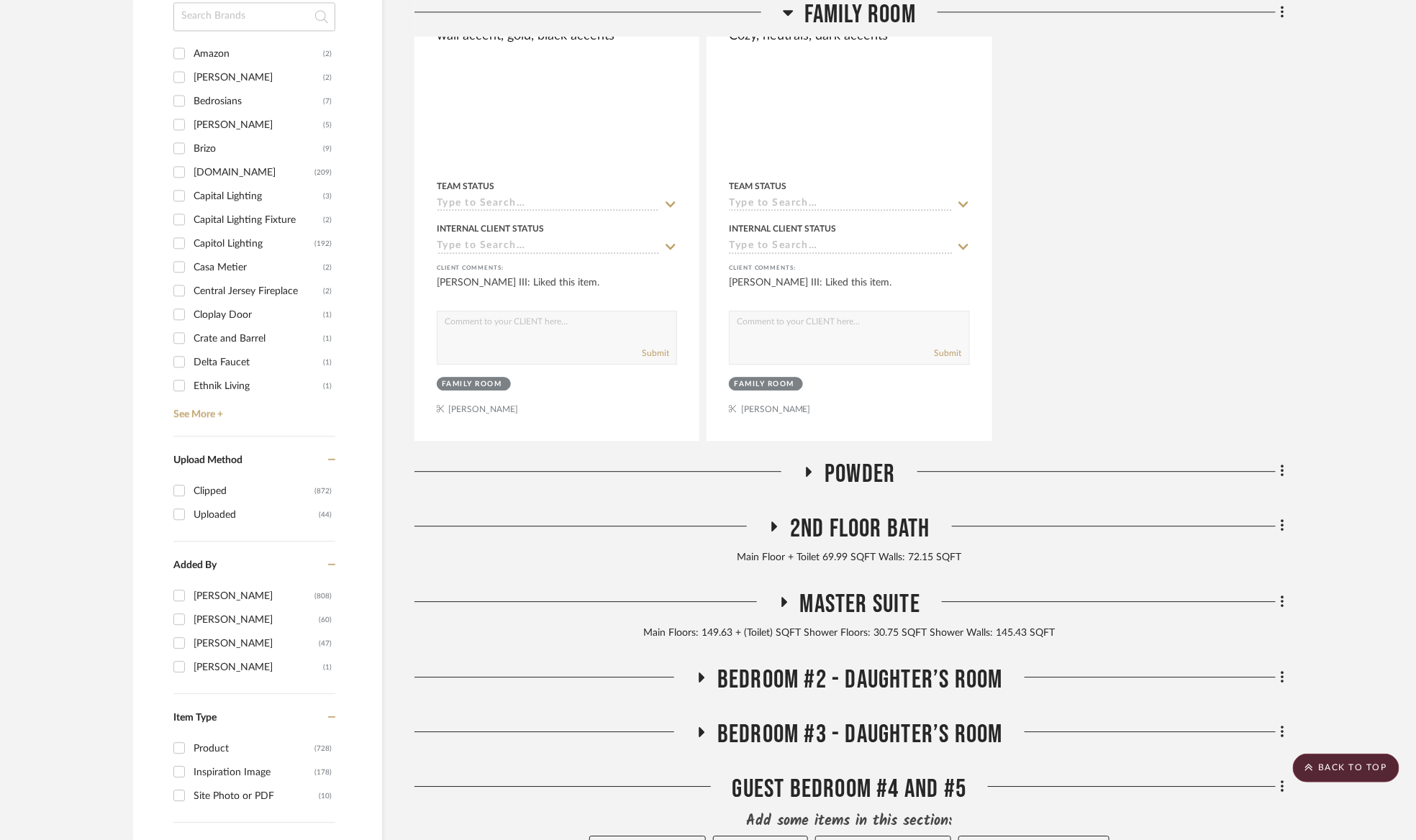
scroll to position [1835, 0]
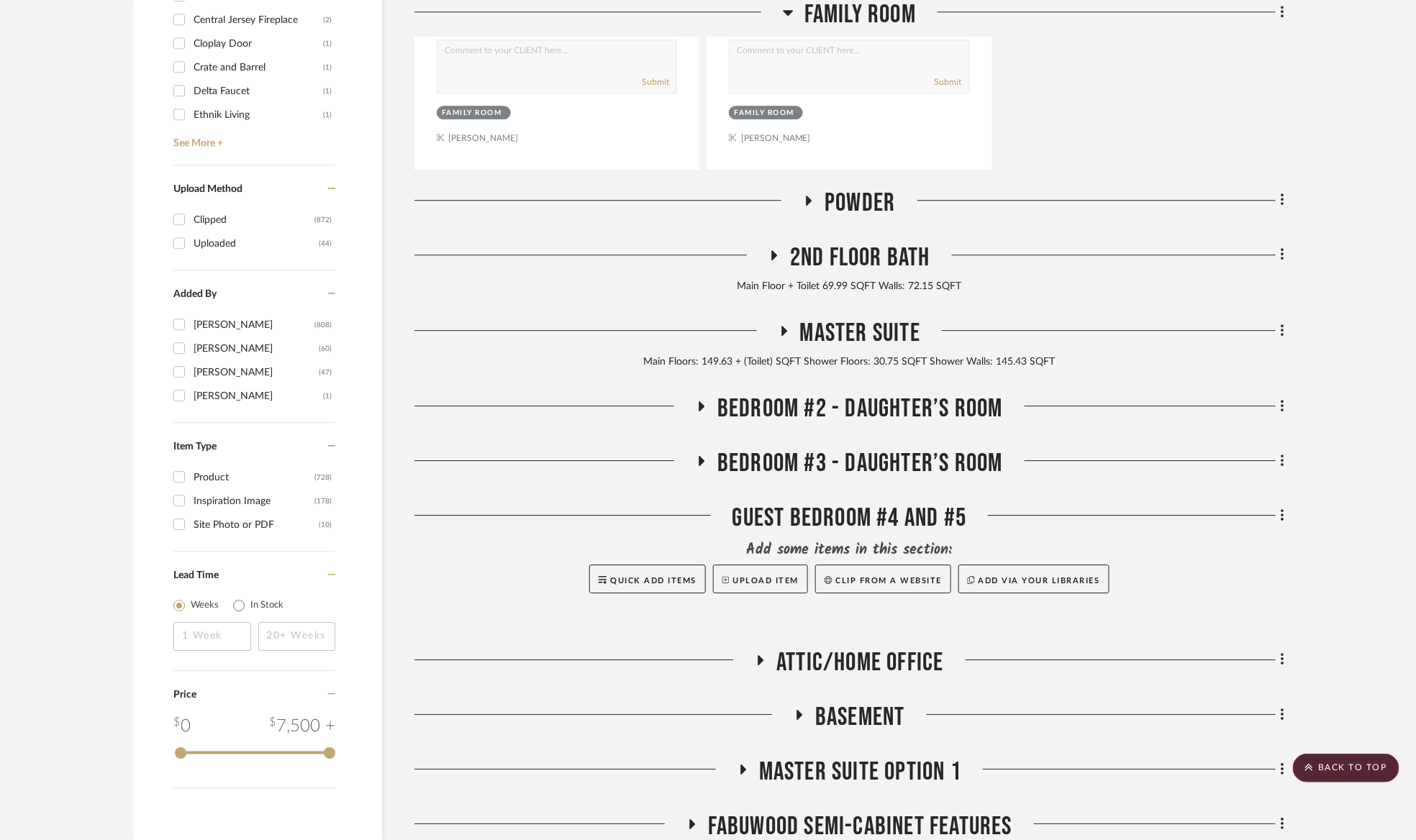
click at [246, 502] on div "Inspiration Image" at bounding box center [254, 501] width 121 height 23
click at [190, 502] on input "Inspiration Image (178)" at bounding box center [178, 500] width 23 height 23
checkbox input "true"
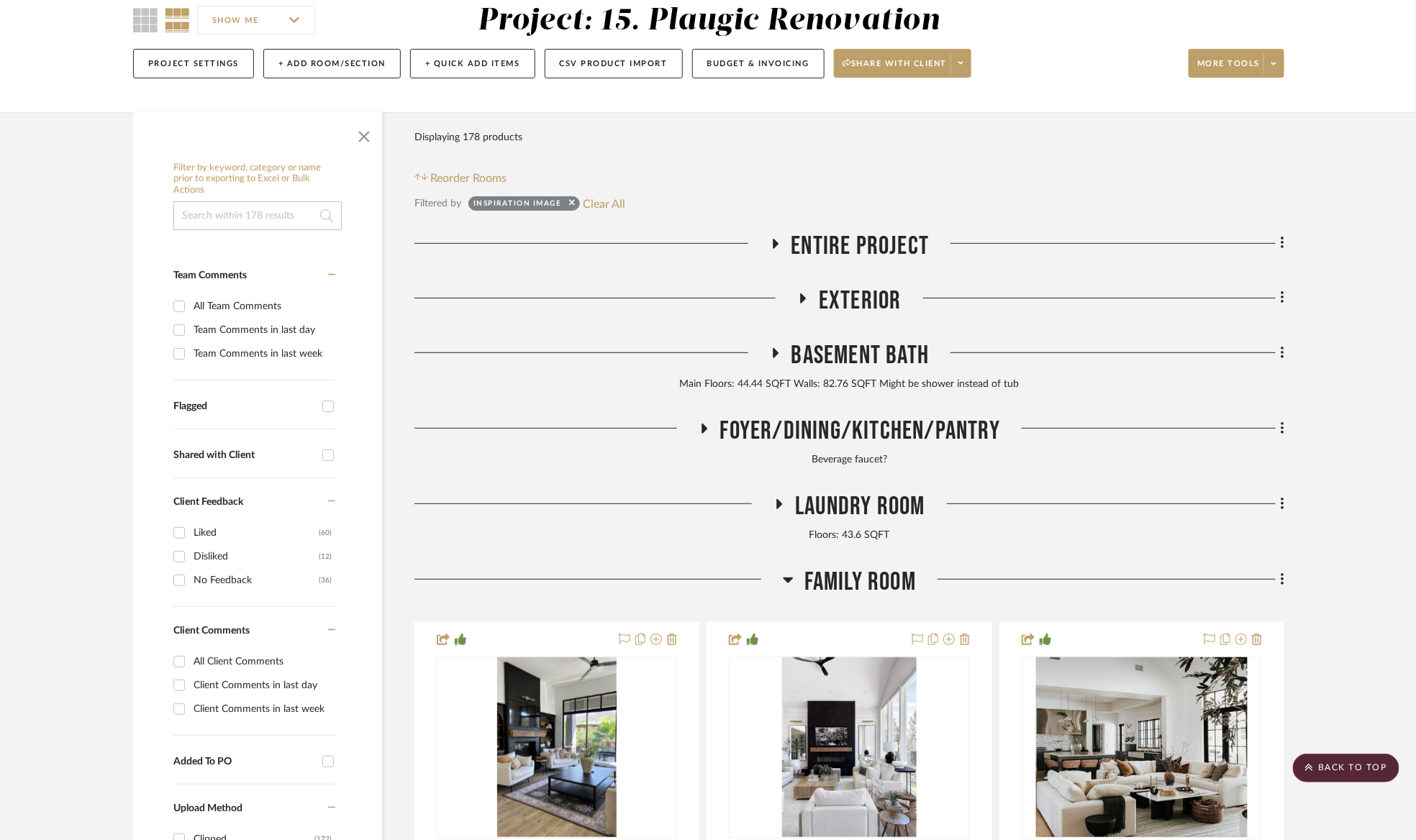
scroll to position [106, 0]
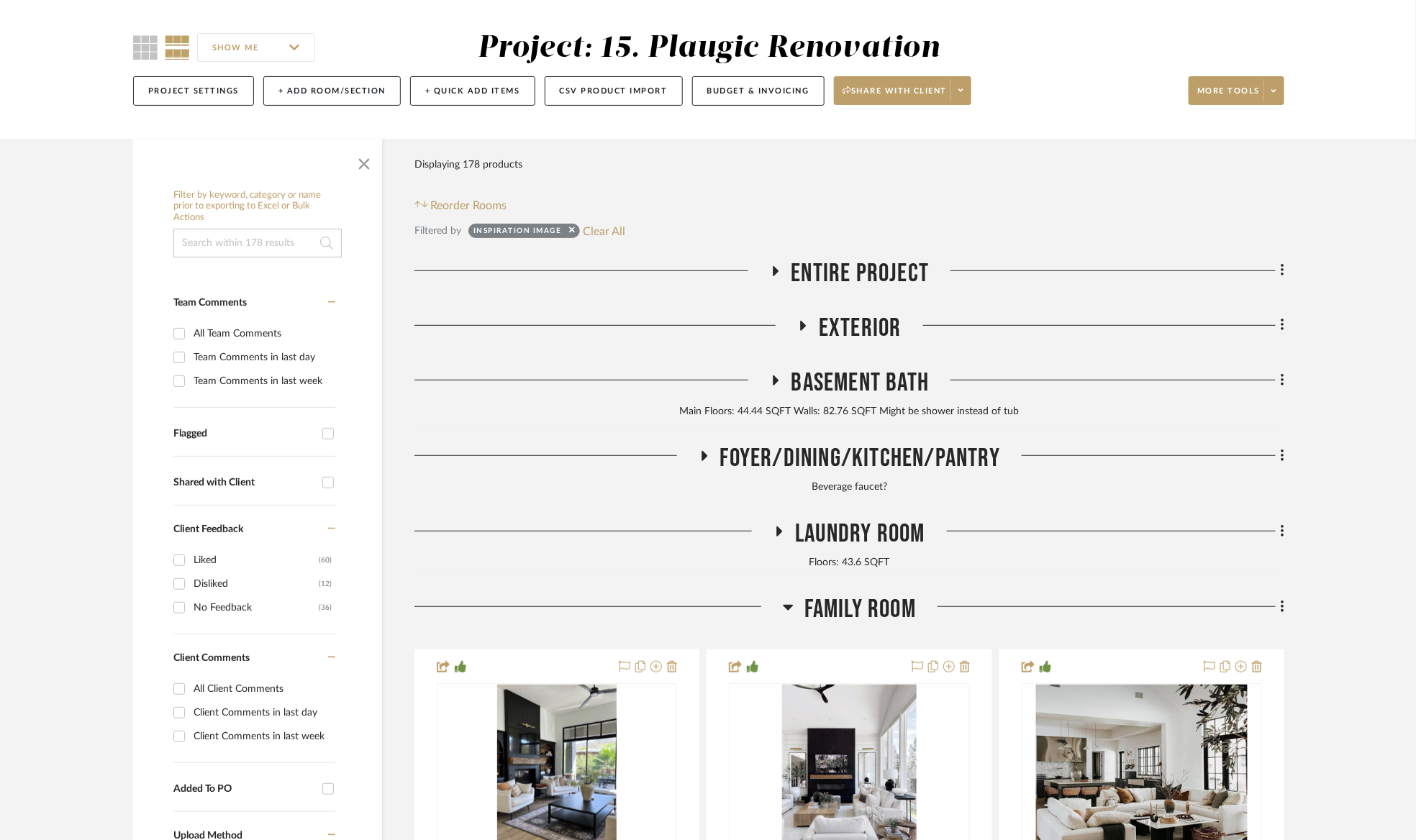
click at [871, 605] on span "Family Room" at bounding box center [860, 609] width 112 height 31
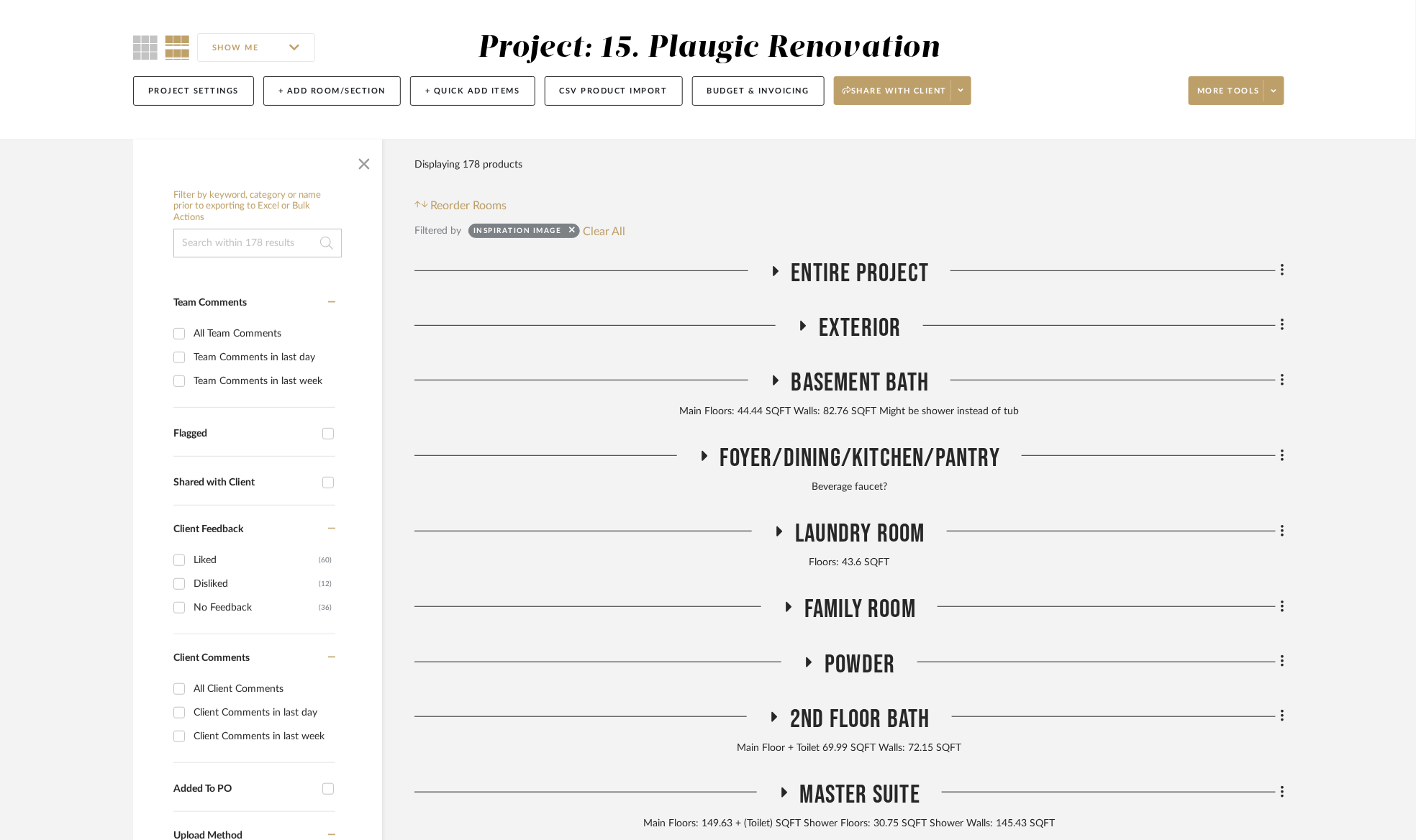
click at [867, 513] on div "Entire Project Exterior Basement Bath Main Floors: 44.44 SQFT Walls: 82.76 SQFT…" at bounding box center [849, 766] width 870 height 1018
click at [867, 535] on span "Laundry Room" at bounding box center [859, 534] width 129 height 31
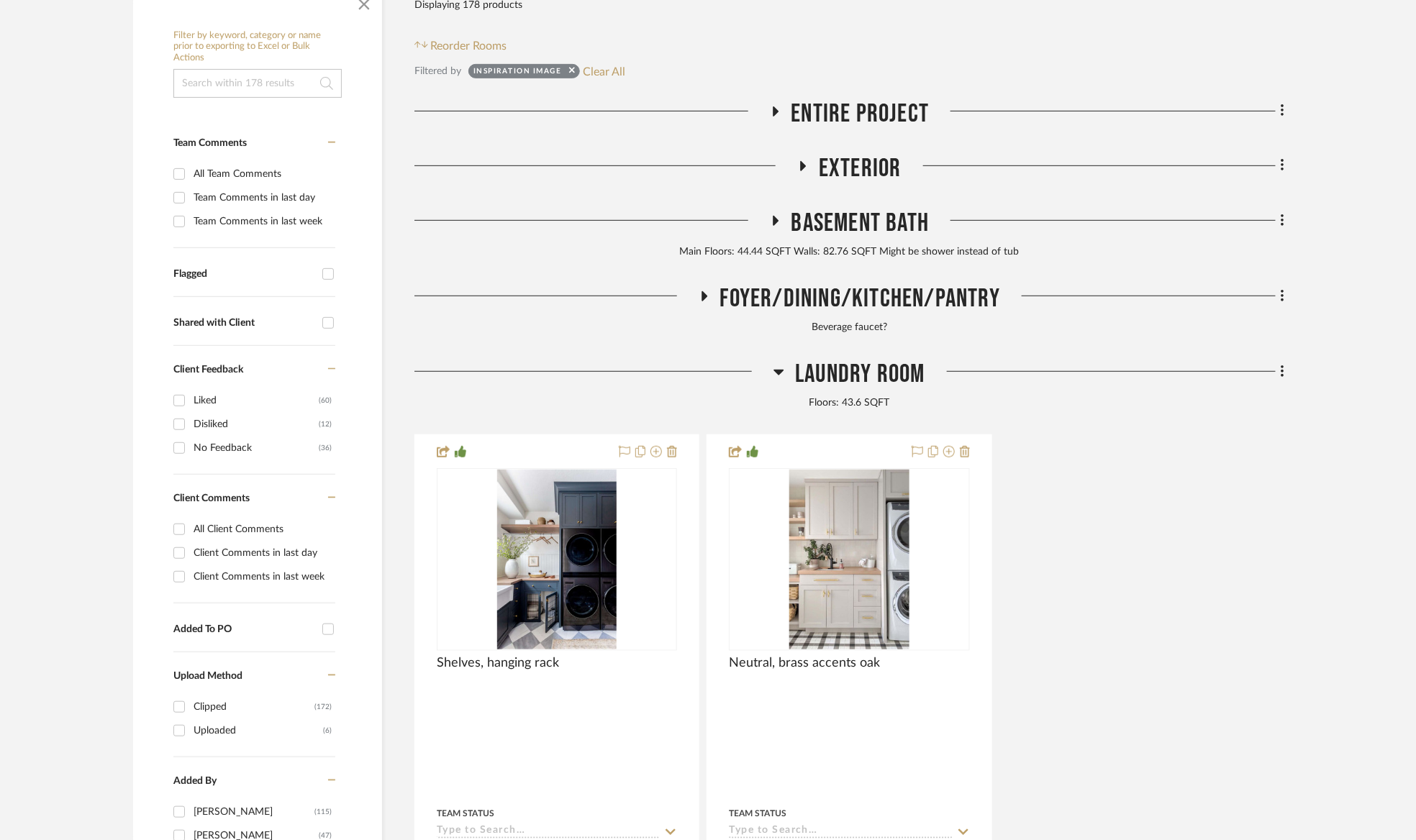
scroll to position [321, 0]
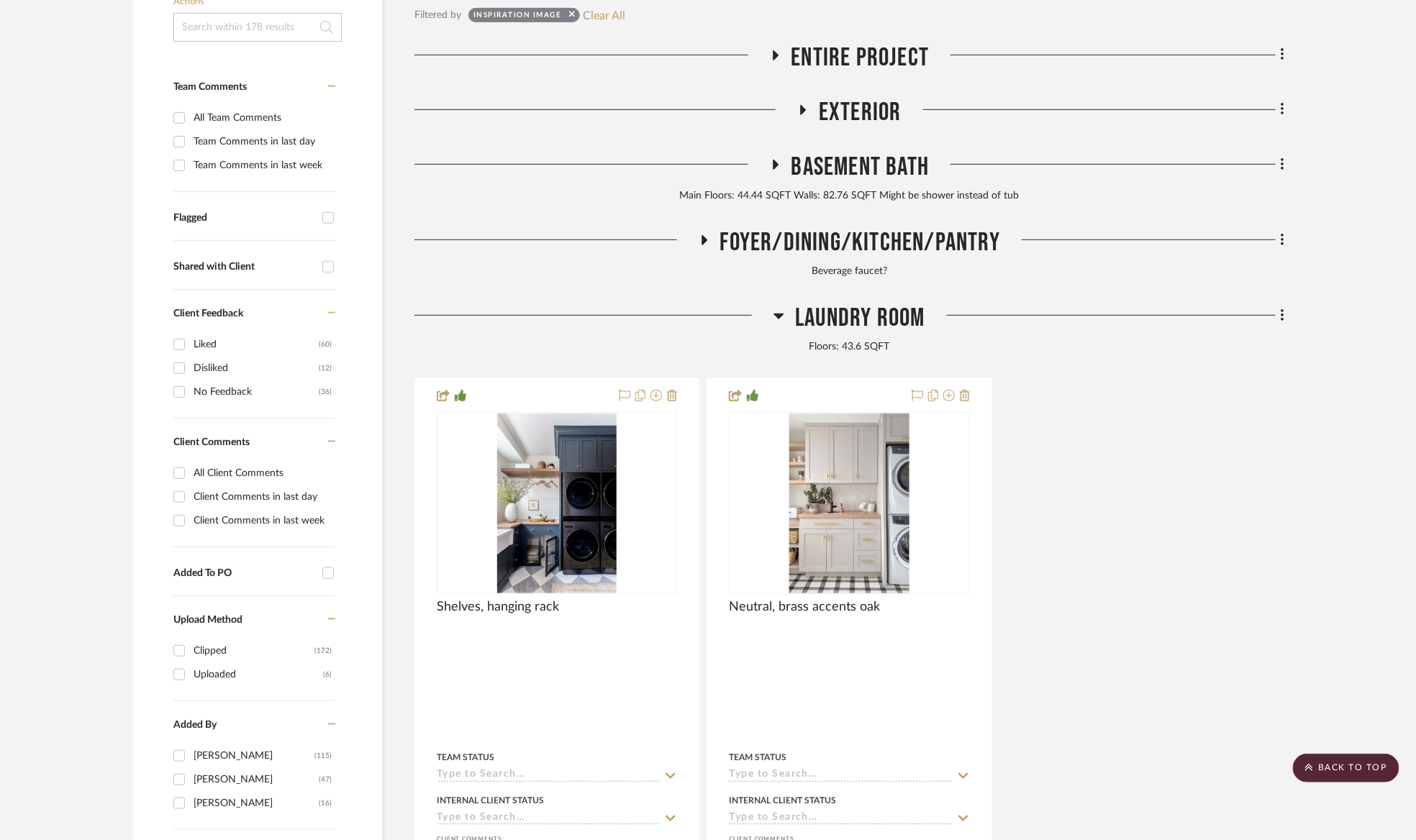
click at [836, 349] on div "Floors: 43.6 SQFT" at bounding box center [849, 347] width 870 height 16
click at [837, 332] on span "Laundry Room" at bounding box center [859, 318] width 129 height 31
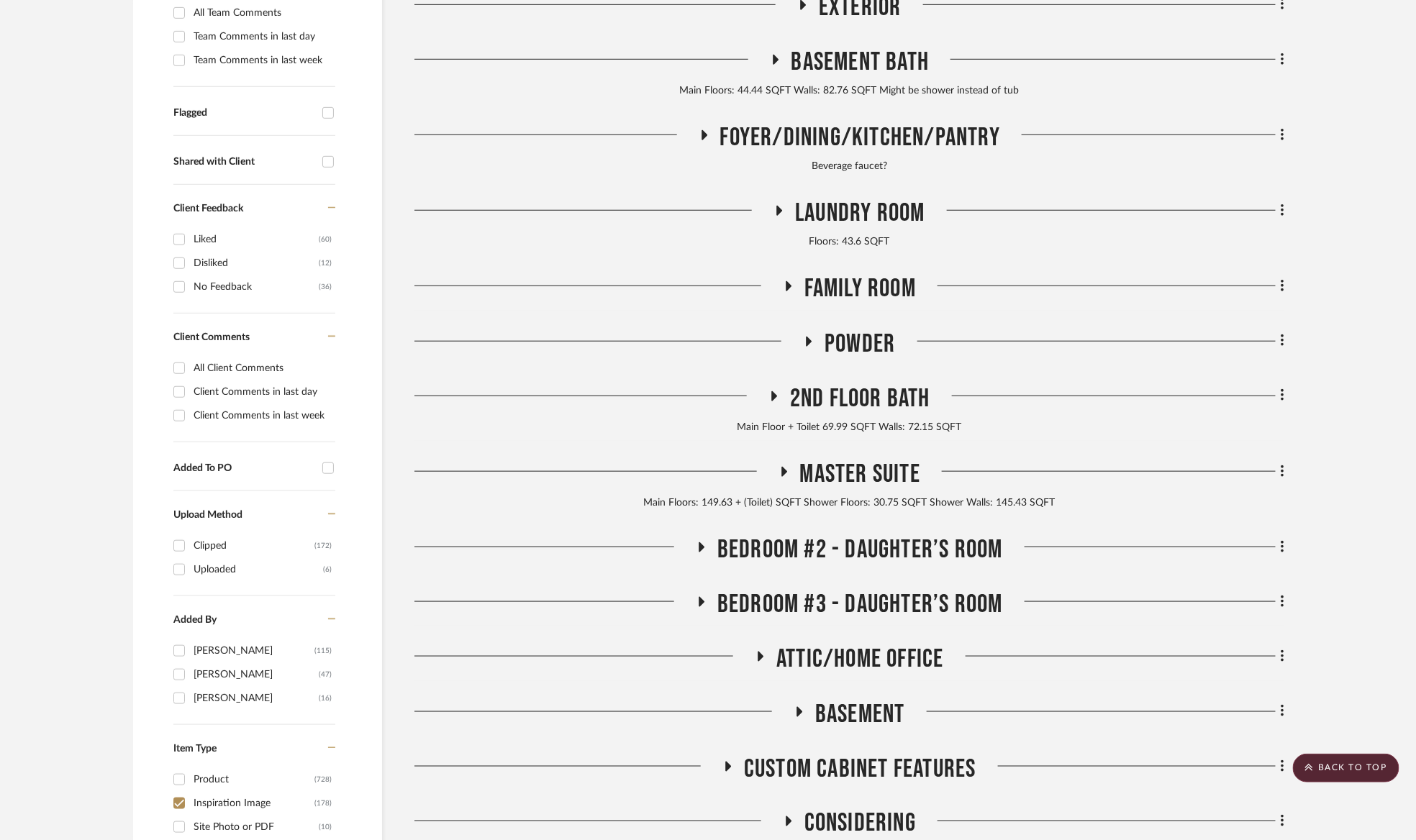
scroll to position [430, 0]
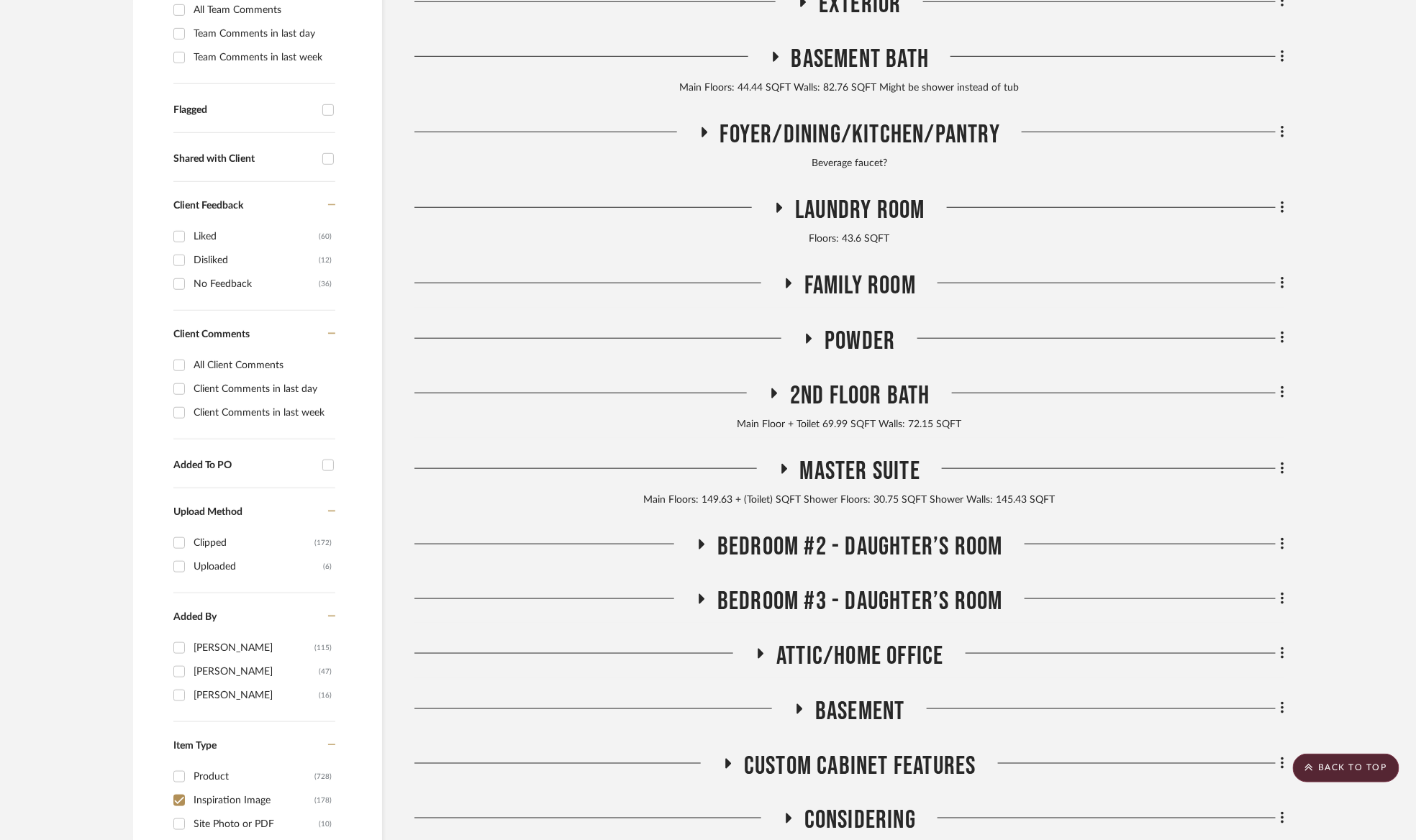
click at [848, 135] on span "Foyer/Dining/Kitchen/Pantry" at bounding box center [859, 135] width 280 height 31
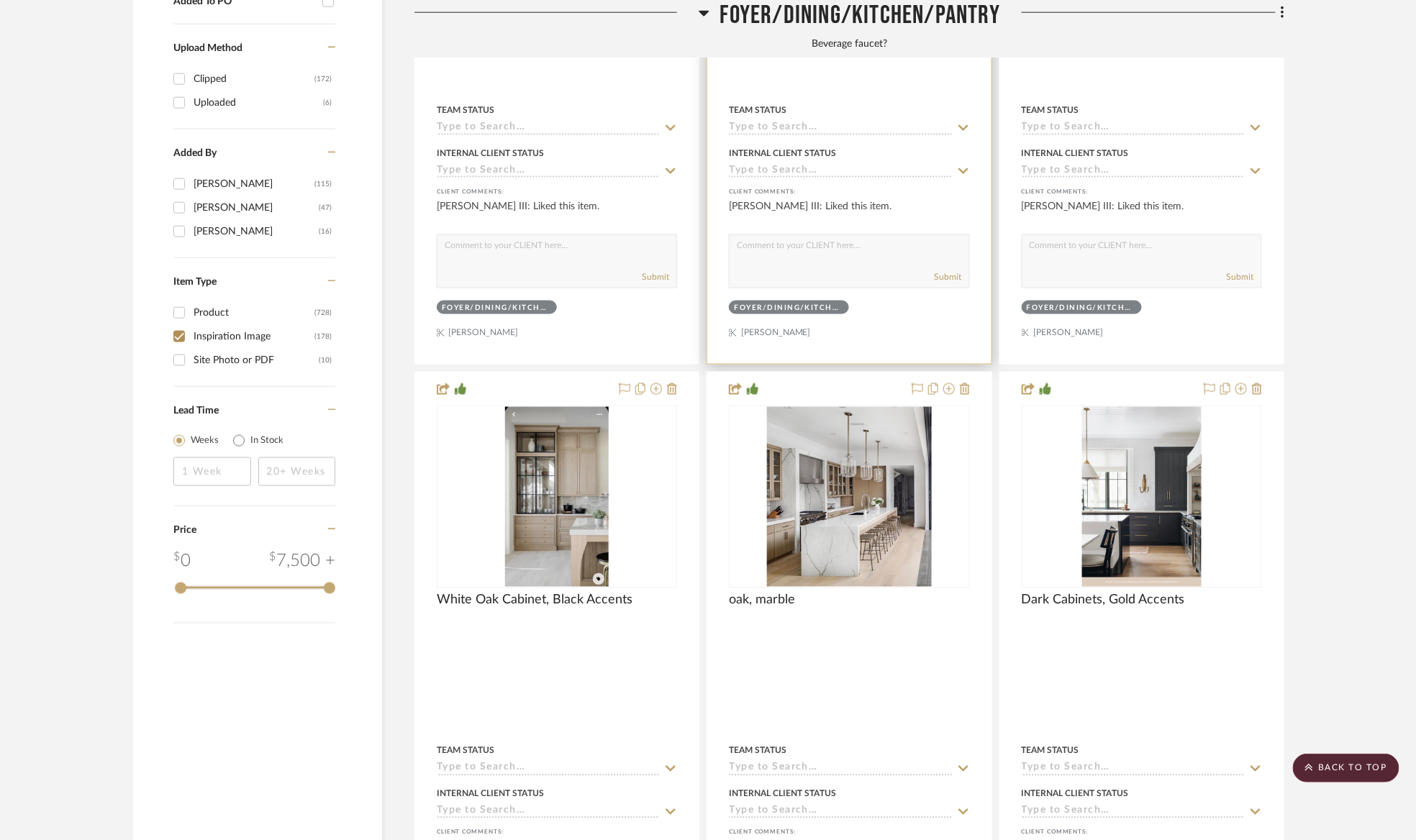
scroll to position [645, 0]
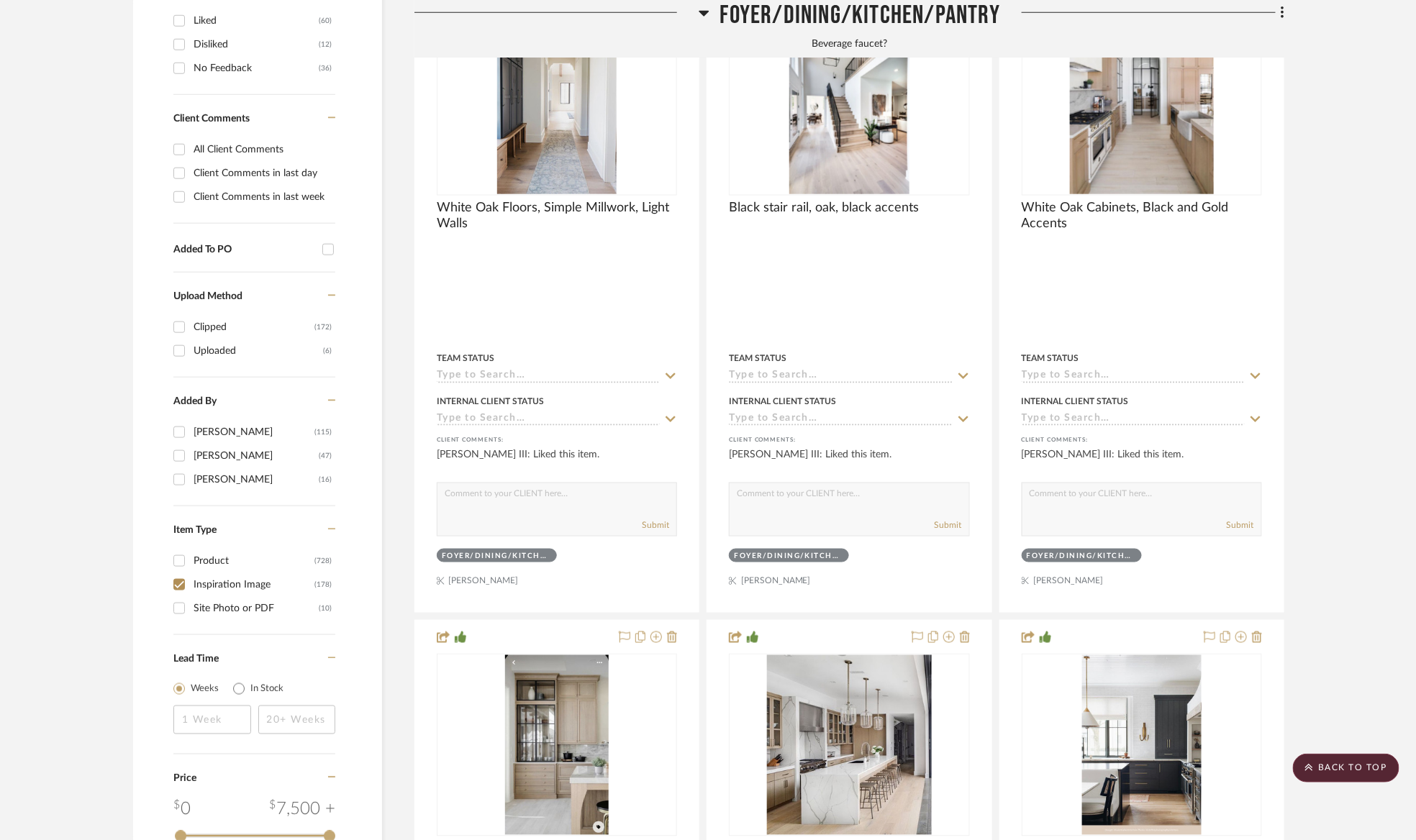
click at [751, 29] on span "Foyer/Dining/Kitchen/Pantry" at bounding box center [859, 15] width 280 height 31
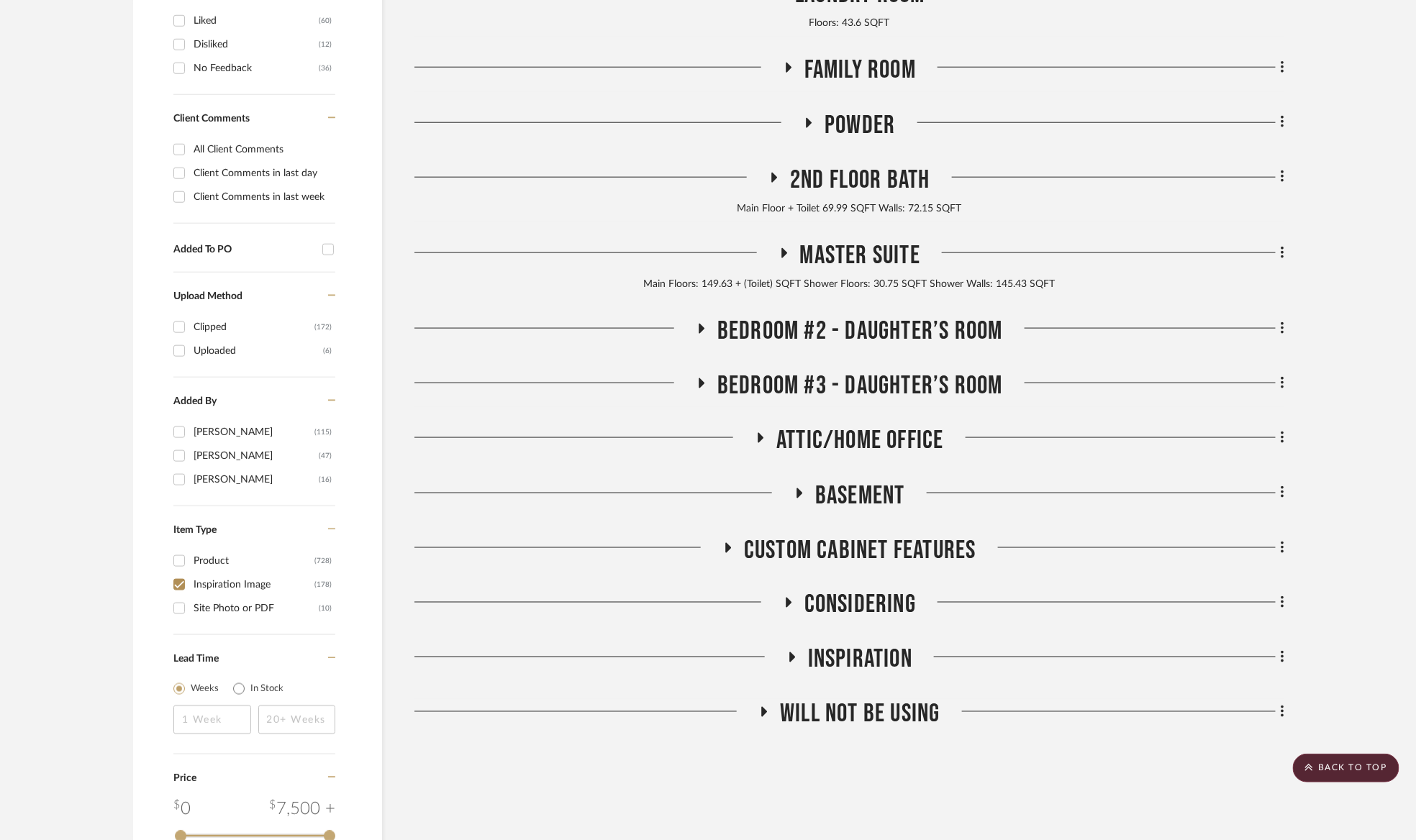
click at [865, 123] on span "Powder" at bounding box center [859, 125] width 70 height 31
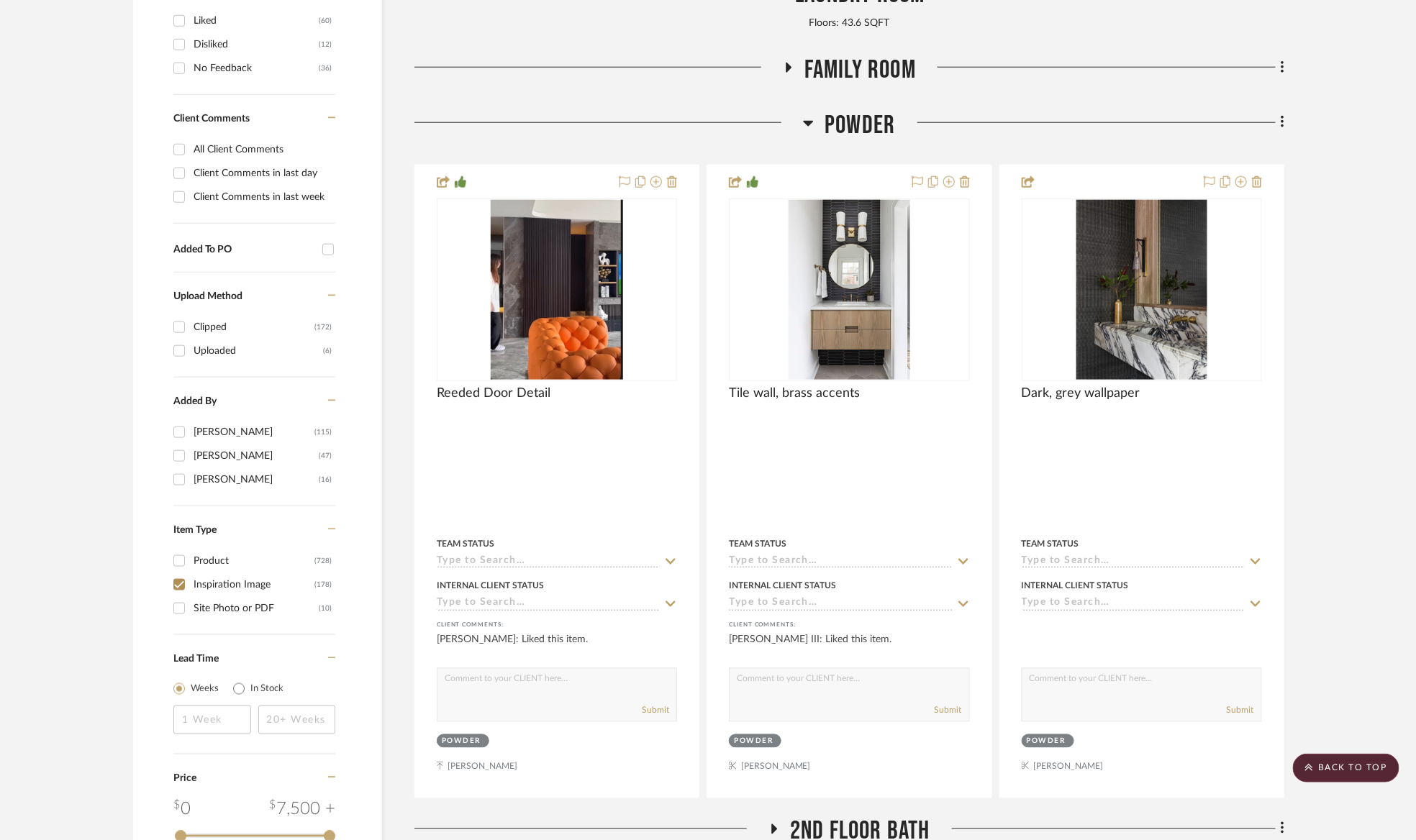
click at [864, 124] on span "Powder" at bounding box center [859, 125] width 70 height 31
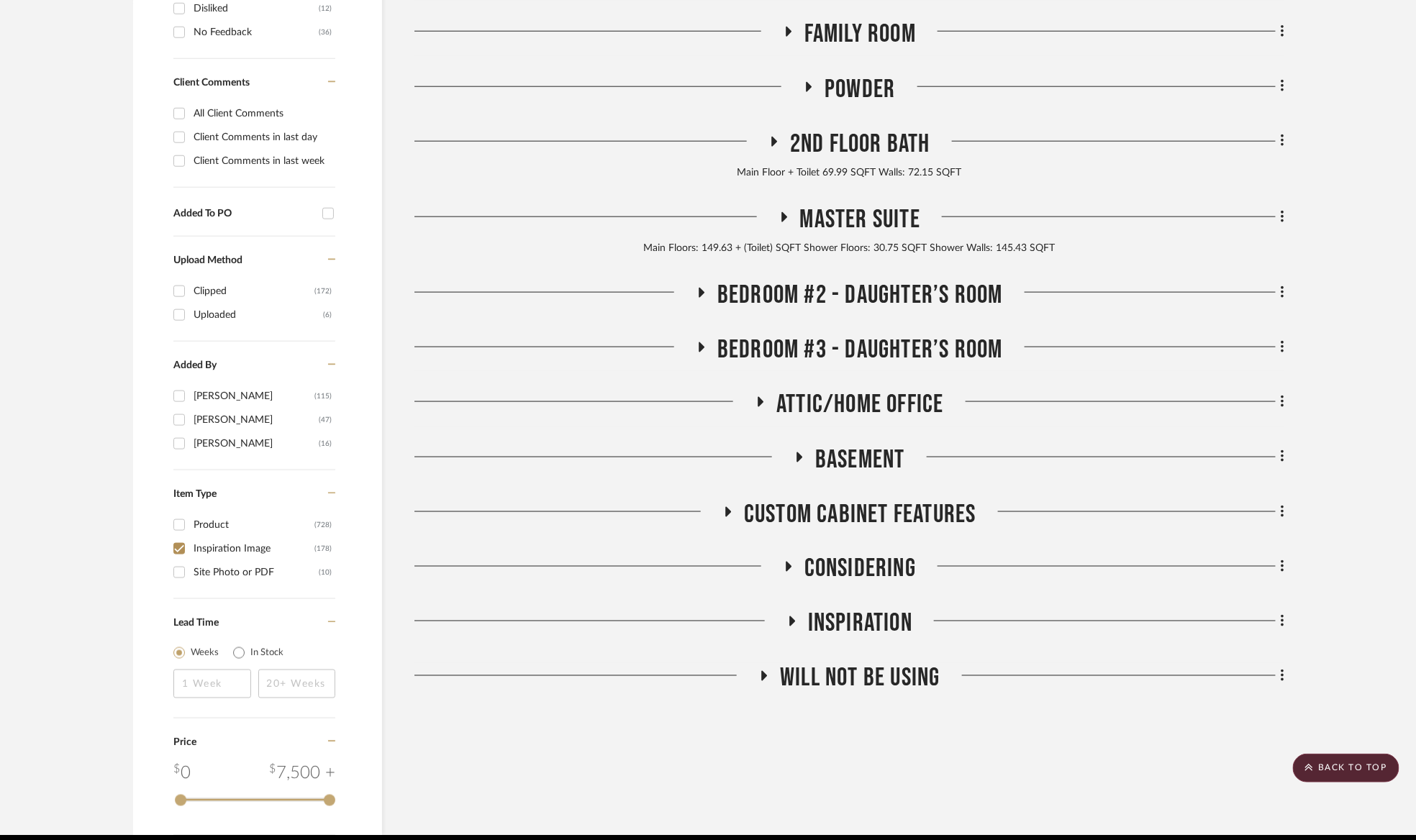
scroll to position [747, 0]
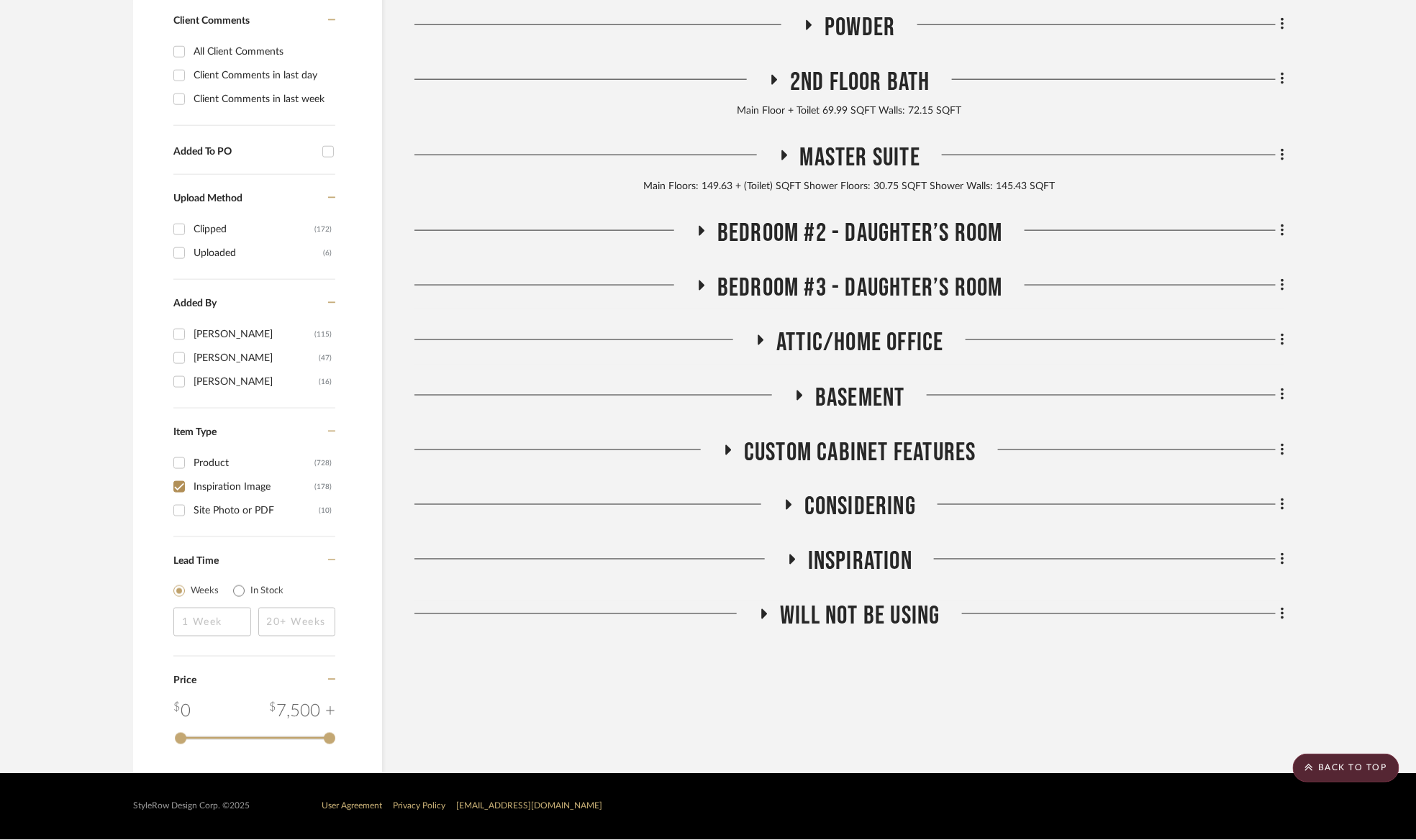
click at [864, 569] on span "Inspiration" at bounding box center [859, 562] width 104 height 31
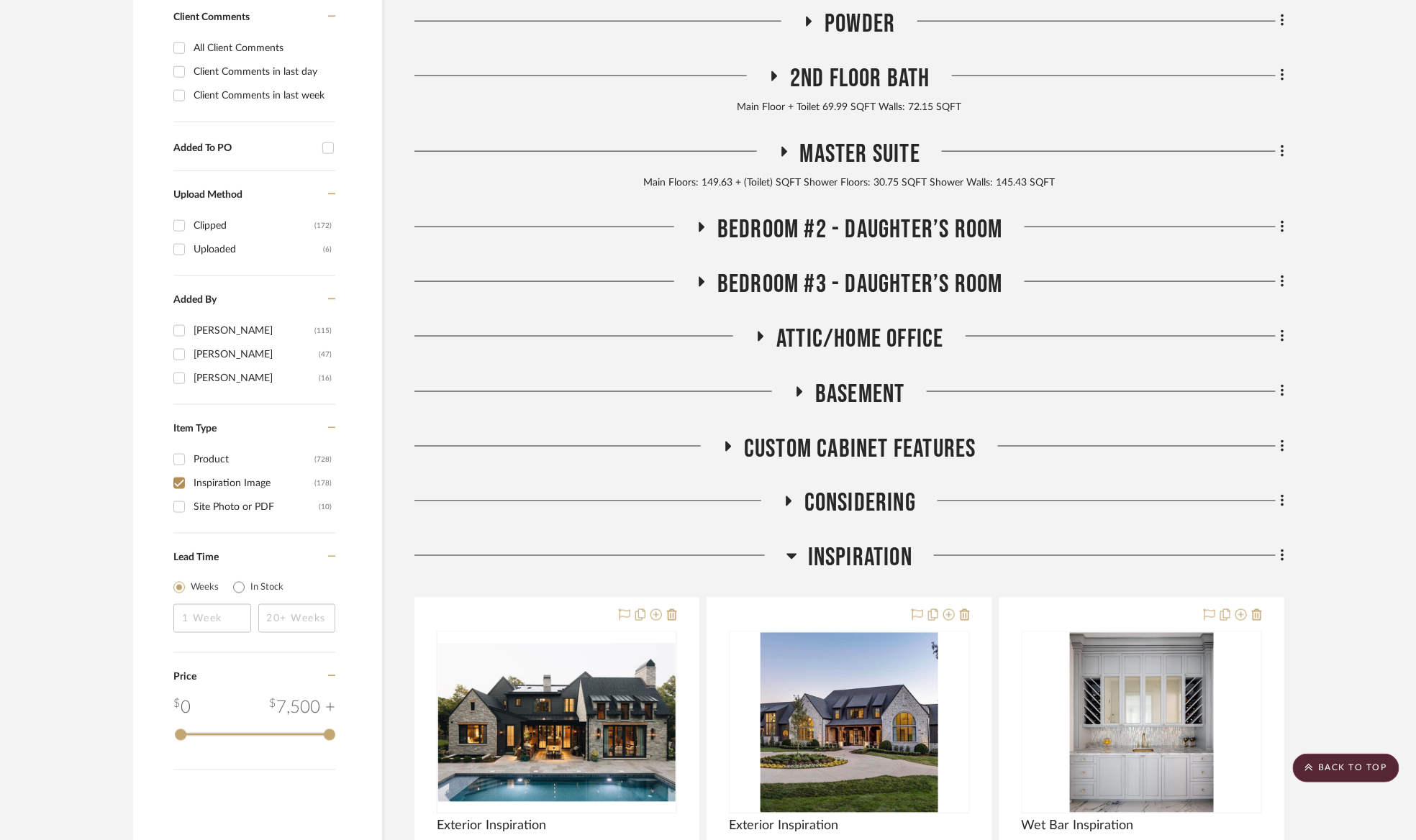
click at [864, 566] on span "Inspiration" at bounding box center [859, 558] width 104 height 31
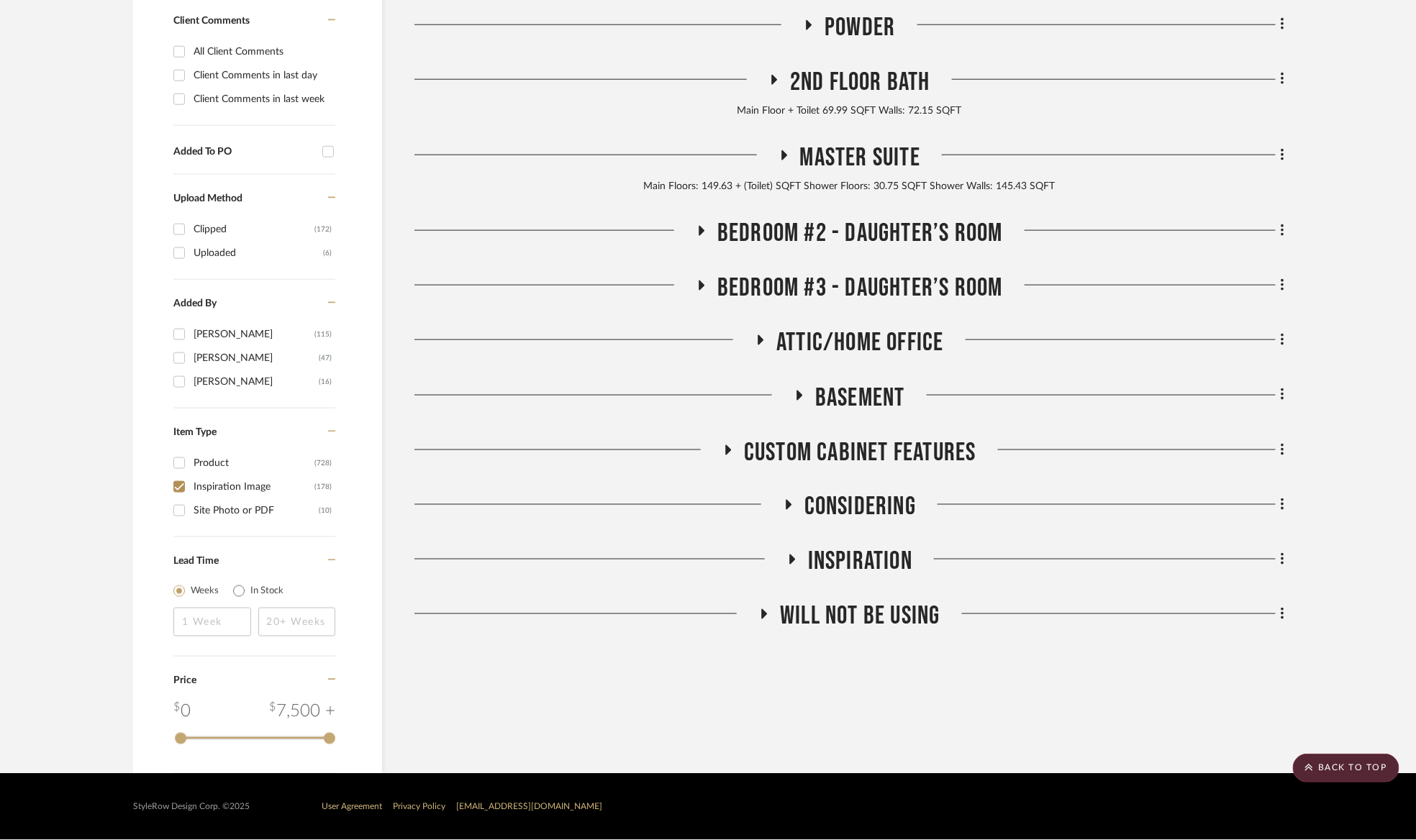
click at [860, 615] on span "Will NOT Be Using" at bounding box center [859, 617] width 160 height 31
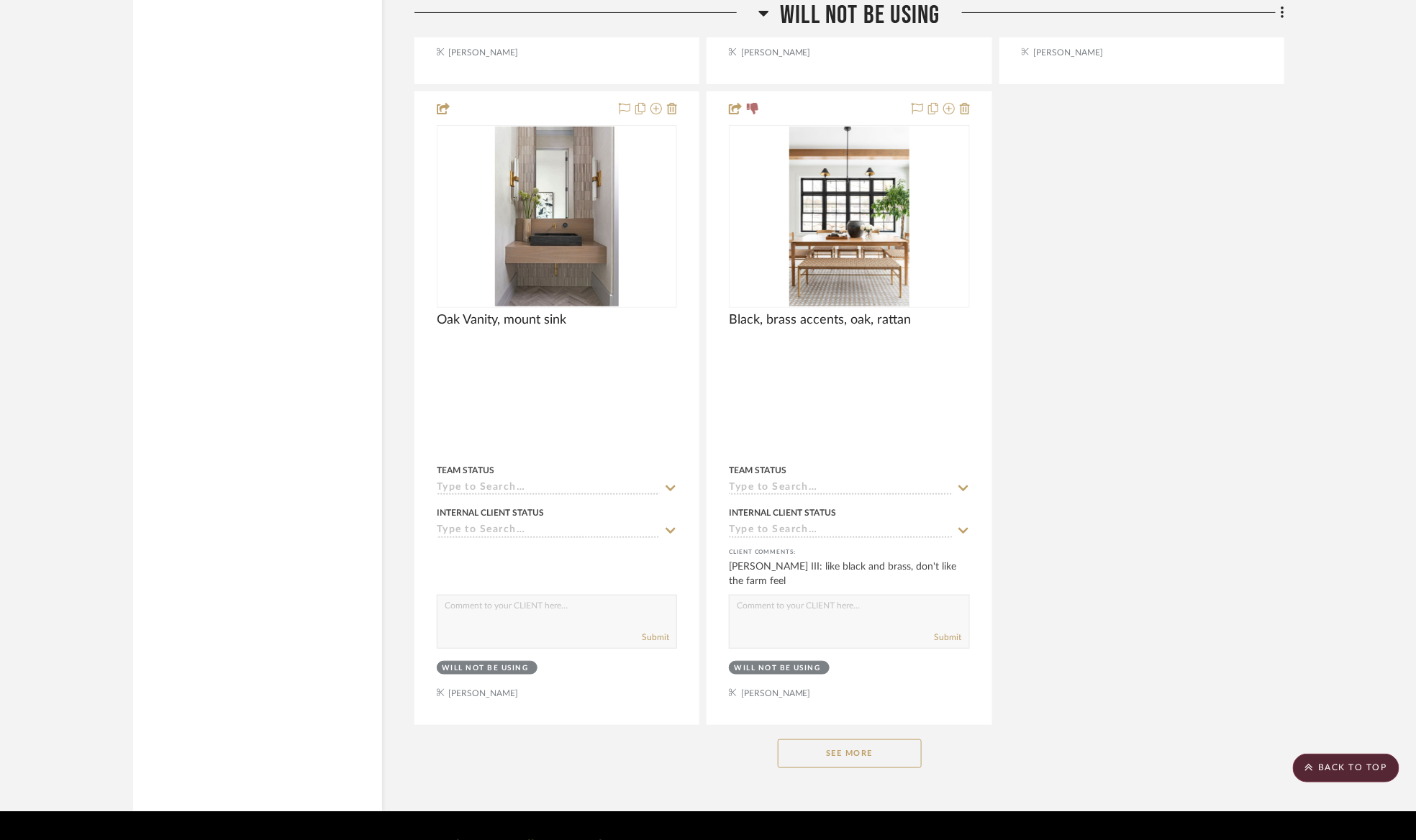
scroll to position [2631, 0]
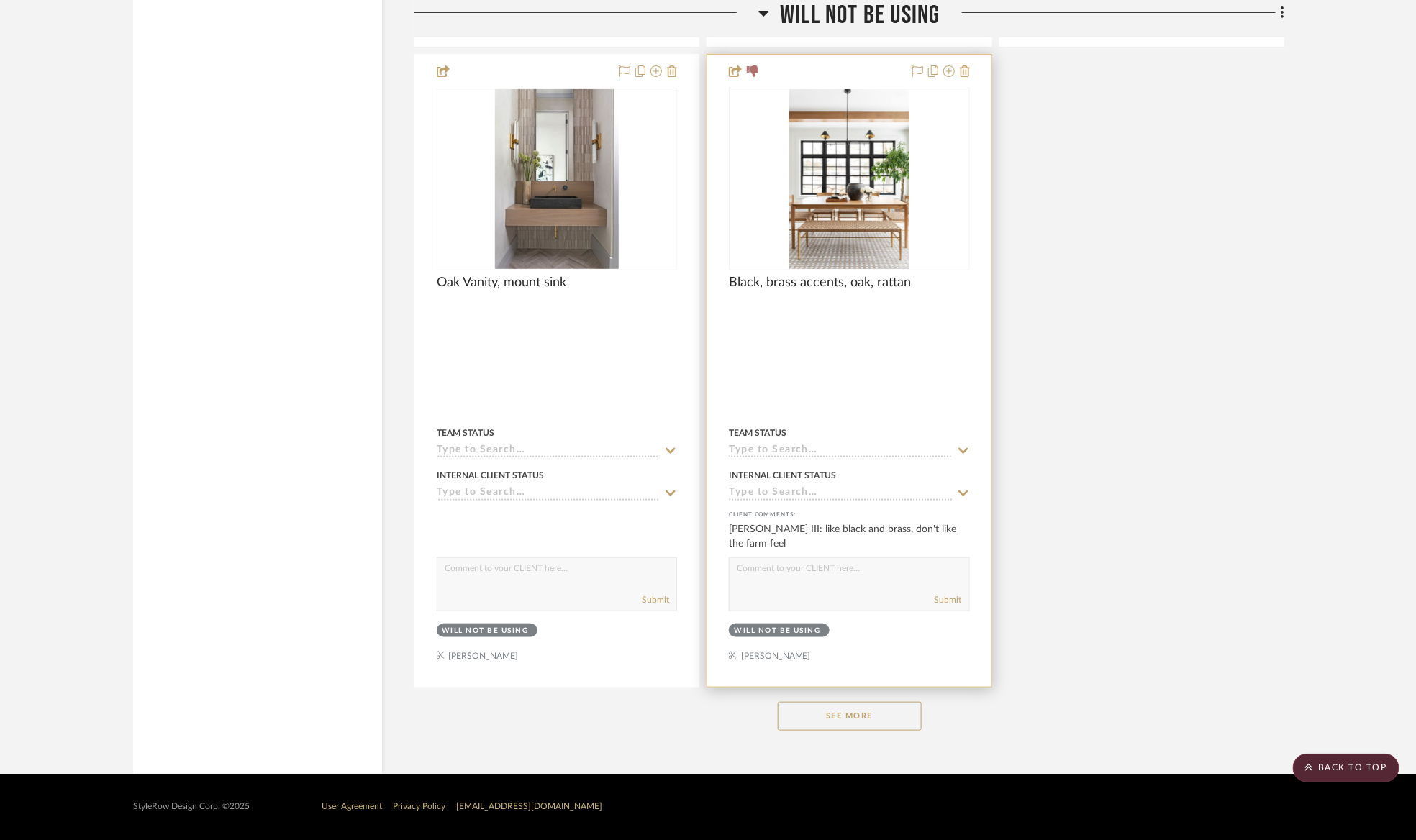
drag, startPoint x: 833, startPoint y: 723, endPoint x: 921, endPoint y: 602, distance: 149.6
click at [833, 722] on button "See More" at bounding box center [849, 716] width 144 height 29
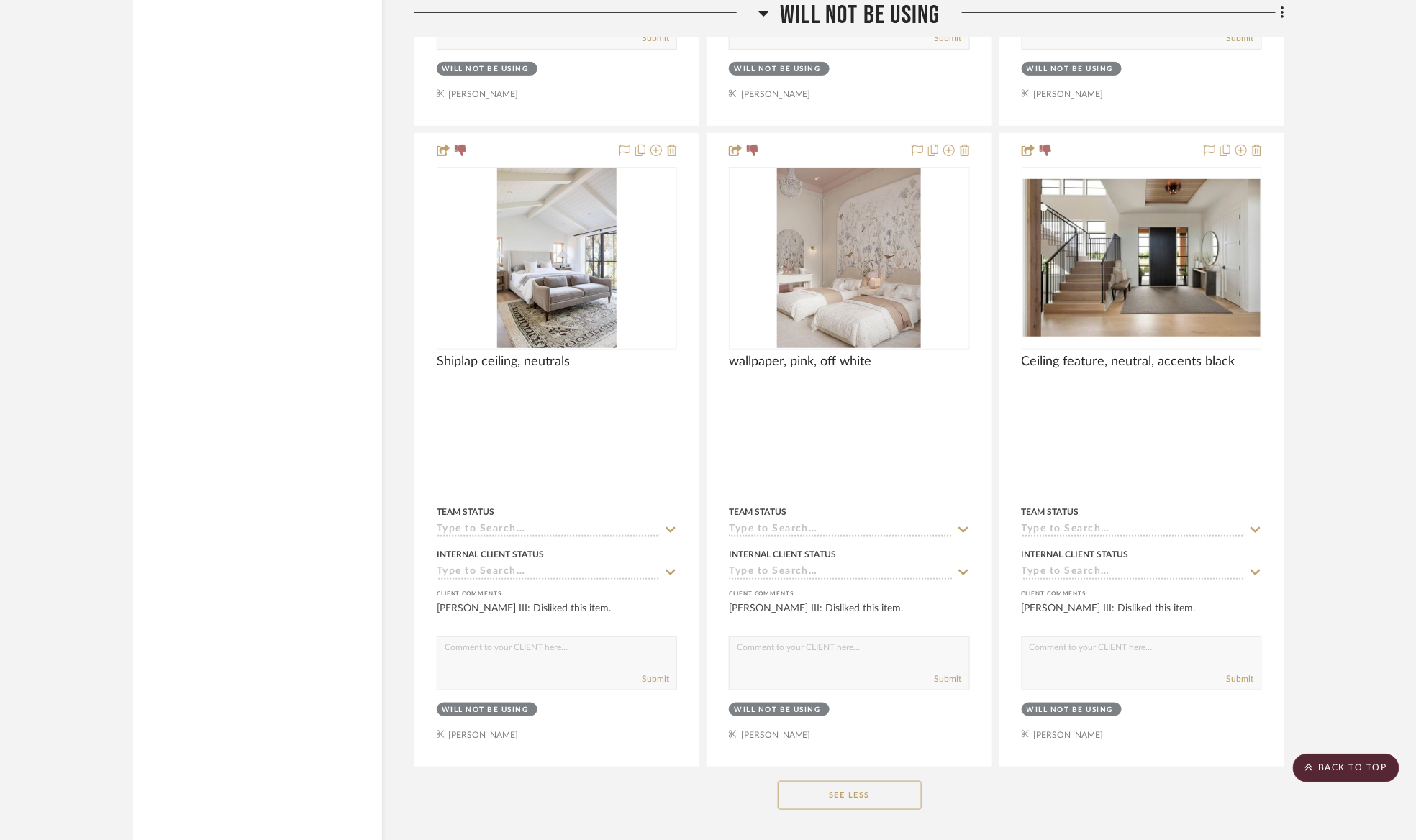
scroll to position [5198, 0]
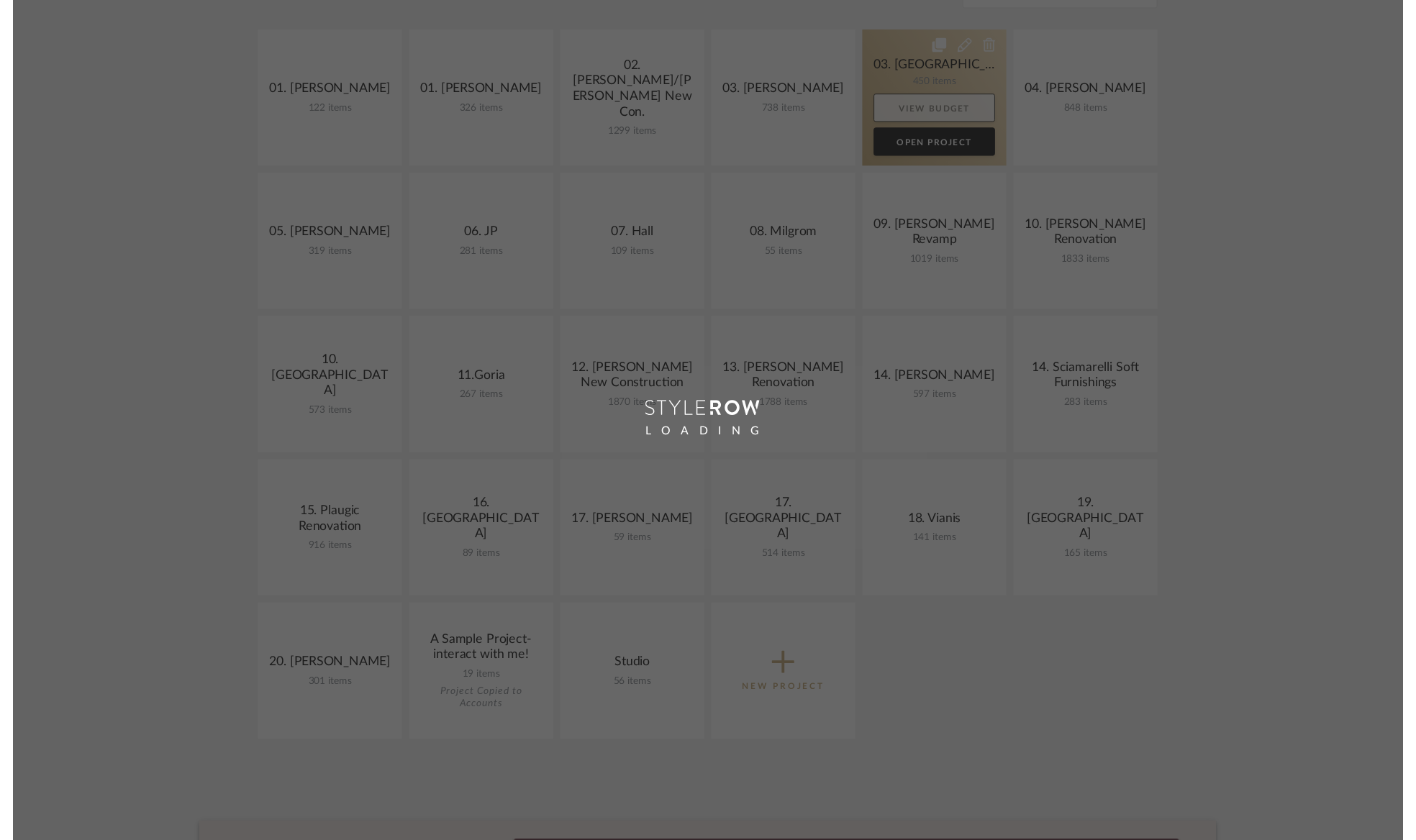
scroll to position [216, 0]
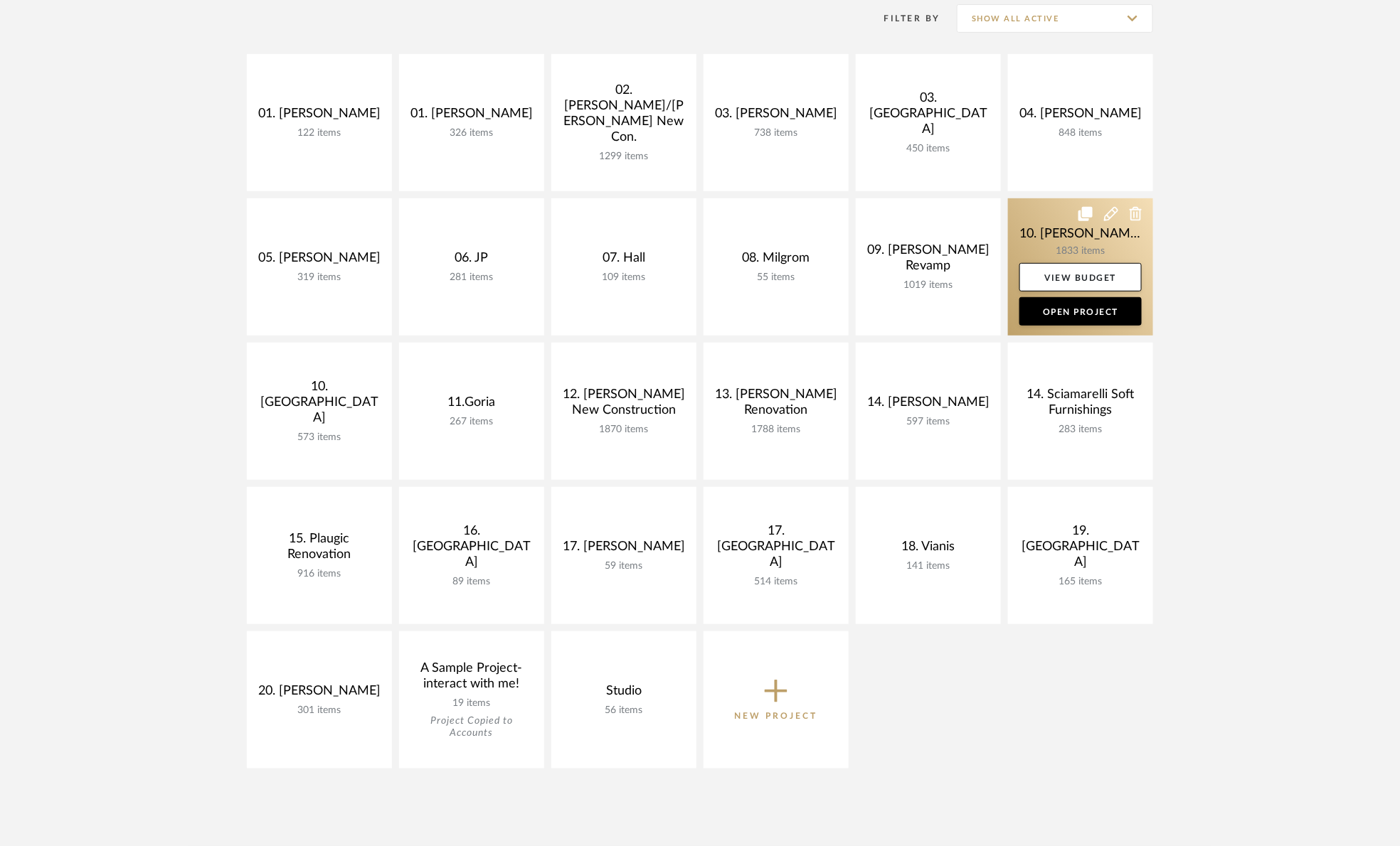
click at [1031, 240] on link at bounding box center [1080, 267] width 145 height 137
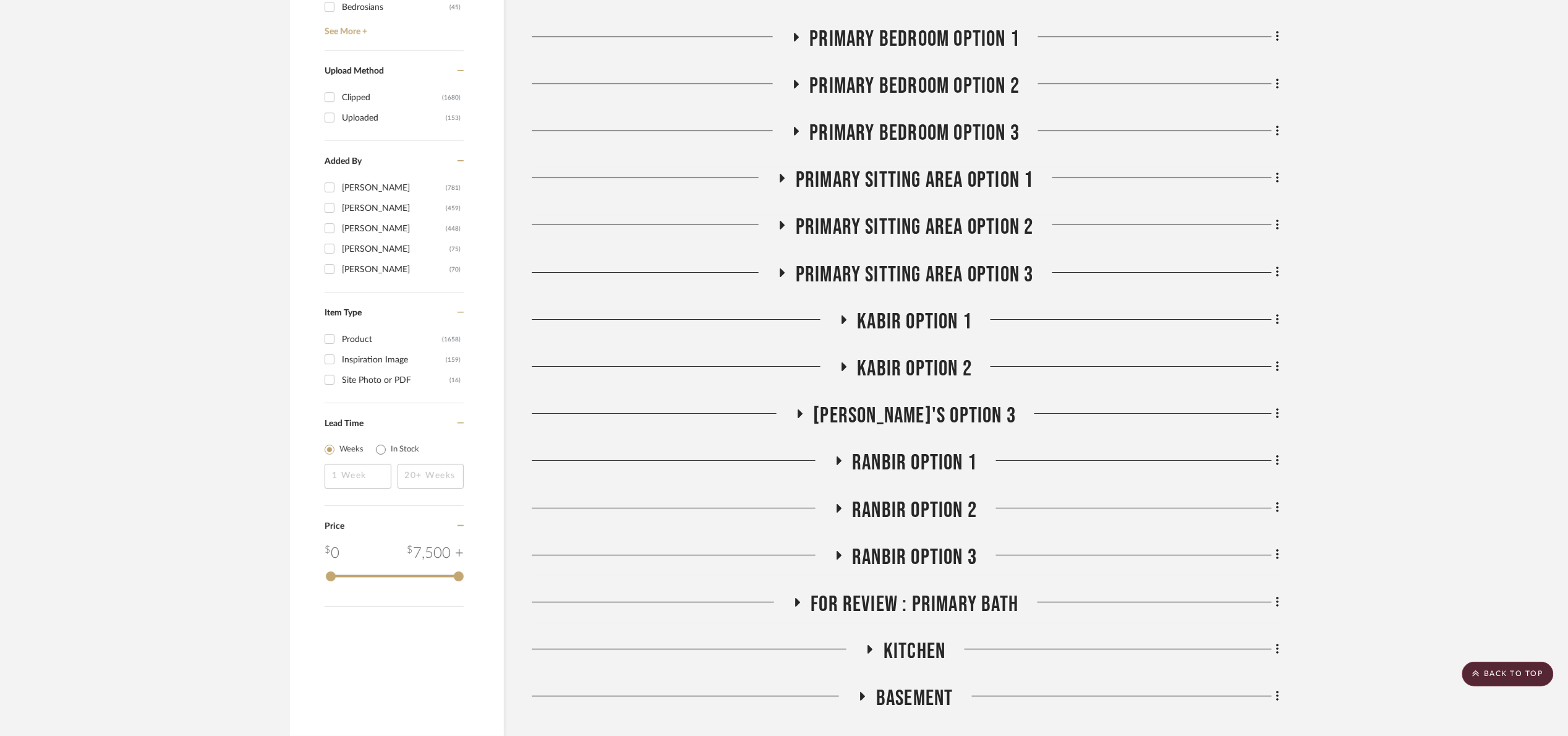
click at [396, 357] on div "Inspiration Image" at bounding box center [393, 359] width 104 height 20
click at [339, 357] on input "Inspiration Image (159)" at bounding box center [329, 359] width 20 height 20
checkbox input "true"
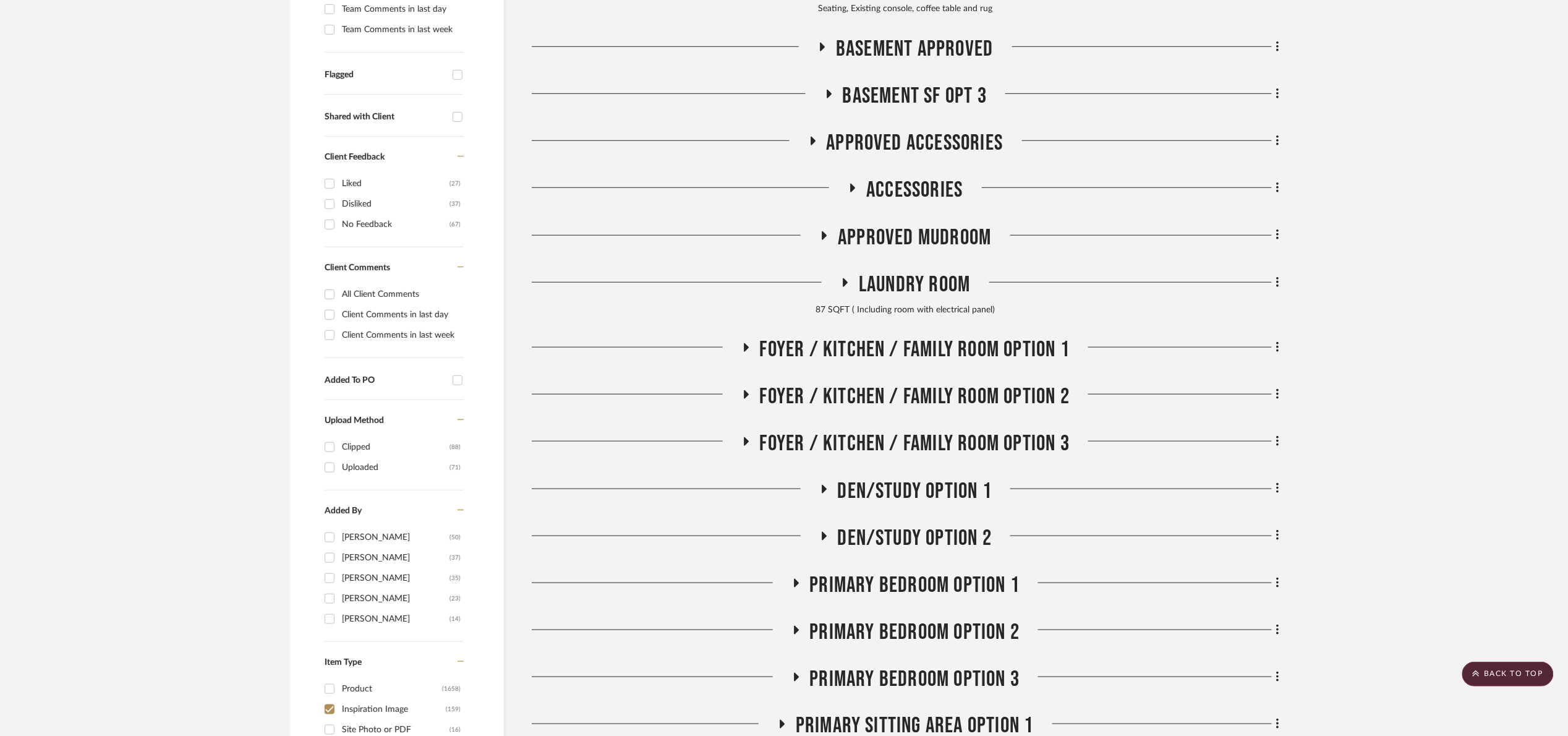
scroll to position [297, 0]
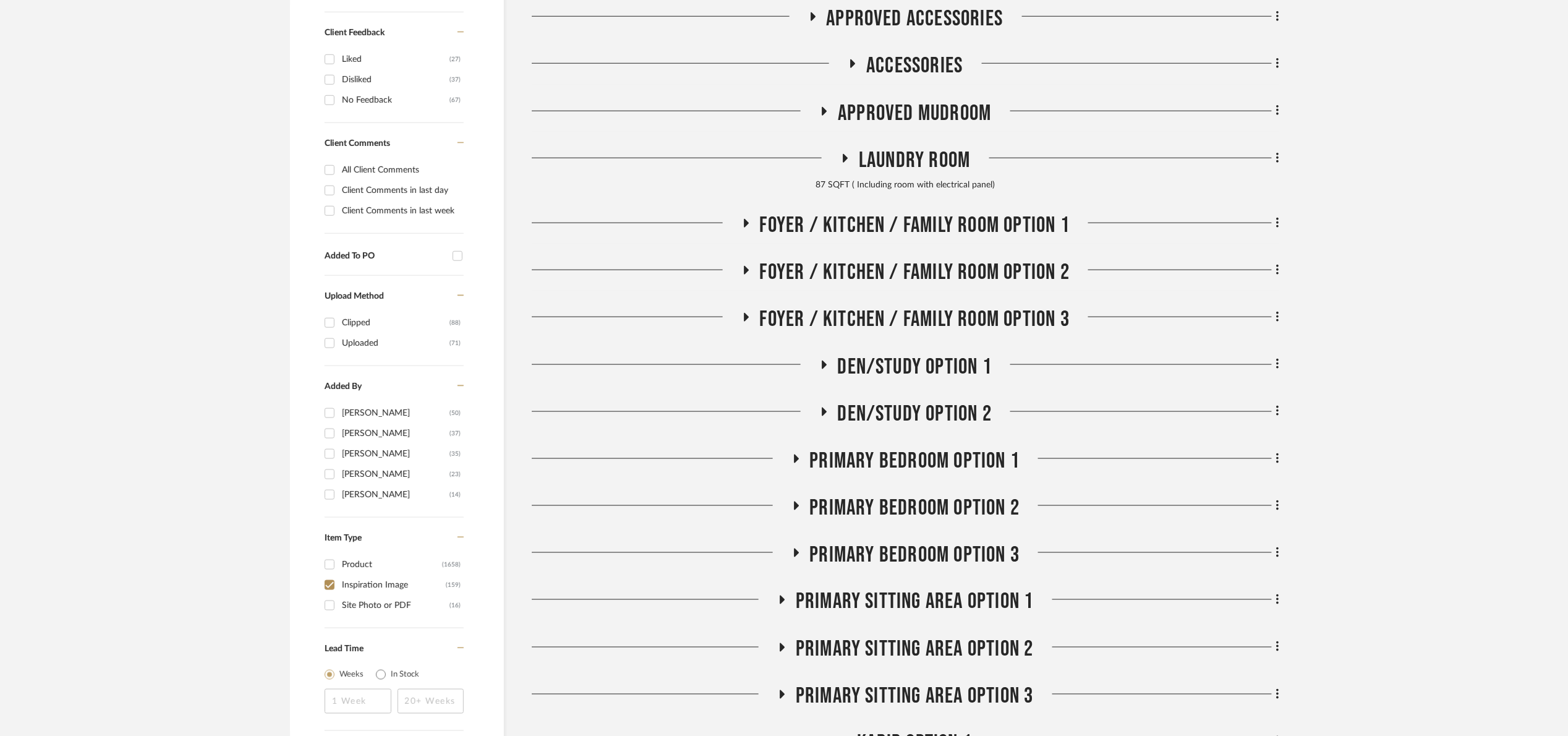
scroll to position [668, 0]
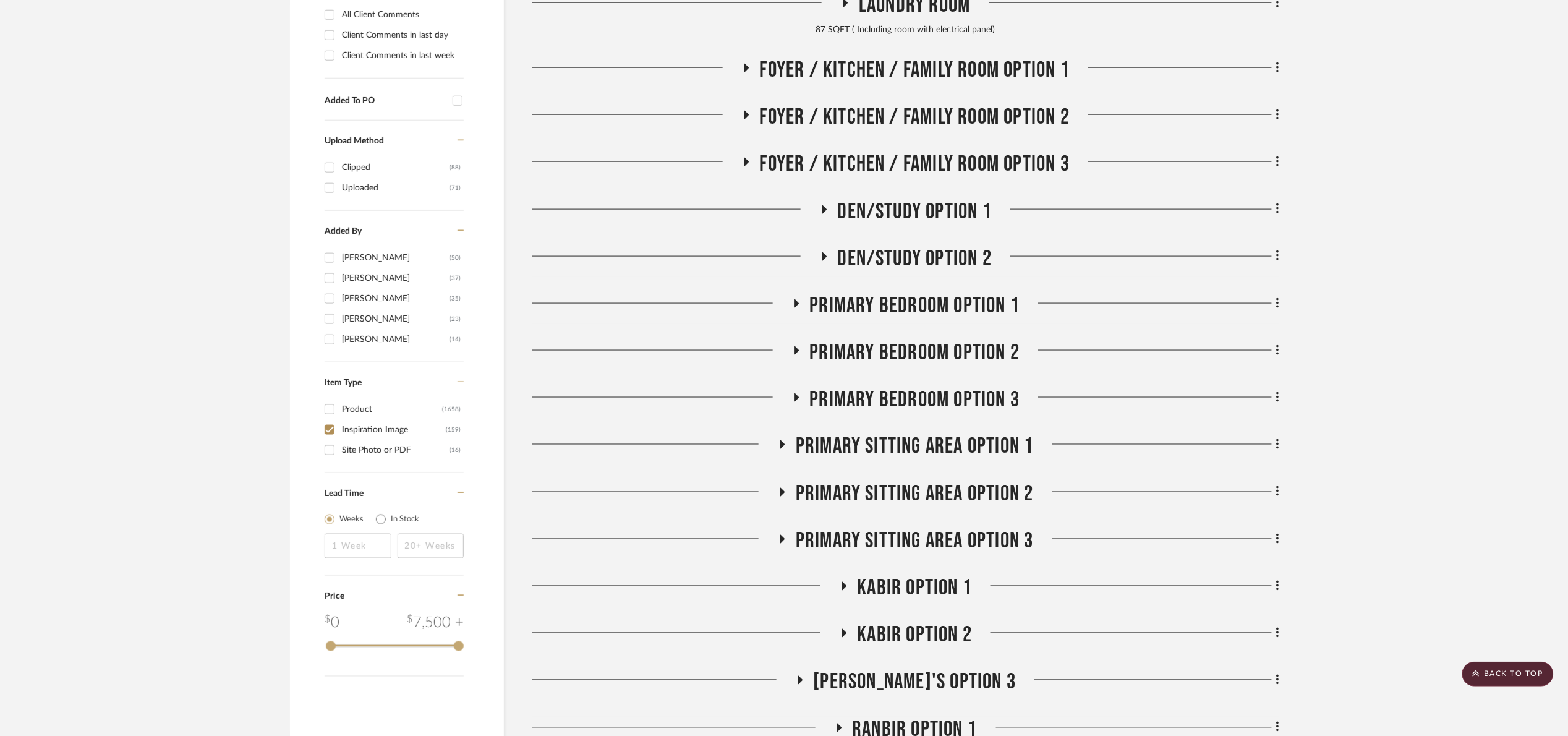
click at [873, 68] on span "Foyer / Kitchen / Family Room Option 1" at bounding box center [914, 70] width 310 height 27
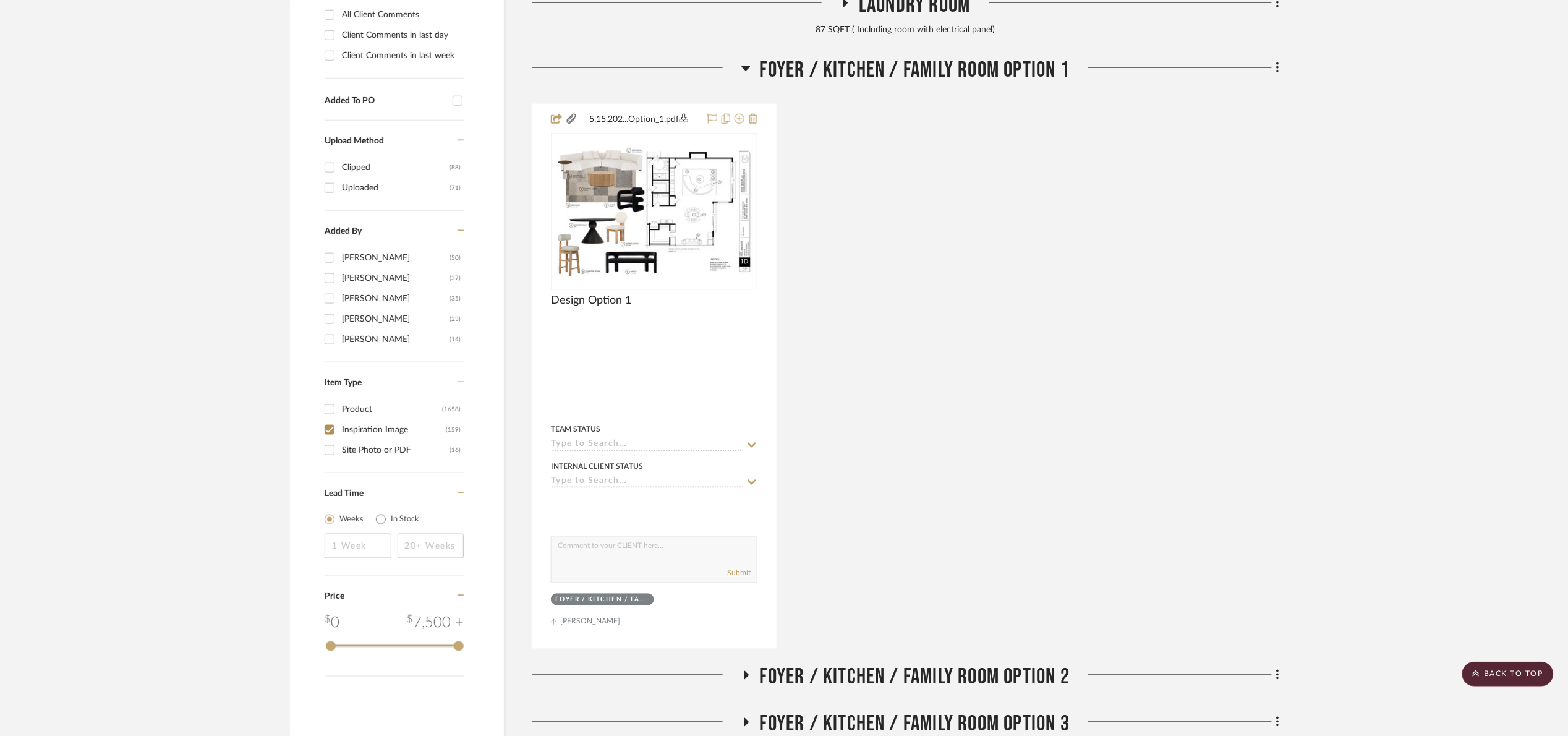
click at [872, 71] on span "Foyer / Kitchen / Family Room Option 1" at bounding box center [914, 70] width 310 height 27
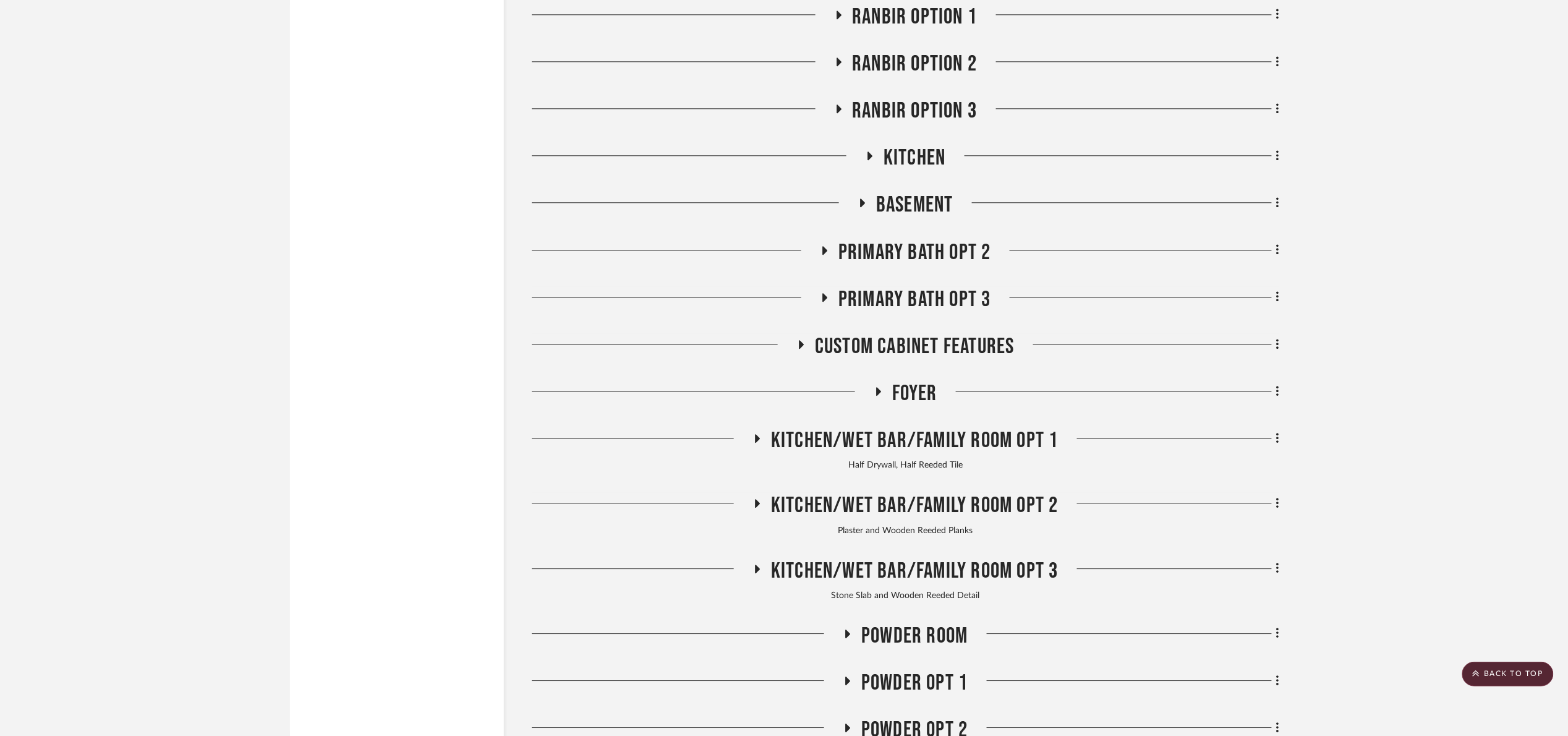
scroll to position [1371, 0]
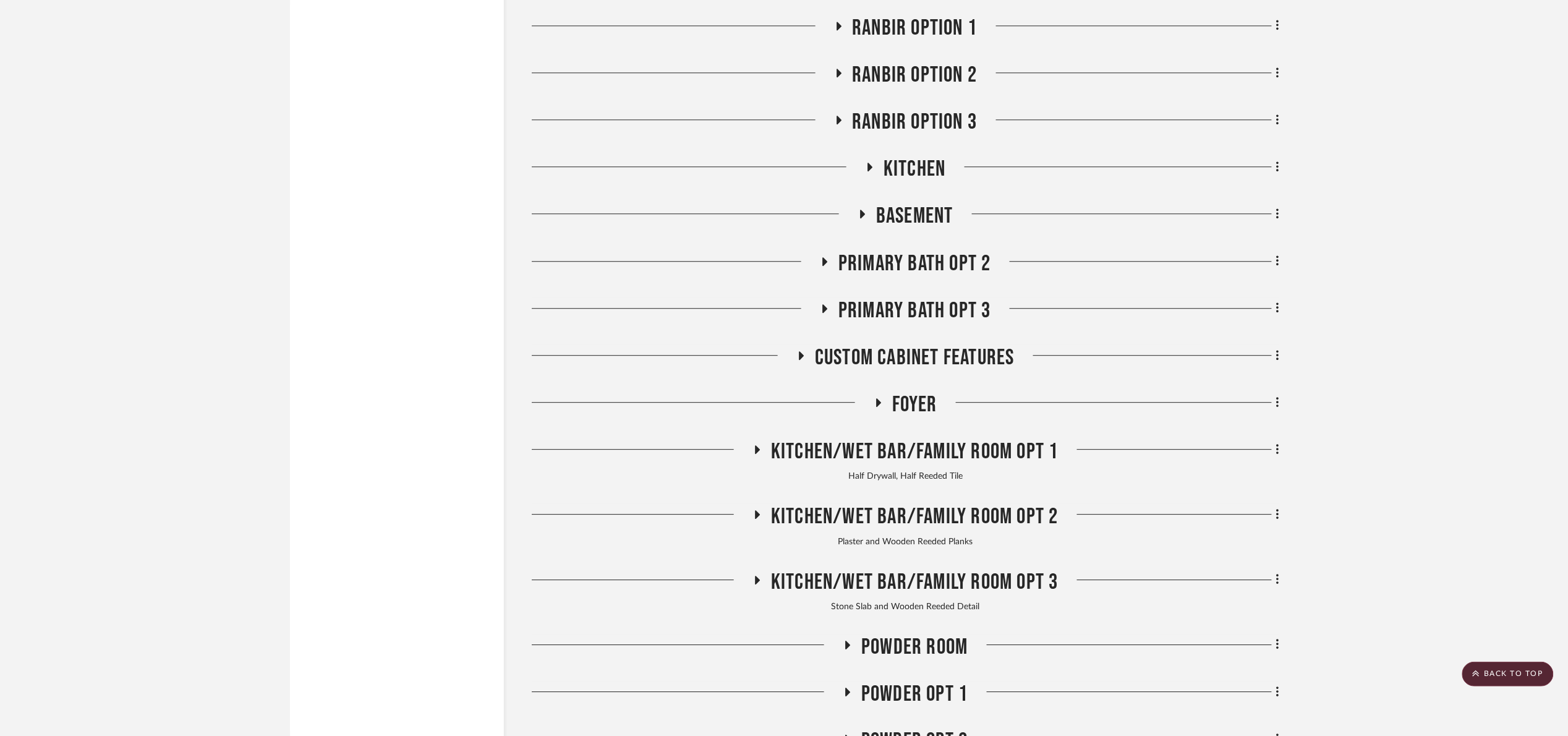
click at [911, 169] on span "Kitchen" at bounding box center [914, 169] width 62 height 27
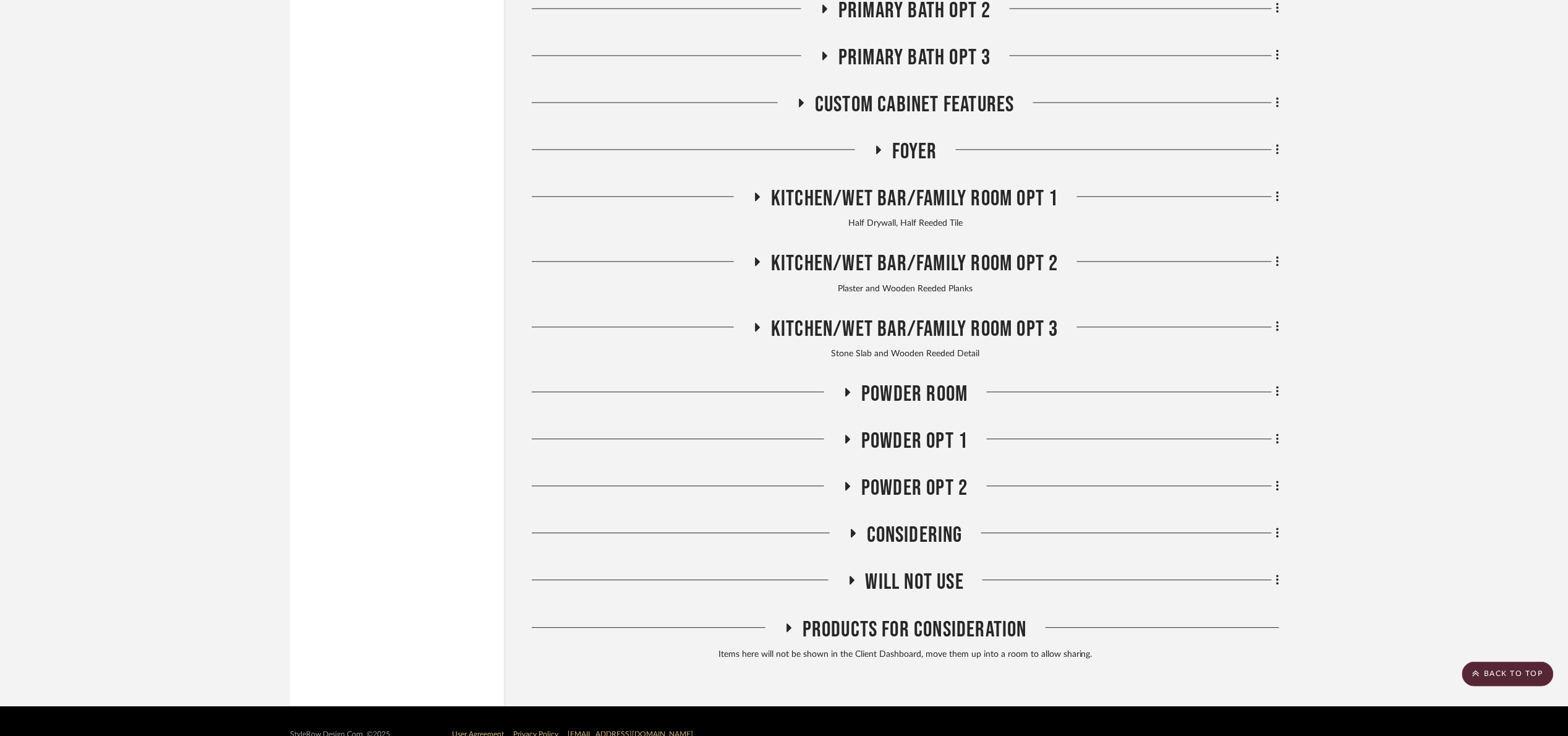
scroll to position [3364, 0]
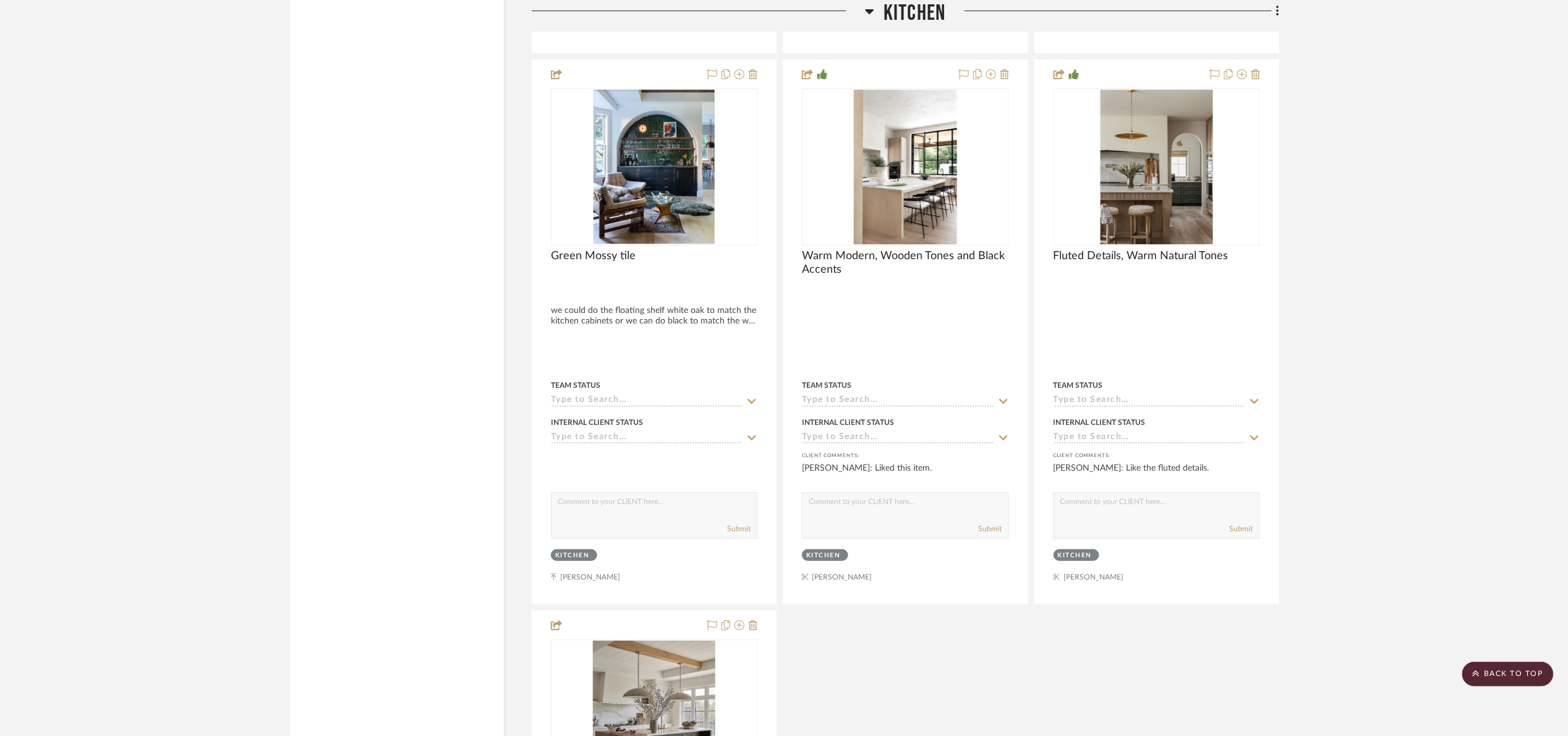
click at [894, 9] on span "Kitchen" at bounding box center [914, 13] width 62 height 27
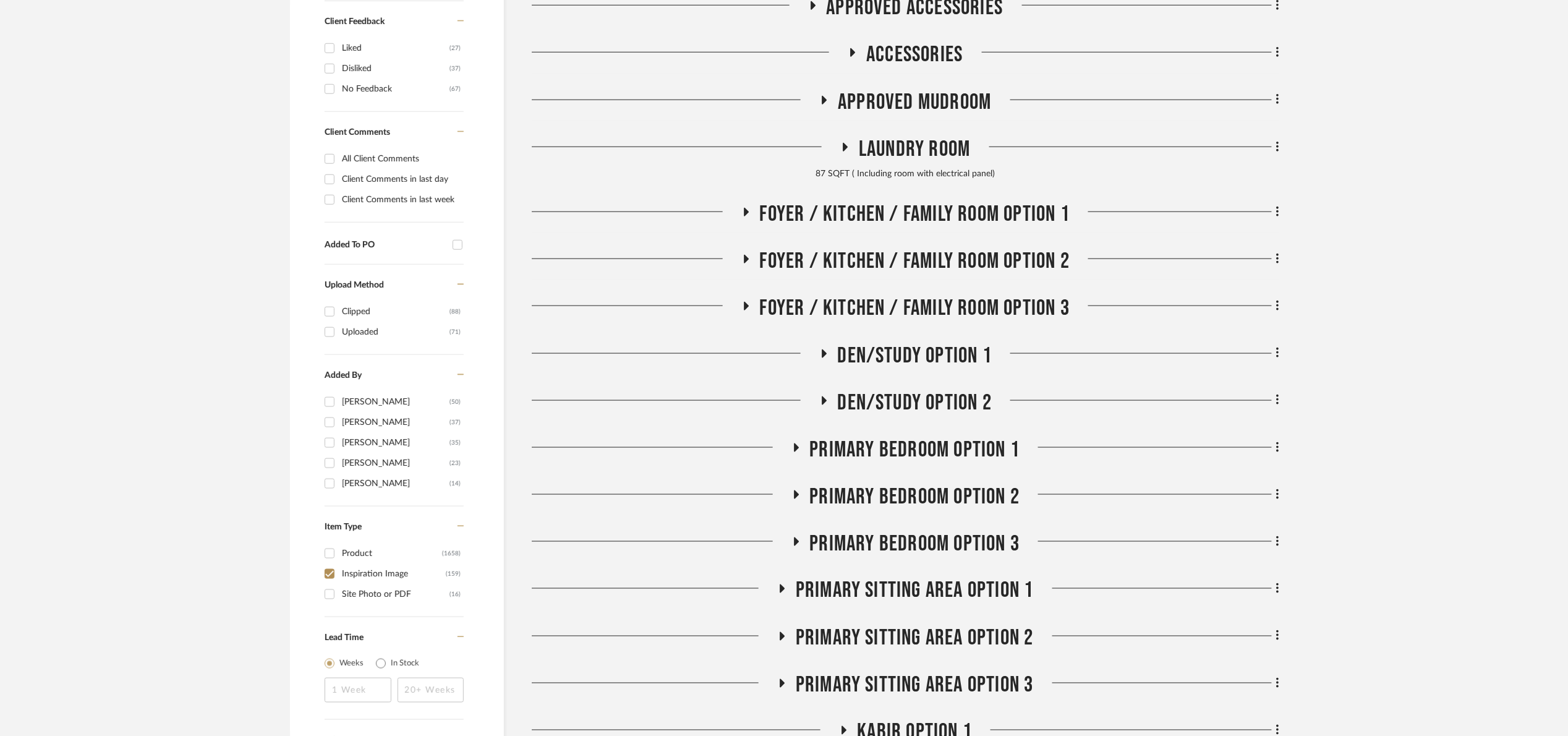
scroll to position [628, 0]
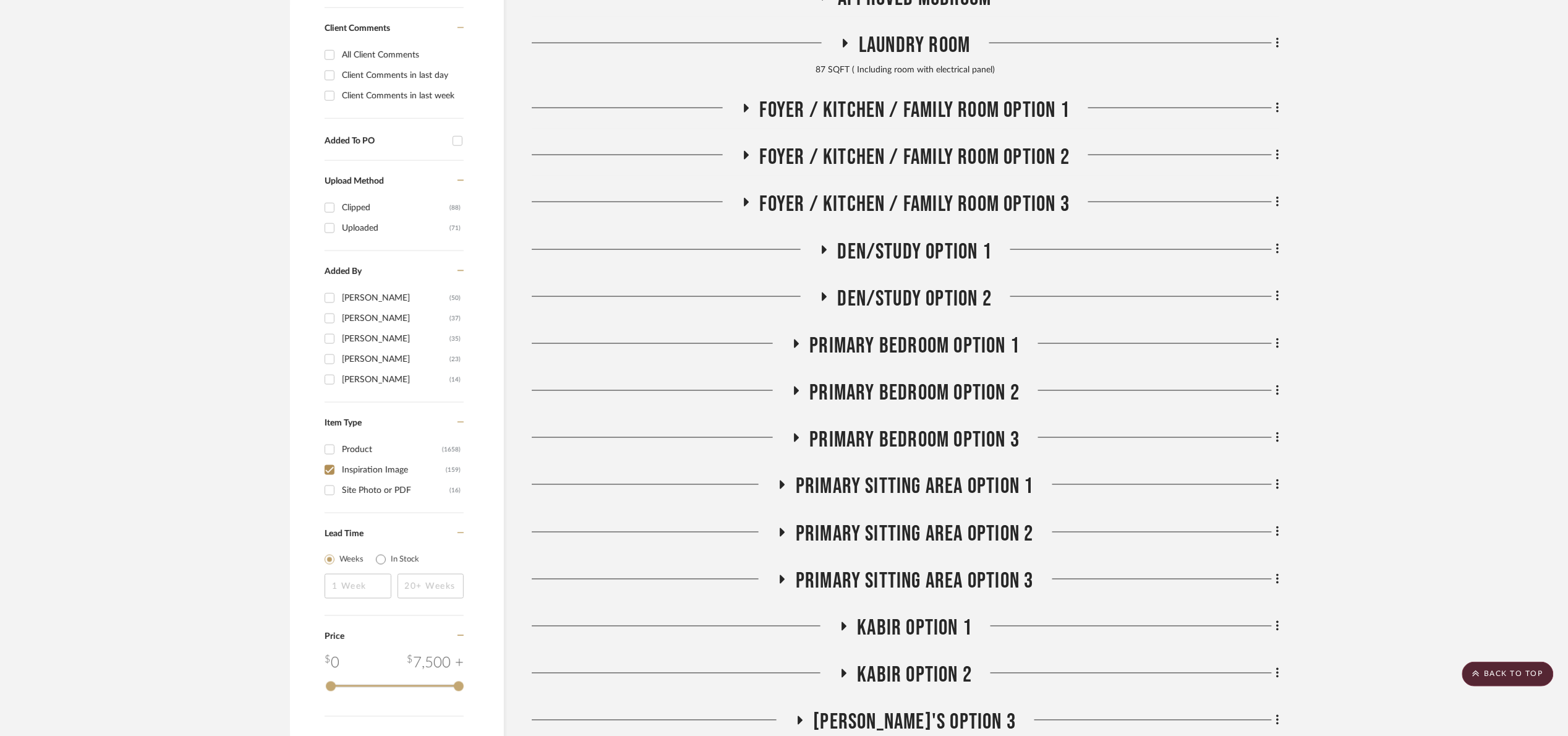
click at [931, 105] on span "Foyer / Kitchen / Family Room Option 1" at bounding box center [914, 111] width 310 height 27
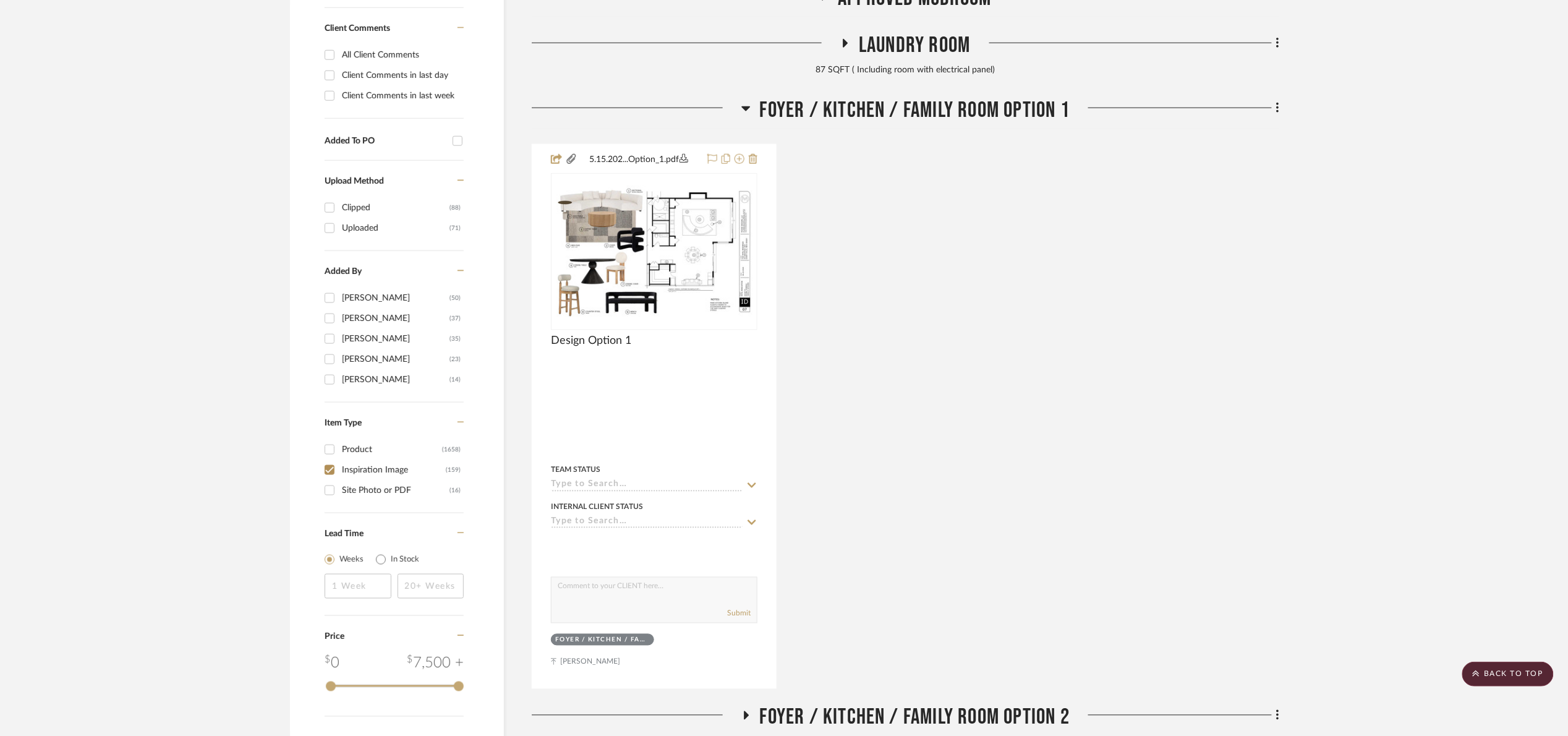
click at [931, 105] on span "Foyer / Kitchen / Family Room Option 1" at bounding box center [914, 111] width 310 height 27
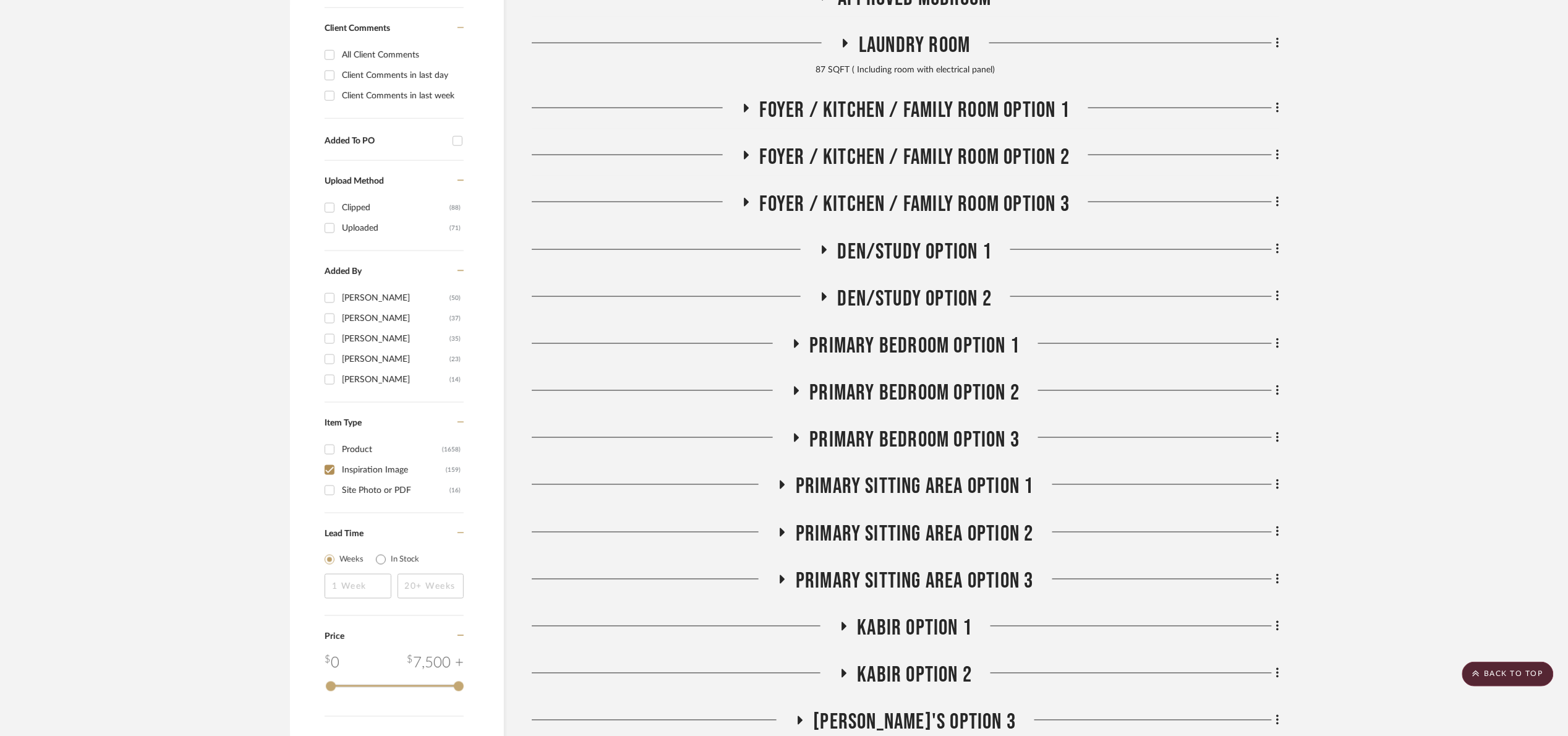
click at [928, 158] on span "Foyer / Kitchen / Family Room Option 2" at bounding box center [914, 157] width 310 height 27
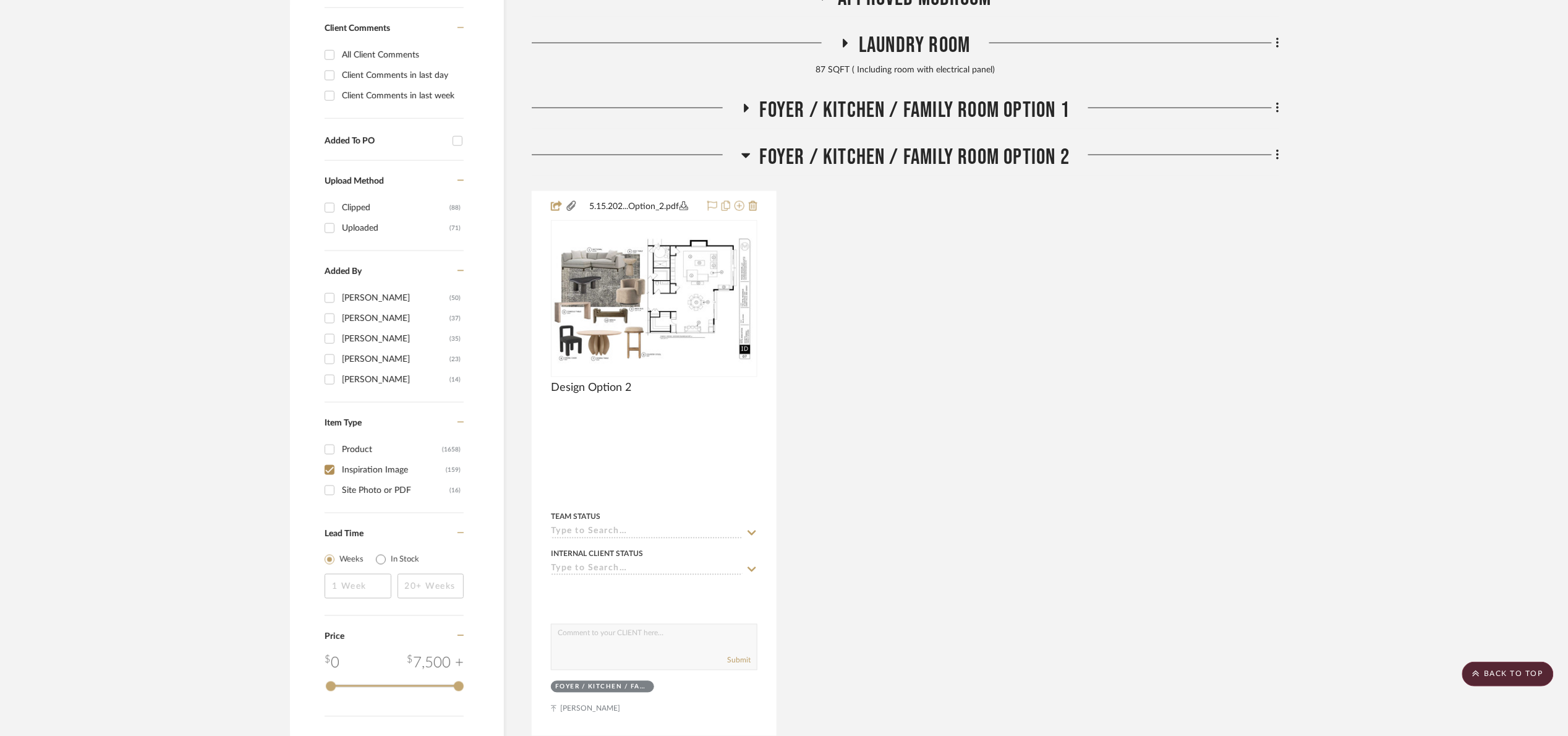
drag, startPoint x: 928, startPoint y: 158, endPoint x: 930, endPoint y: 151, distance: 7.3
click at [928, 153] on span "Foyer / Kitchen / Family Room Option 2" at bounding box center [914, 157] width 310 height 27
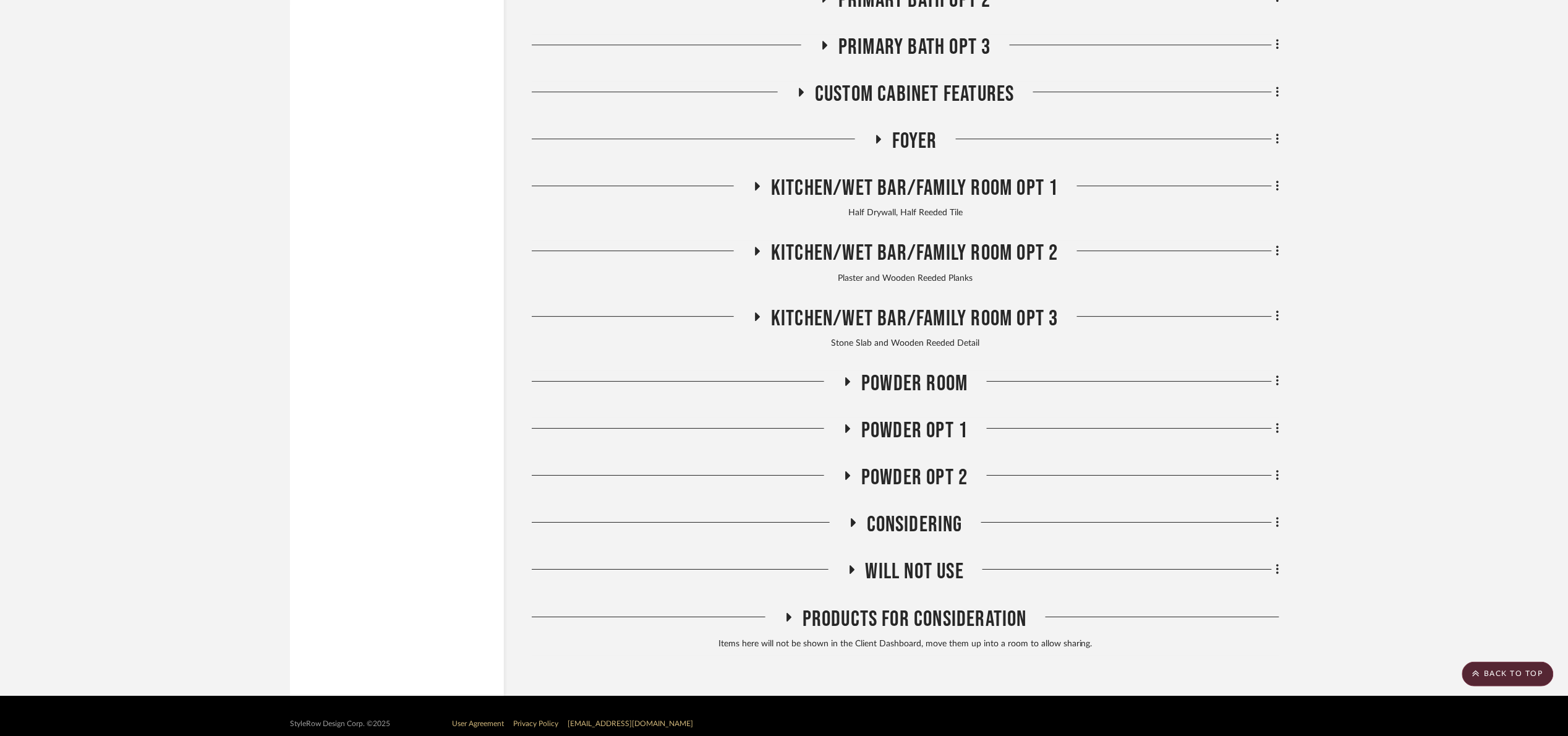
scroll to position [1649, 0]
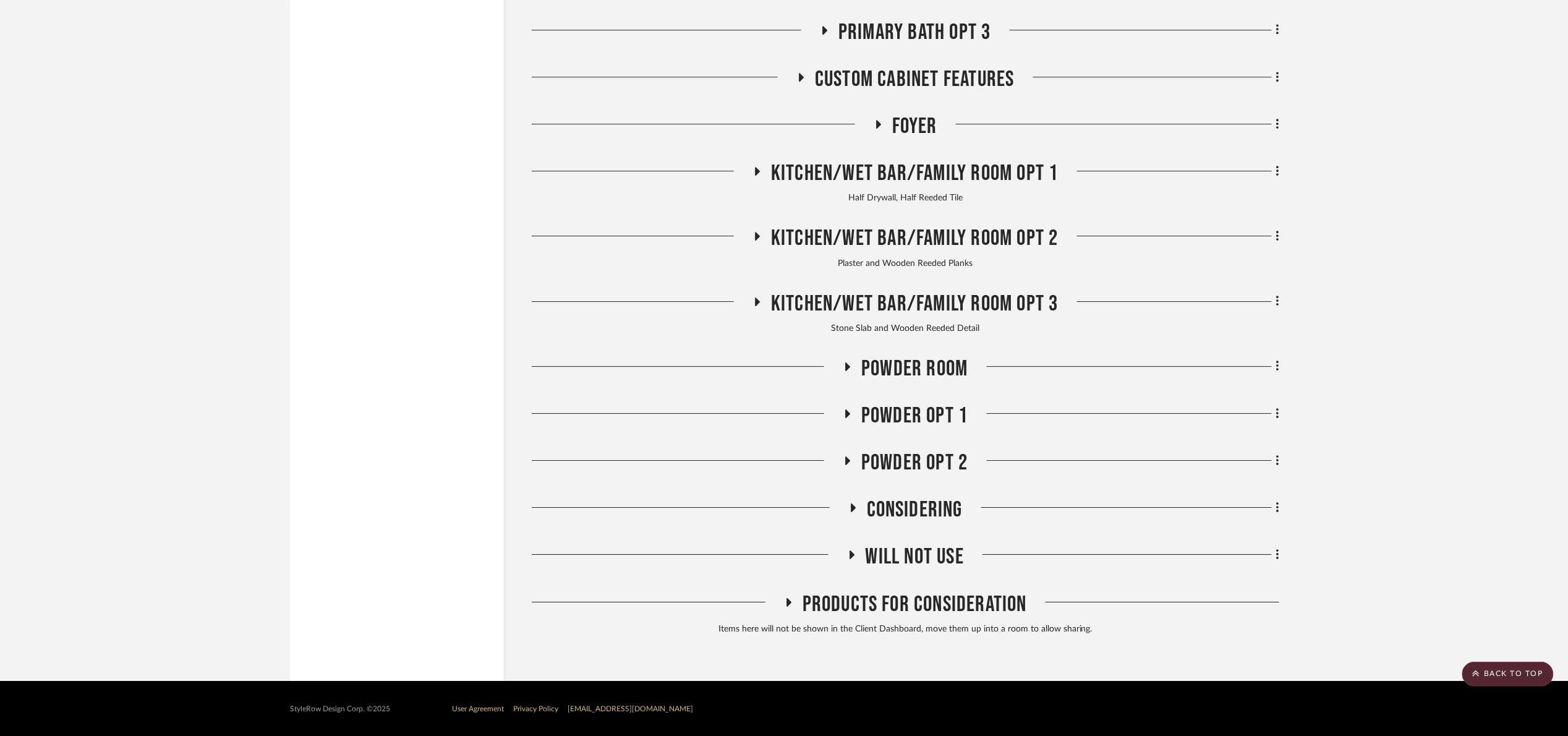
click at [981, 309] on span "Kitchen/Wet Bar/Family Room Opt 3" at bounding box center [914, 304] width 287 height 27
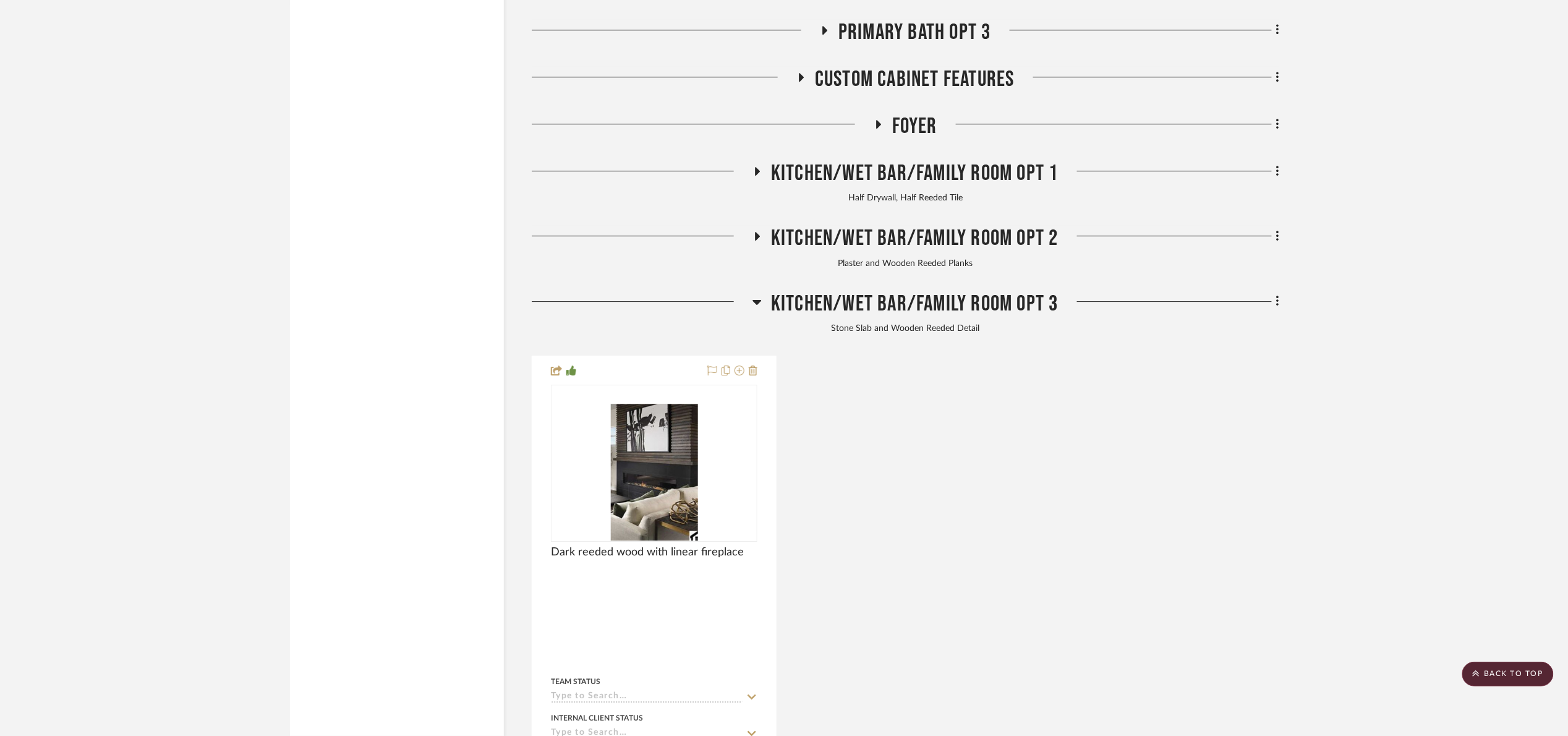
drag, startPoint x: 989, startPoint y: 313, endPoint x: 973, endPoint y: 241, distance: 73.8
click at [989, 311] on span "Kitchen/Wet Bar/Family Room Opt 3" at bounding box center [914, 304] width 287 height 27
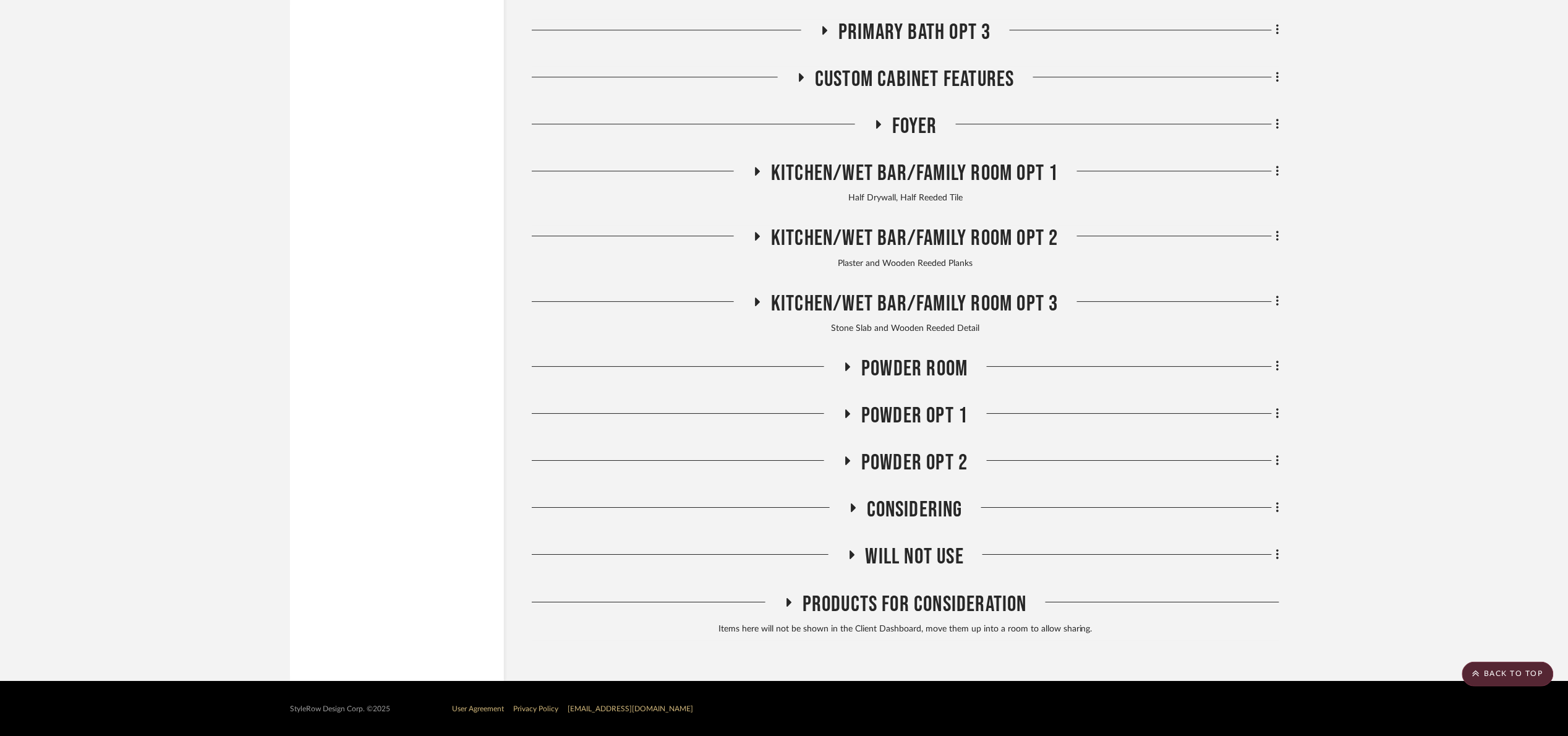
click at [961, 237] on span "Kitchen/Wet Bar/Family Room Opt 2" at bounding box center [914, 239] width 287 height 27
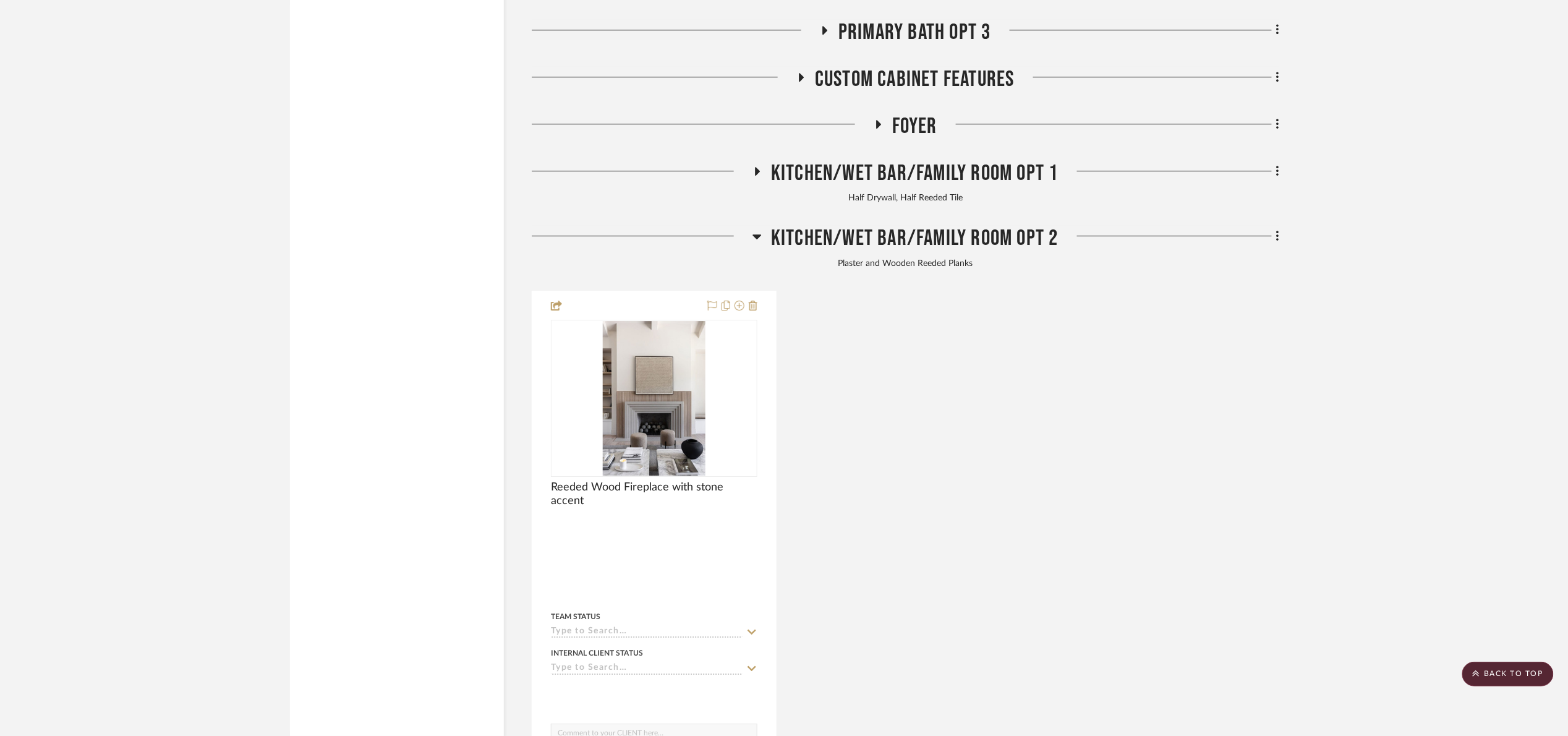
click at [961, 239] on span "Kitchen/Wet Bar/Family Room Opt 2" at bounding box center [914, 239] width 287 height 27
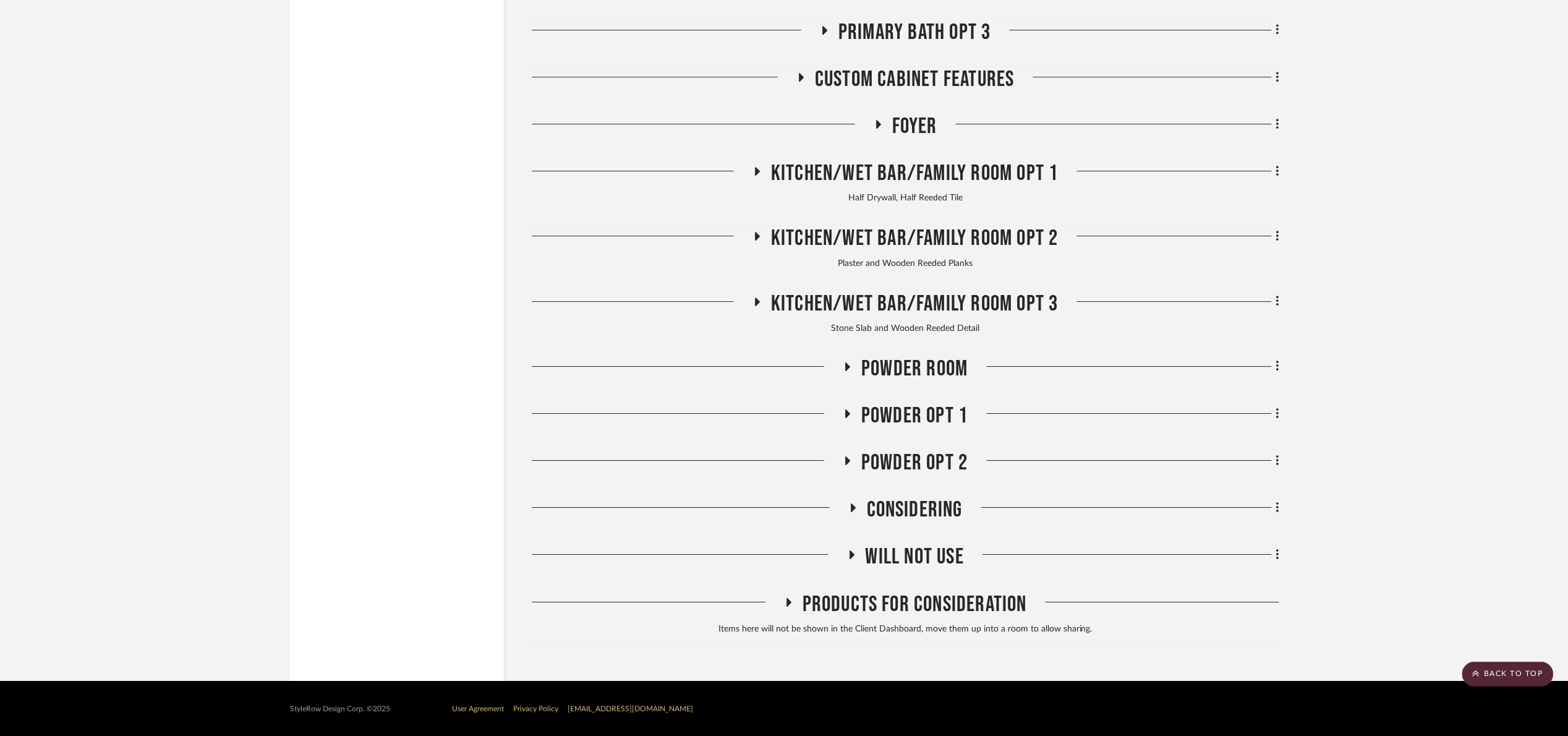
click at [943, 181] on span "Kitchen/Wet Bar/Family Room Opt 1" at bounding box center [914, 173] width 287 height 27
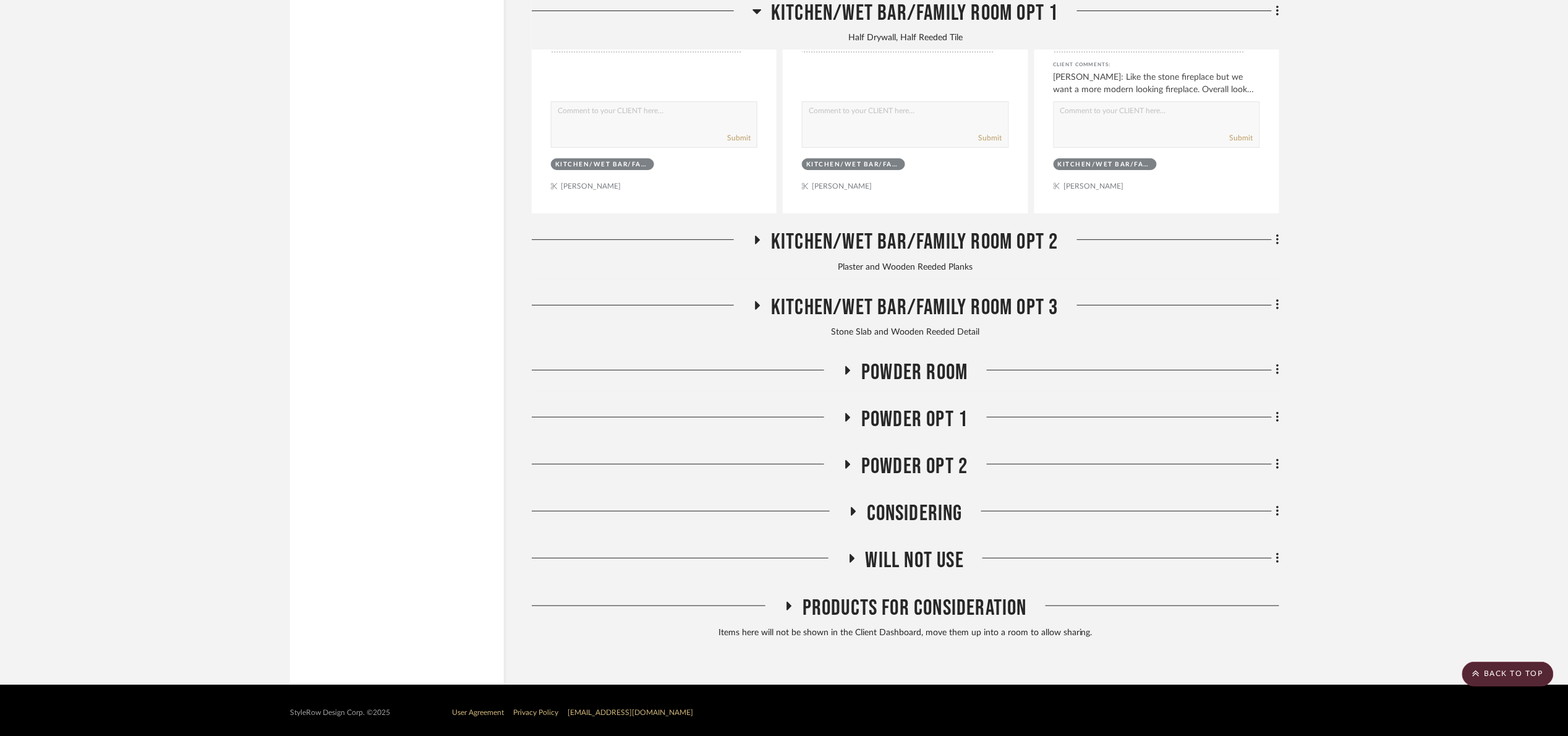
click at [861, 17] on span "Kitchen/Wet Bar/Family Room Opt 1" at bounding box center [914, 13] width 287 height 27
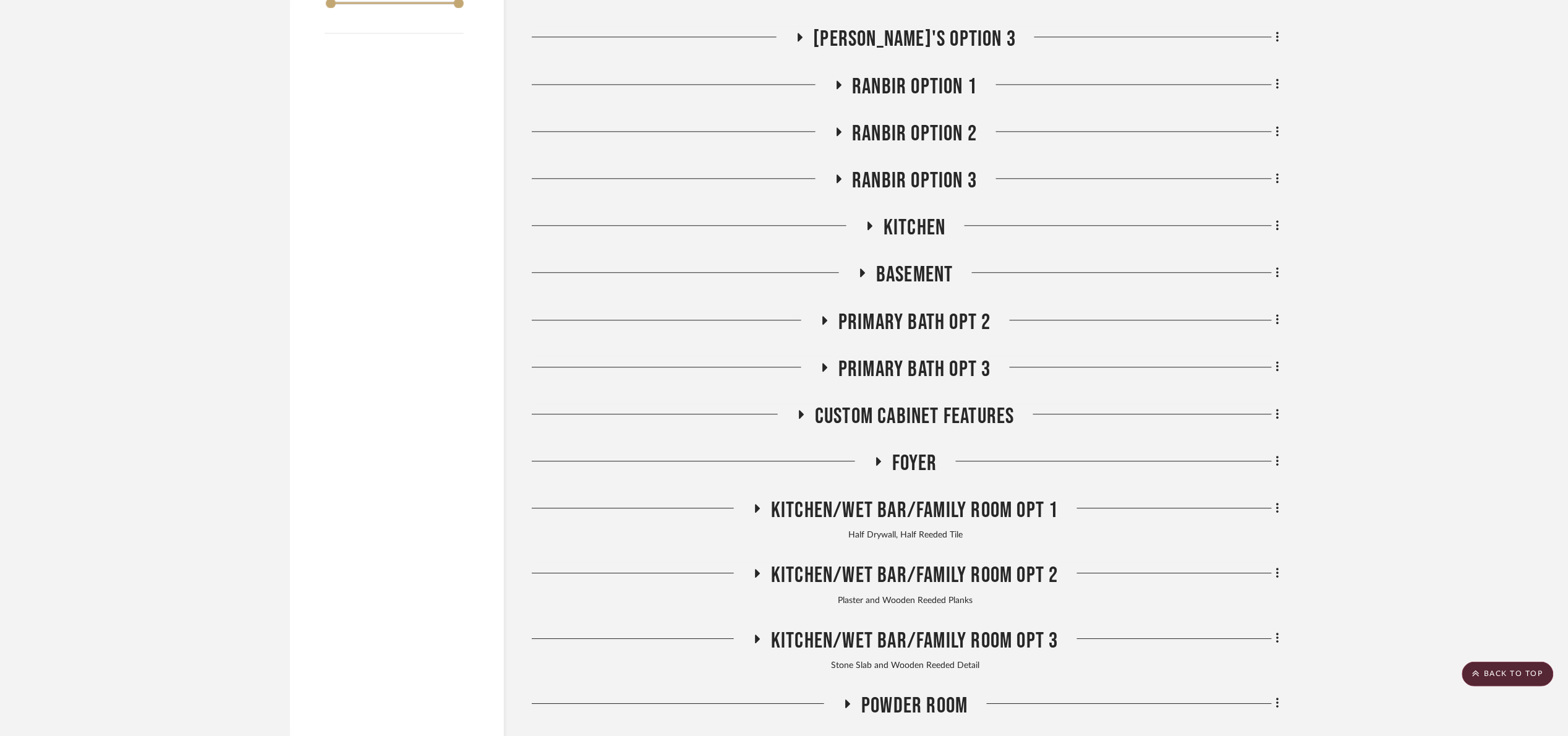
scroll to position [1278, 0]
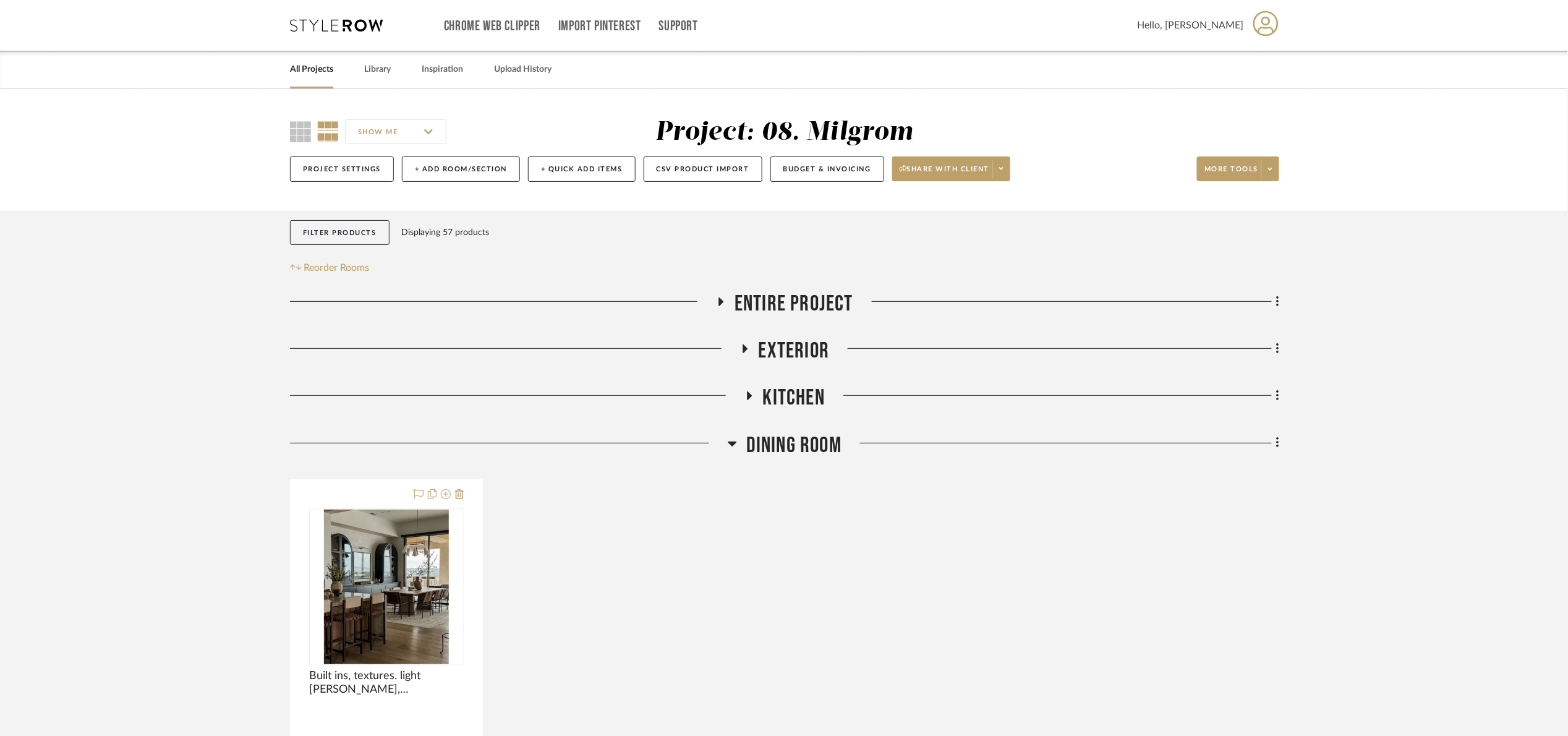
click at [765, 451] on span "Dining Room" at bounding box center [793, 445] width 95 height 27
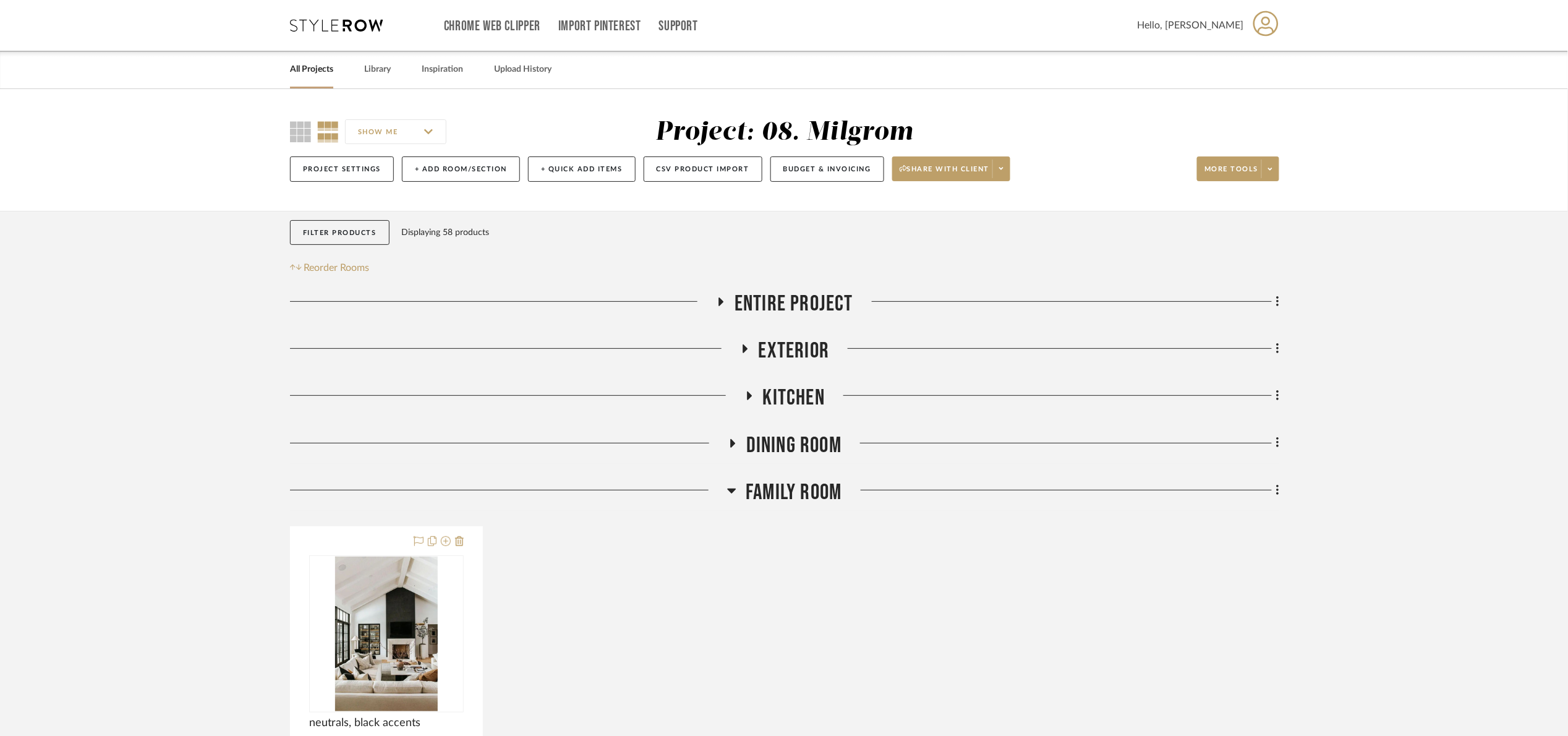
click at [811, 495] on span "Family Room" at bounding box center [794, 492] width 96 height 27
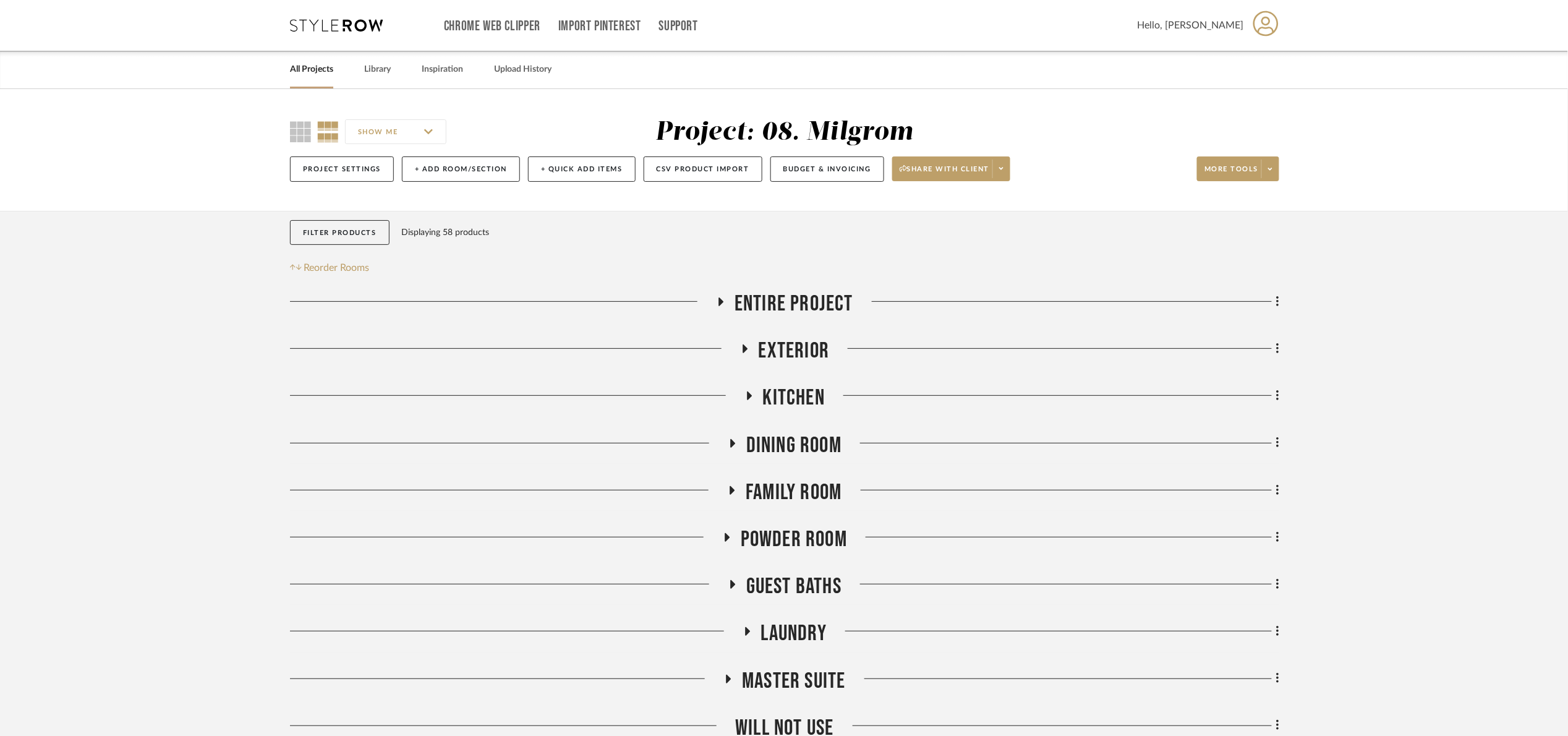
click at [791, 416] on div "Kitchen" at bounding box center [784, 400] width 989 height 31
click at [791, 432] on div "Entire Project Exterior Kitchen Dining Room Family Room Powder Room Guest Baths…" at bounding box center [784, 557] width 989 height 532
click at [793, 439] on span "Dining Room" at bounding box center [793, 445] width 95 height 27
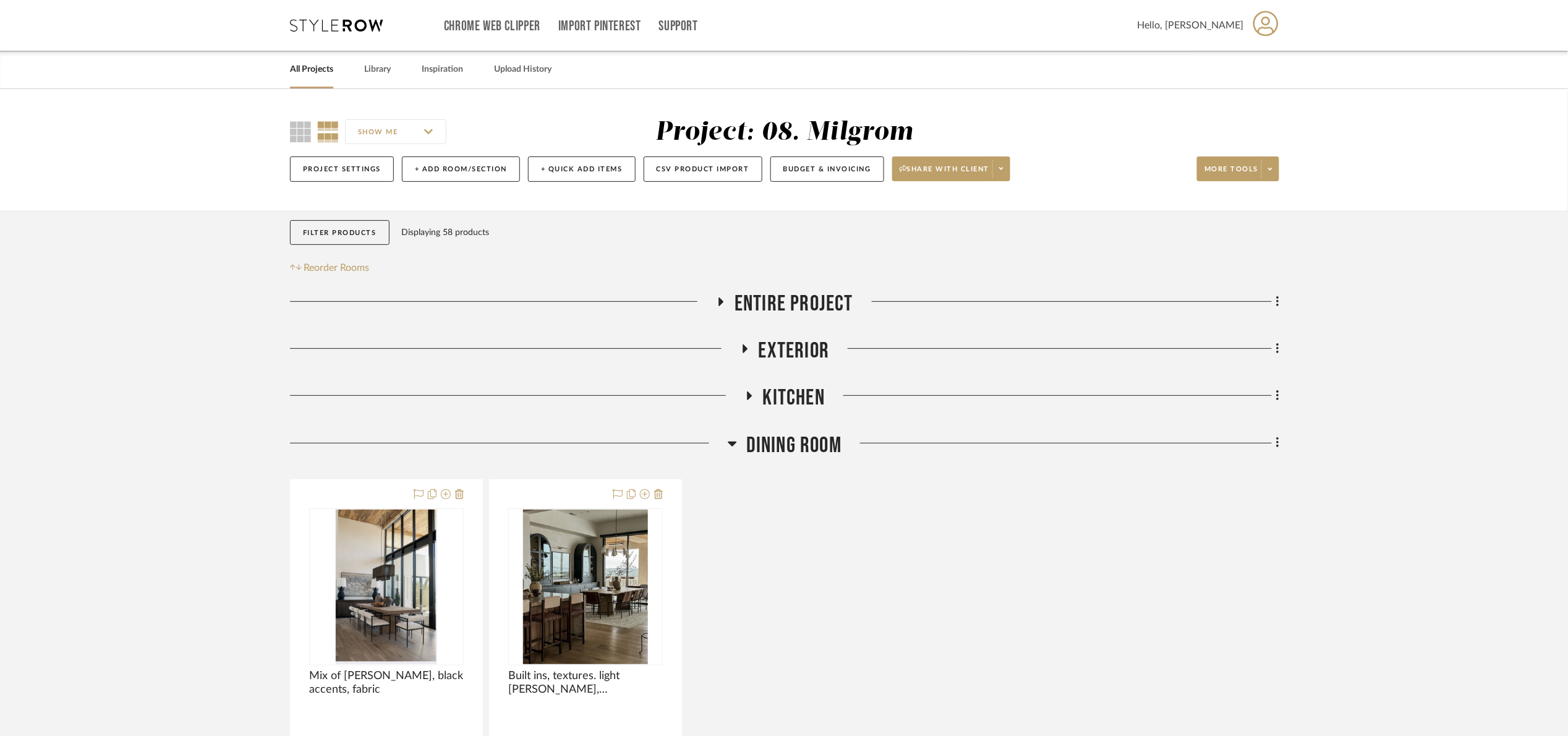
click at [800, 447] on span "Dining Room" at bounding box center [793, 445] width 95 height 27
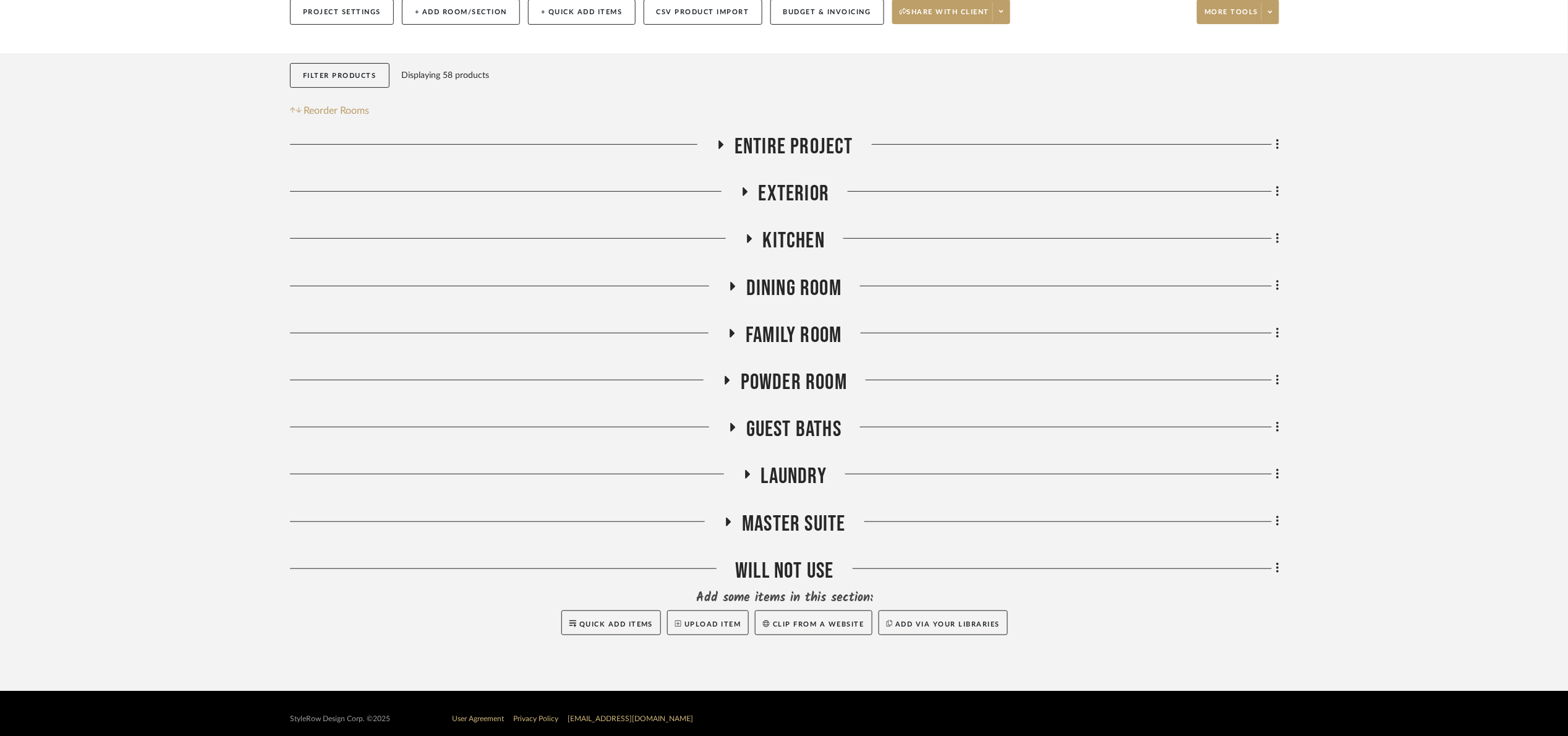
scroll to position [169, 0]
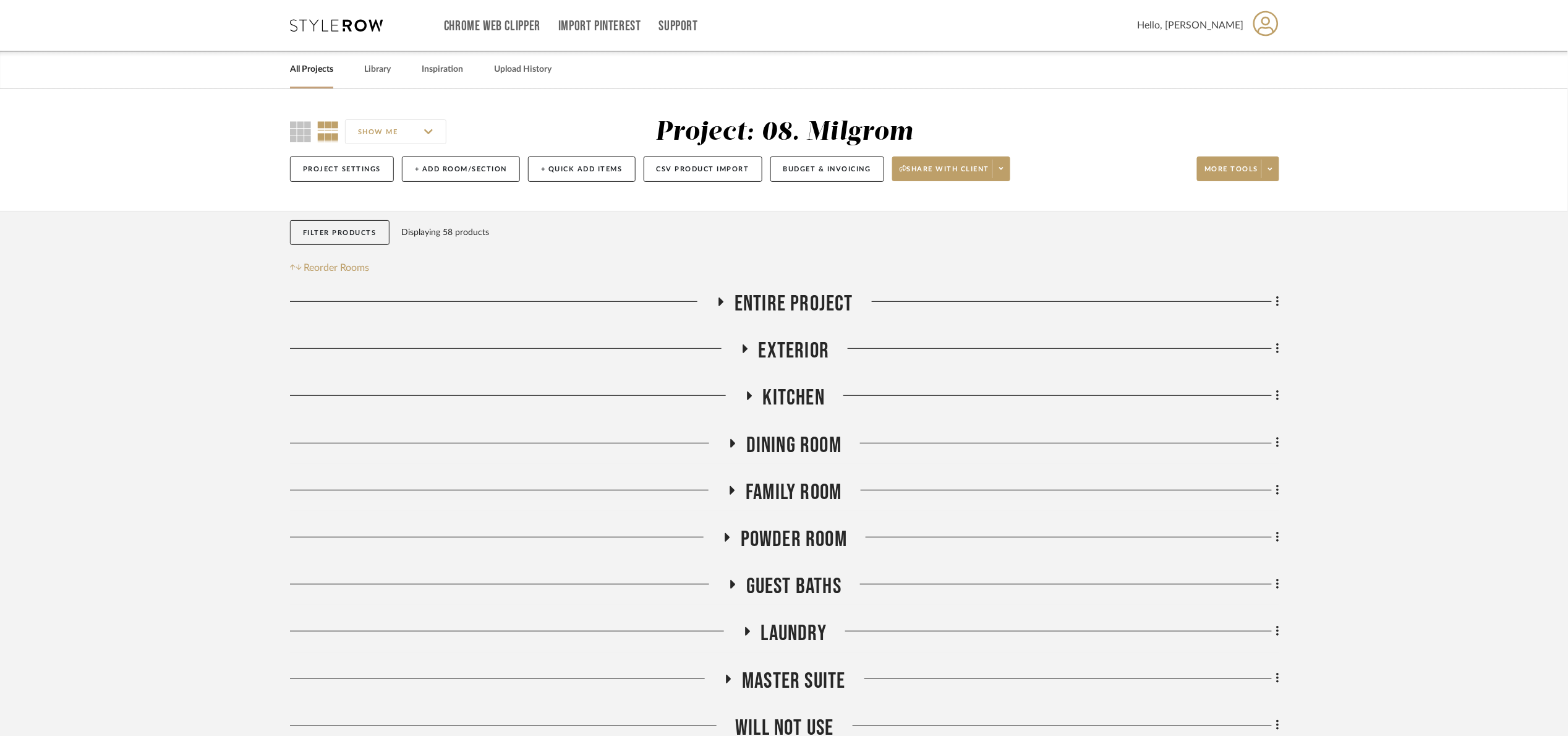
click at [765, 452] on span "Dining Room" at bounding box center [793, 445] width 95 height 27
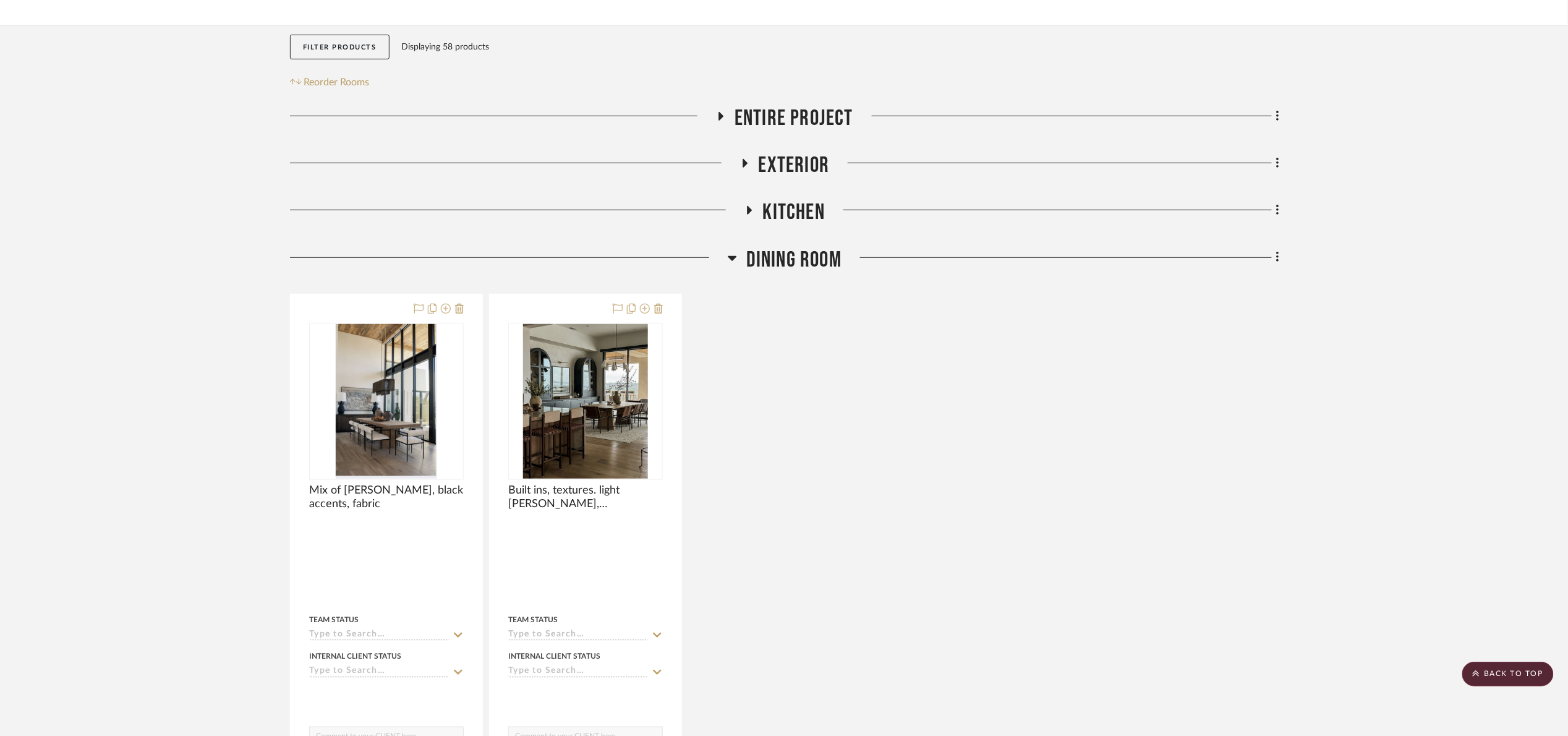
drag, startPoint x: 779, startPoint y: 263, endPoint x: 795, endPoint y: 316, distance: 55.4
click at [779, 262] on span "Dining Room" at bounding box center [793, 260] width 95 height 27
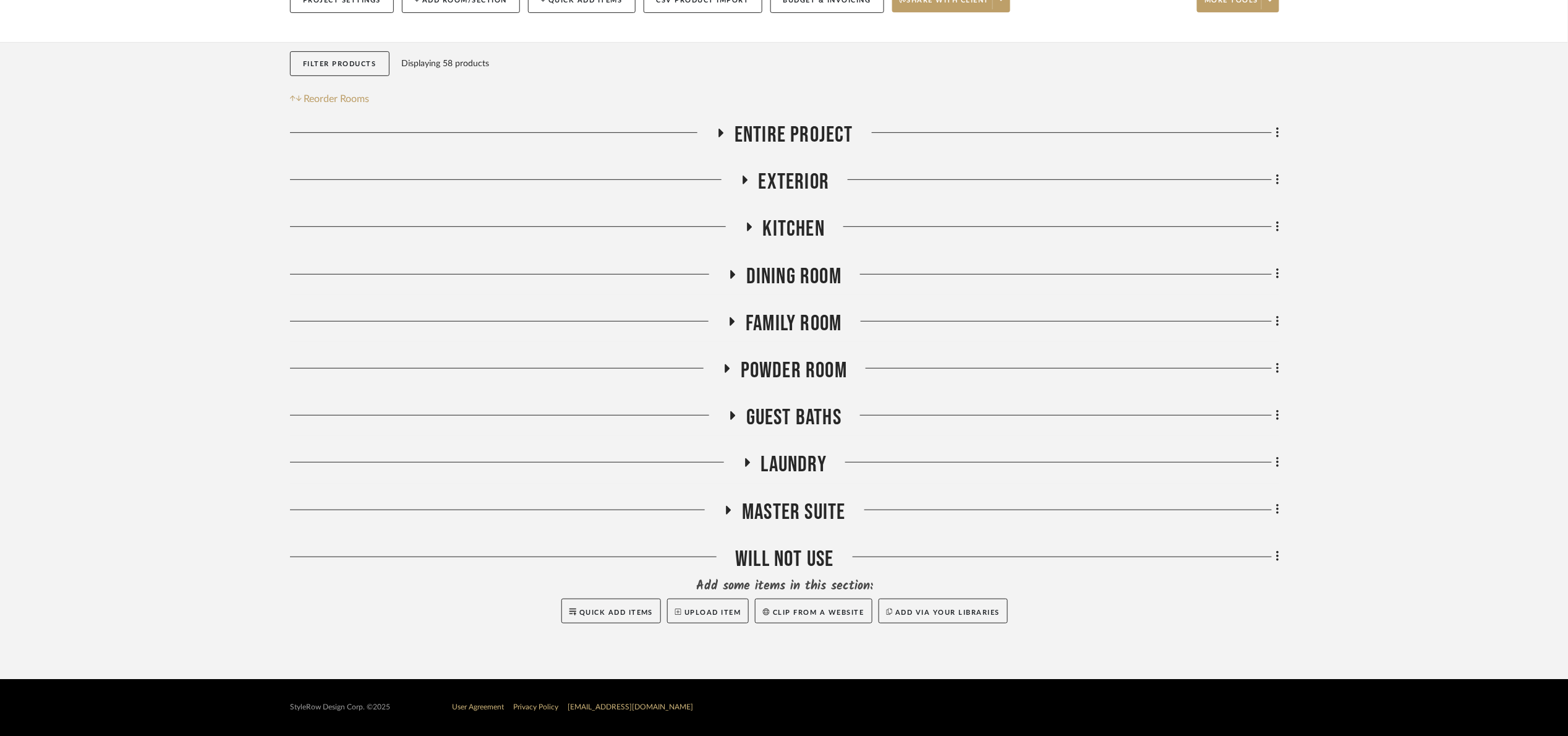
drag, startPoint x: 796, startPoint y: 316, endPoint x: 803, endPoint y: 313, distance: 7.6
click at [797, 313] on span "Family Room" at bounding box center [794, 324] width 96 height 27
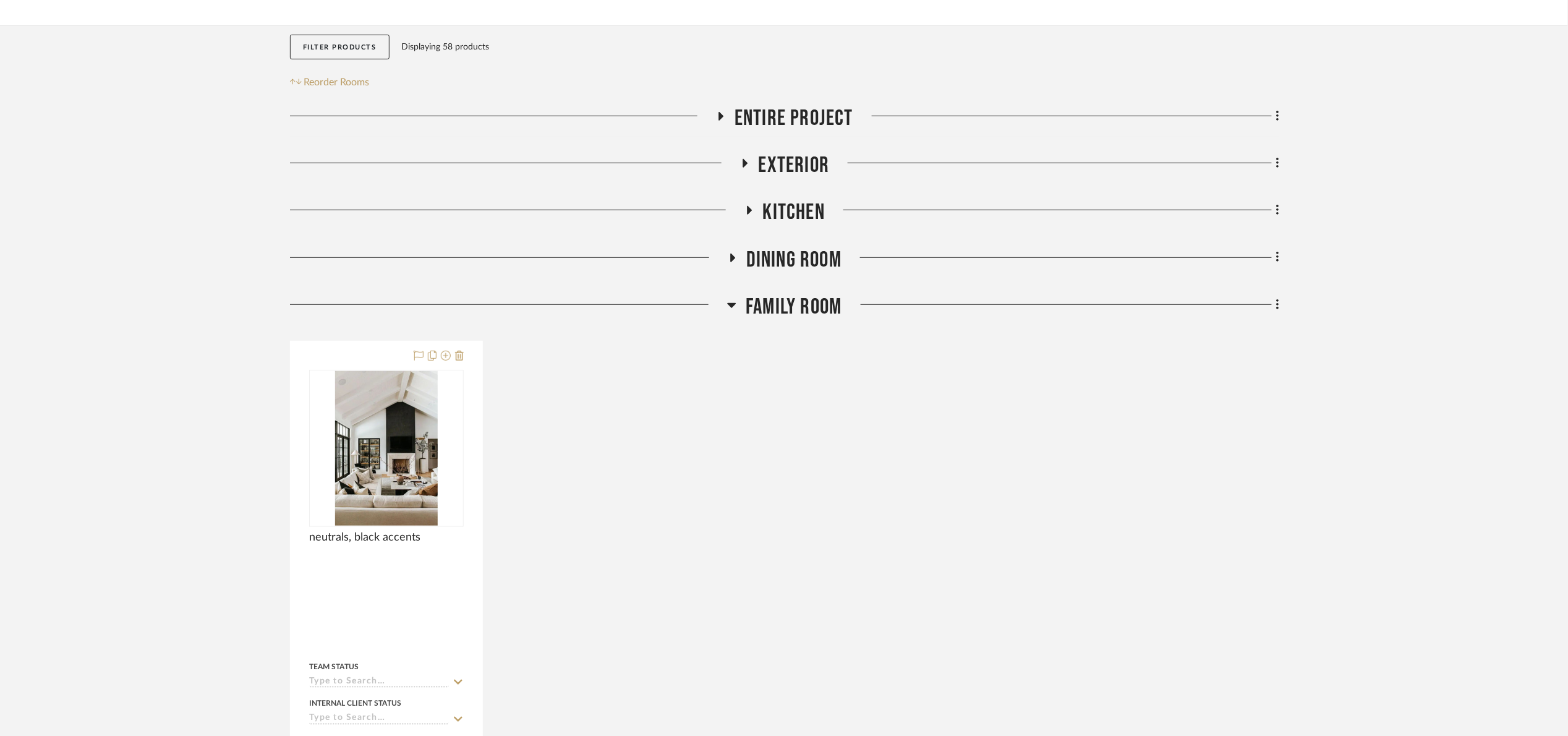
click at [765, 302] on span "Family Room" at bounding box center [794, 307] width 96 height 27
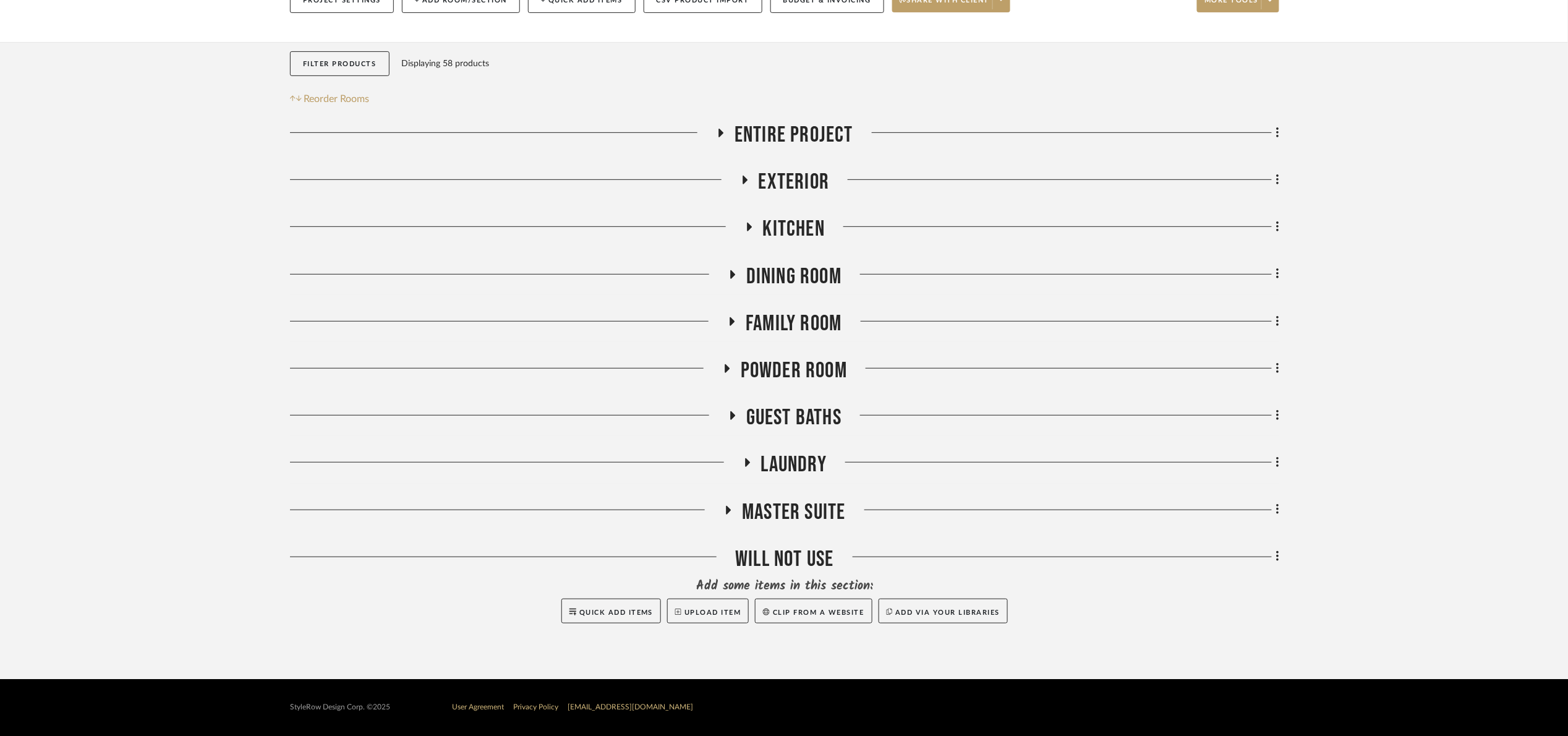
click at [798, 369] on span "Powder Room" at bounding box center [794, 371] width 106 height 27
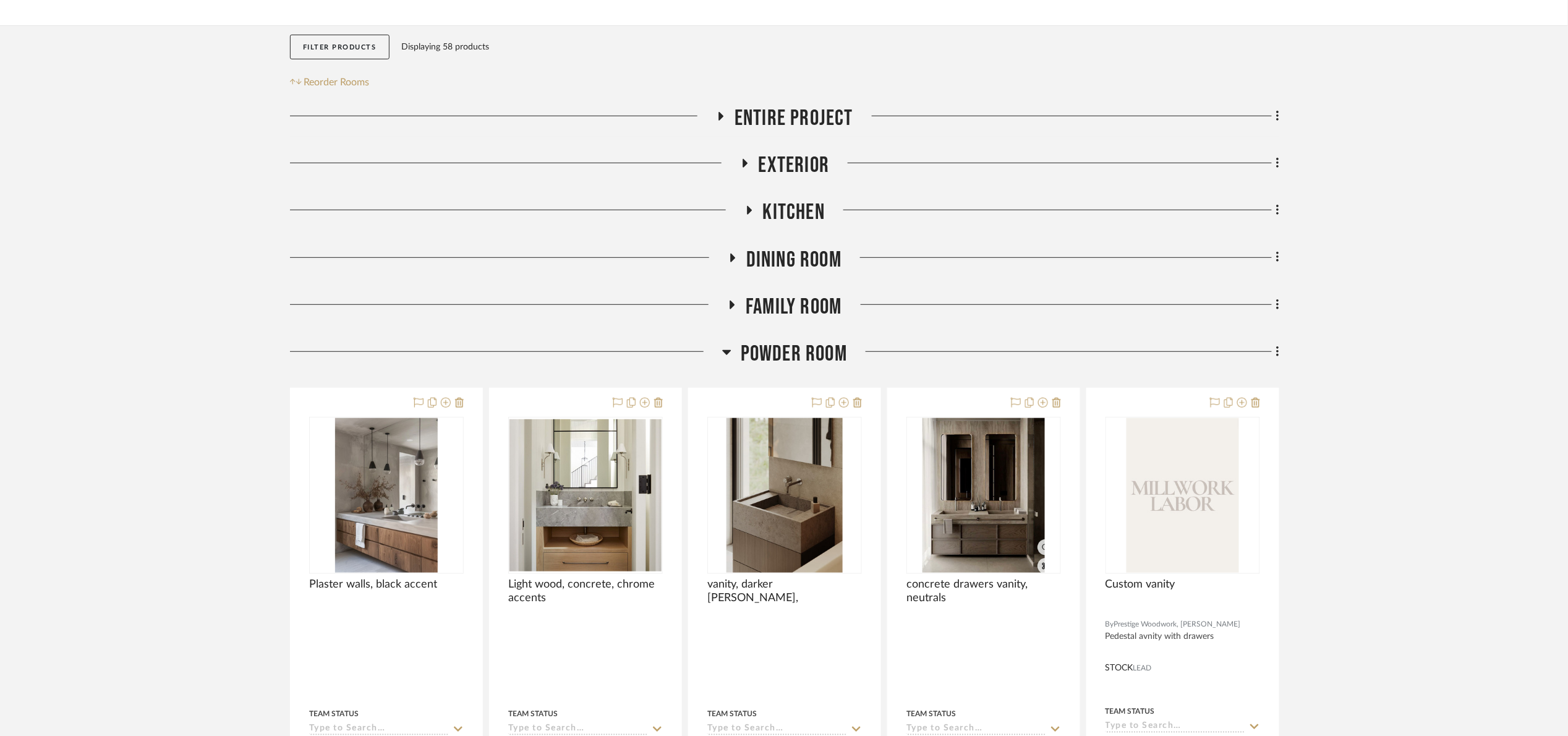
click at [800, 351] on span "Powder Room" at bounding box center [794, 354] width 106 height 27
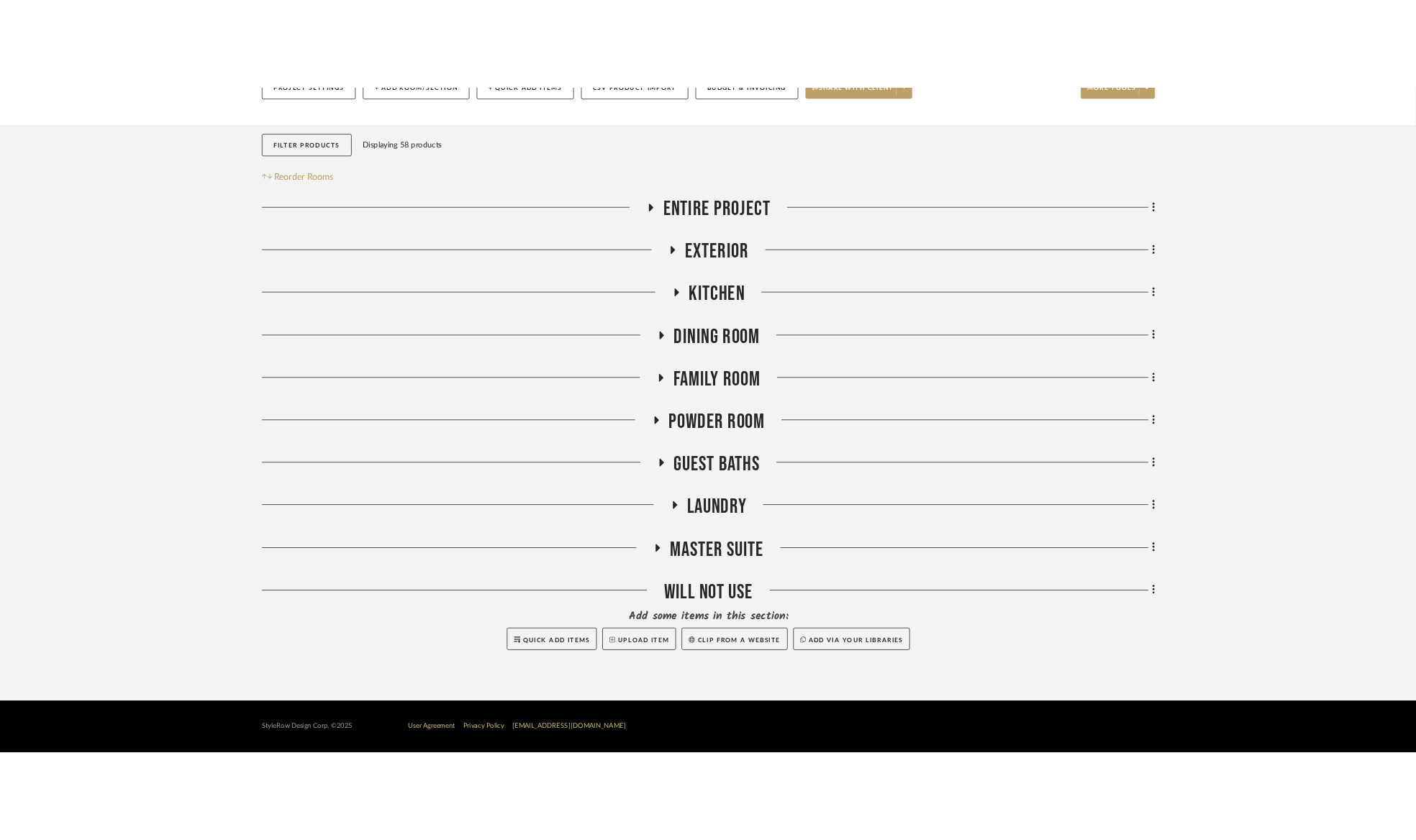
scroll to position [213, 0]
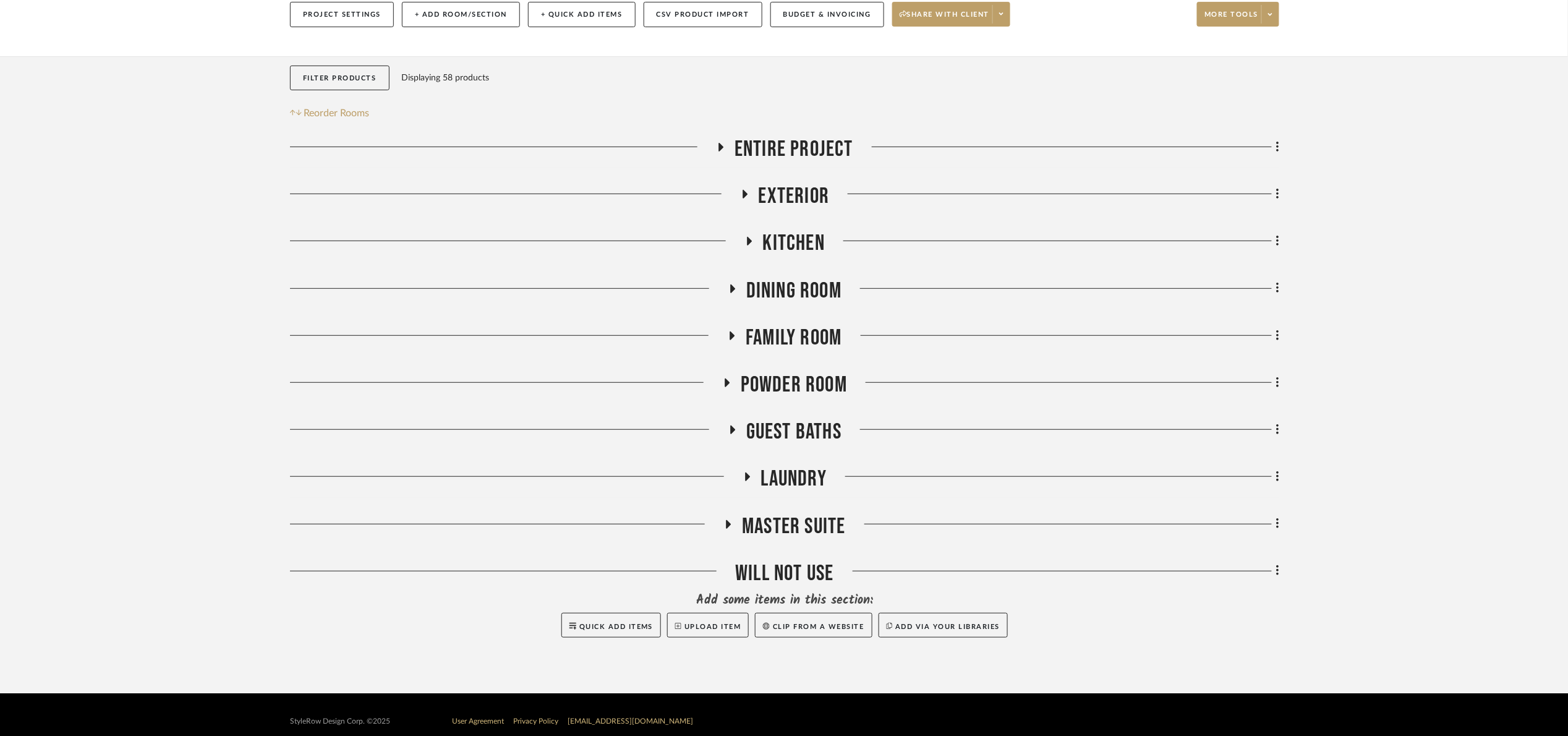
scroll to position [169, 0]
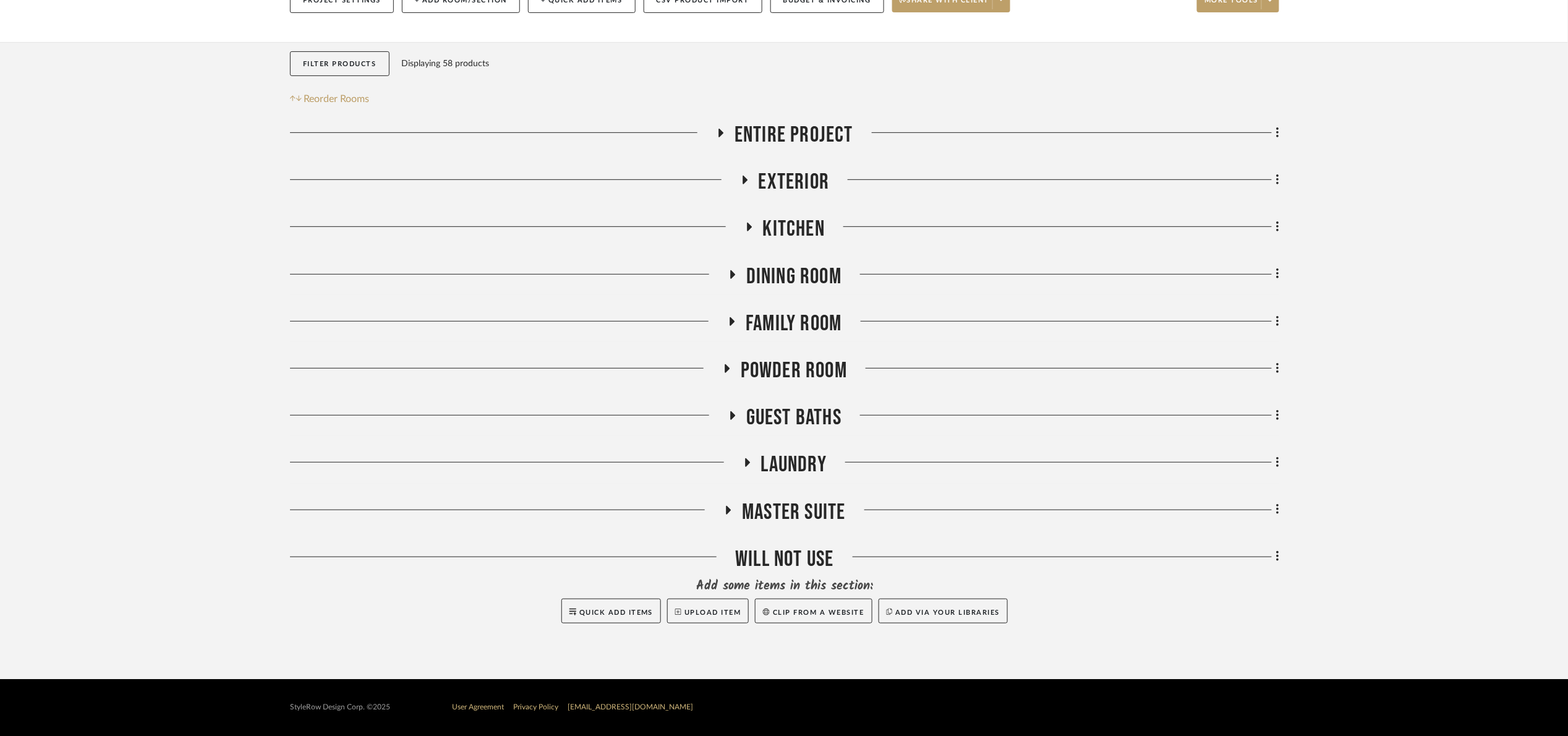
click at [787, 324] on span "Family Room" at bounding box center [794, 324] width 96 height 27
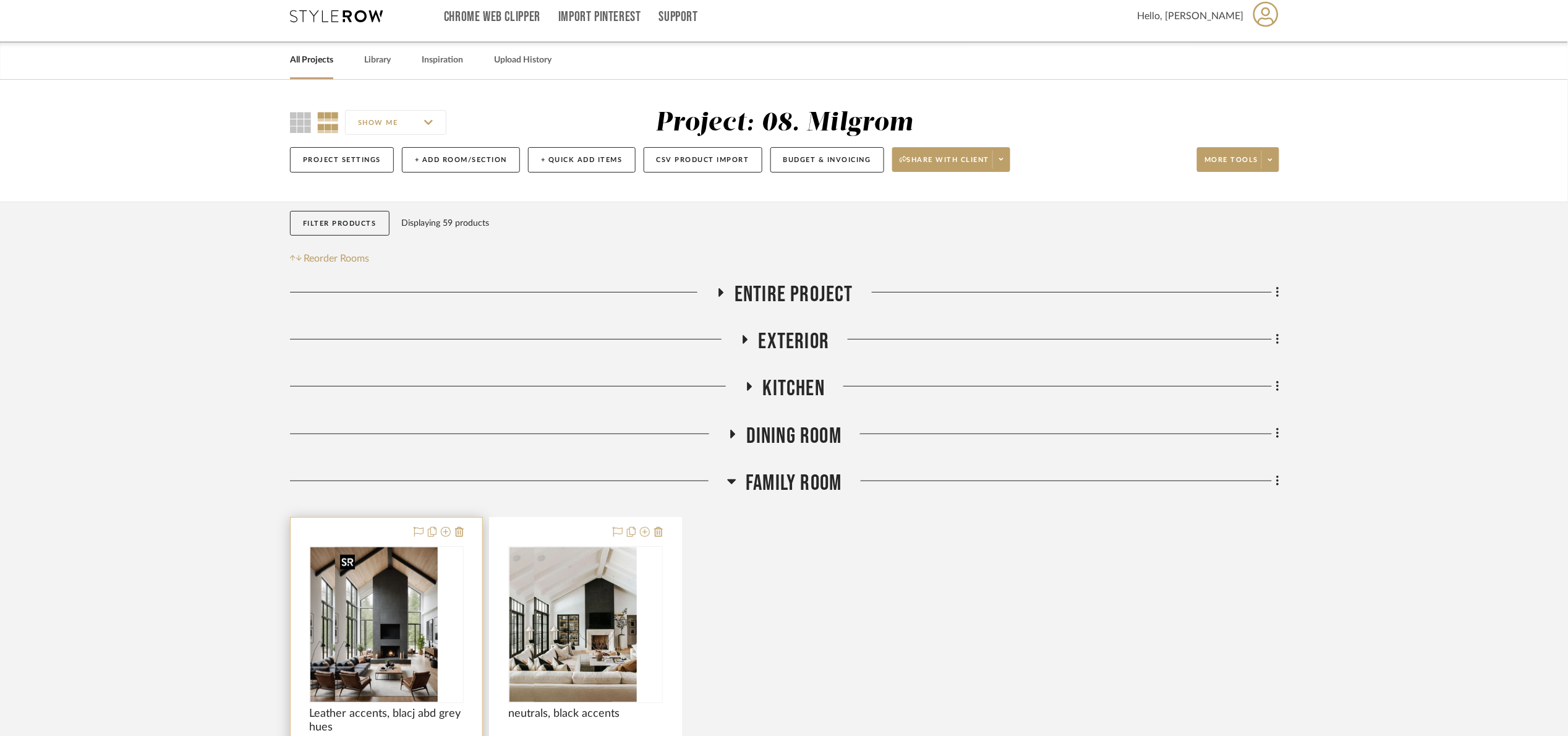
scroll to position [16, 0]
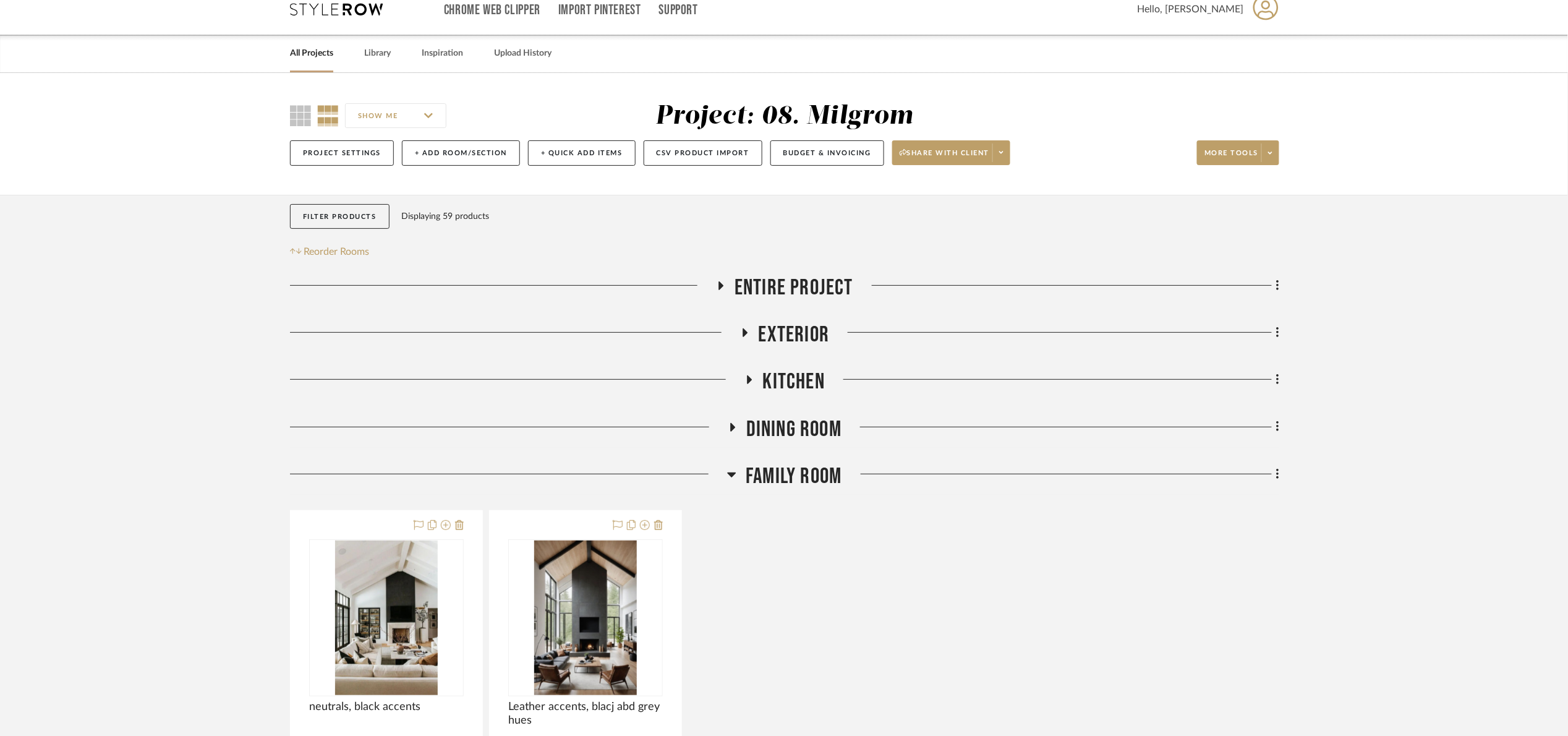
click at [1470, 312] on project-details-page "SHOW ME Project: 08. Milgrom Project Settings + Add Room/Section + Quick Add It…" at bounding box center [784, 732] width 1568 height 1319
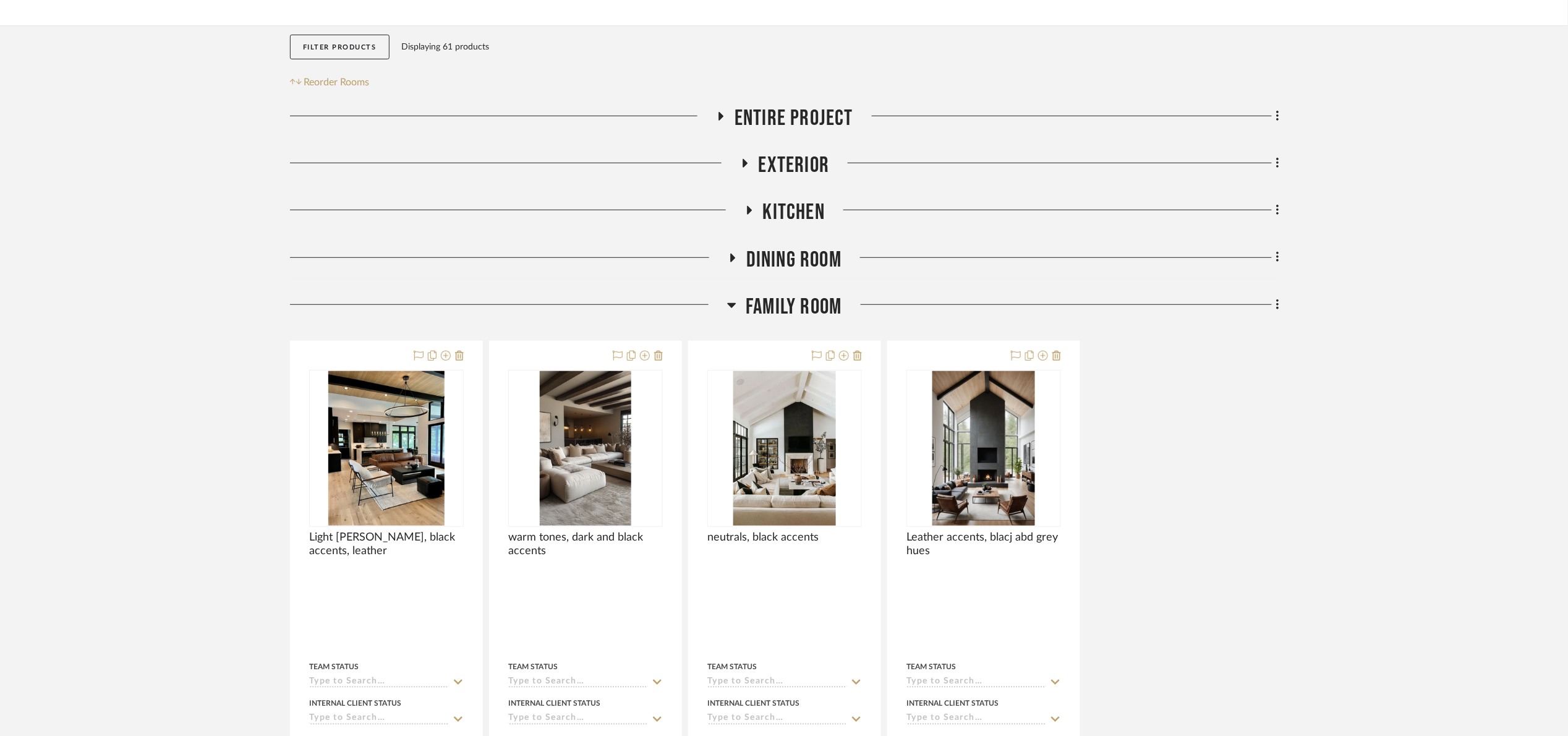
click at [779, 308] on span "Family Room" at bounding box center [794, 307] width 96 height 27
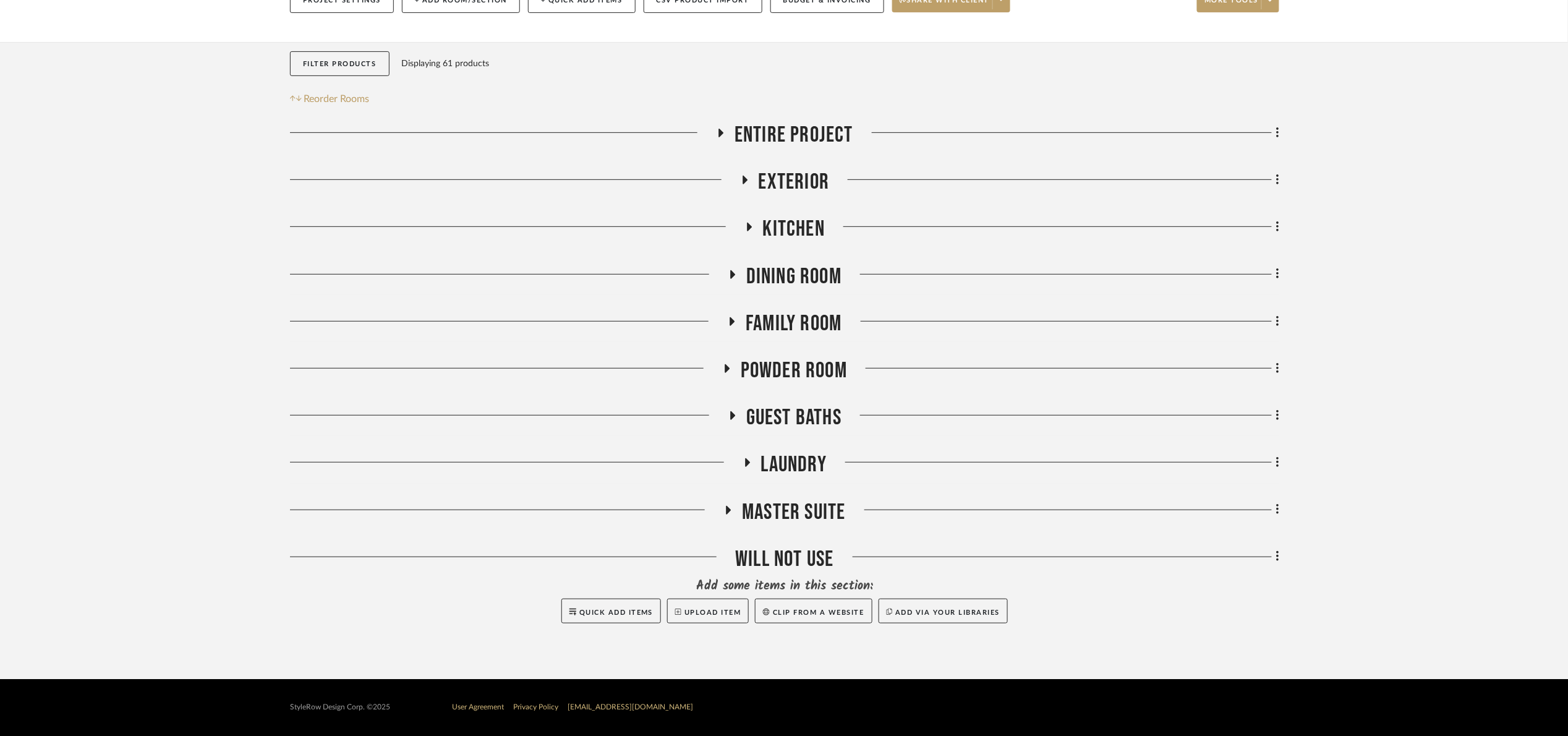
click at [773, 287] on span "Dining Room" at bounding box center [793, 276] width 95 height 27
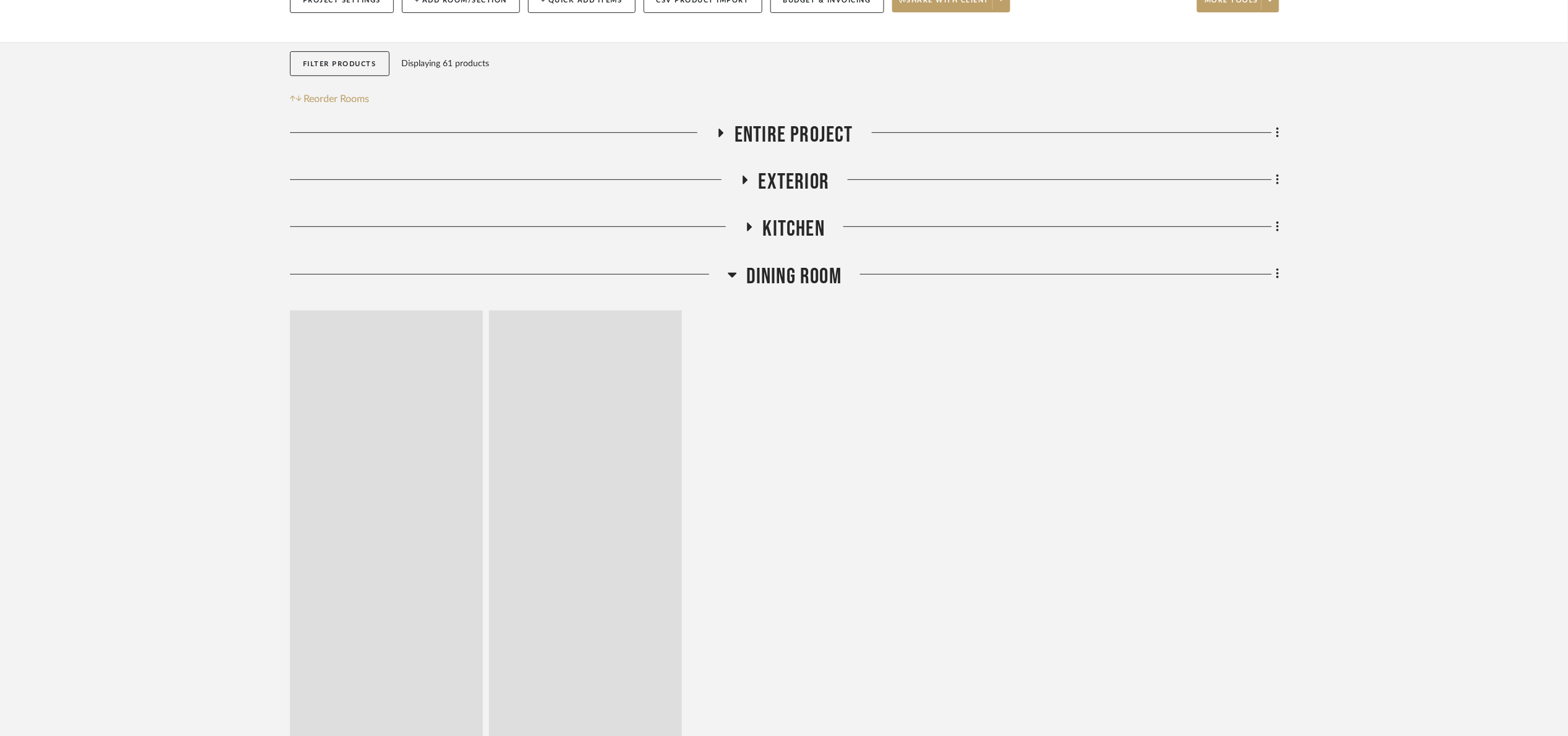
scroll to position [185, 0]
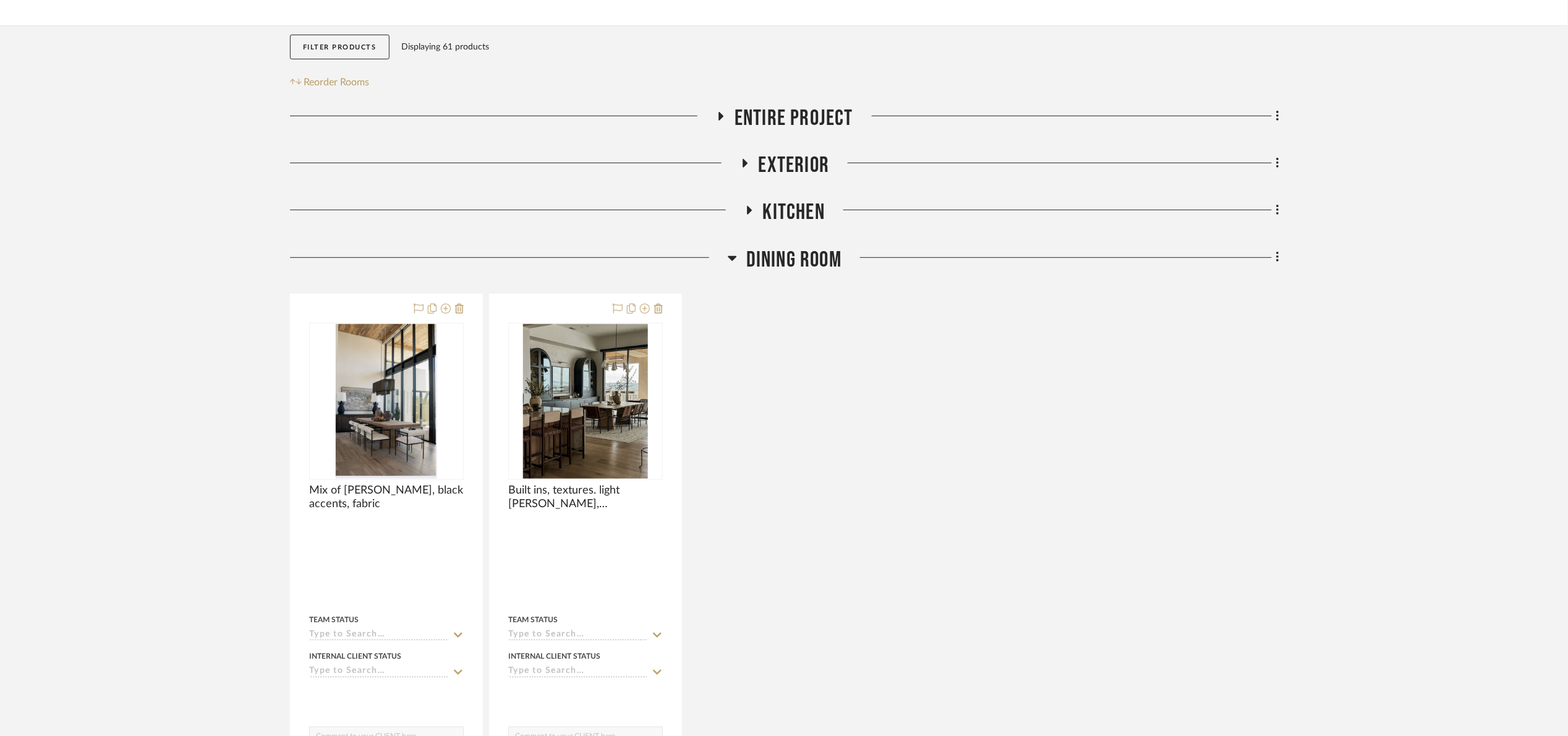
click at [789, 263] on span "Dining Room" at bounding box center [793, 260] width 95 height 27
